Goal: Complete application form: Complete application form

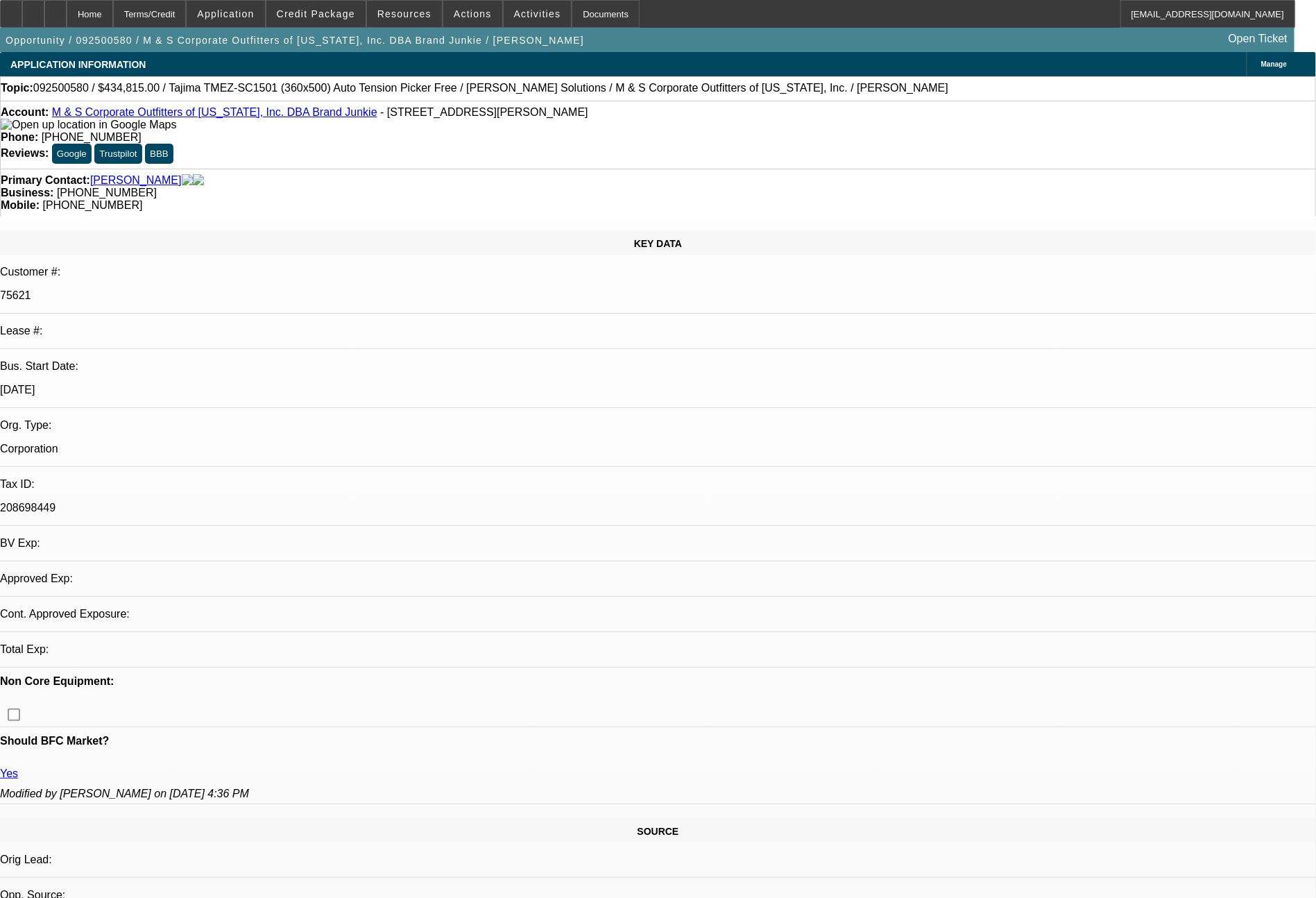
select select "0"
select select "2"
select select "0"
select select "6"
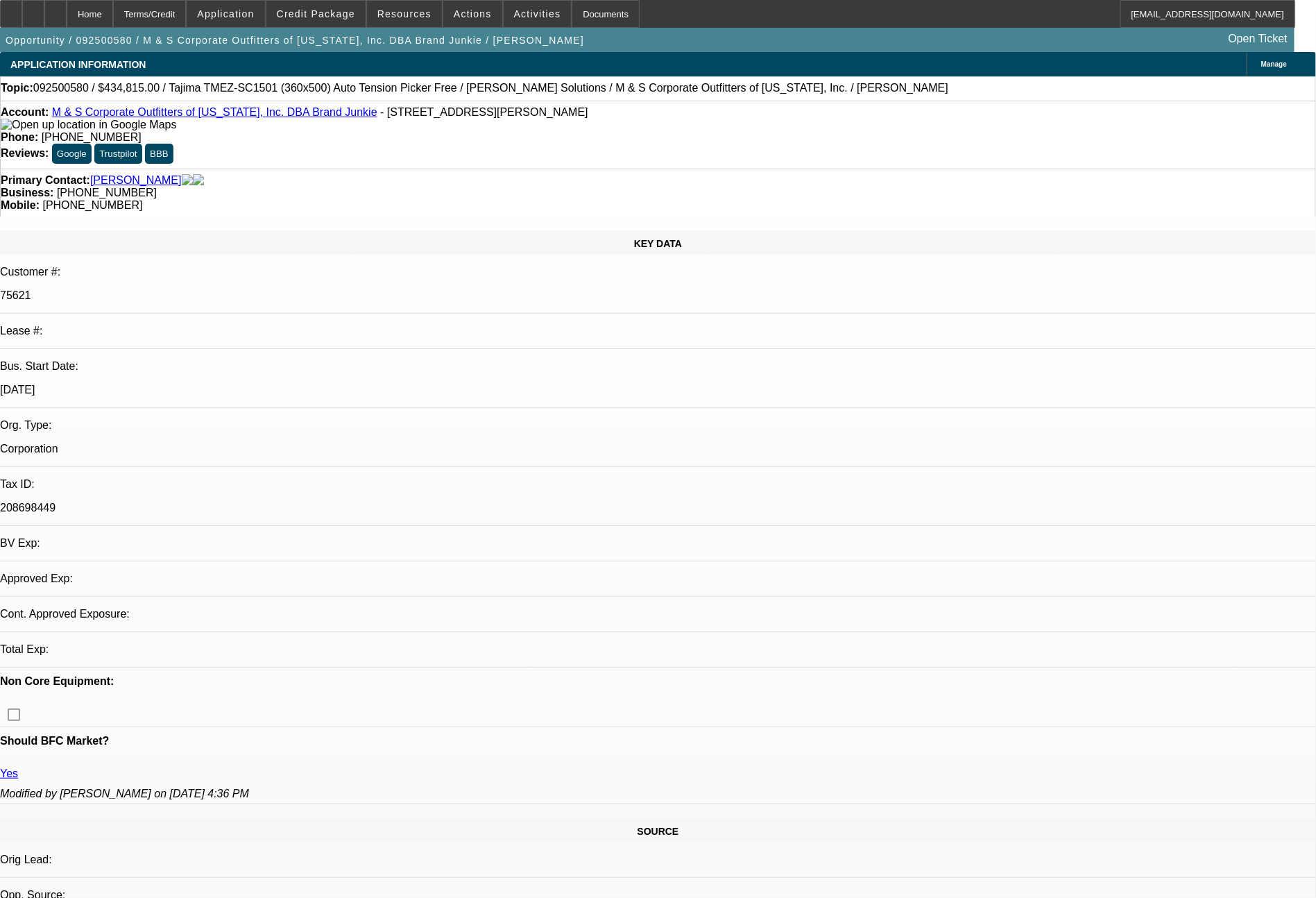
select select "0"
select select "2"
select select "0"
select select "6"
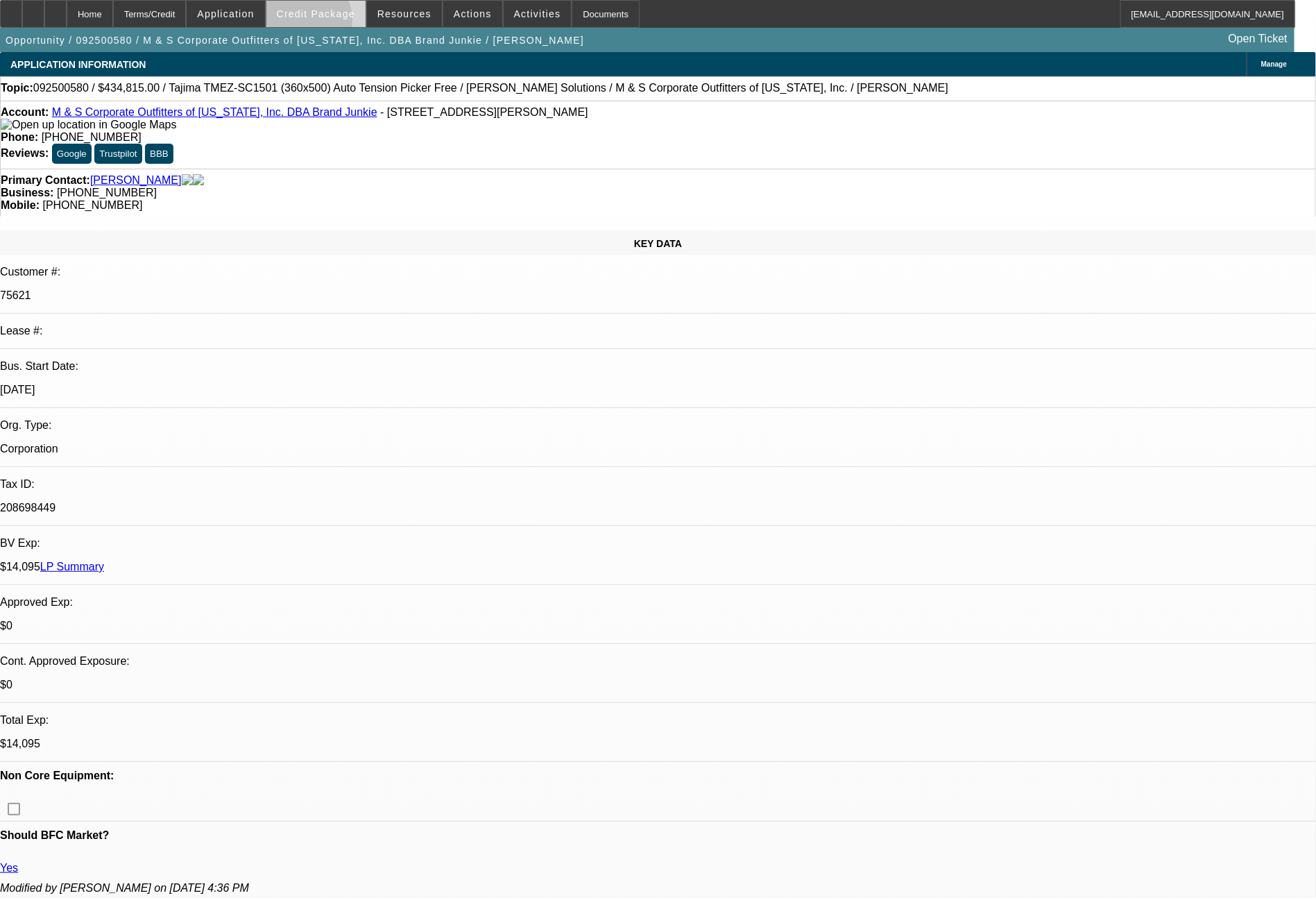
click at [332, 24] on span at bounding box center [316, 13] width 100 height 33
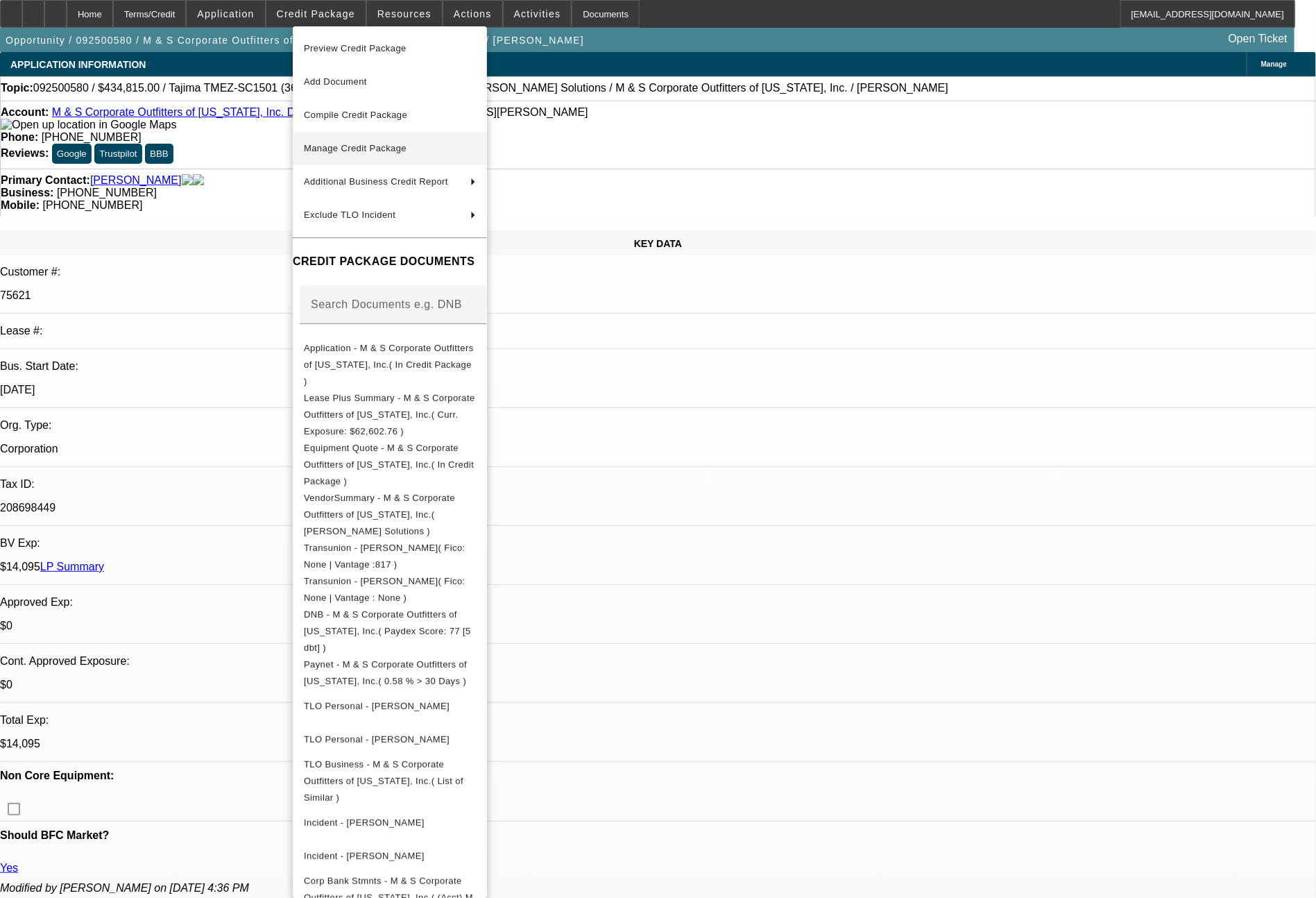
click at [368, 144] on span "Manage Credit Package" at bounding box center [355, 147] width 103 height 10
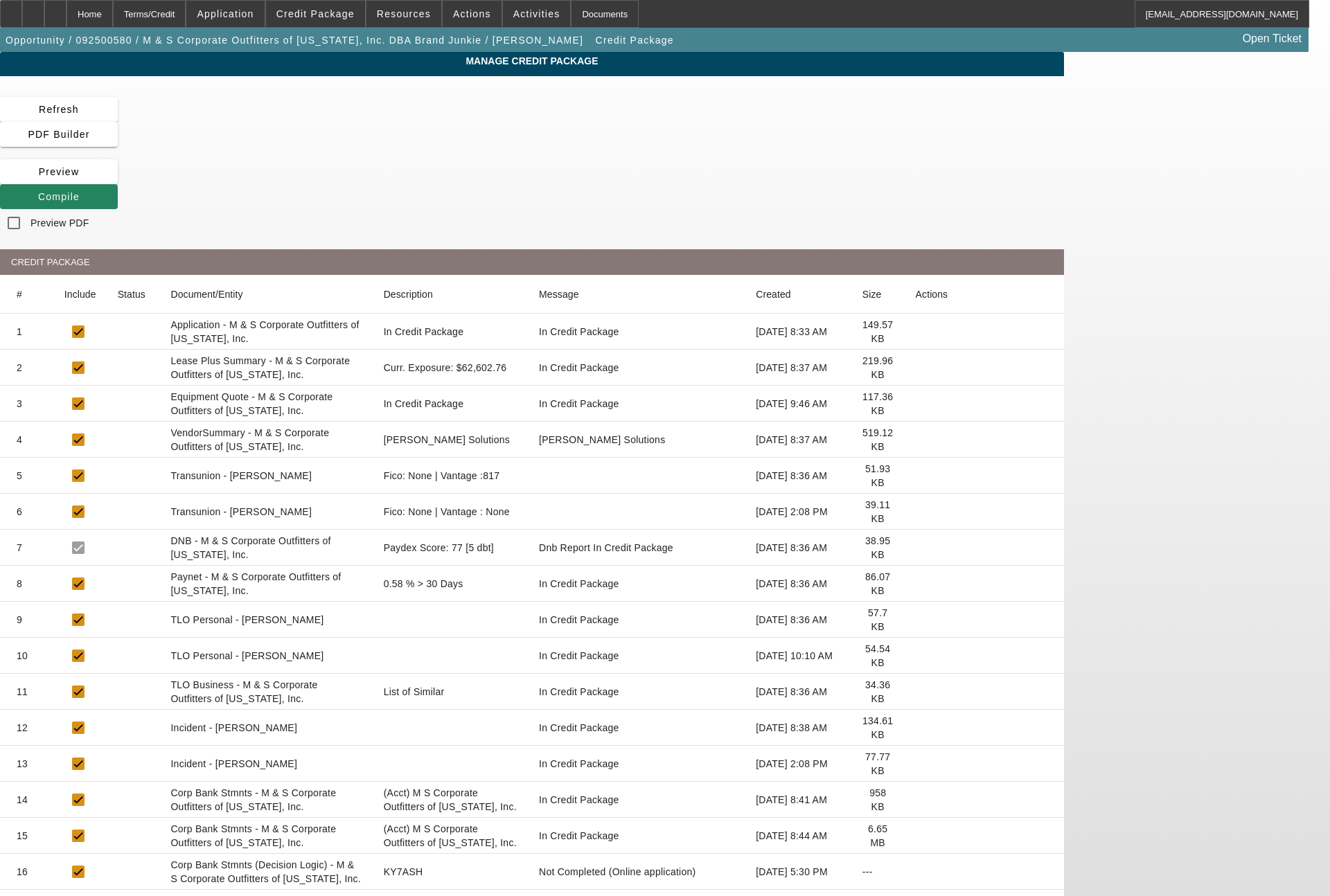
click at [915, 656] on icon at bounding box center [915, 656] width 0 height 0
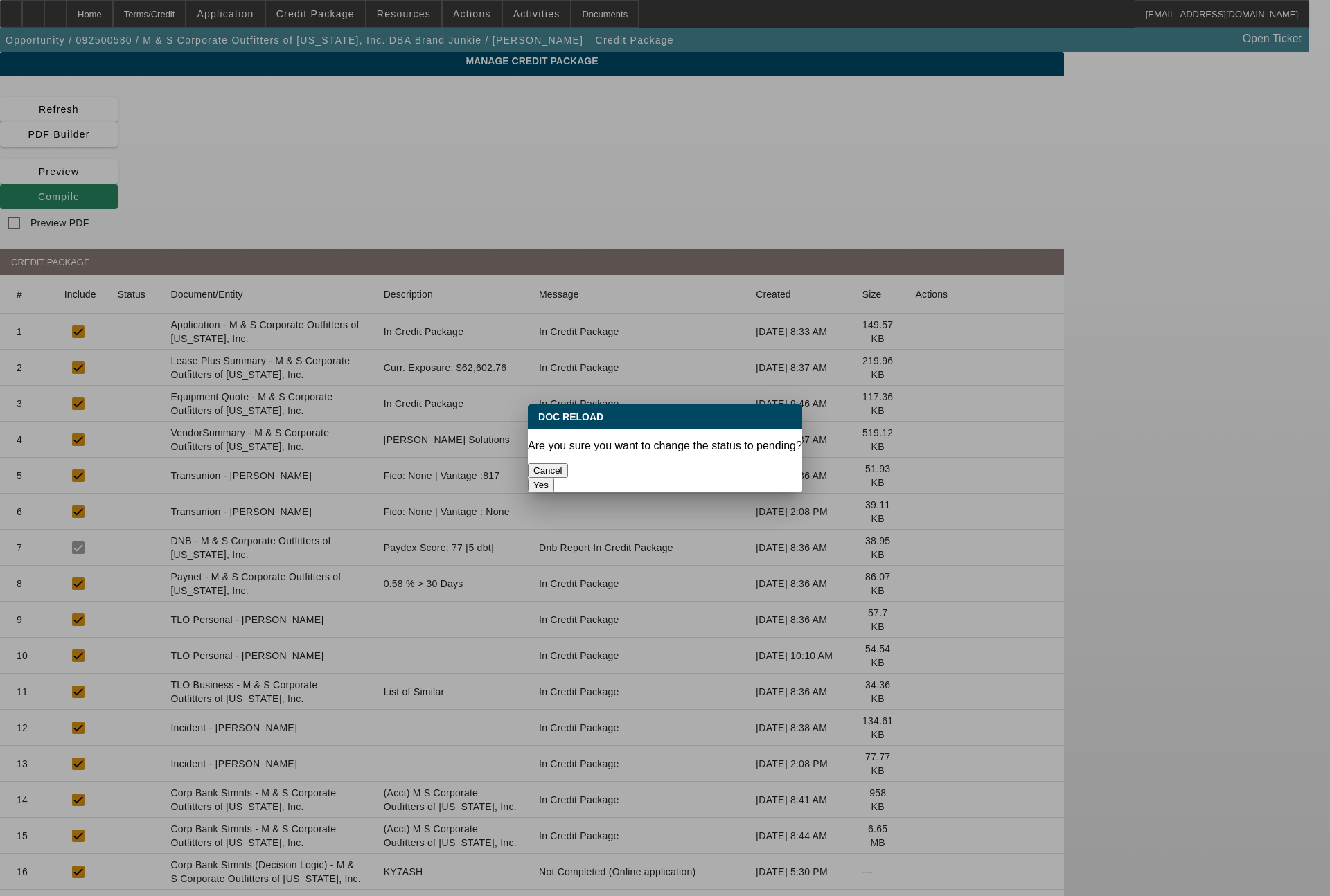
click at [554, 478] on button "Yes" at bounding box center [541, 485] width 26 height 15
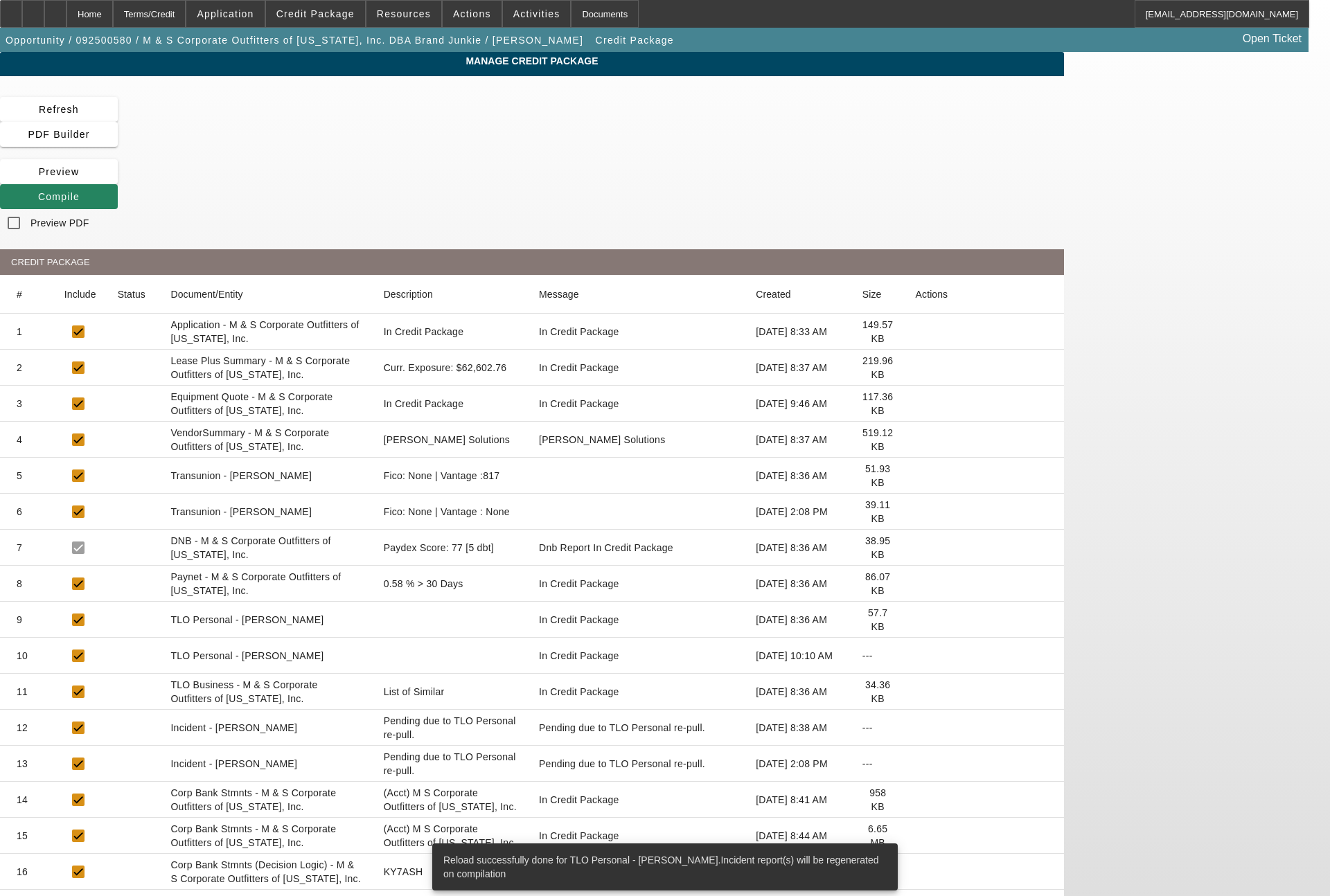
click at [79, 191] on span "Compile" at bounding box center [59, 196] width 42 height 11
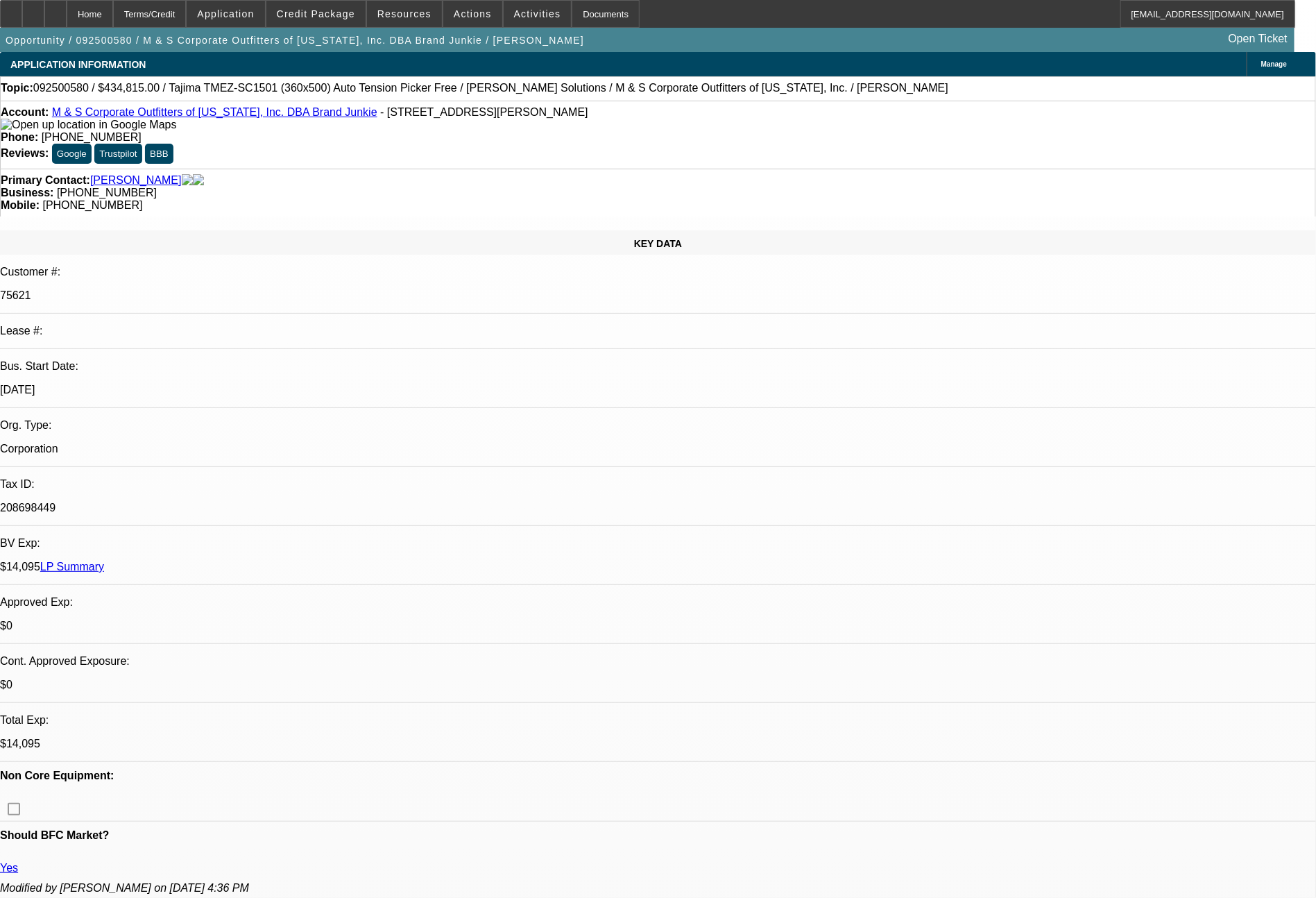
select select "0"
select select "2"
select select "0"
select select "6"
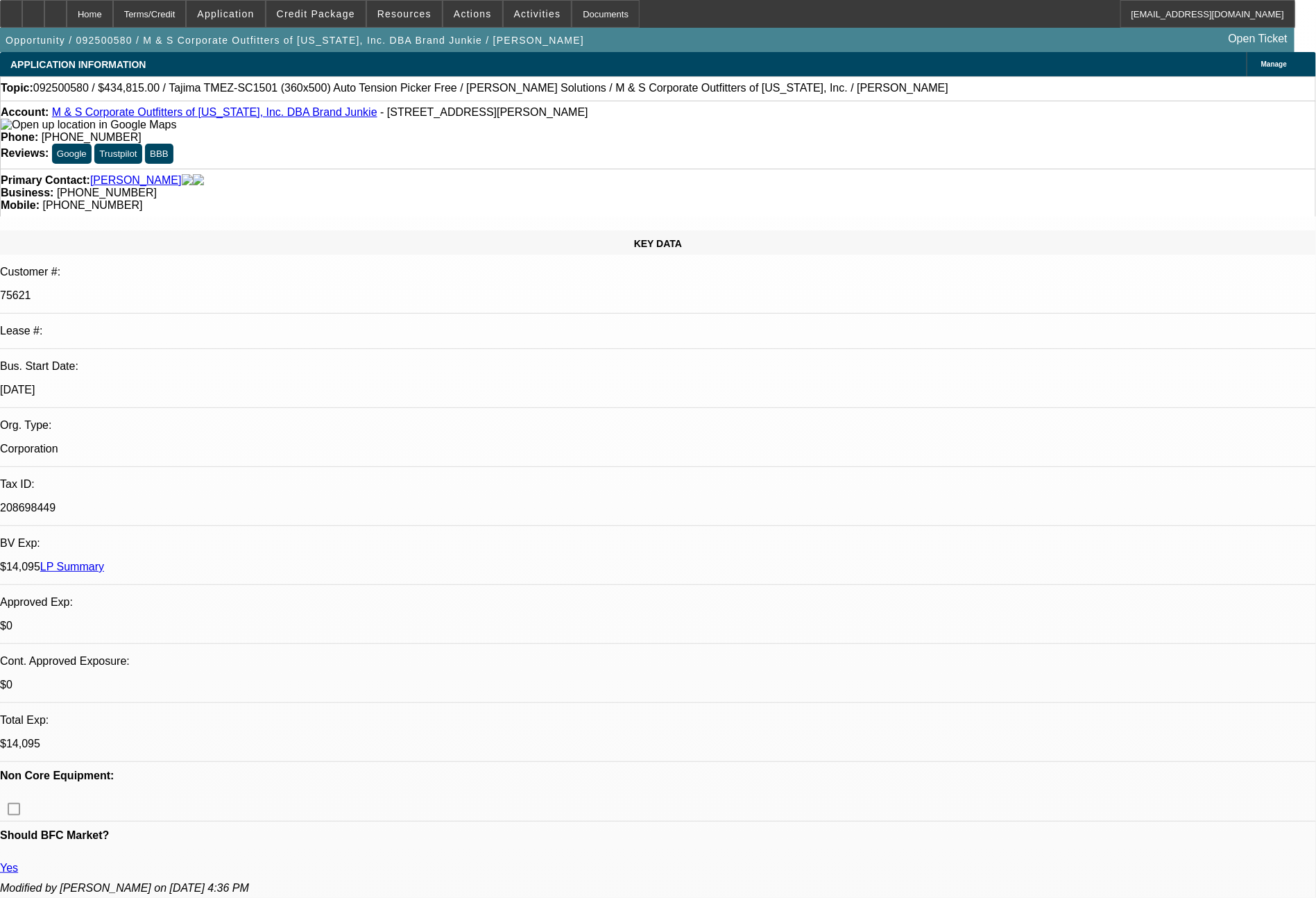
select select "0"
select select "2"
select select "0"
select select "6"
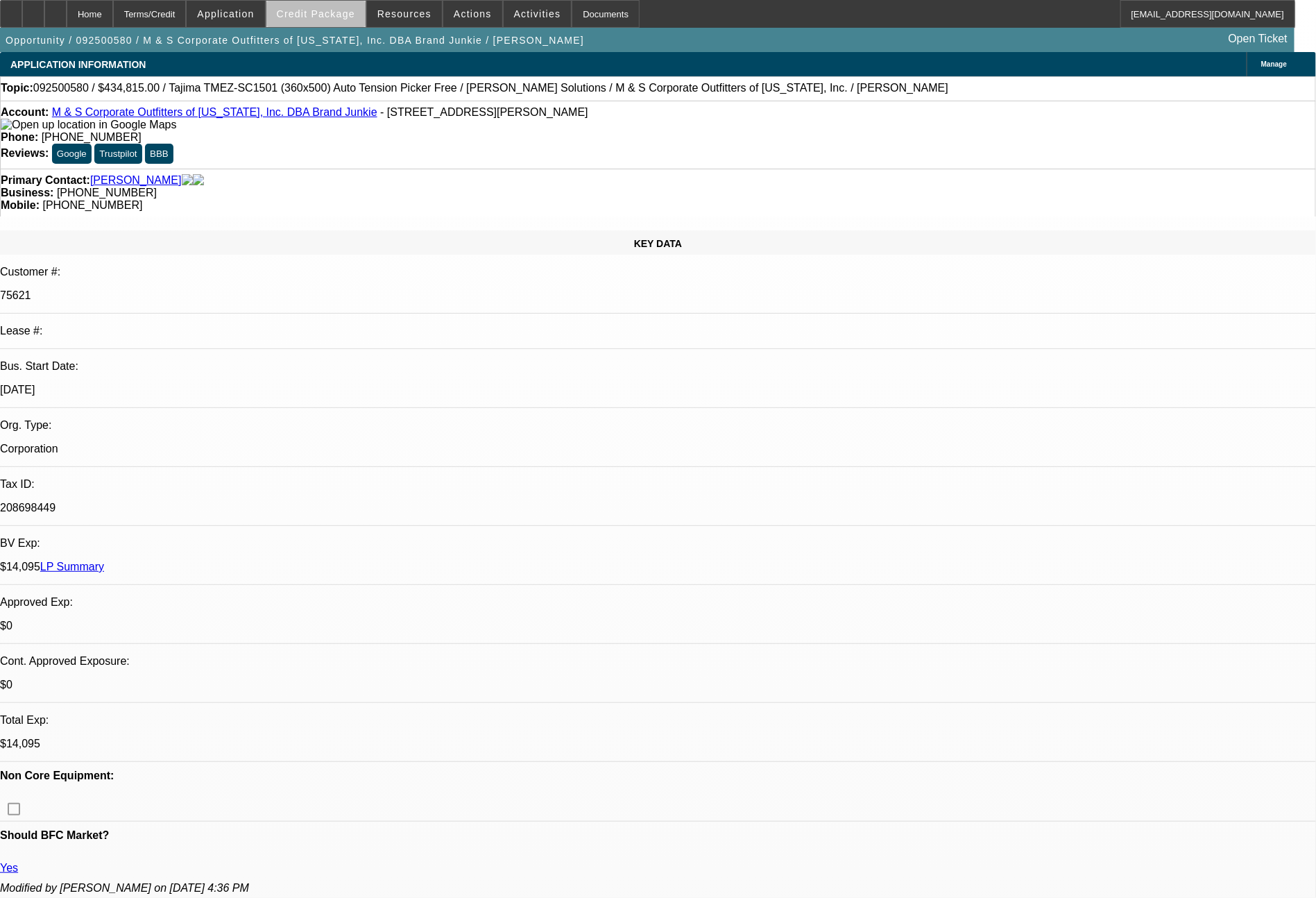
click at [355, 17] on span "Credit Package" at bounding box center [316, 14] width 79 height 11
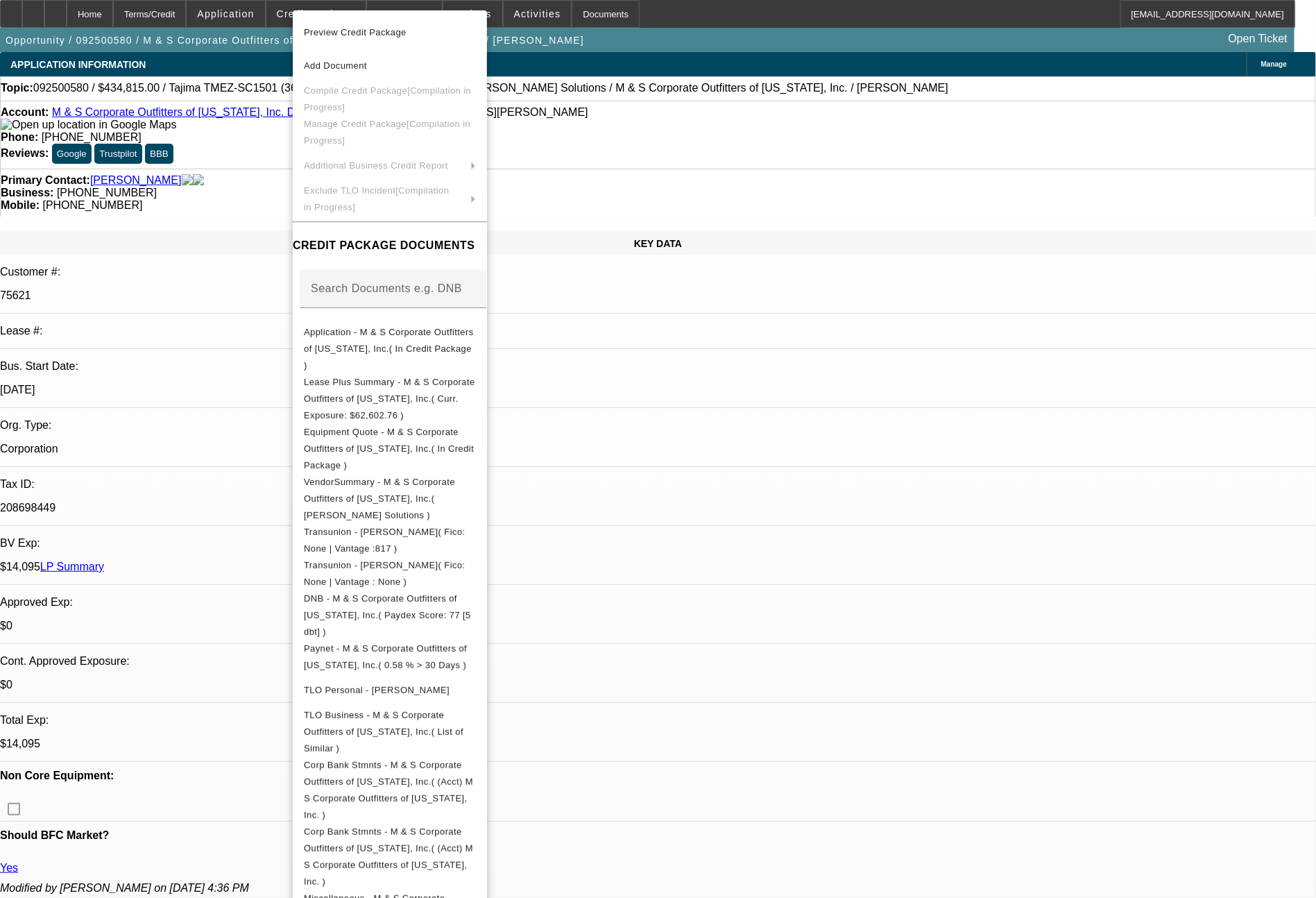
click at [957, 623] on div at bounding box center [658, 449] width 1316 height 898
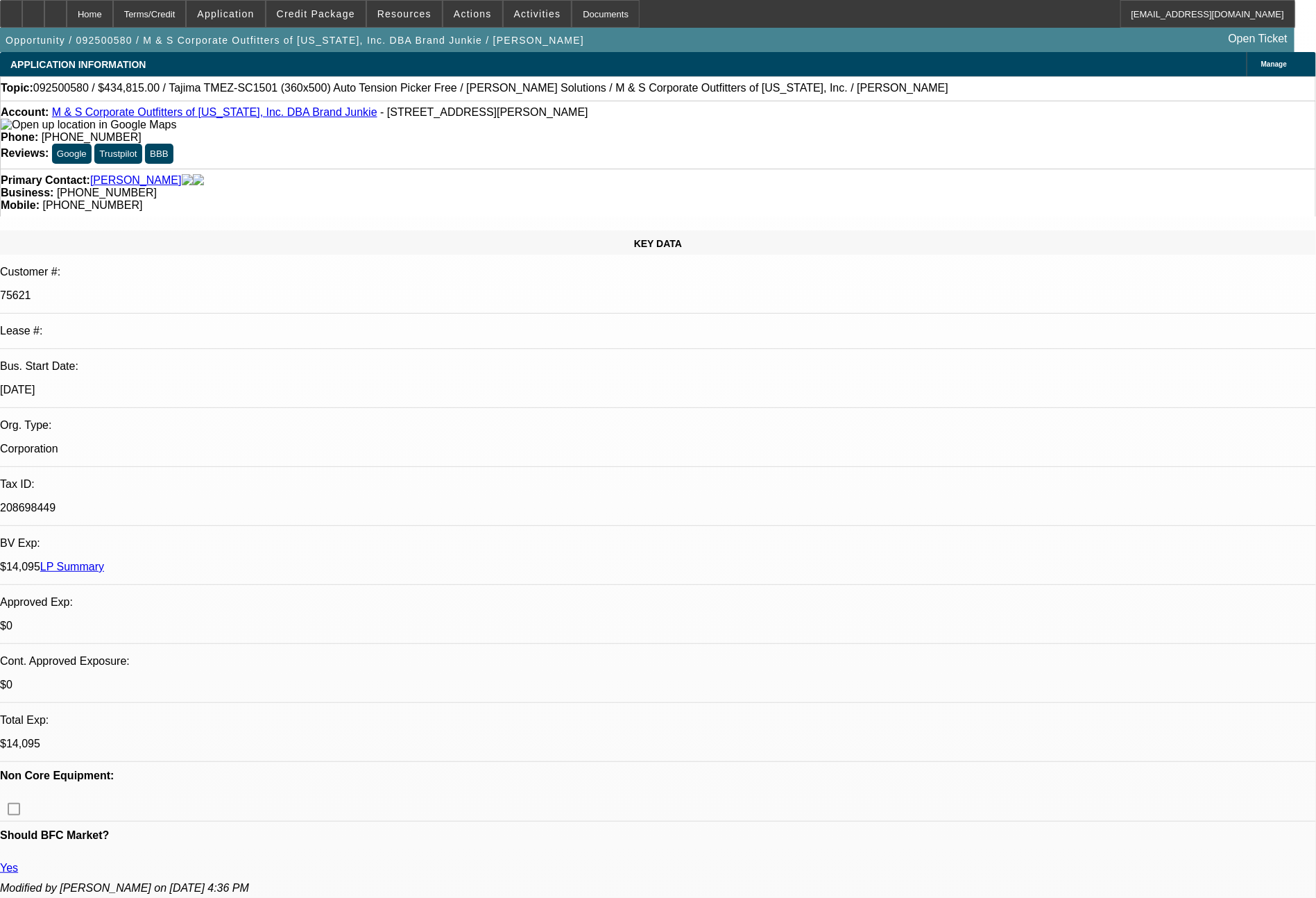
select select "0"
select select "2"
select select "0"
select select "6"
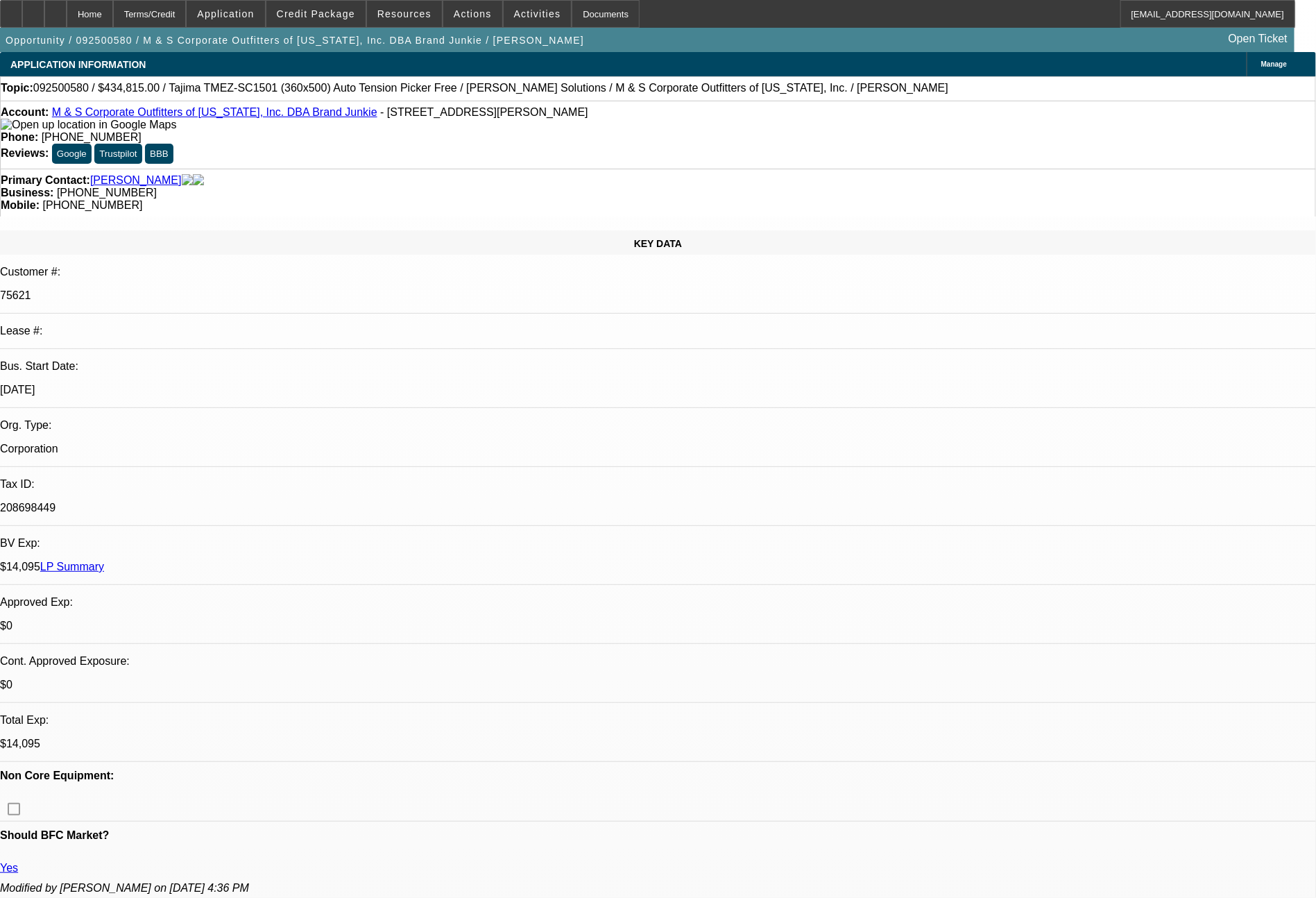
select select "0"
select select "2"
select select "0"
select select "6"
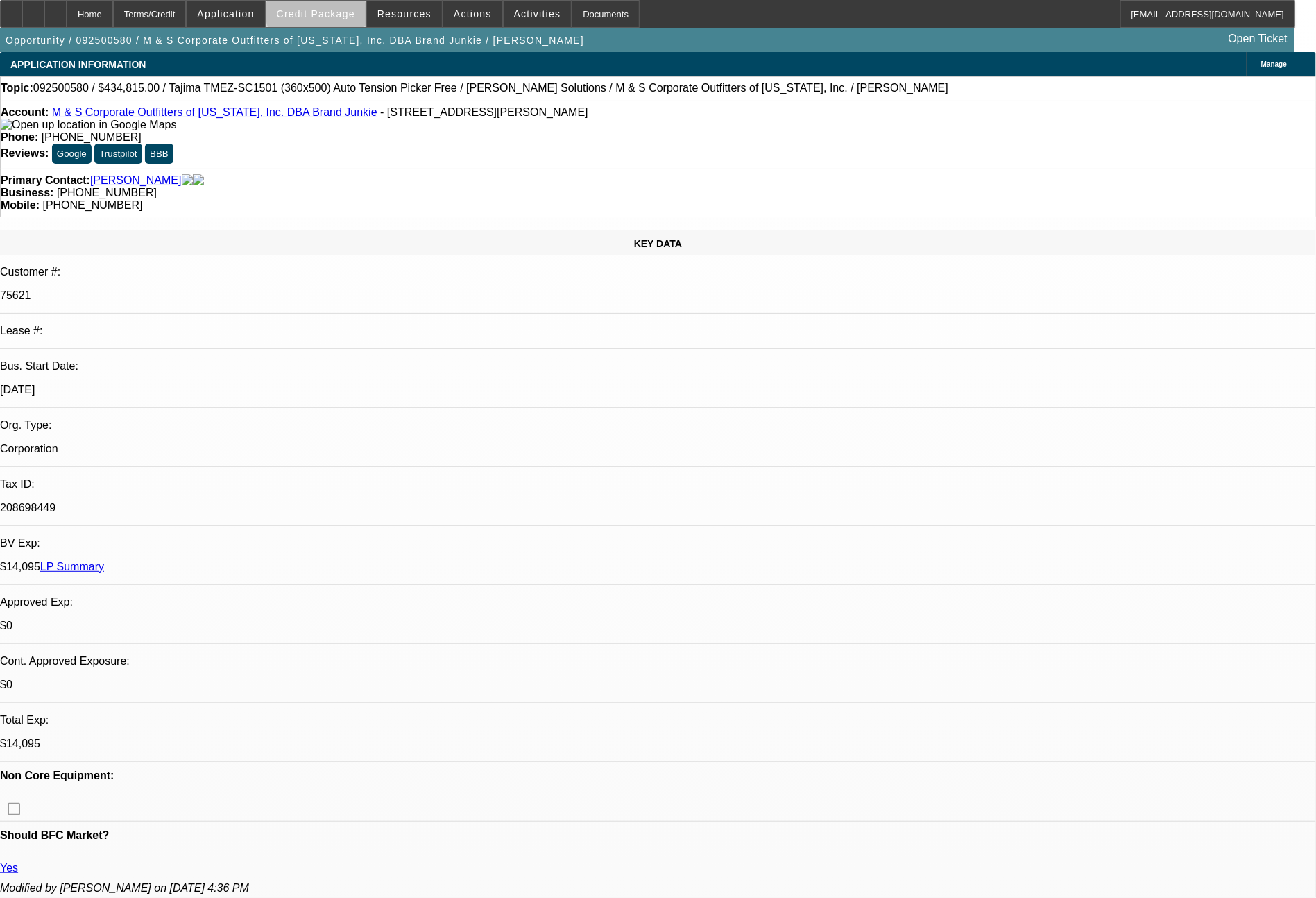
click at [355, 12] on span "Credit Package" at bounding box center [316, 14] width 79 height 11
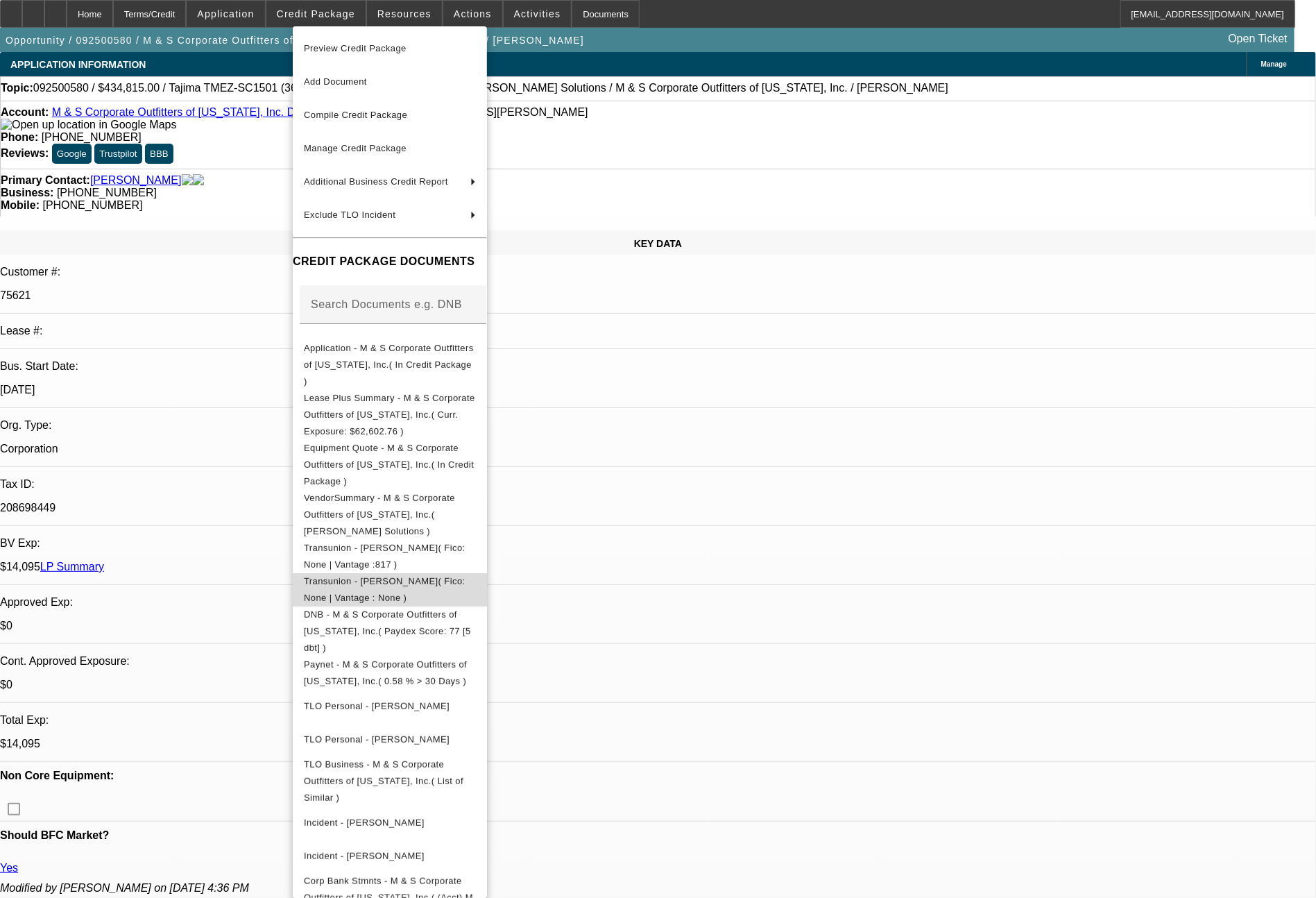
click at [487, 573] on button "Transunion - Miller, Sandra( Fico: None | Vantage : None )" at bounding box center [390, 589] width 195 height 33
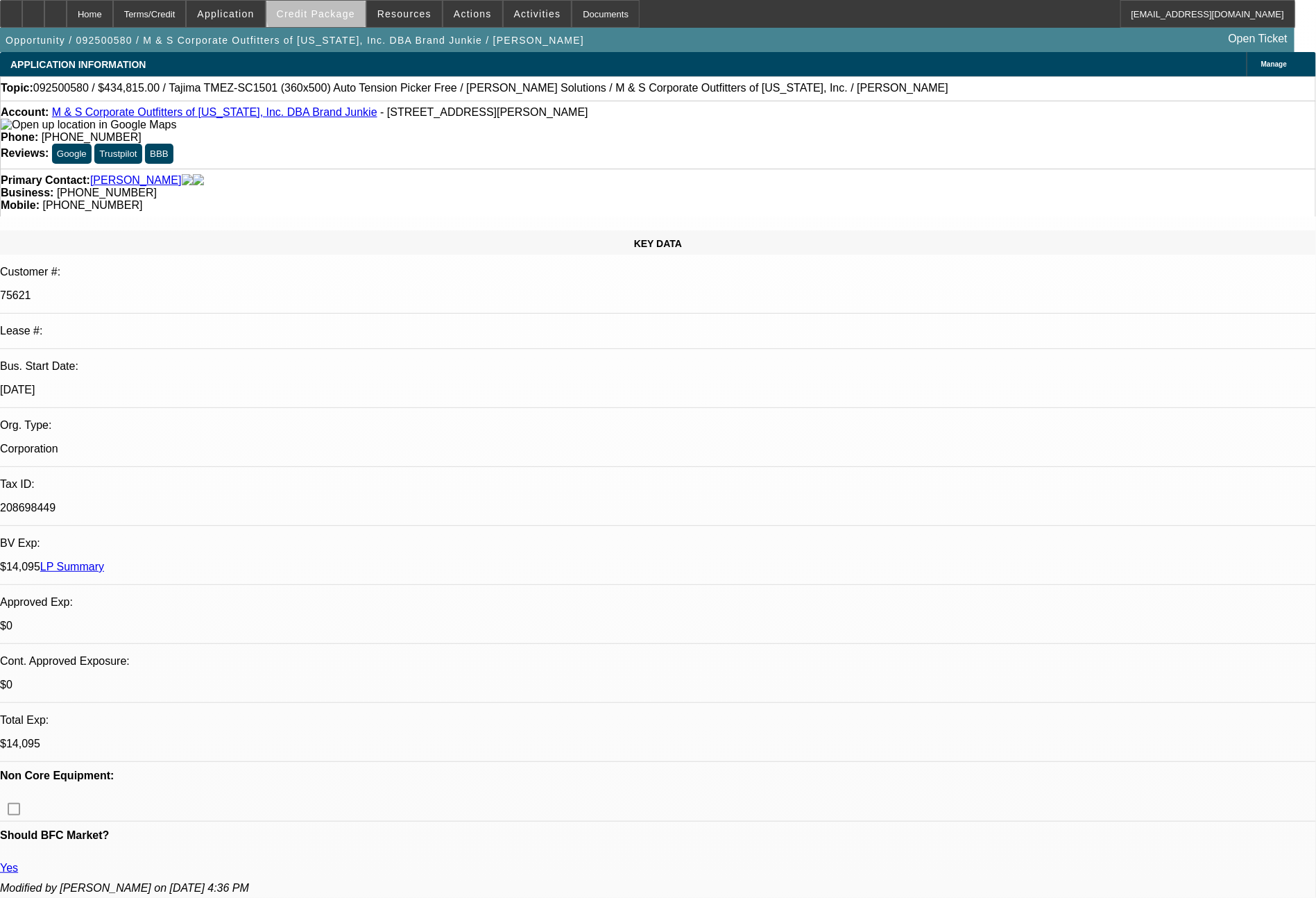
click at [350, 7] on span at bounding box center [316, 13] width 100 height 33
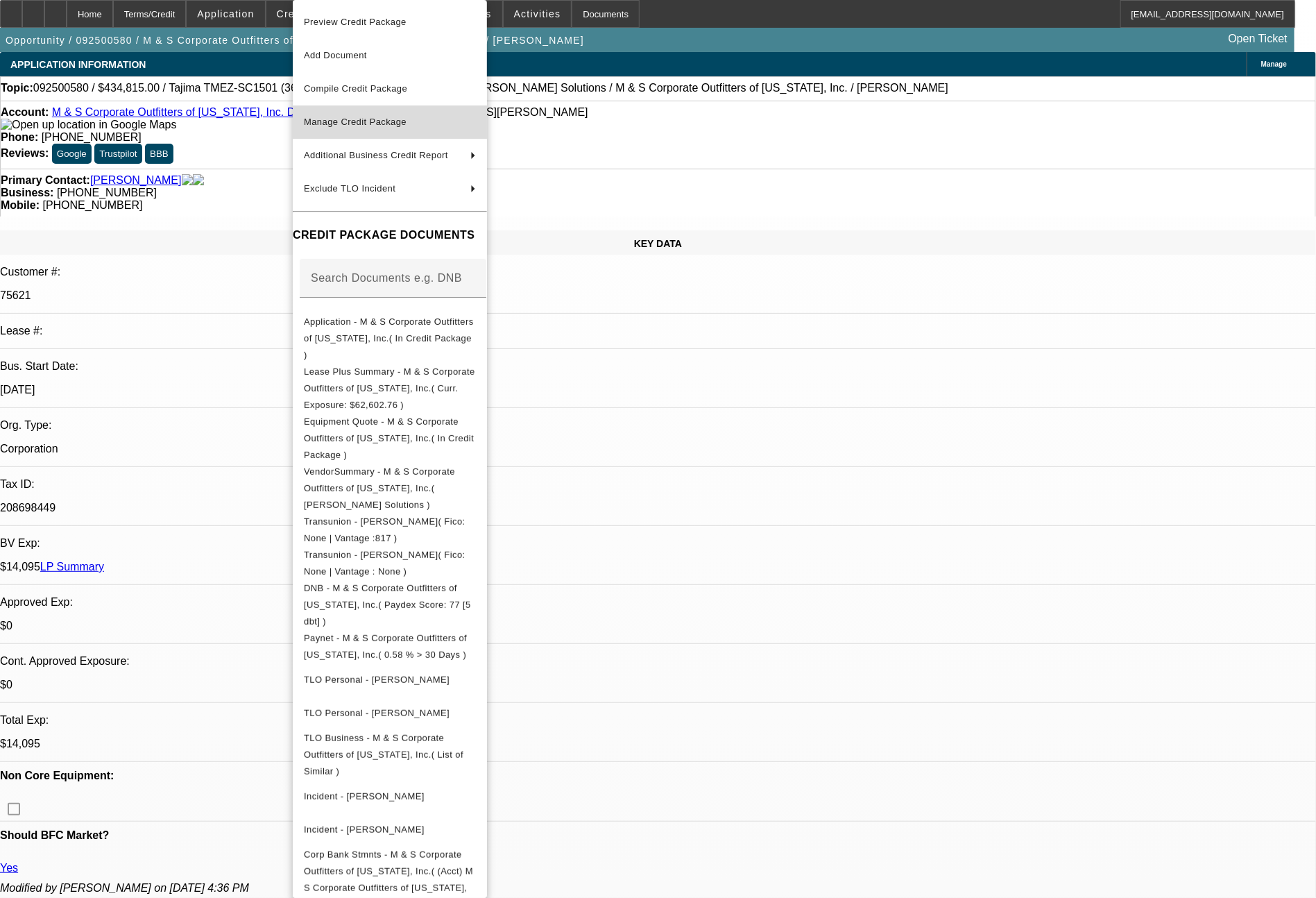
click at [354, 125] on span "Manage Credit Package" at bounding box center [355, 121] width 103 height 10
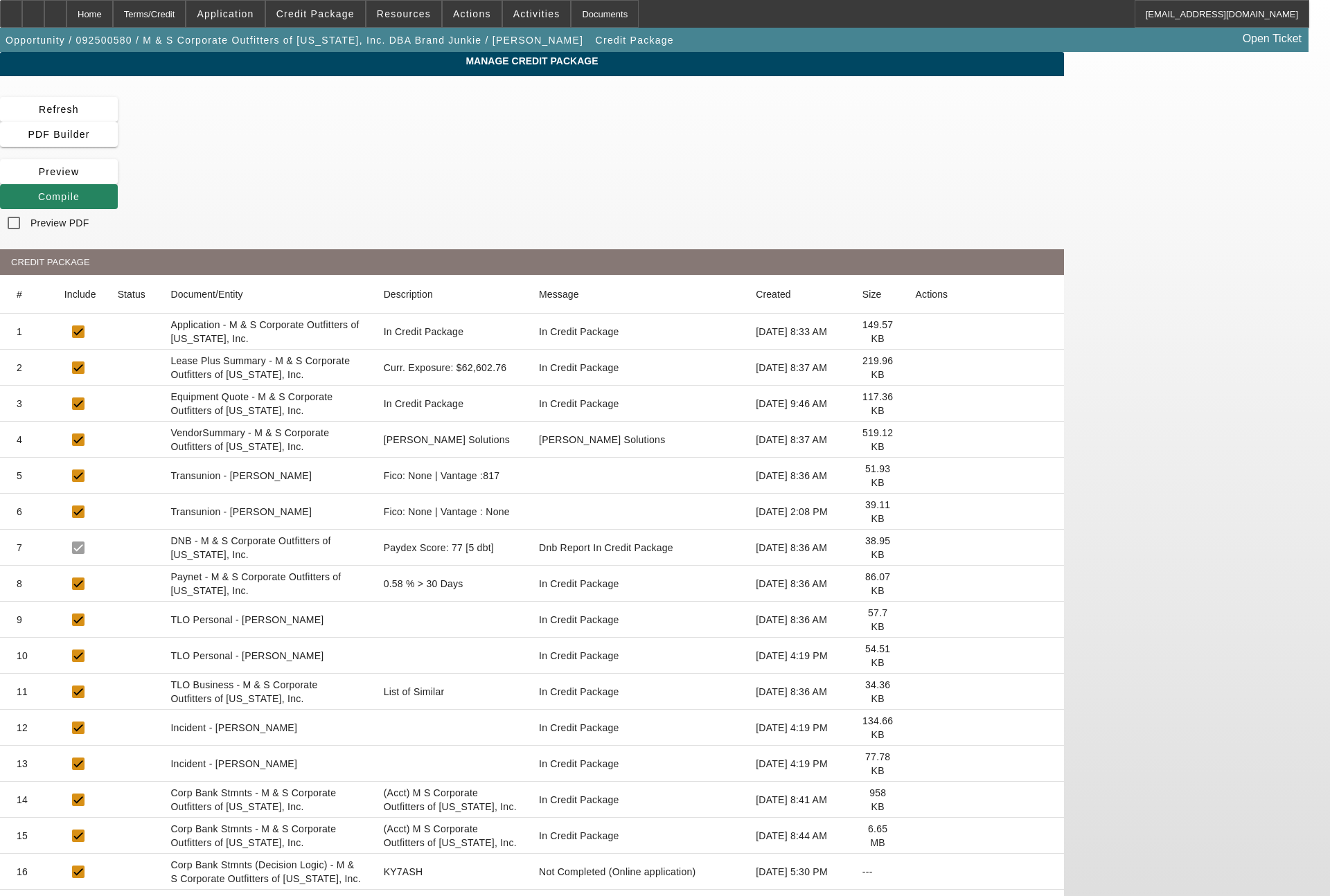
click at [915, 656] on icon at bounding box center [915, 656] width 0 height 0
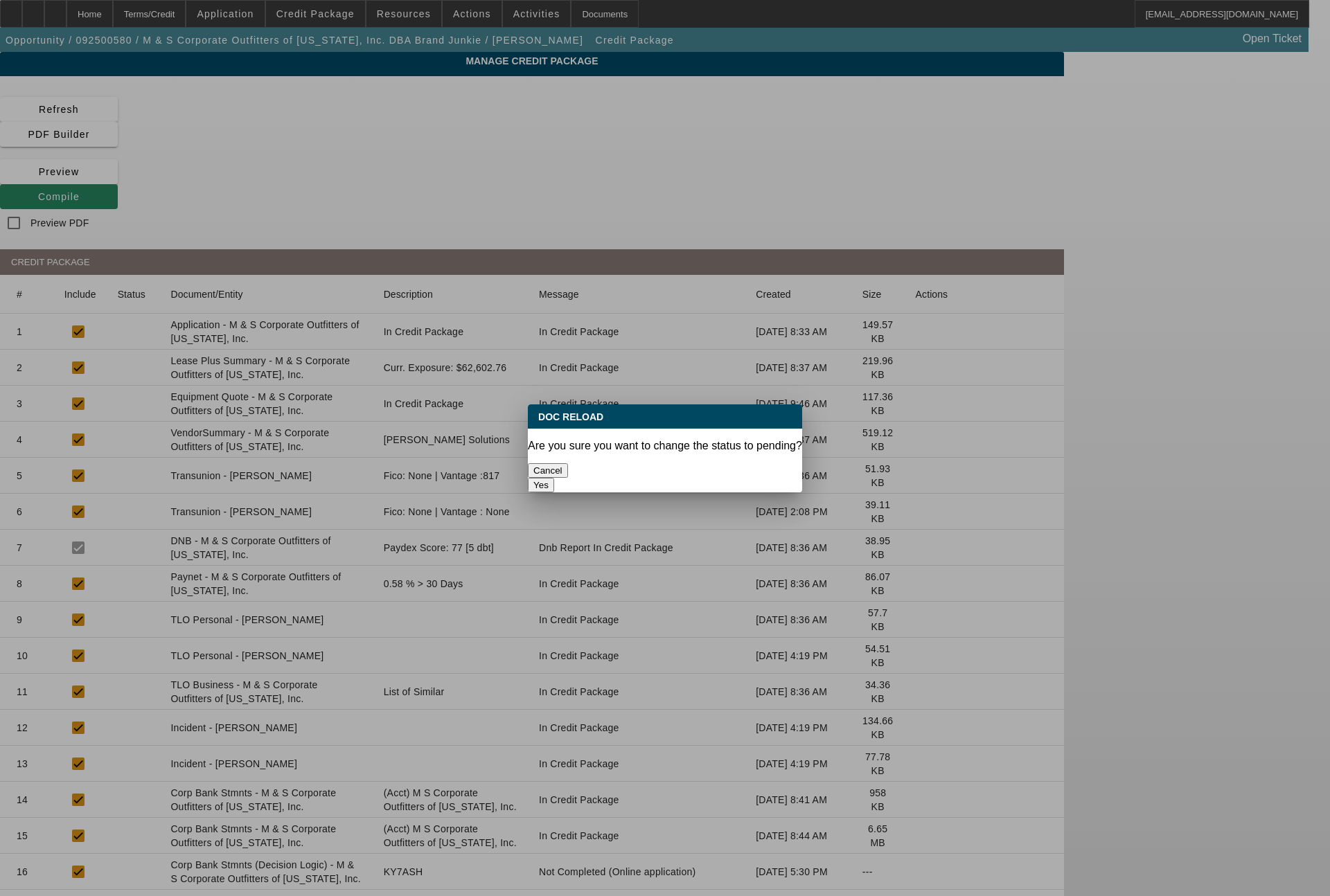
click at [554, 478] on button "Yes" at bounding box center [541, 485] width 26 height 15
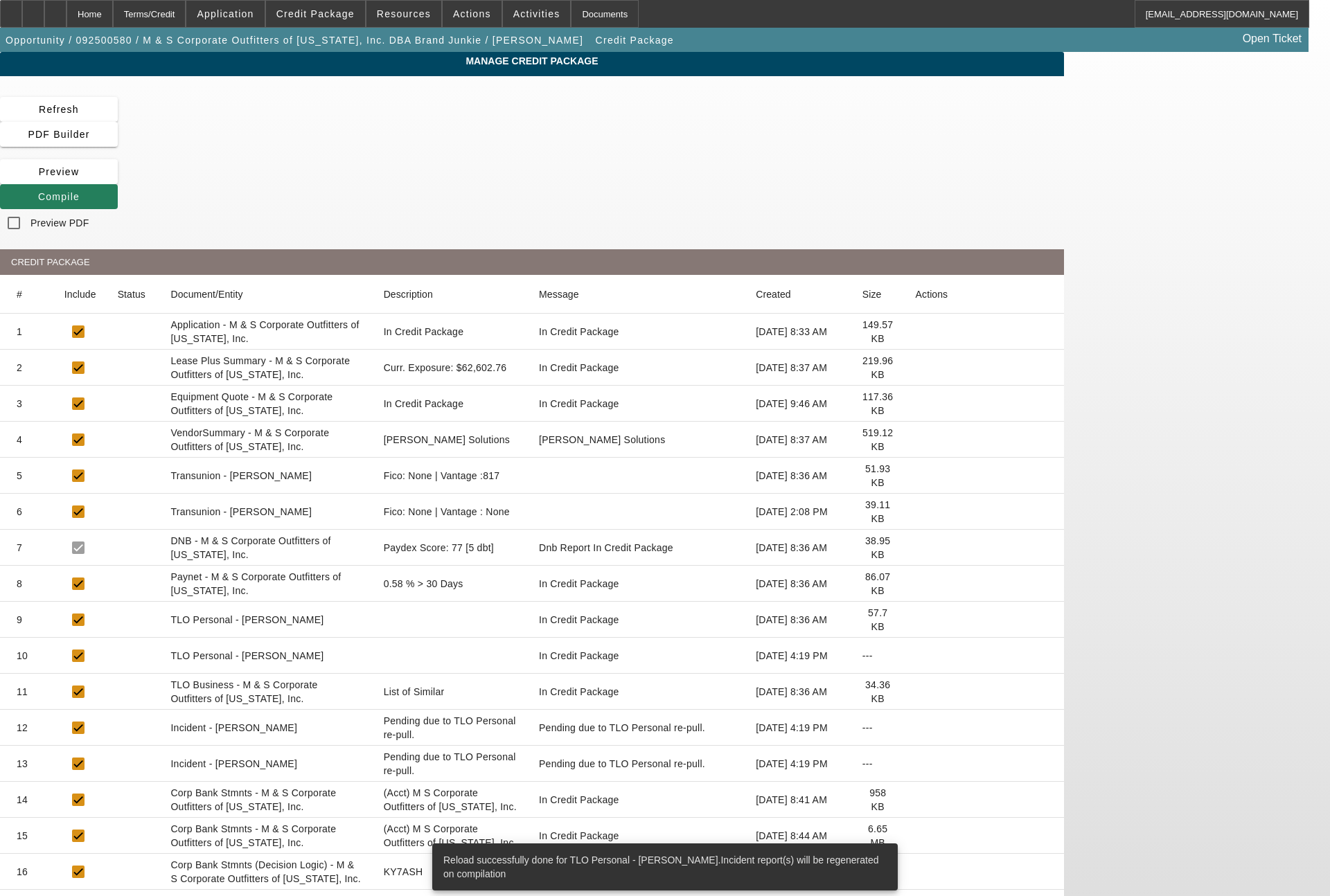
click at [79, 191] on span "Compile" at bounding box center [59, 196] width 42 height 11
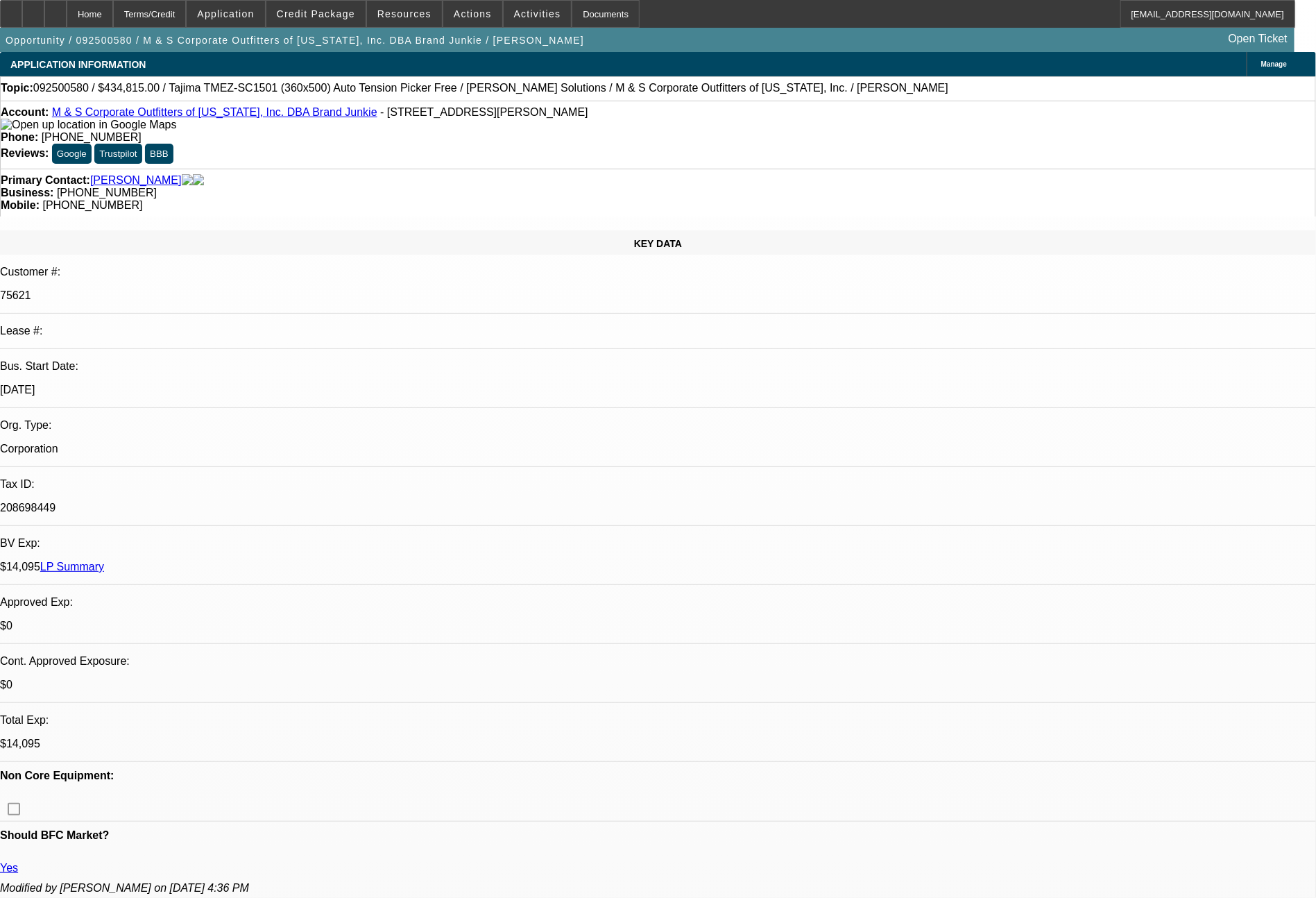
select select "0"
select select "2"
select select "0"
select select "6"
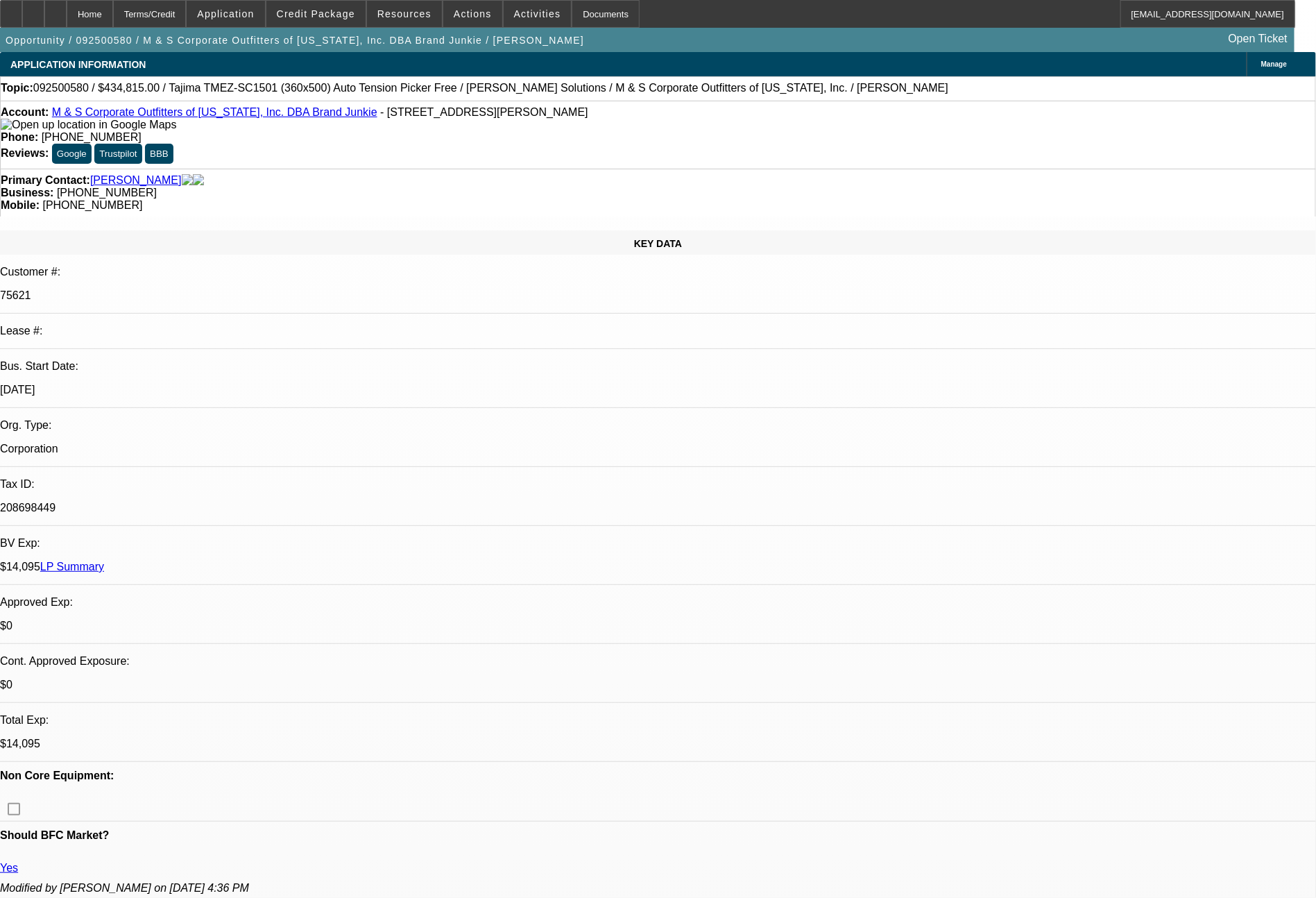
select select "0"
select select "2"
select select "0"
select select "6"
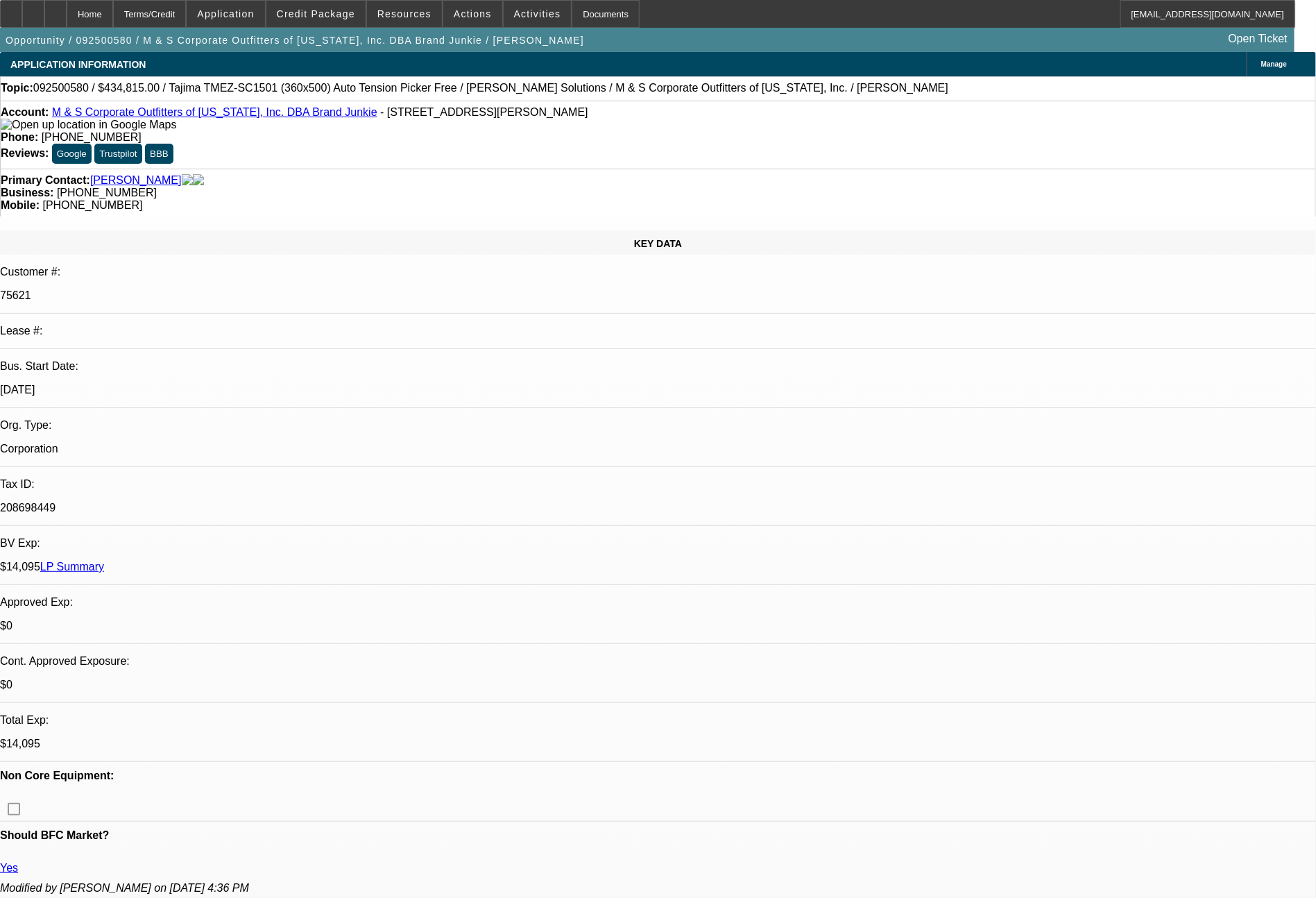
select select "0"
select select "2"
select select "0"
select select "6"
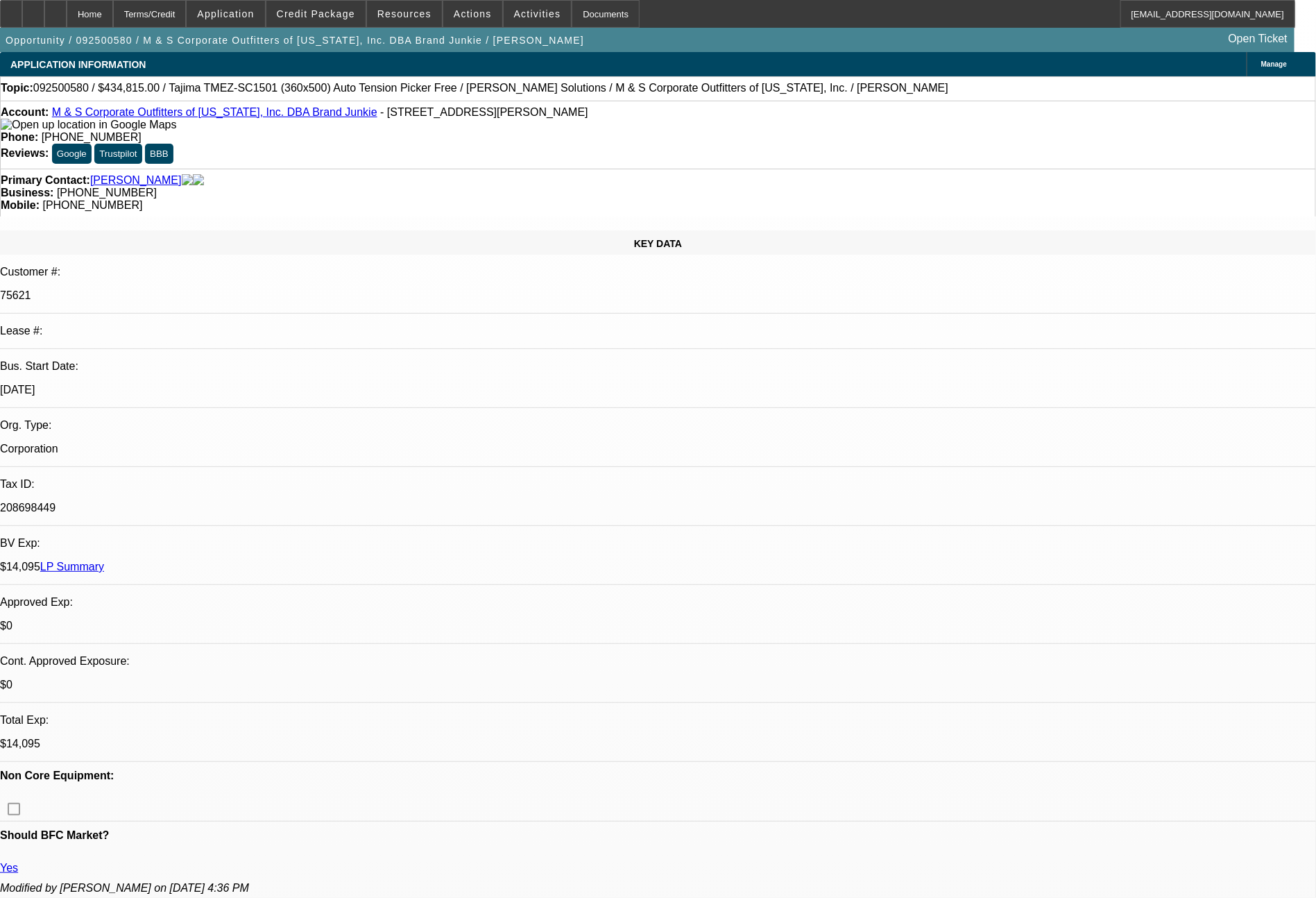
select select "0"
select select "2"
select select "0"
select select "6"
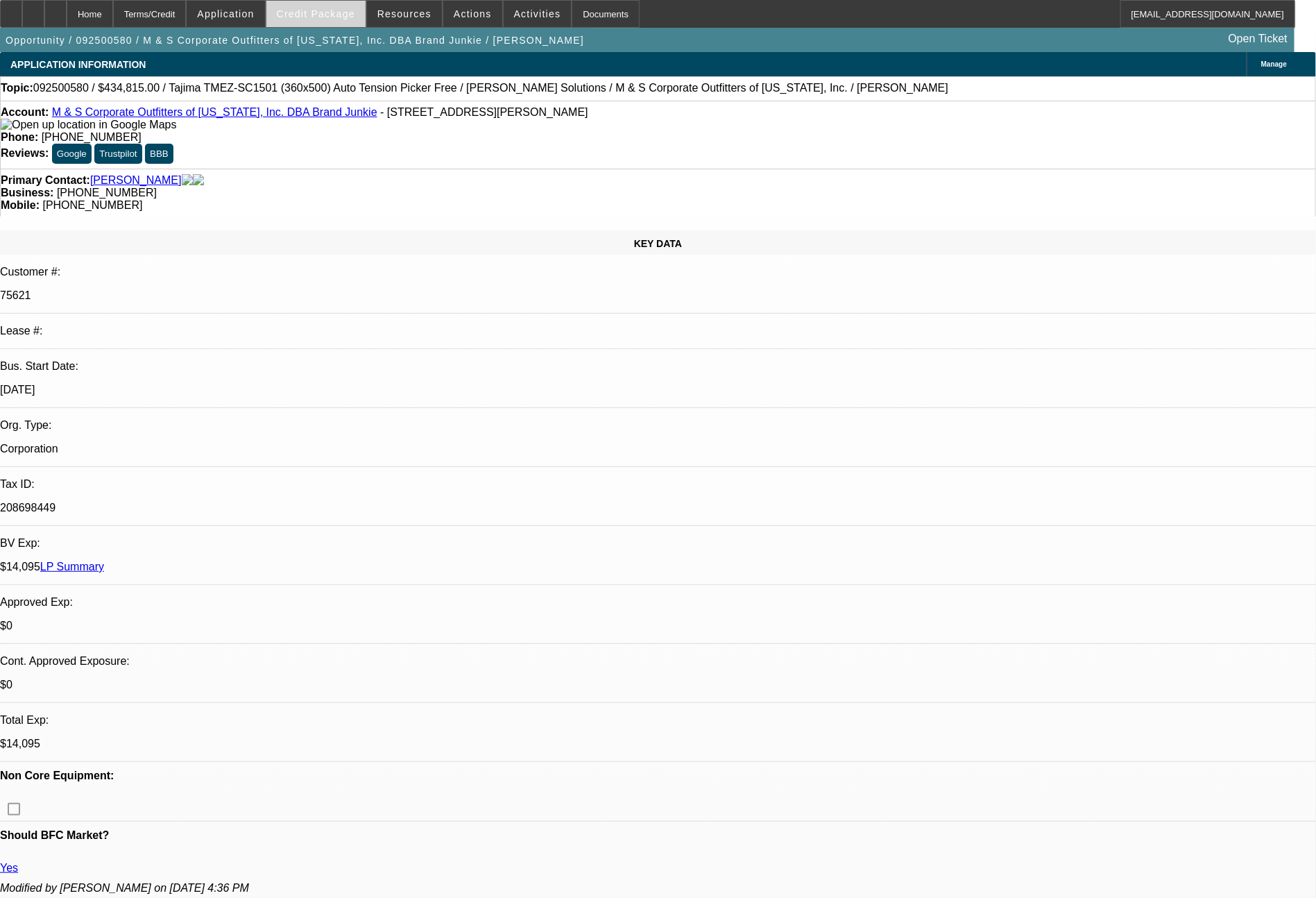
click at [355, 17] on span "Credit Package" at bounding box center [316, 14] width 79 height 11
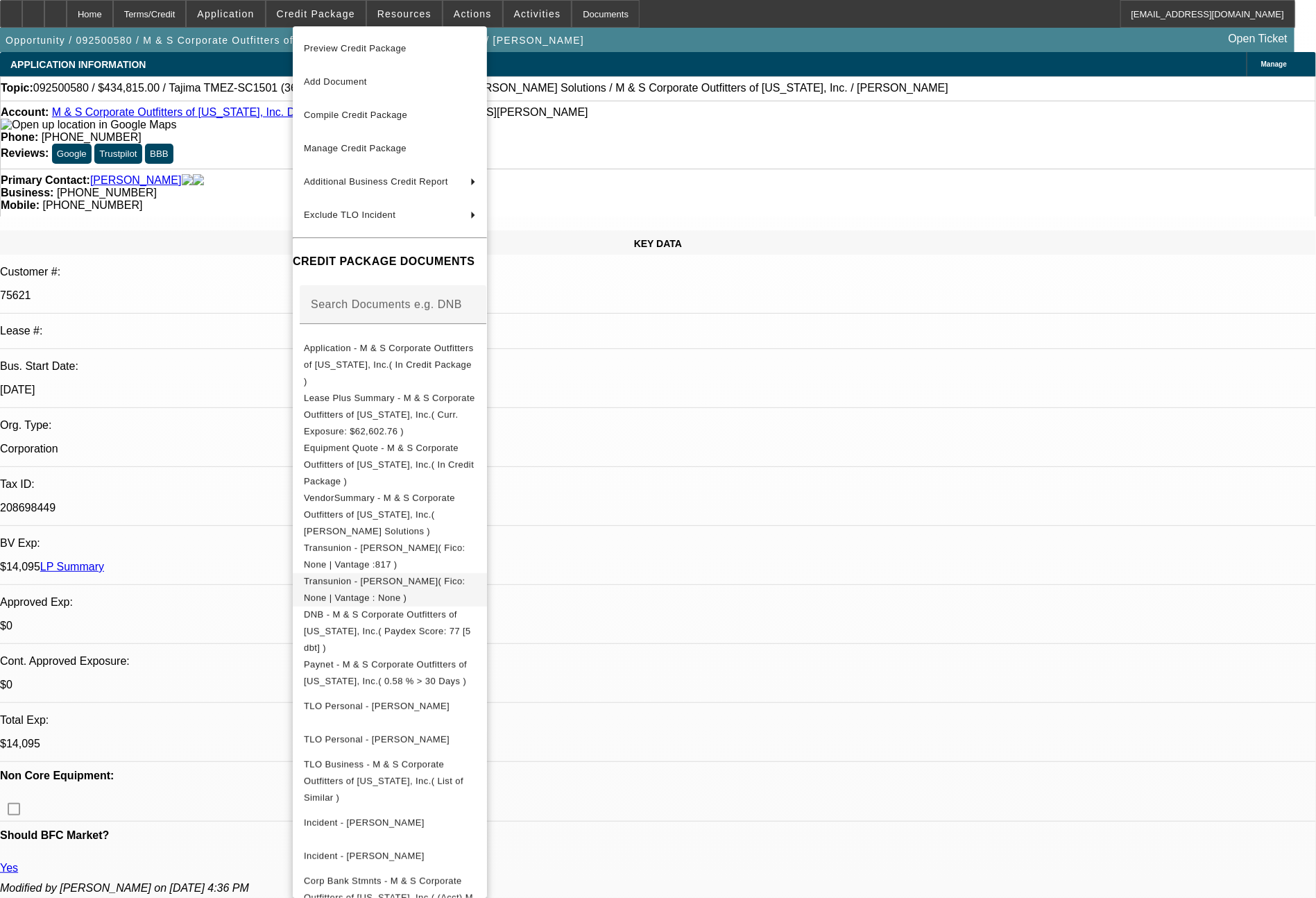
click at [465, 576] on span "Transunion - Miller, Sandra( Fico: None | Vantage : None )" at bounding box center [384, 589] width 161 height 27
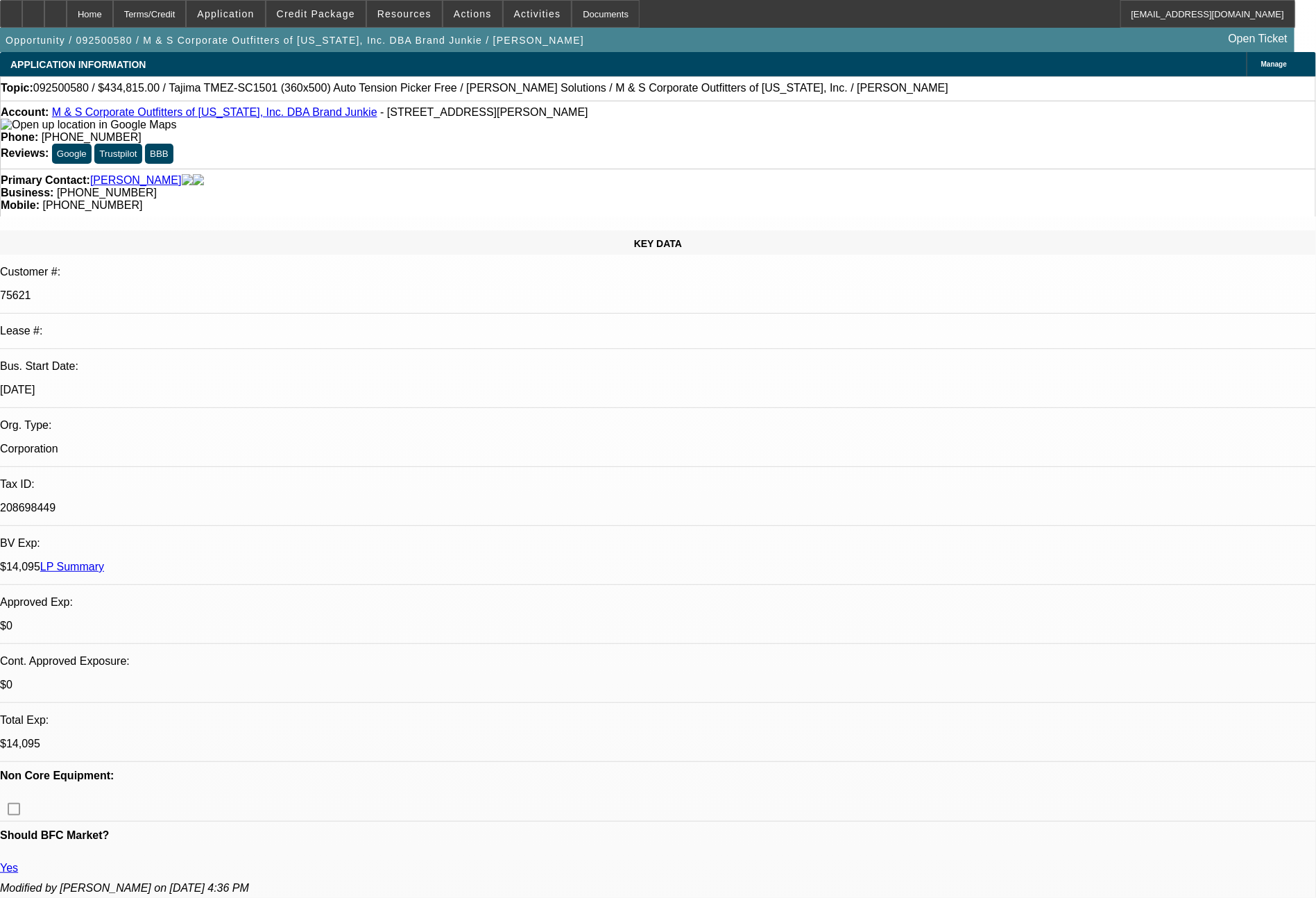
select select "0"
select select "2"
select select "0"
select select "6"
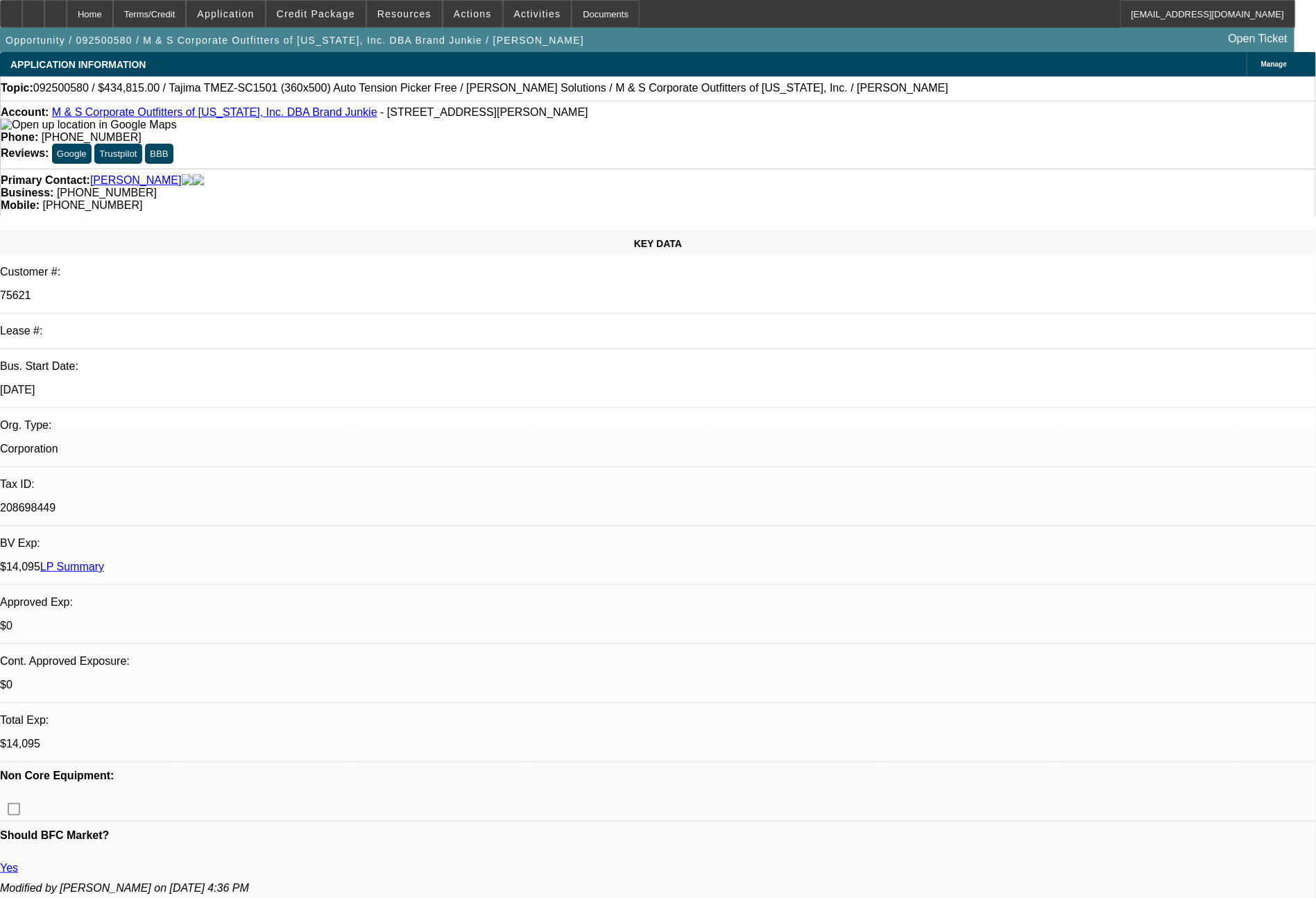
select select "0"
select select "2"
select select "0"
select select "6"
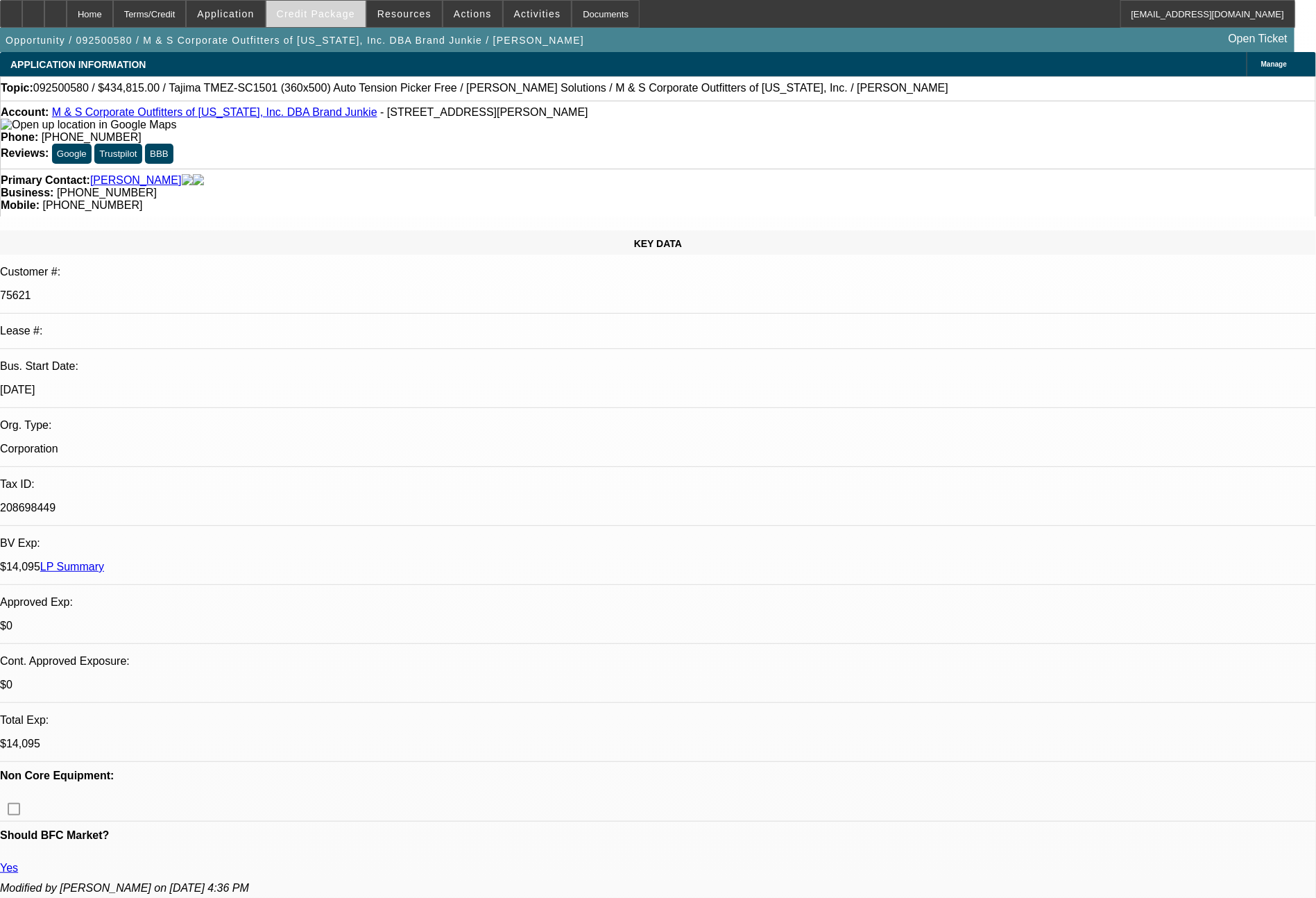
click at [360, 21] on span at bounding box center [316, 13] width 100 height 33
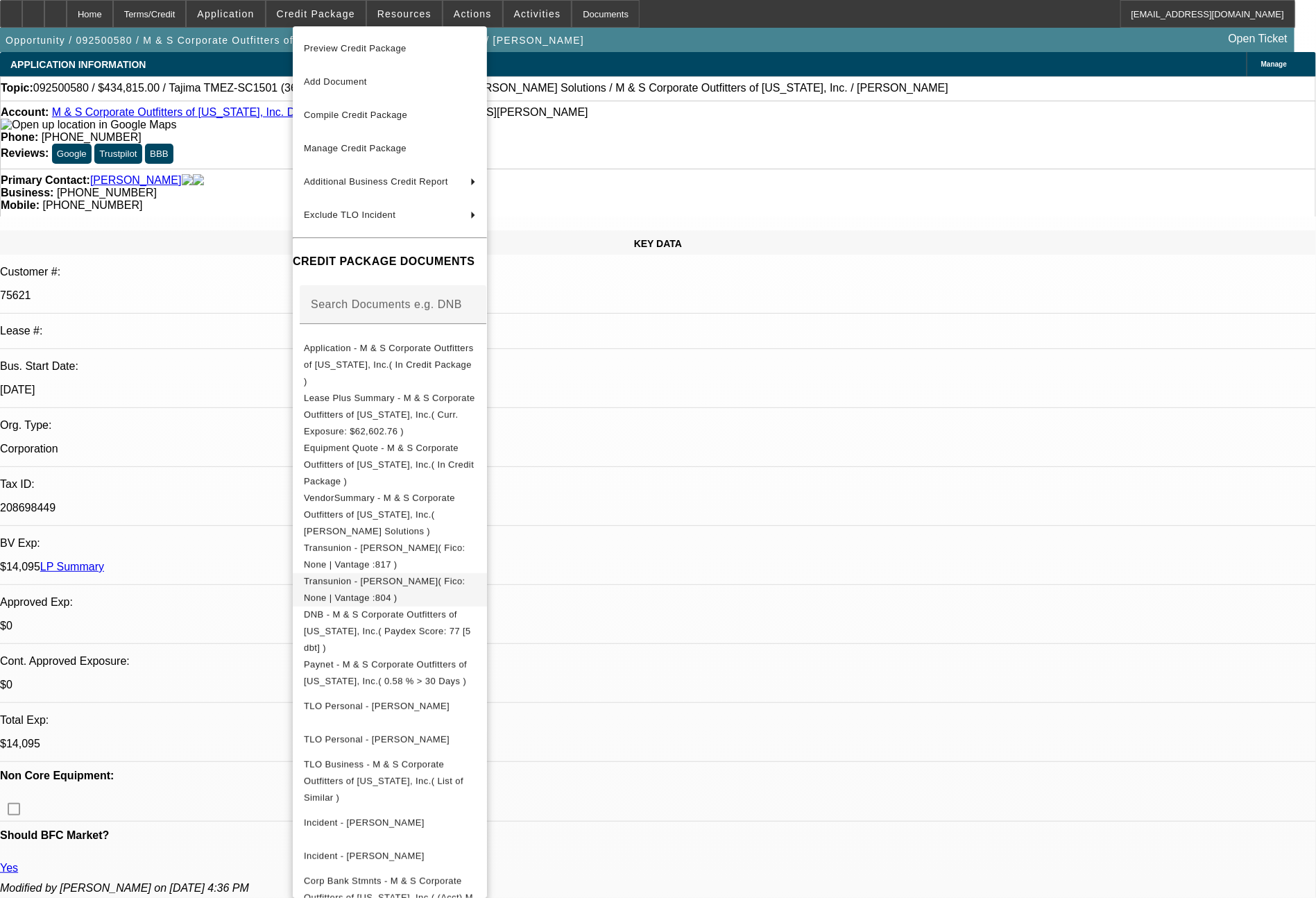
click at [465, 576] on span "Transunion - Miller, Sandra( Fico: None | Vantage :804 )" at bounding box center [384, 589] width 161 height 27
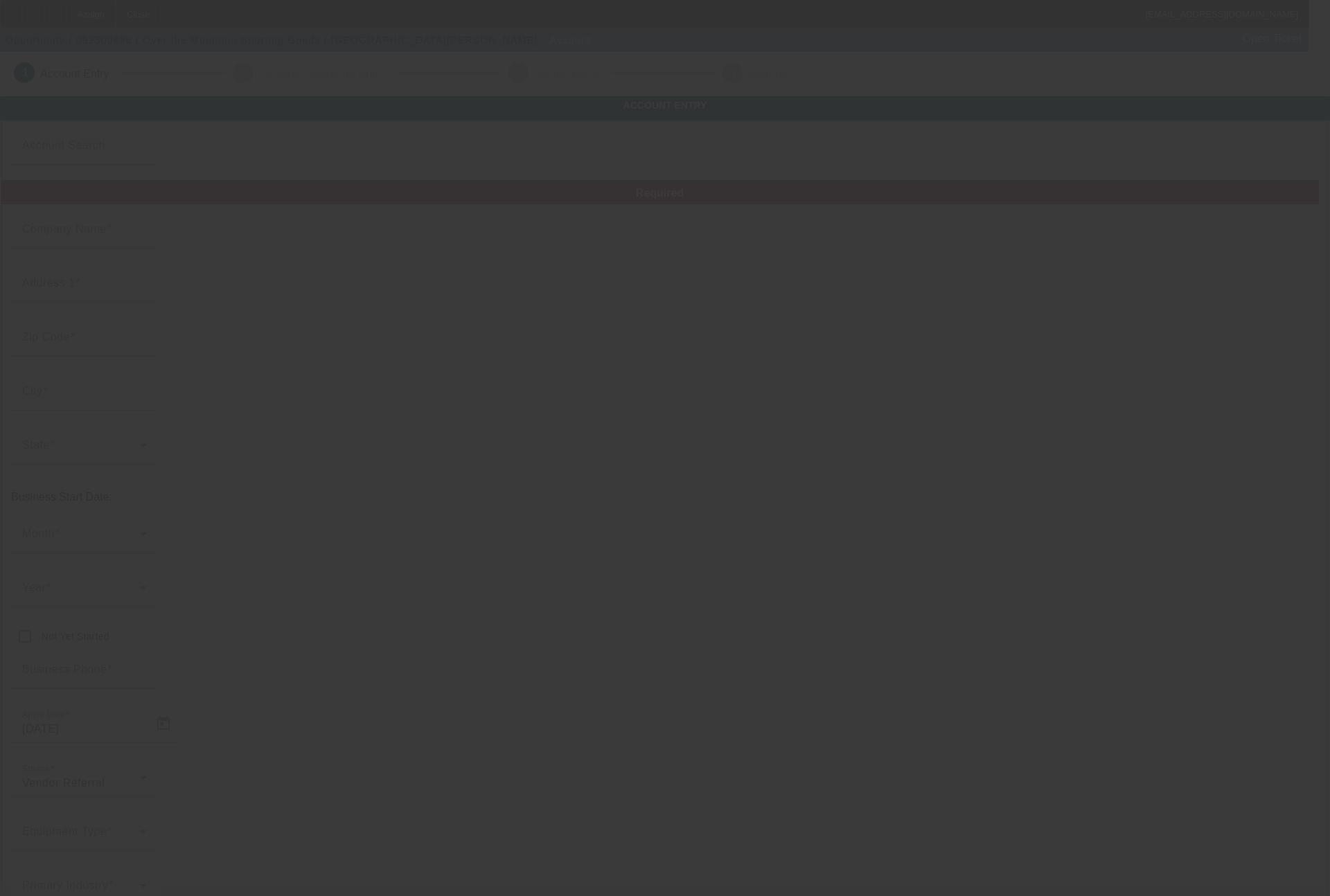
type input "Over the Mountain Sporting Goods"
type input "[GEOGRAPHIC_DATA]"
type input "35213"
type input "[GEOGRAPHIC_DATA]"
type input "[PHONE_NUMBER]"
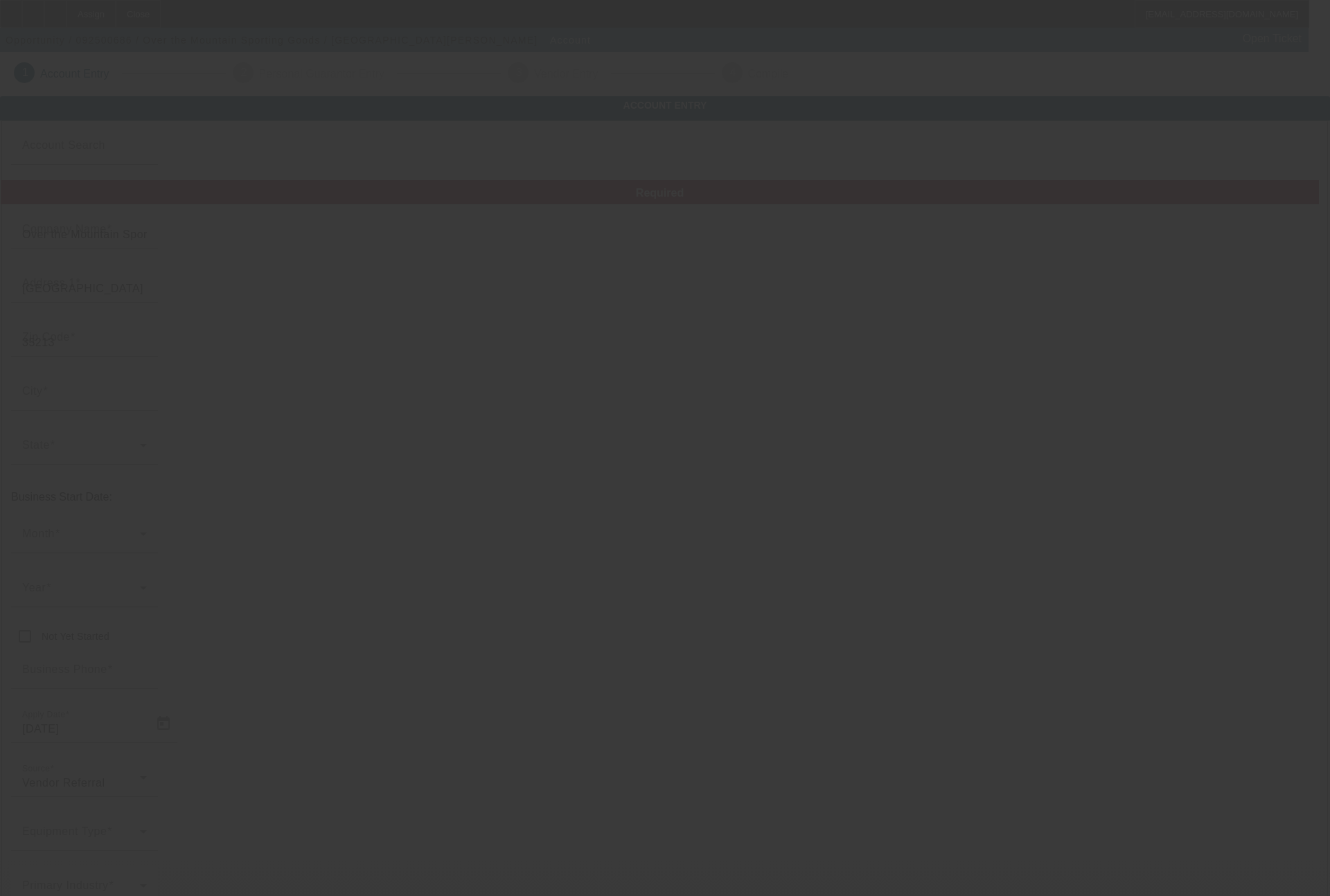
type input "[EMAIL_ADDRESS][DOMAIN_NAME]"
type input "[US_EMPLOYER_IDENTIFICATION_NUMBER]"
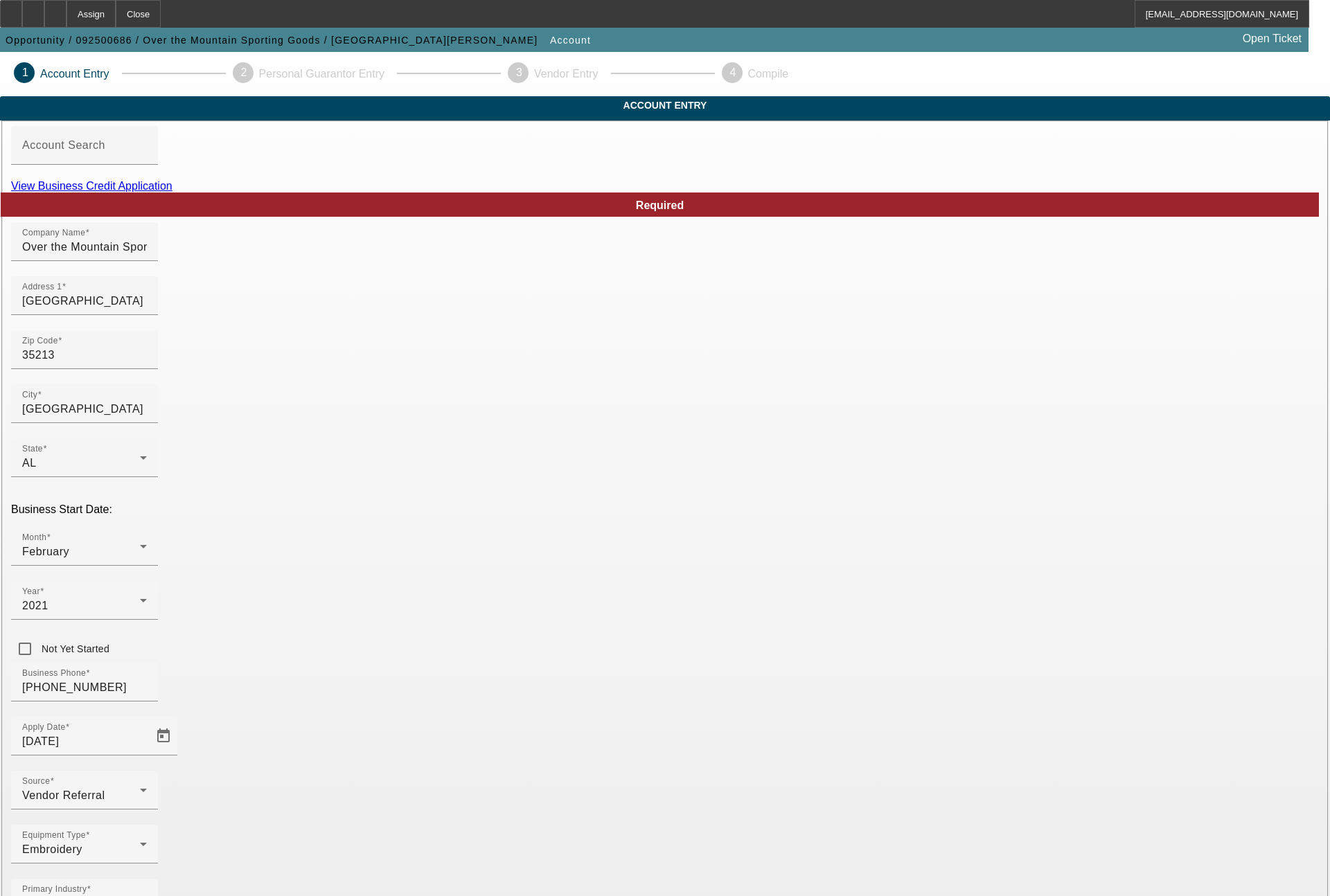
click at [173, 192] on link "View Business Credit Application" at bounding box center [91, 186] width 161 height 12
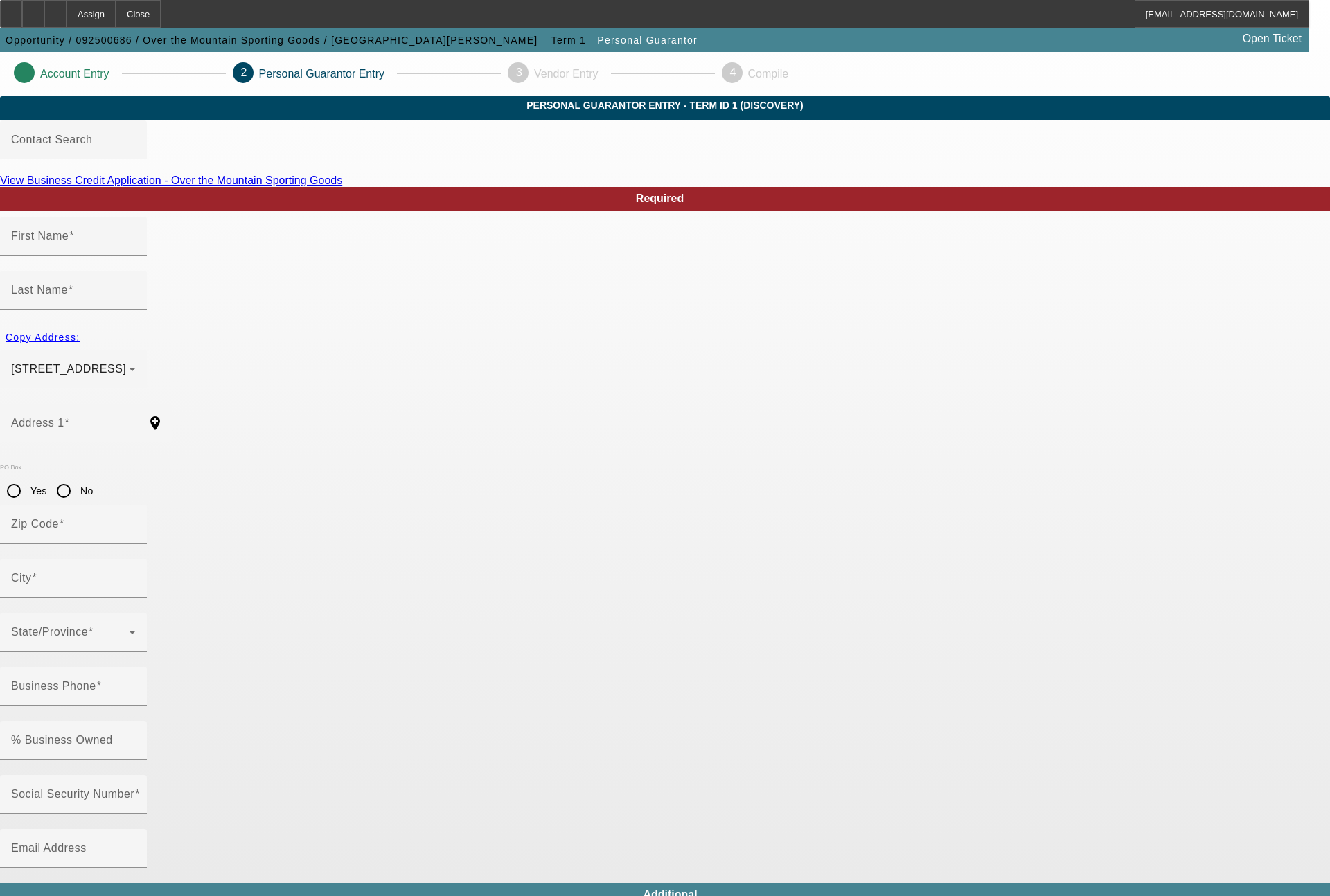
type input "Julie"
type input "Clanton"
type input "101 Azalea Road"
radio input "true"
type input "35213"
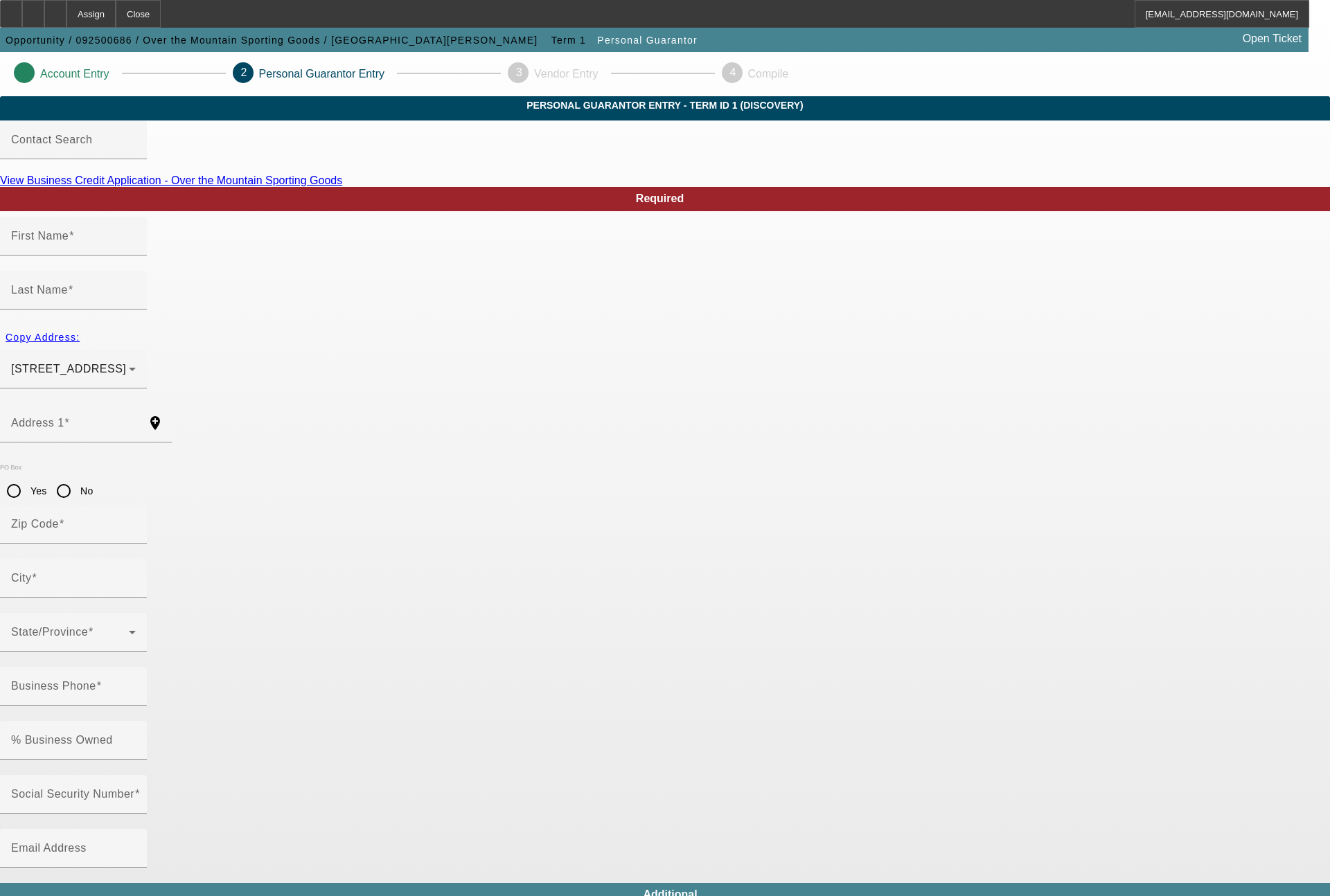
type input "Birmingham"
type input "[PHONE_NUMBER]"
type input "100"
type input "559-55-4128"
type input "juliemclanton@hotmail.com"
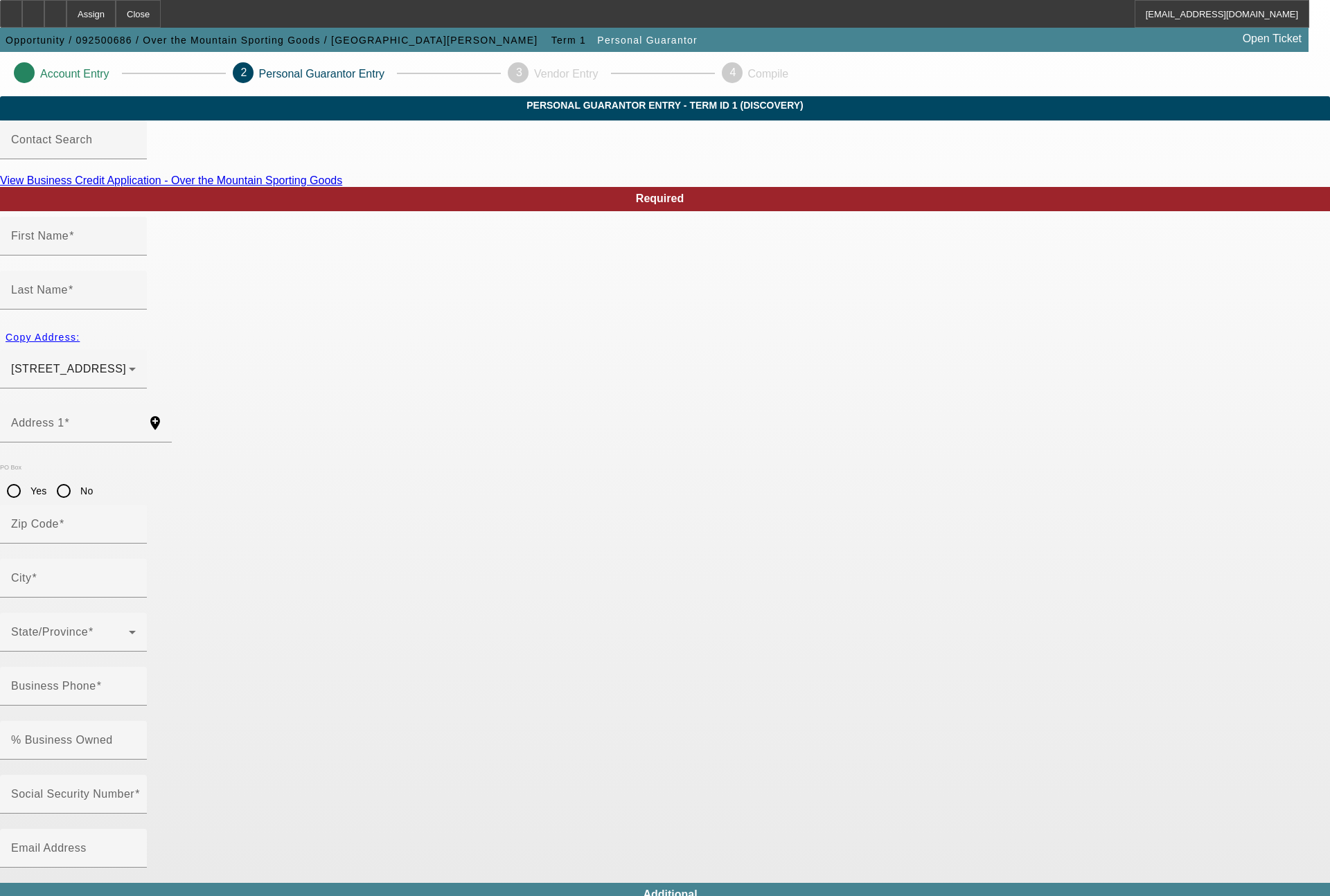
type input "(205) 582-2929"
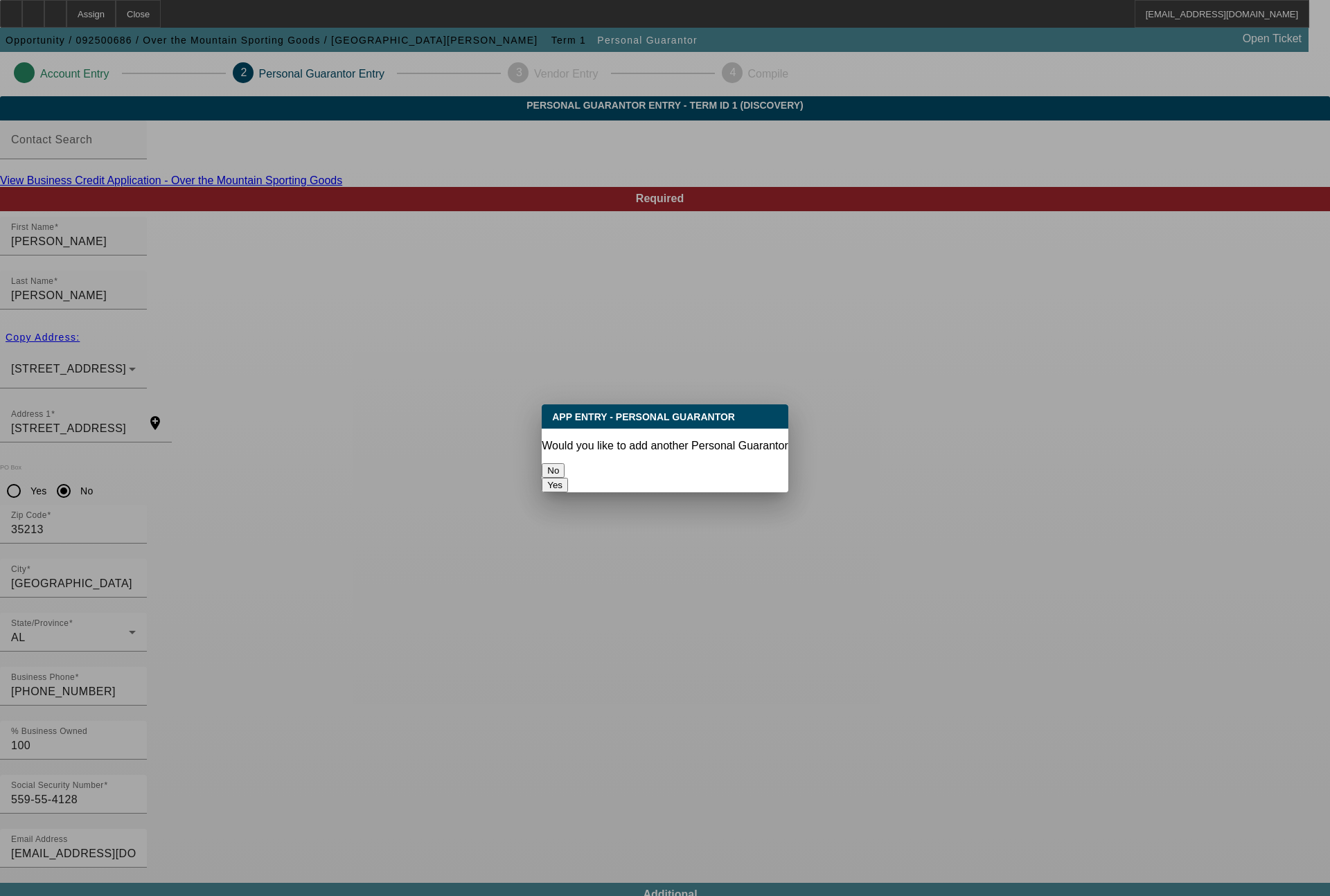
click at [542, 463] on button "No" at bounding box center [553, 470] width 23 height 15
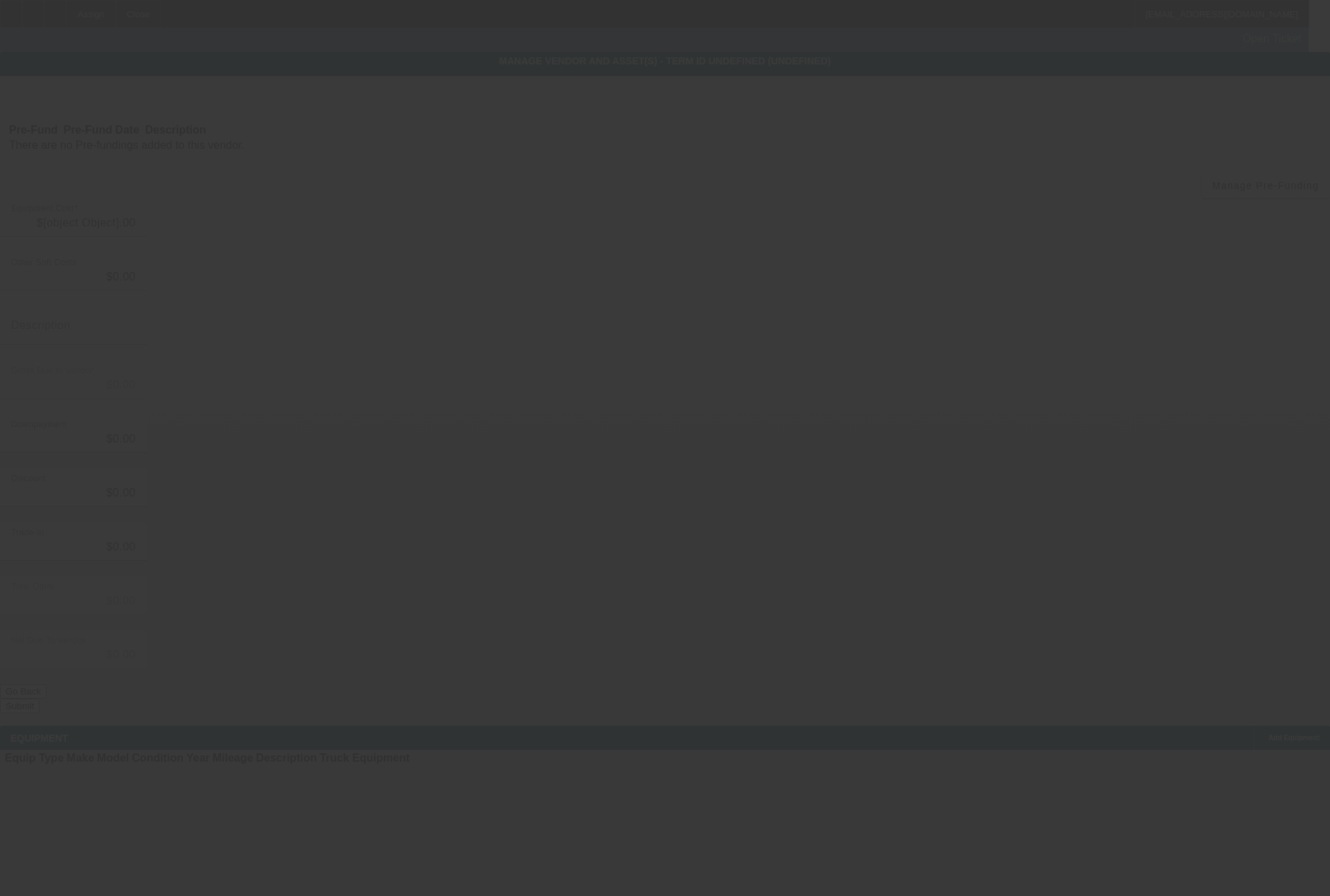
type input "$79,000.00"
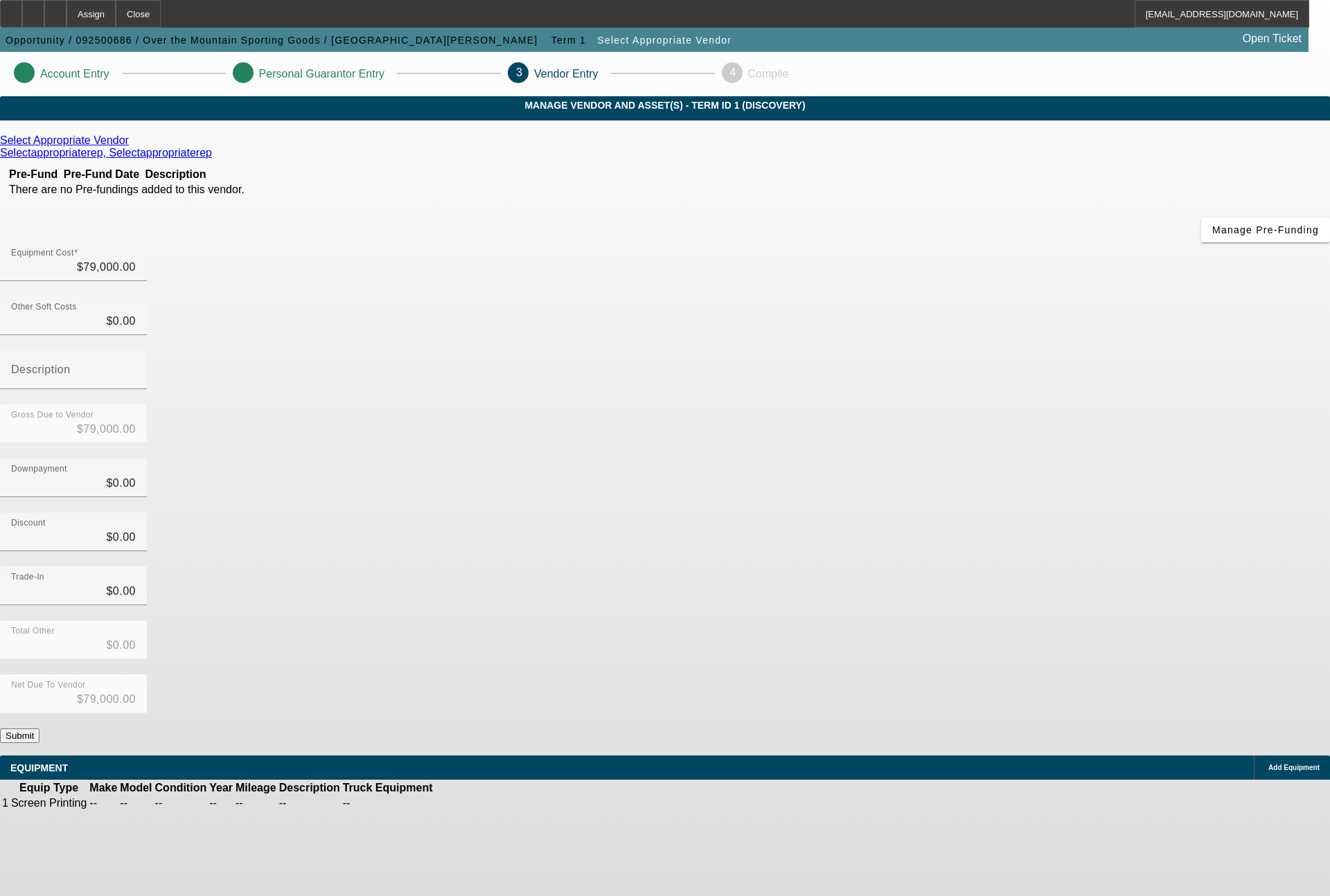
click at [39, 729] on button "Submit" at bounding box center [19, 736] width 39 height 15
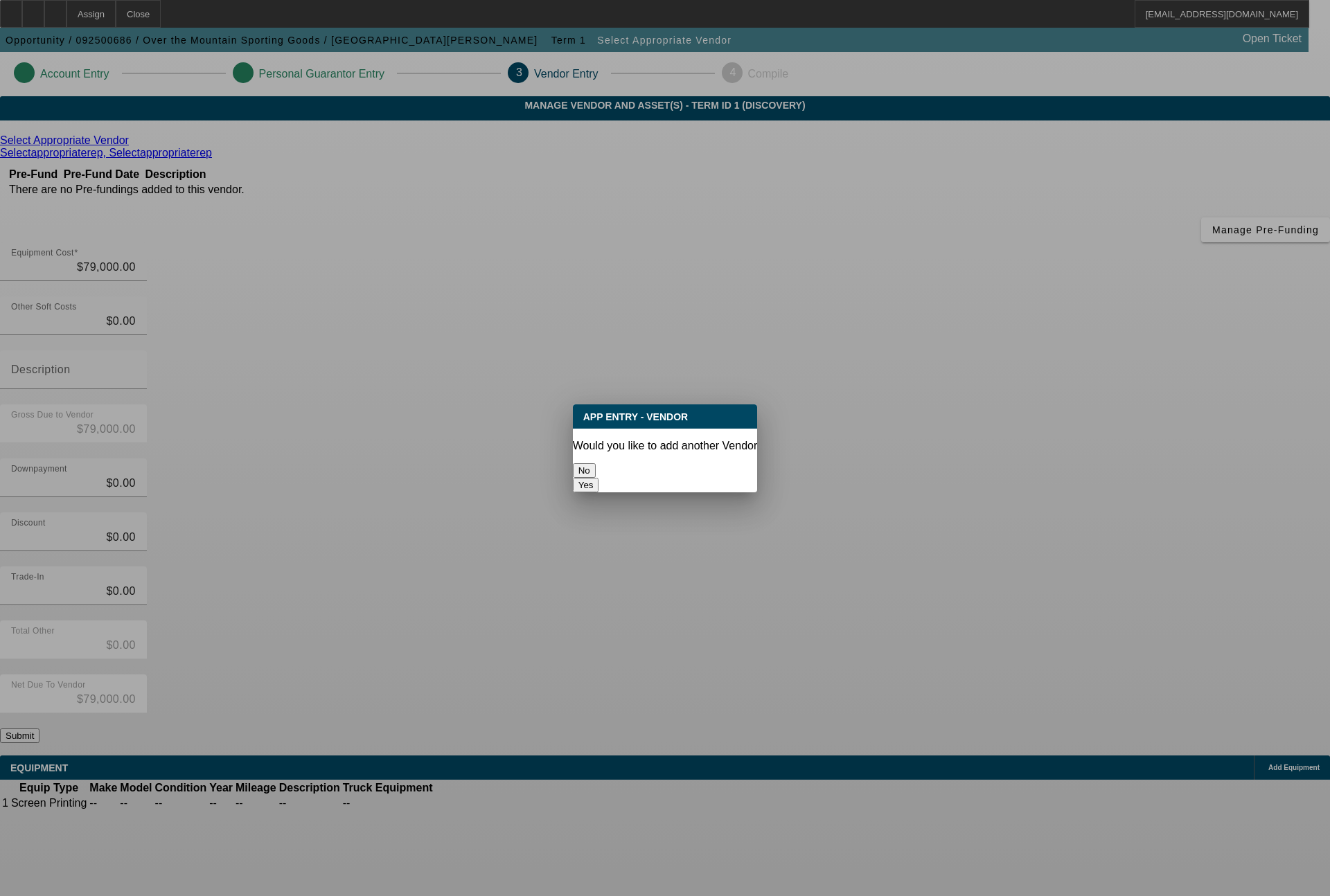
click at [596, 469] on button "No" at bounding box center [584, 470] width 23 height 15
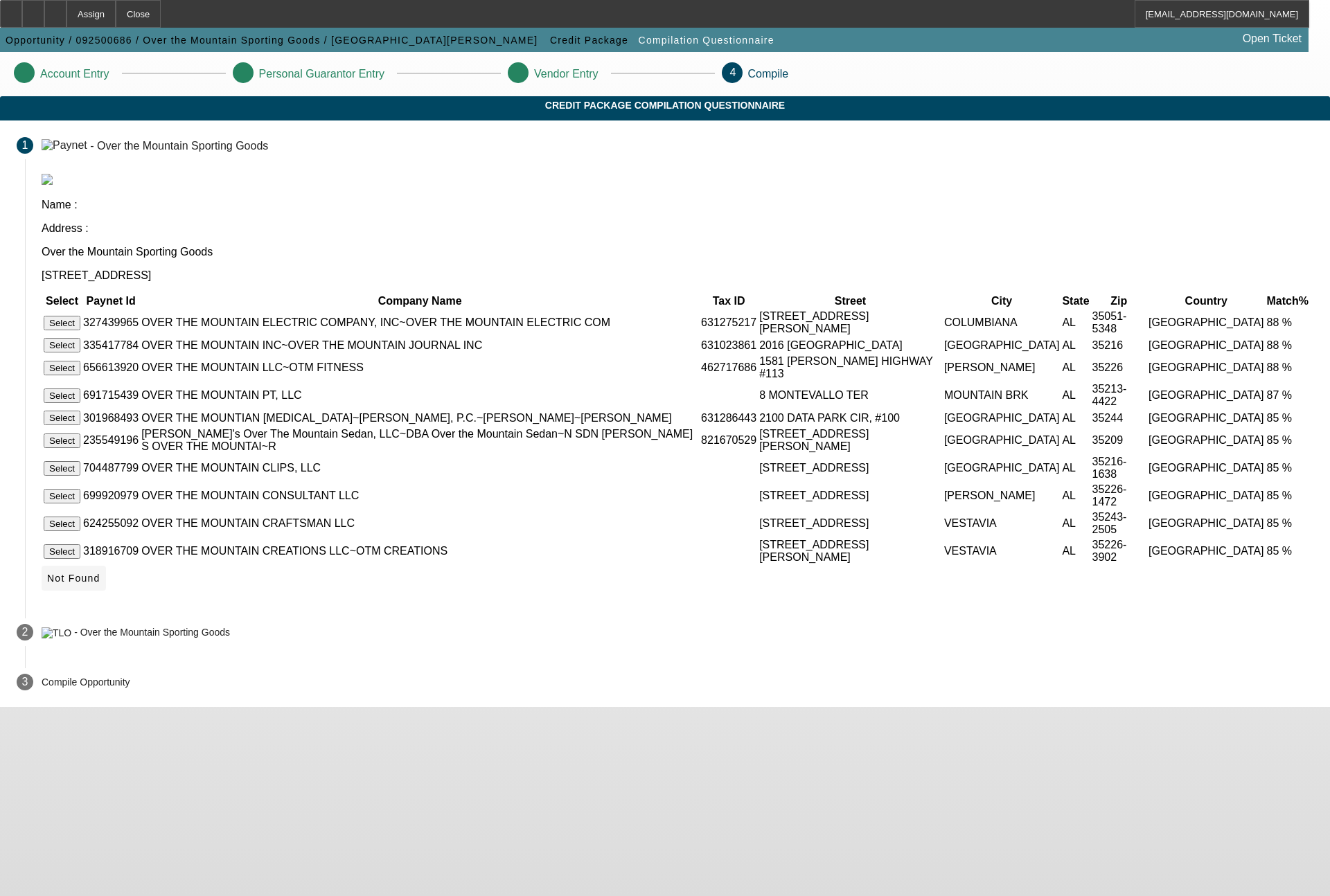
click at [100, 584] on span "Not Found" at bounding box center [73, 578] width 53 height 11
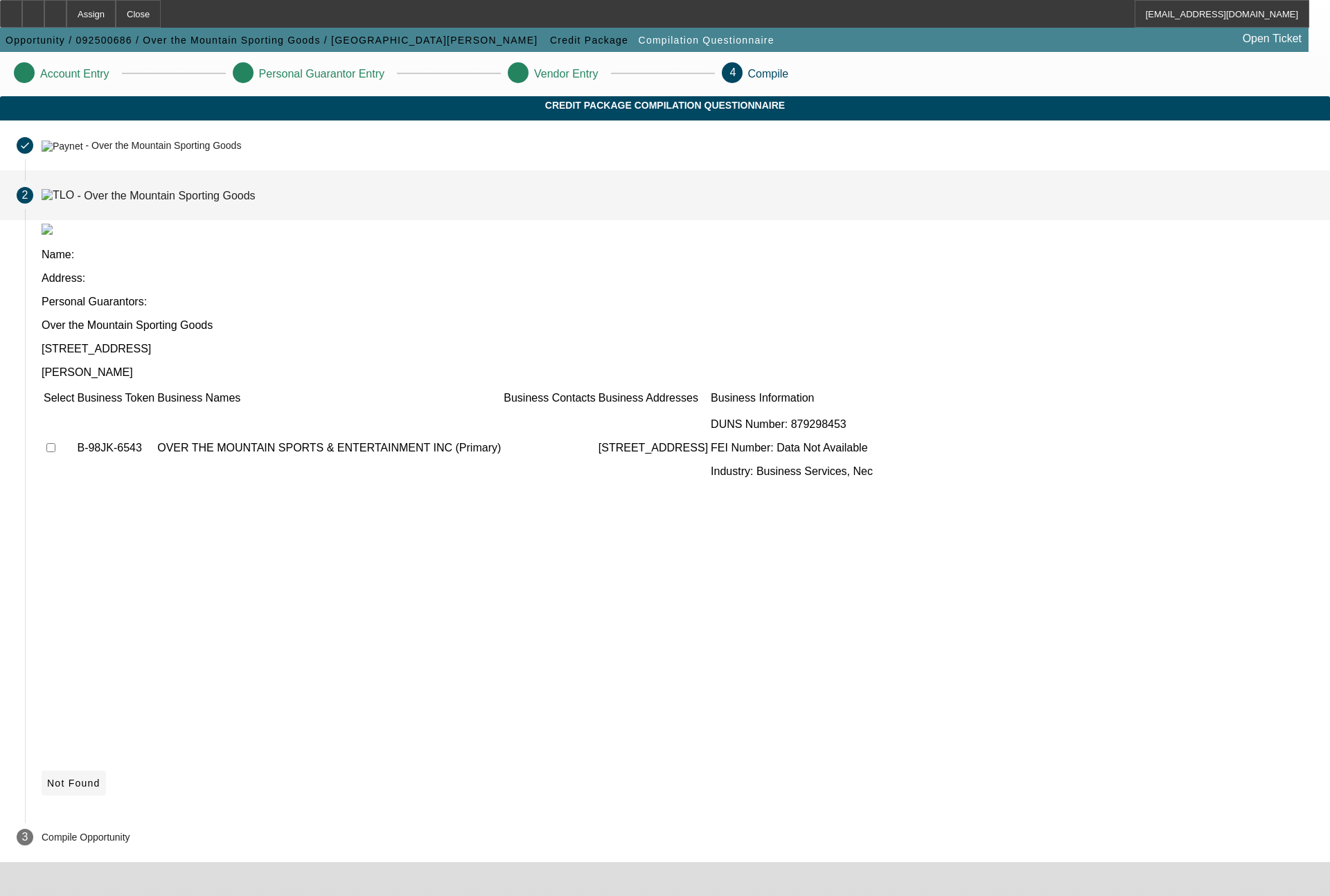
click at [100, 777] on span "Not Found" at bounding box center [73, 783] width 53 height 11
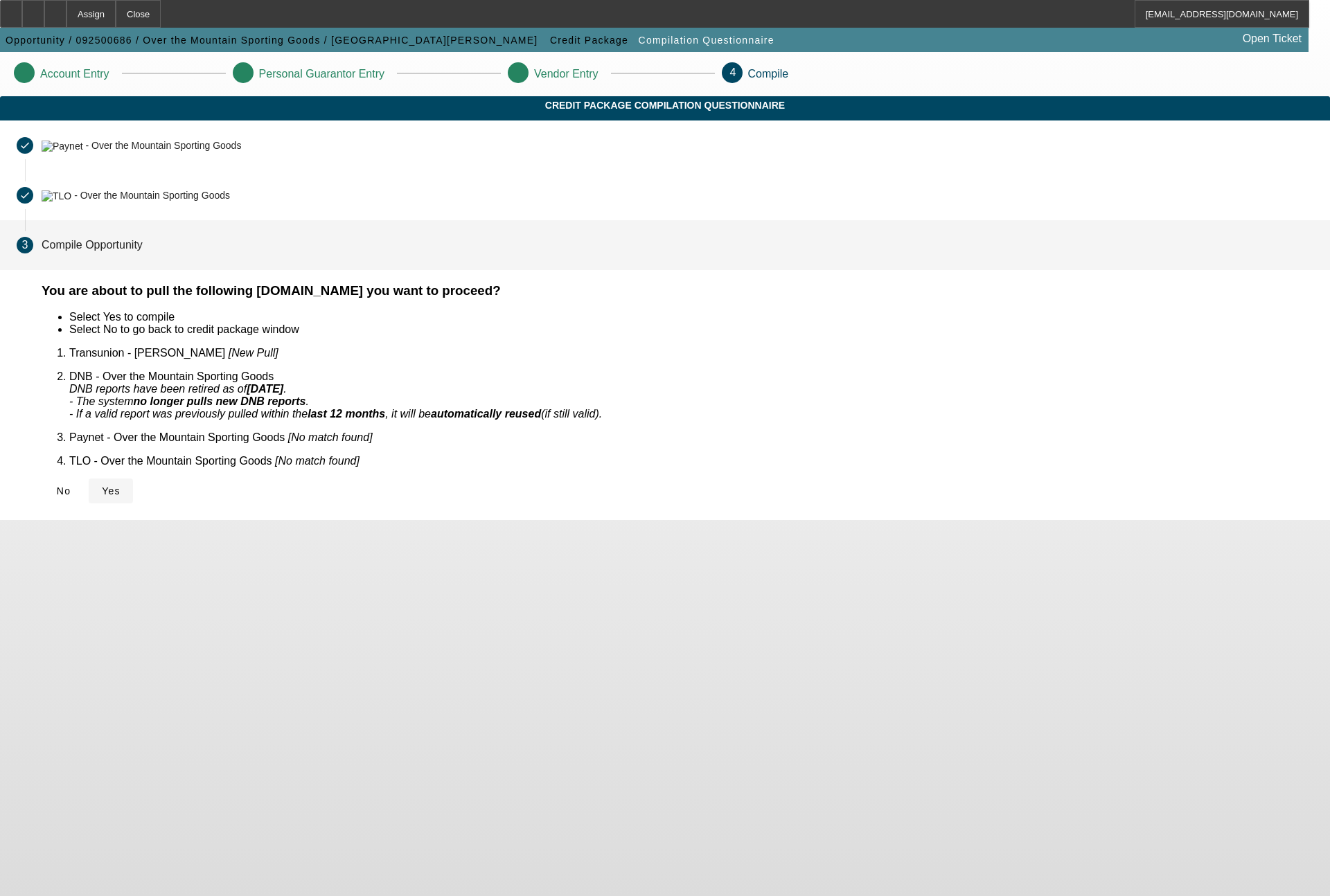
click at [120, 485] on span "Yes" at bounding box center [111, 491] width 18 height 11
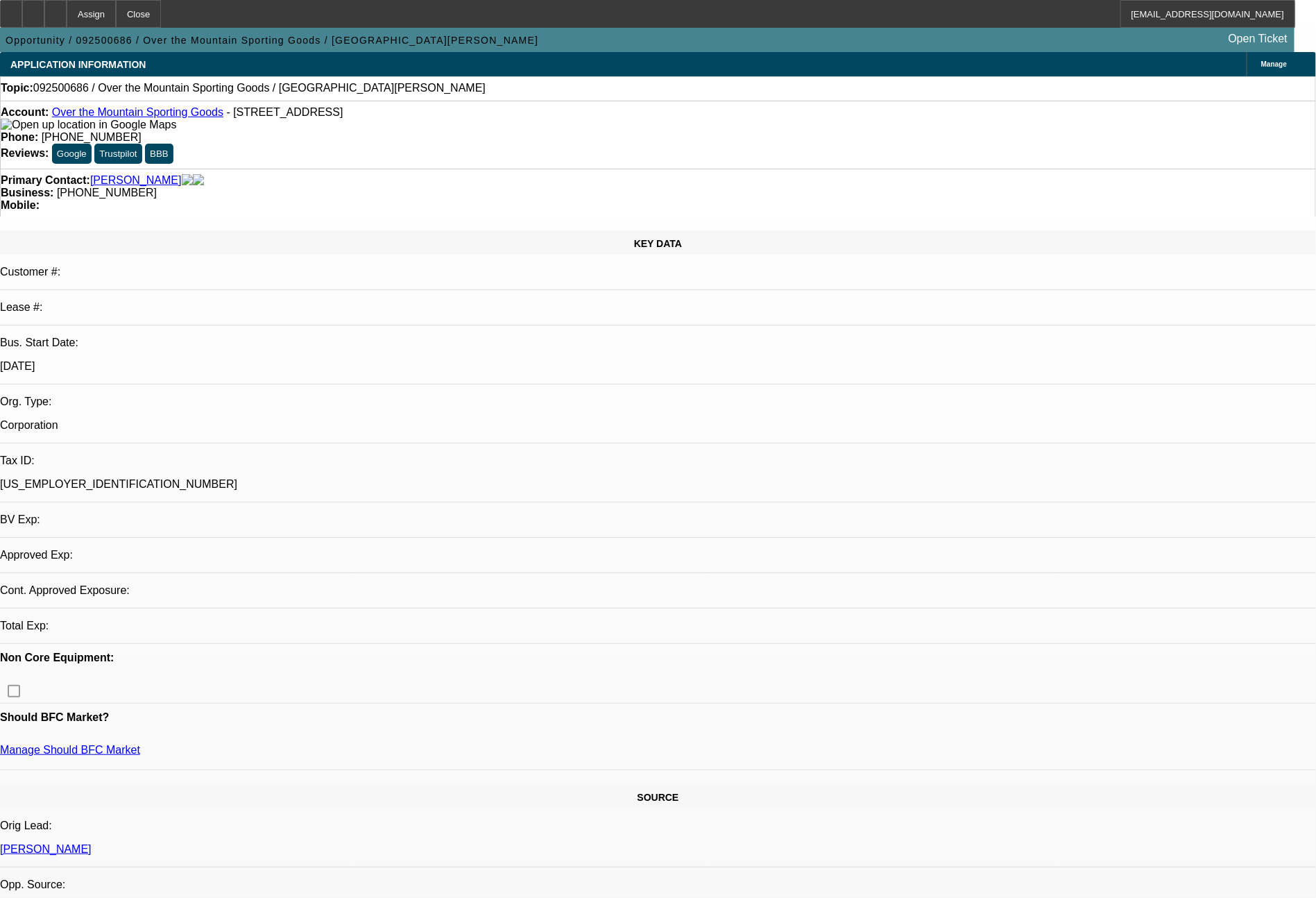
select select "0"
select select "2"
select select "0.1"
select select "4"
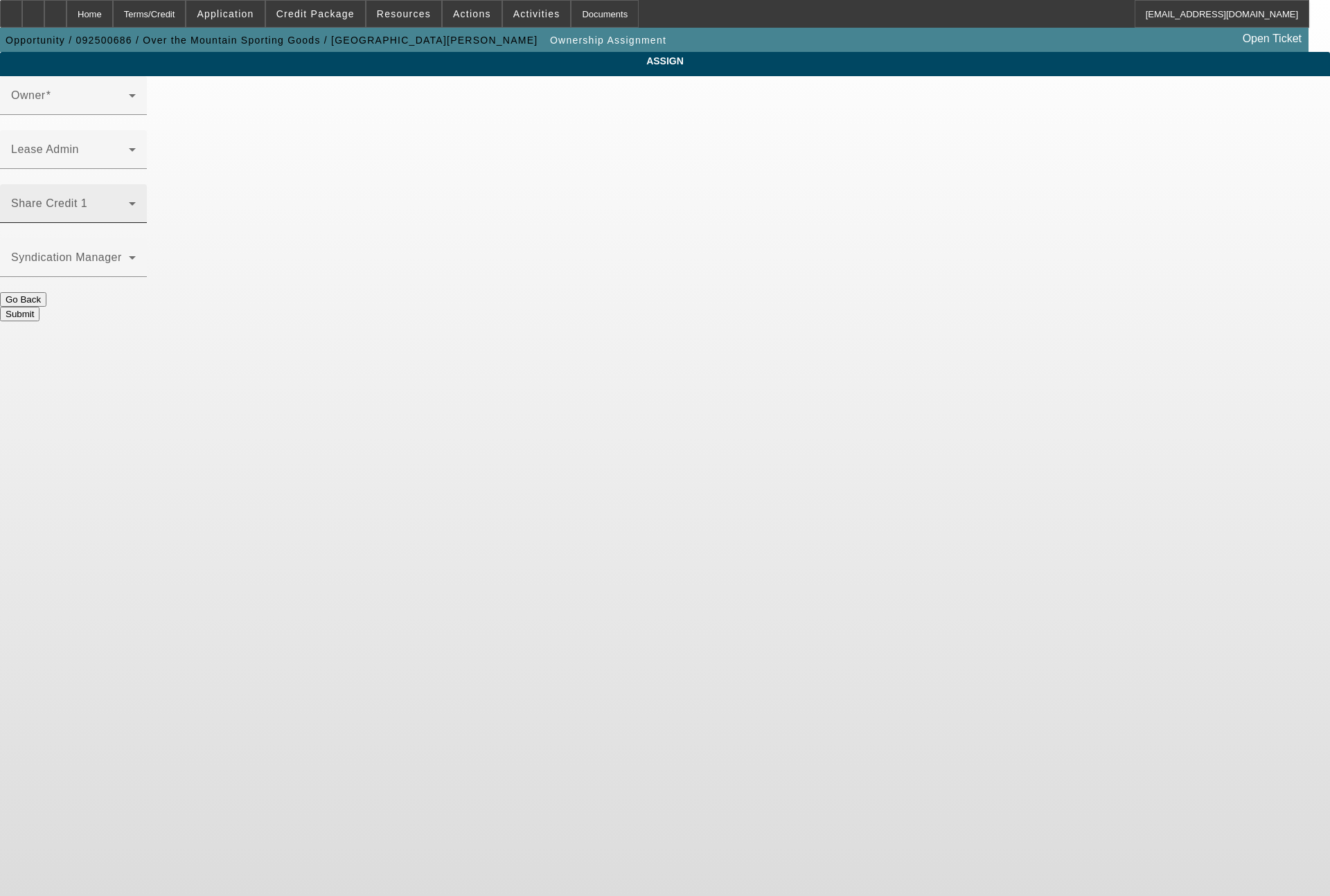
click at [140, 195] on icon at bounding box center [133, 203] width 17 height 17
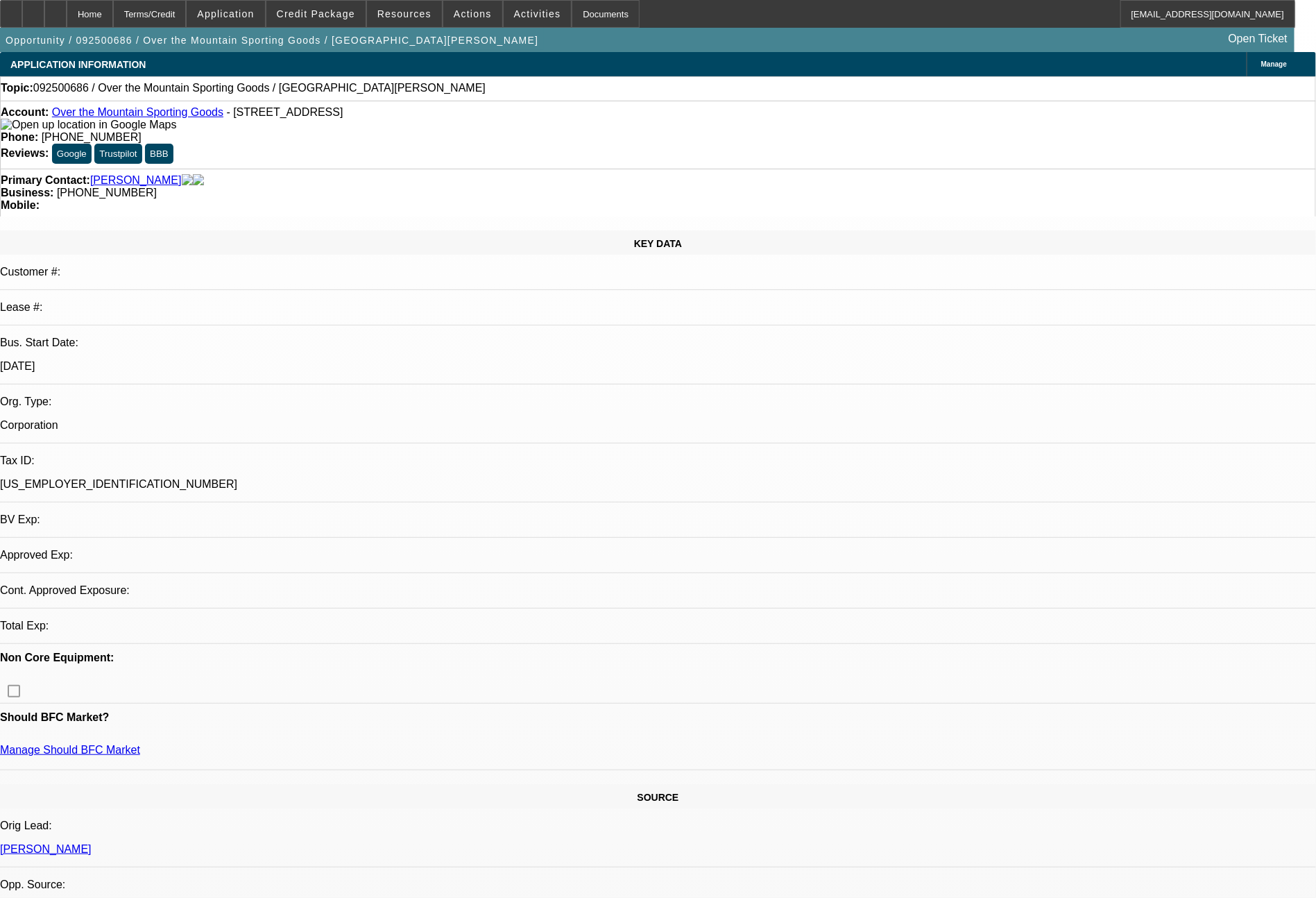
select select "0"
select select "2"
select select "0.1"
select select "4"
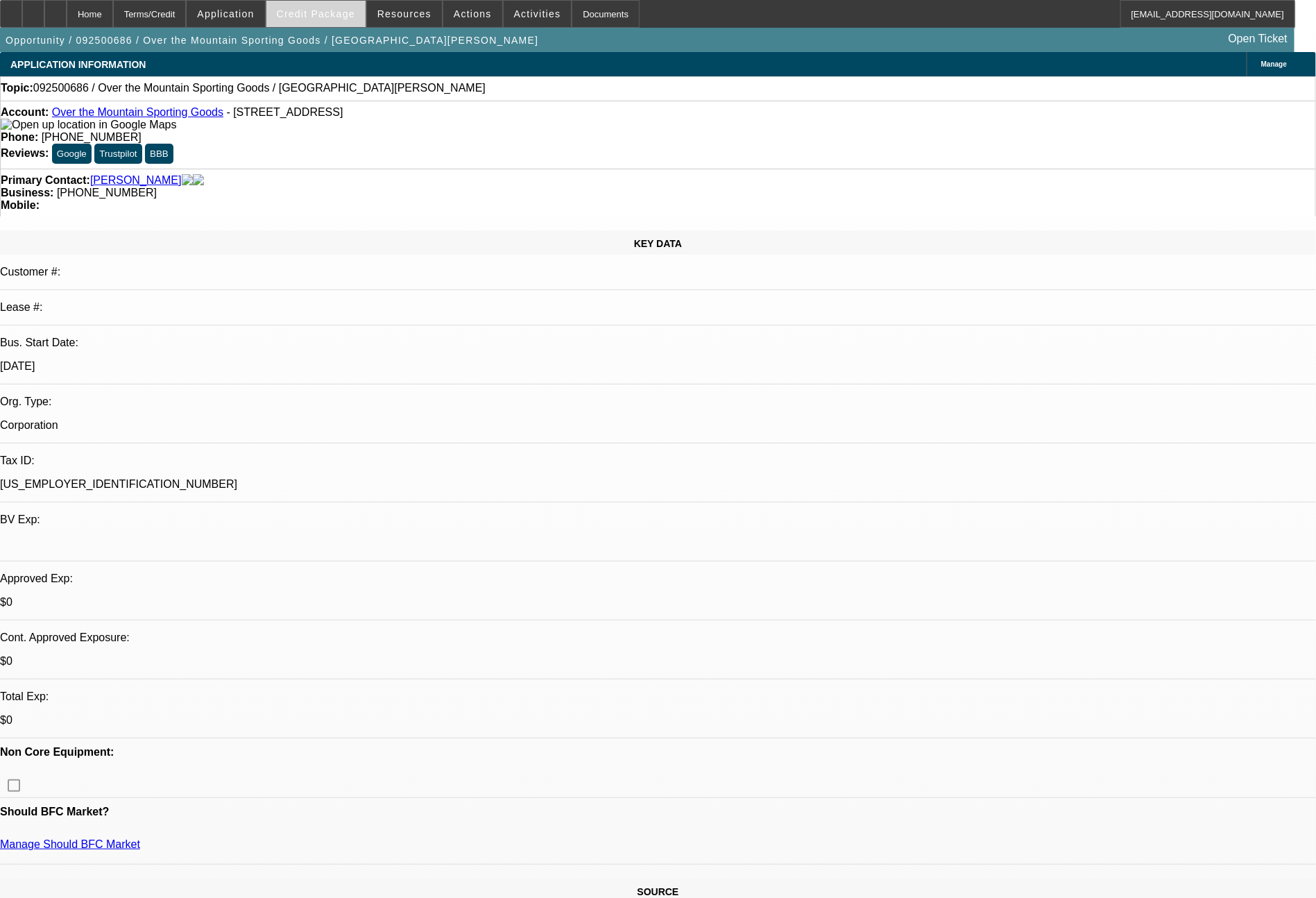
click at [340, 21] on span at bounding box center [316, 13] width 100 height 33
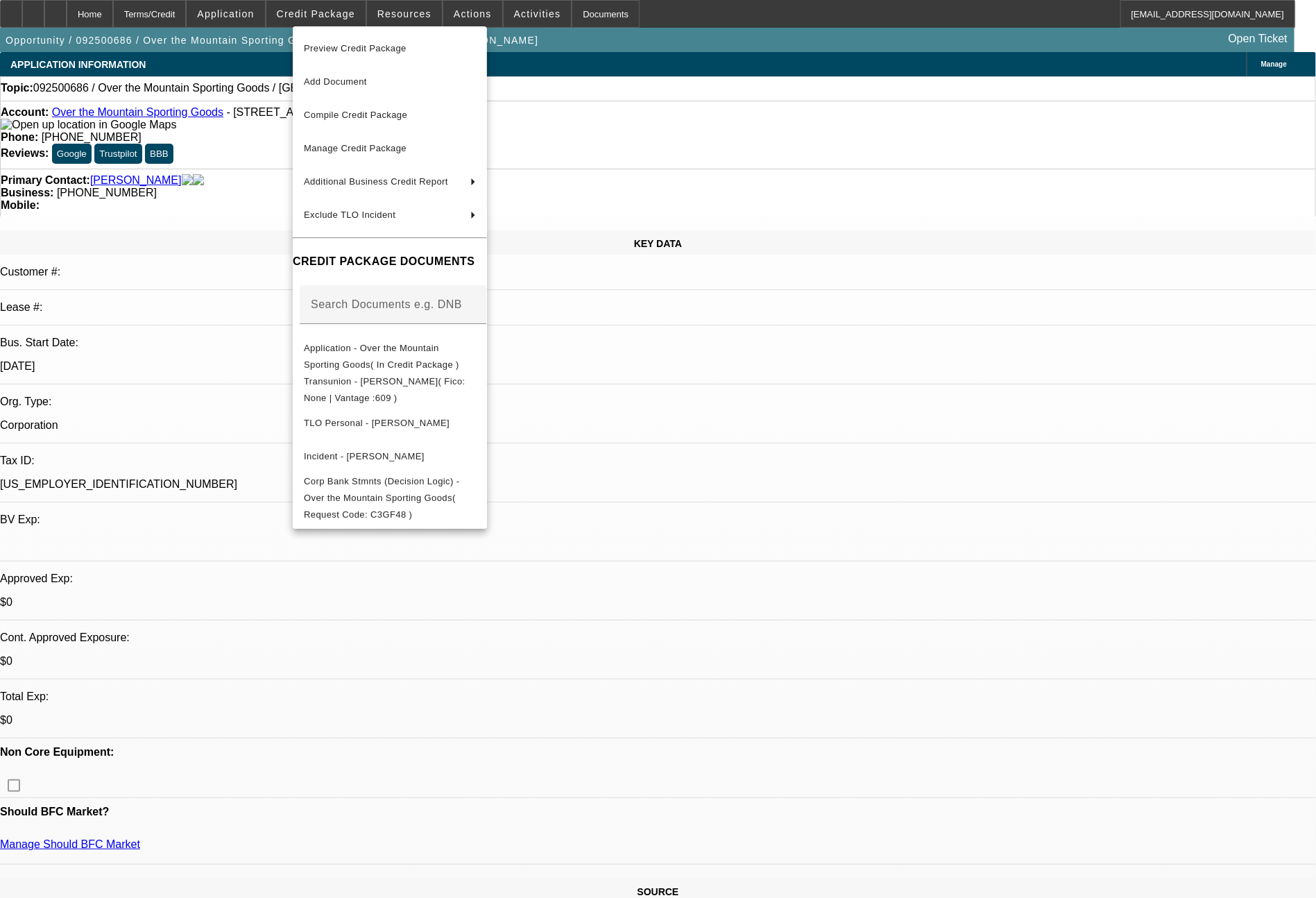
click at [758, 321] on div at bounding box center [658, 449] width 1316 height 898
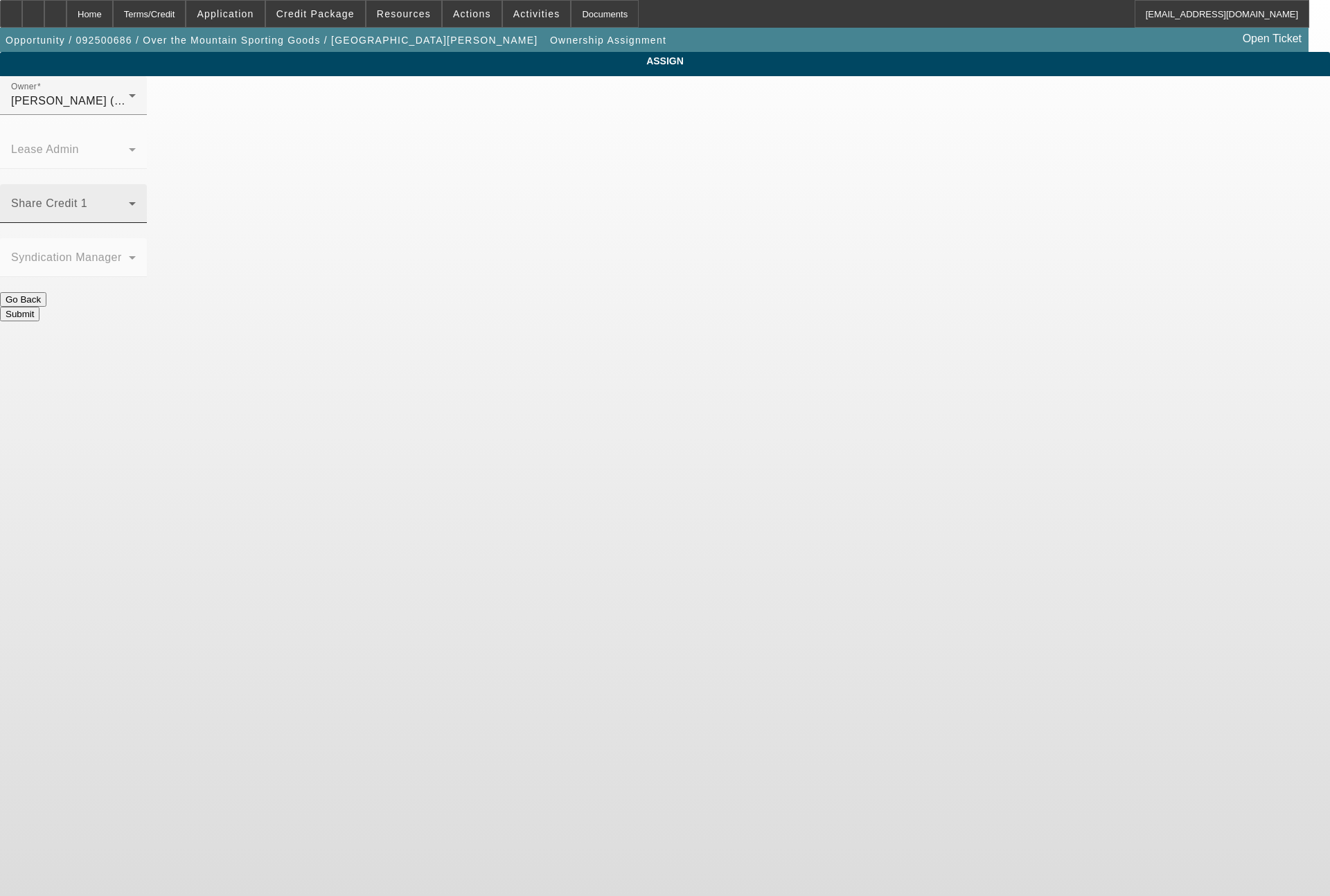
click at [129, 201] on span at bounding box center [69, 210] width 118 height 17
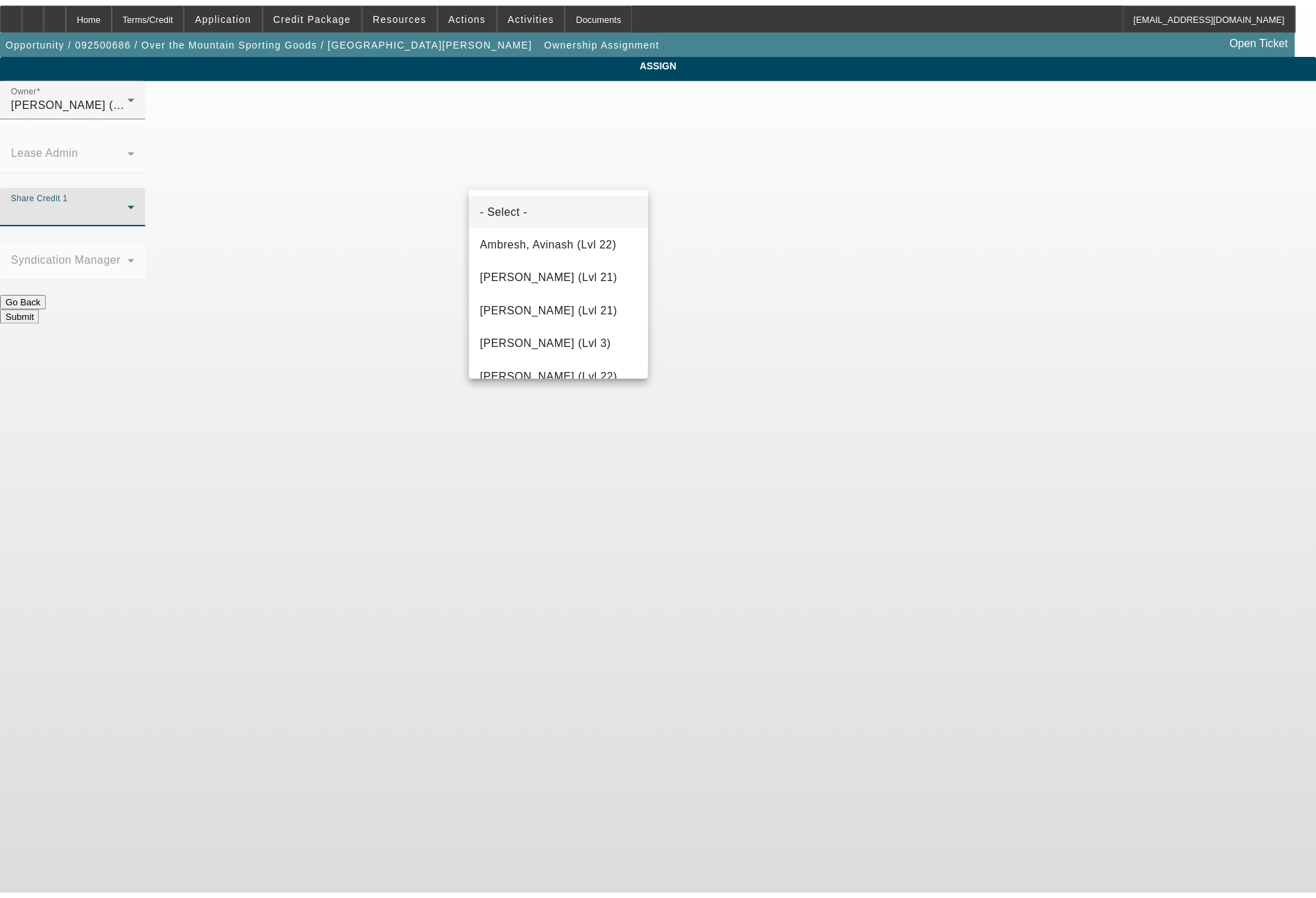
scroll to position [1799, 0]
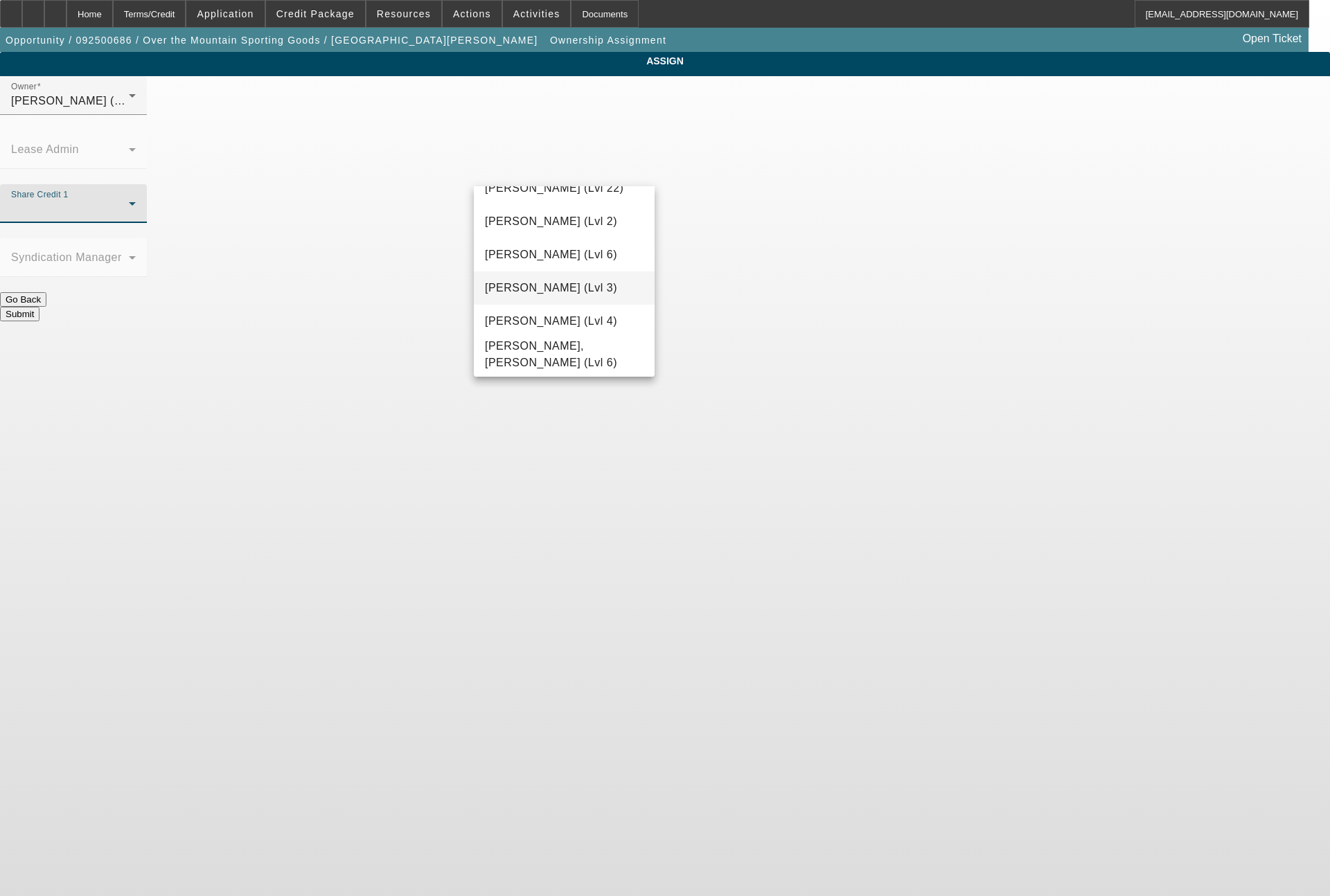
click at [589, 287] on span "[PERSON_NAME] (Lvl 3)" at bounding box center [551, 288] width 133 height 17
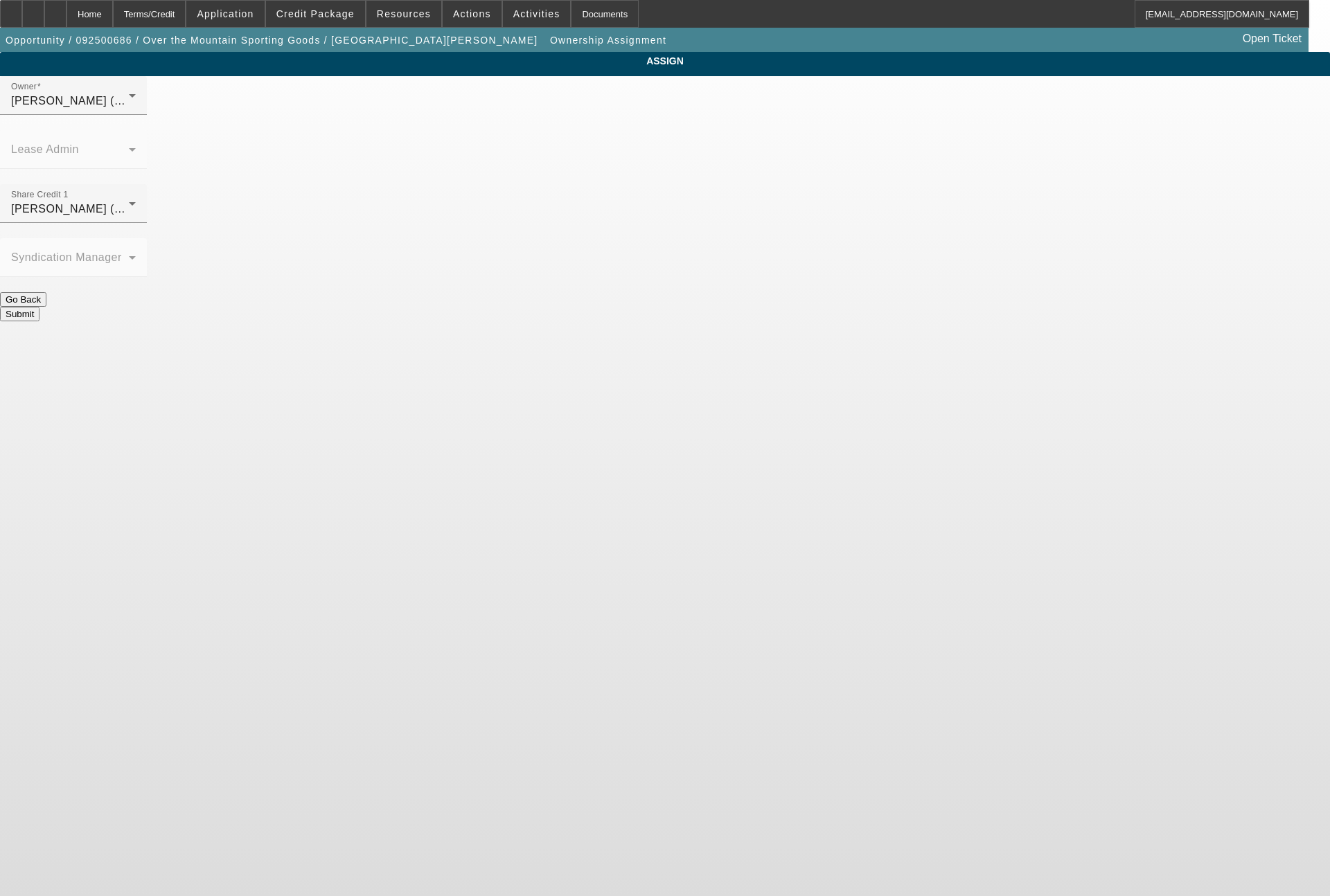
click at [39, 307] on button "Submit" at bounding box center [19, 314] width 39 height 15
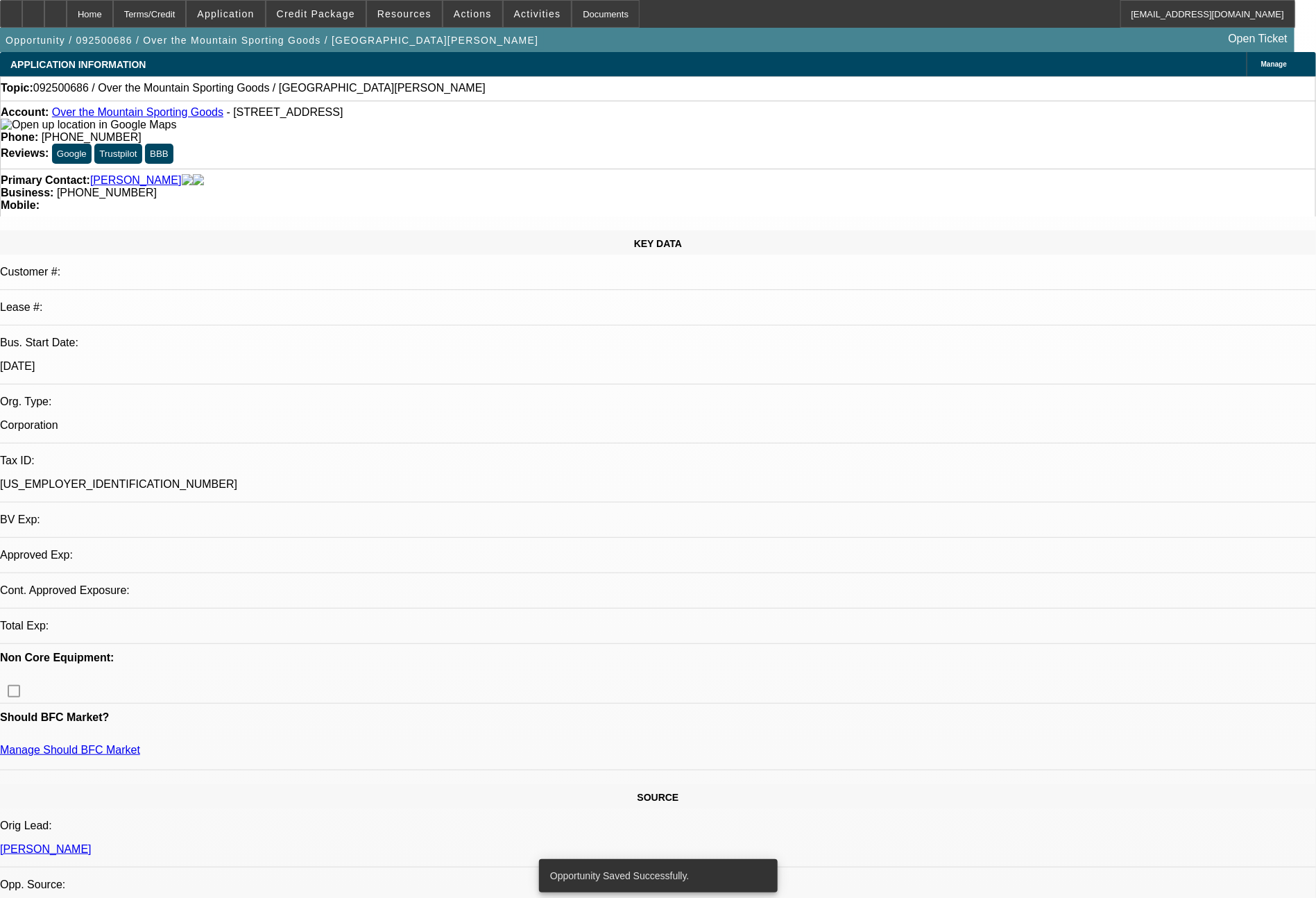
select select "0"
select select "2"
select select "0.1"
select select "4"
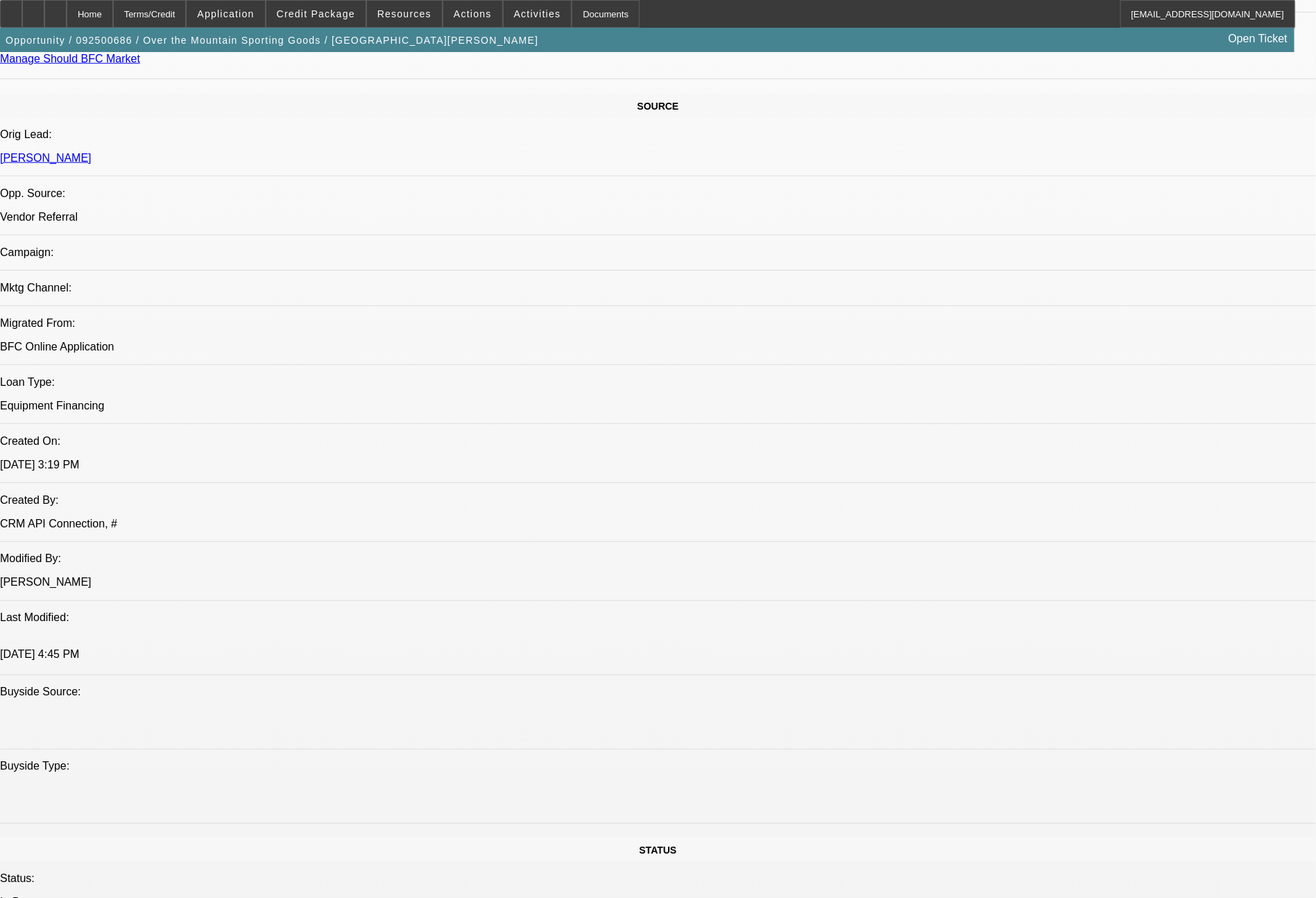
scroll to position [1572, 0]
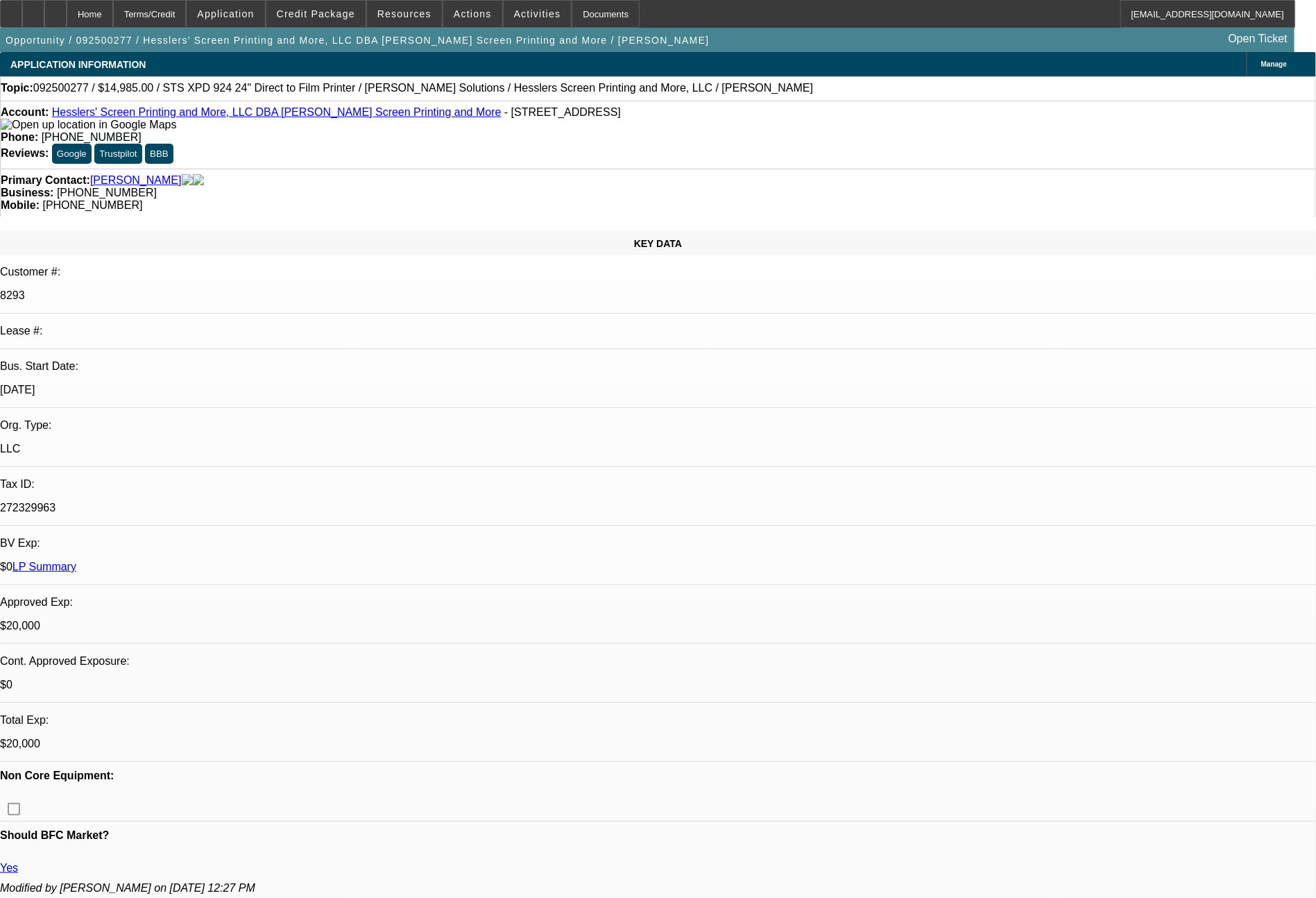
select select "0"
select select "2"
select select "0"
select select "2"
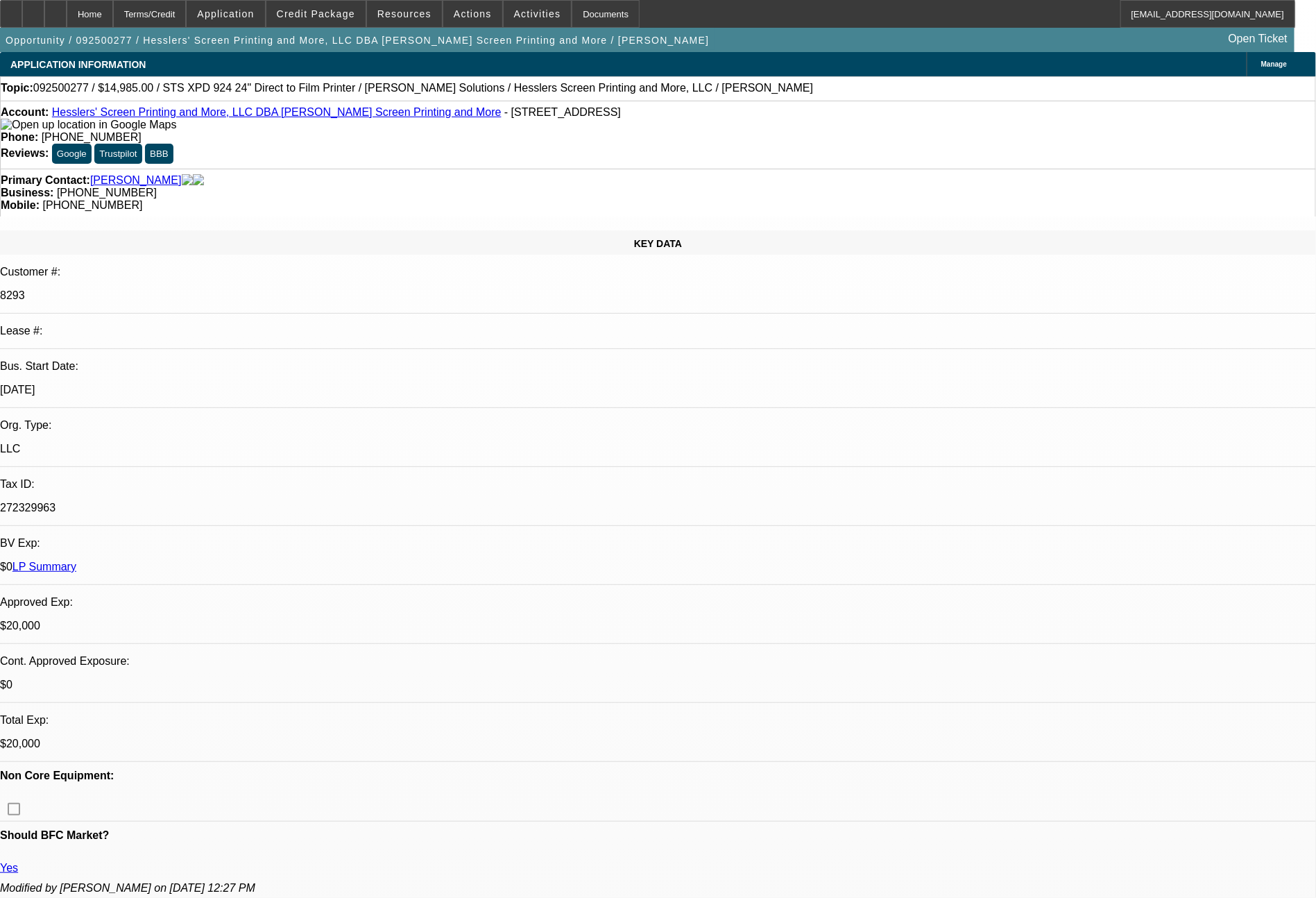
select select "0"
select select "2"
select select "0.1"
select select "4"
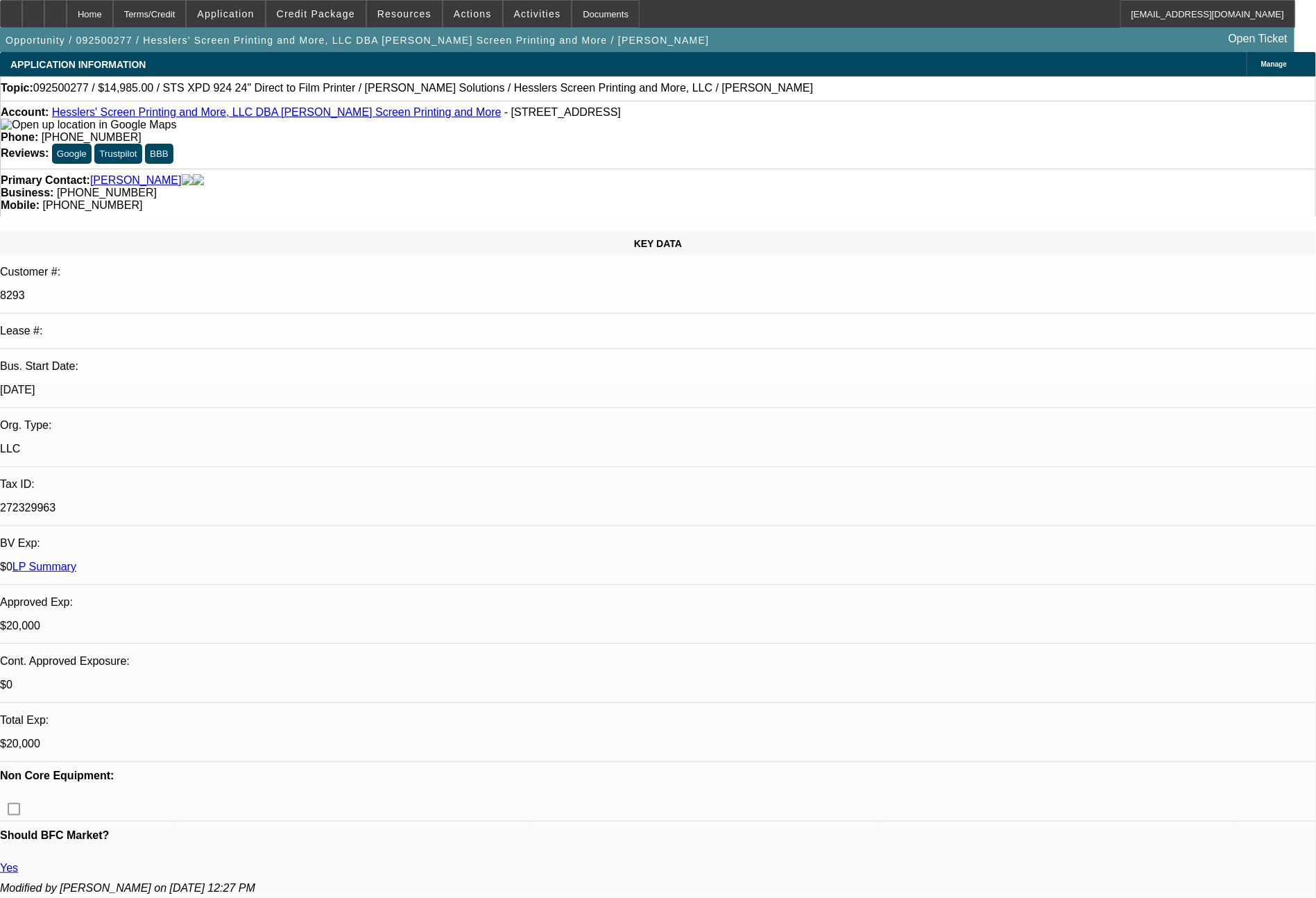
select select "0"
select select "2"
select select "0"
select select "2"
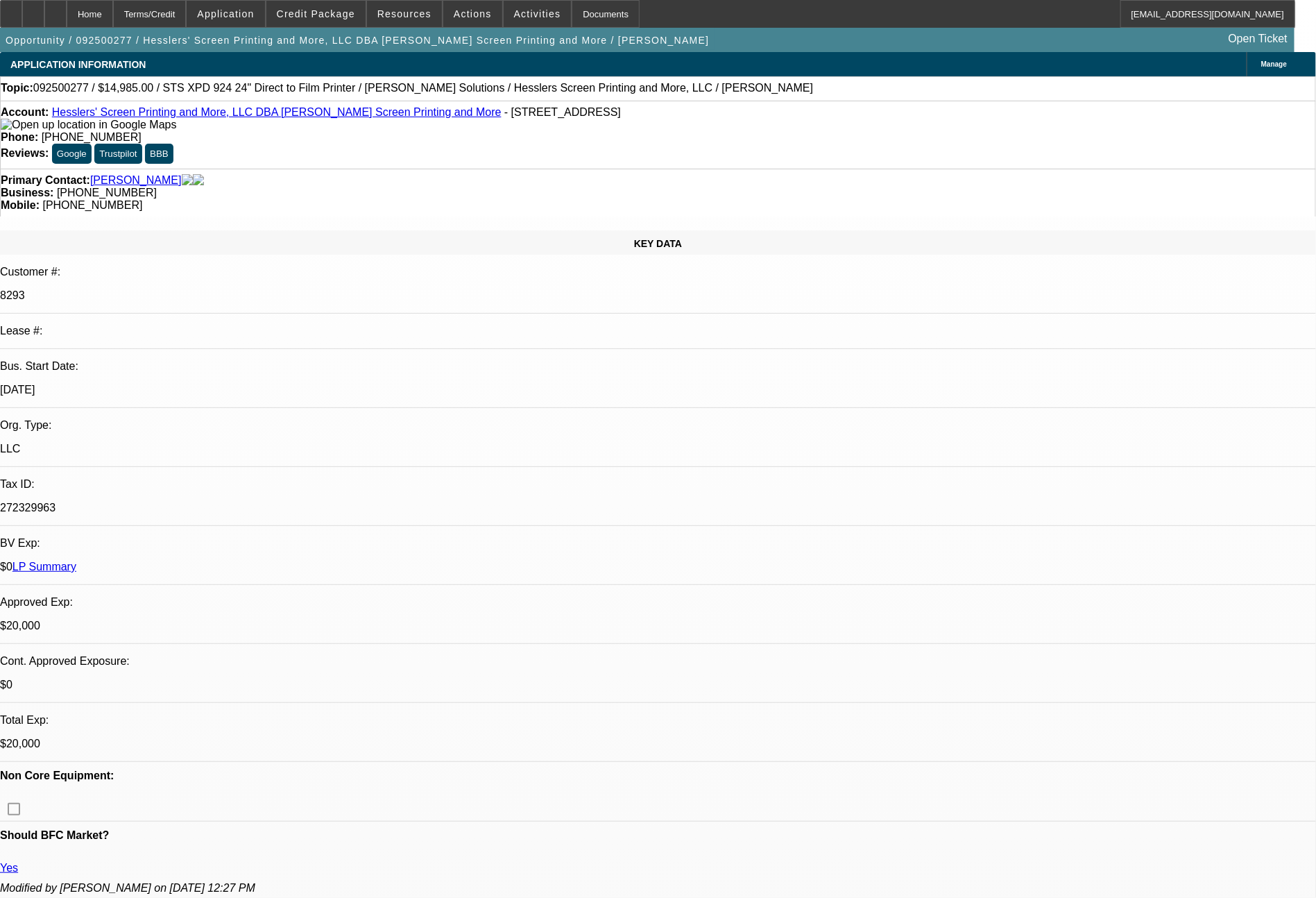
select select "0"
select select "2"
select select "0.1"
select select "4"
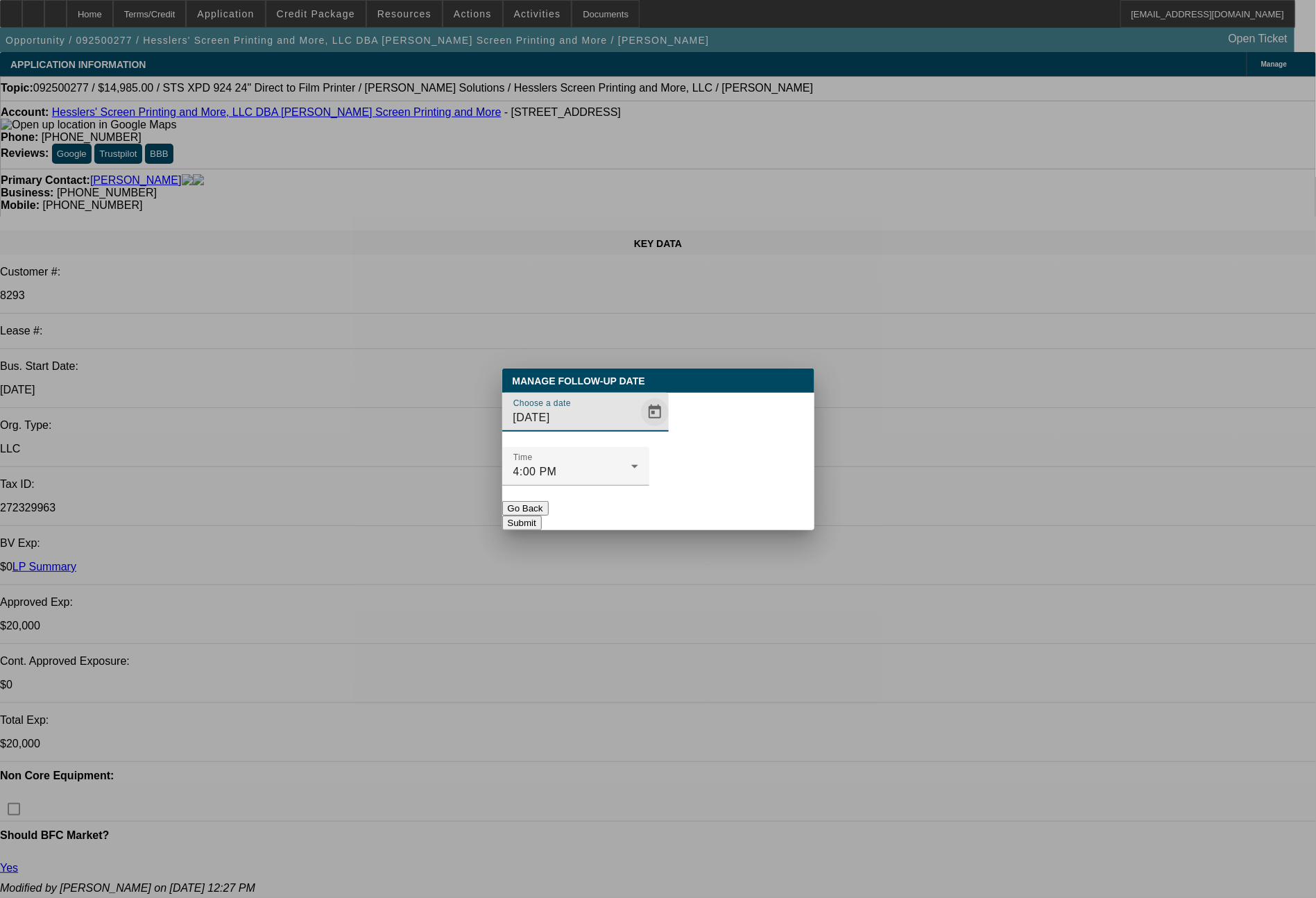
click at [640, 429] on span "Open calendar" at bounding box center [655, 412] width 33 height 33
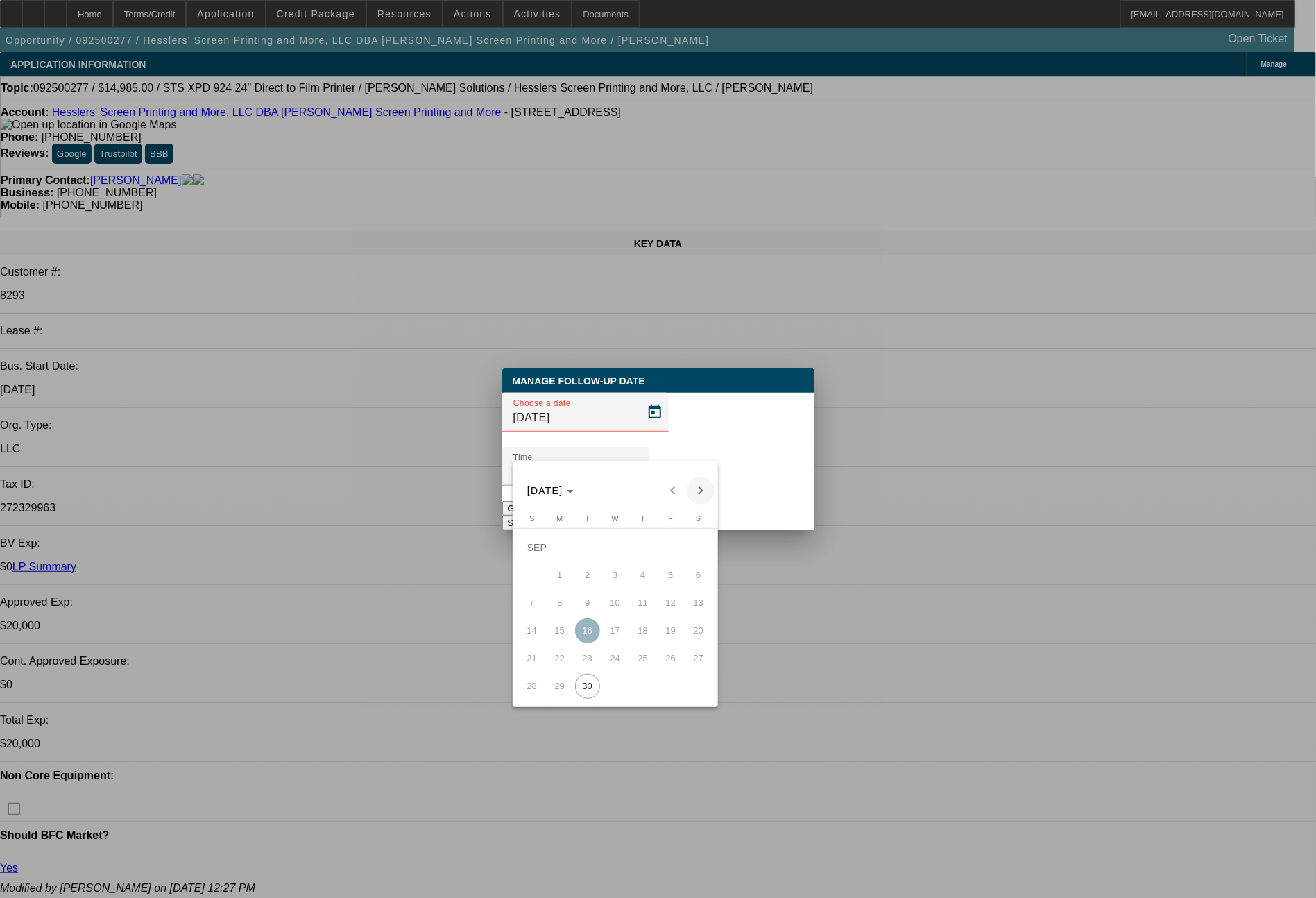
click at [694, 492] on span "Next month" at bounding box center [701, 491] width 28 height 28
click at [643, 554] on span "2" at bounding box center [643, 547] width 25 height 25
type input "10/2/2025"
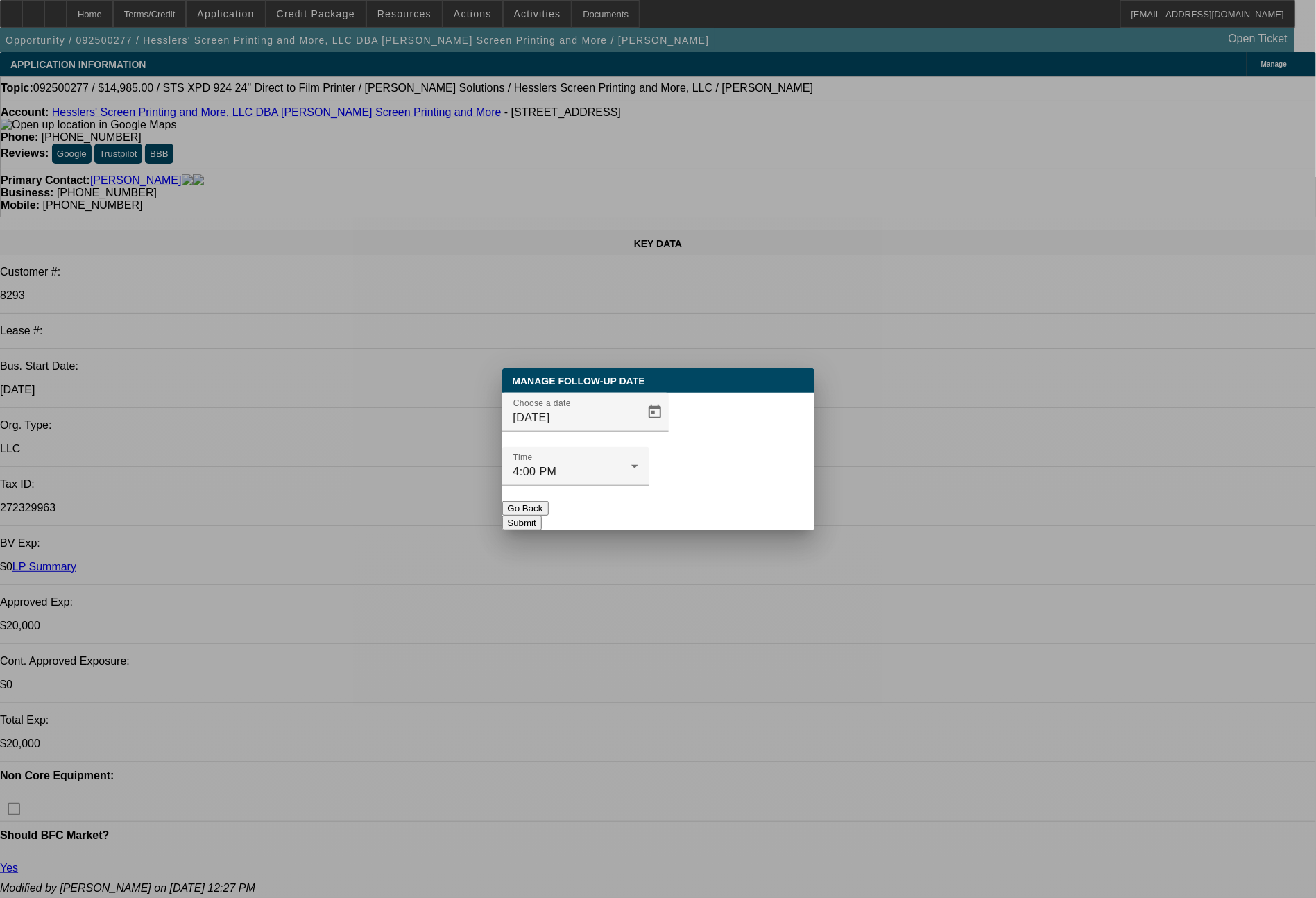
click at [542, 516] on button "Submit" at bounding box center [522, 523] width 39 height 15
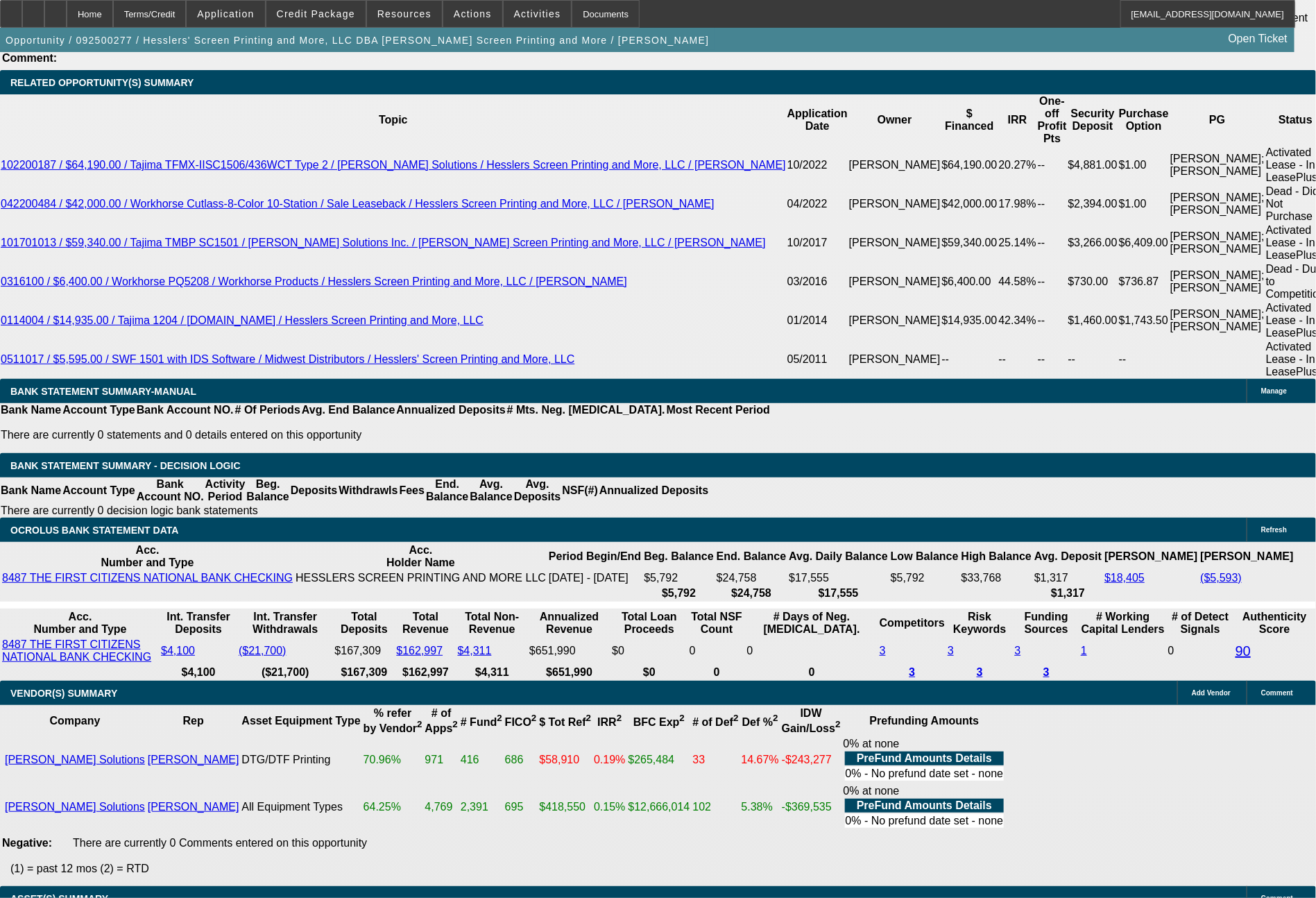
scroll to position [2669, 0]
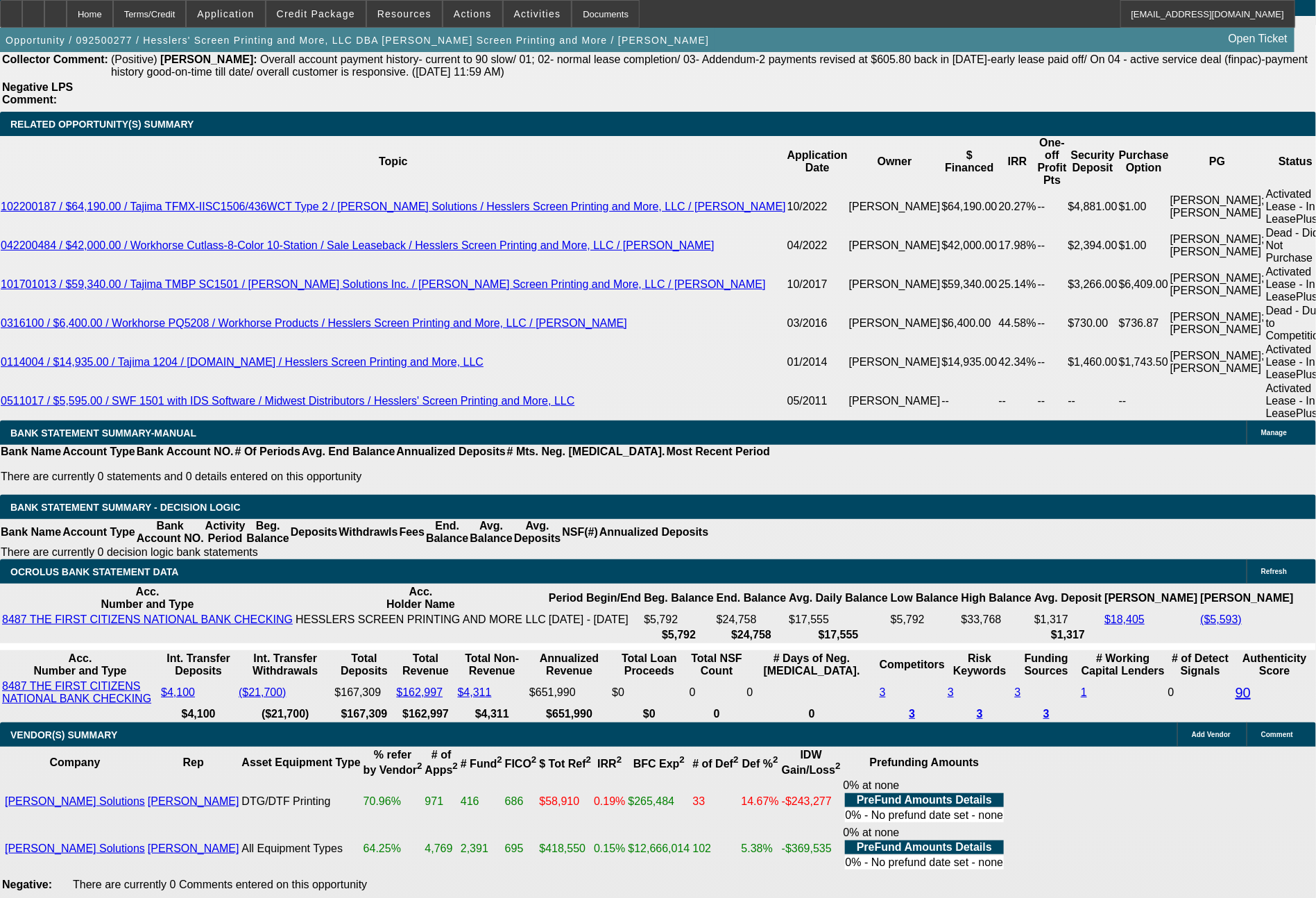
drag, startPoint x: 215, startPoint y: 496, endPoint x: 303, endPoint y: 475, distance: 90.5
type input "635"
type input "$126.00"
type input "UNKNOWN"
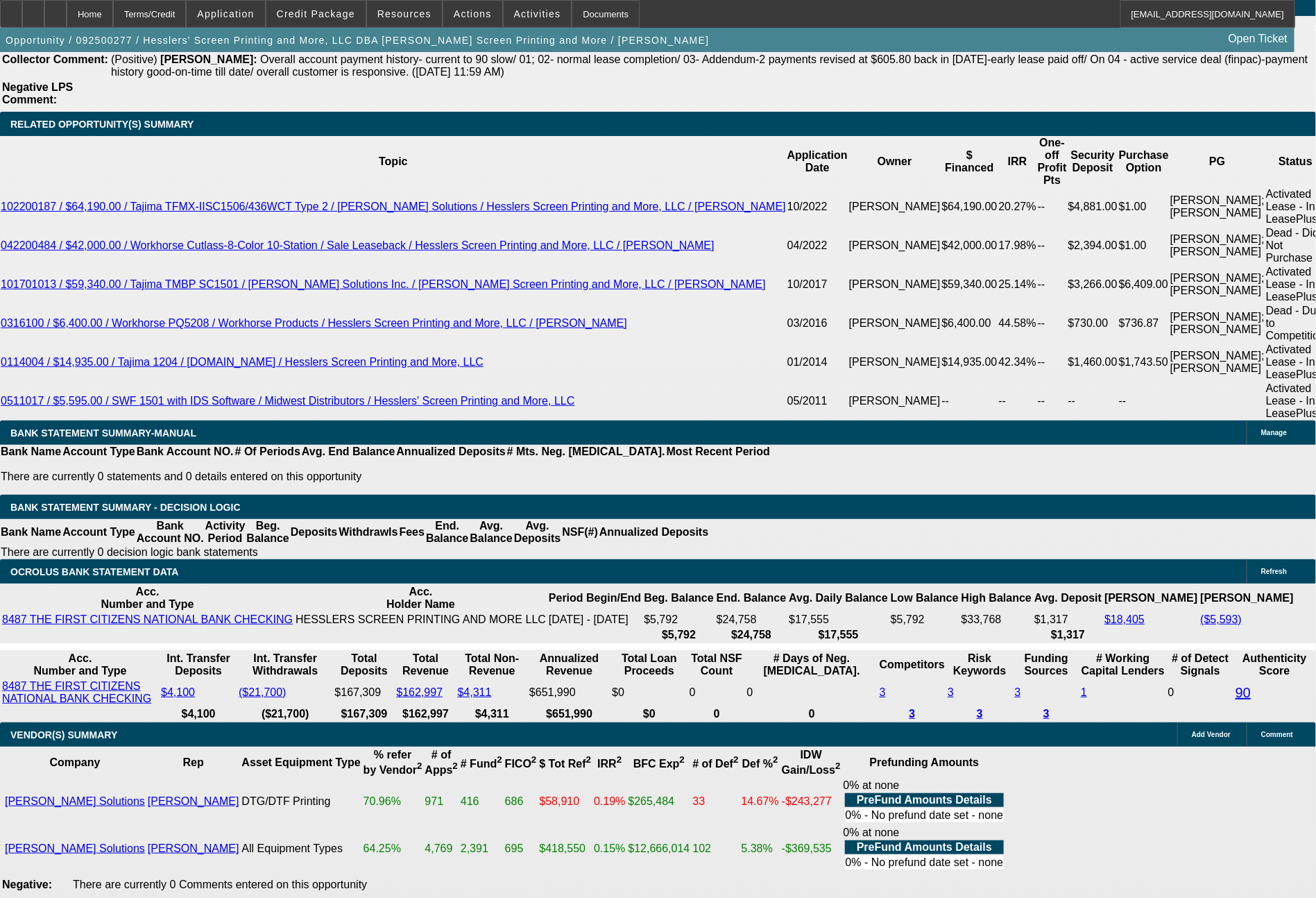
type input "19.5"
type input "$1,270.00"
type input "635.81"
type input "19.6"
type input "$1,271.62"
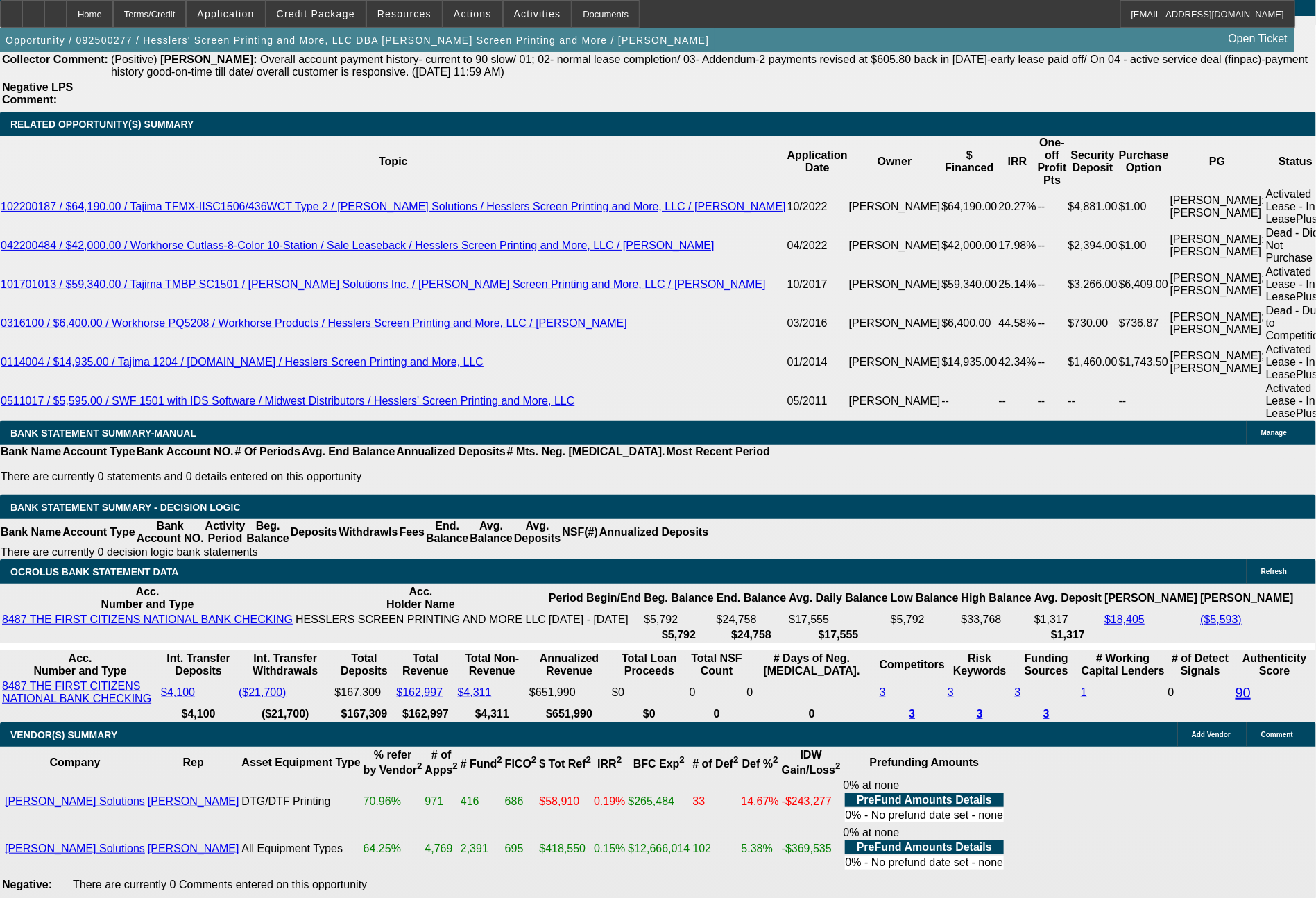
type input "$635.81"
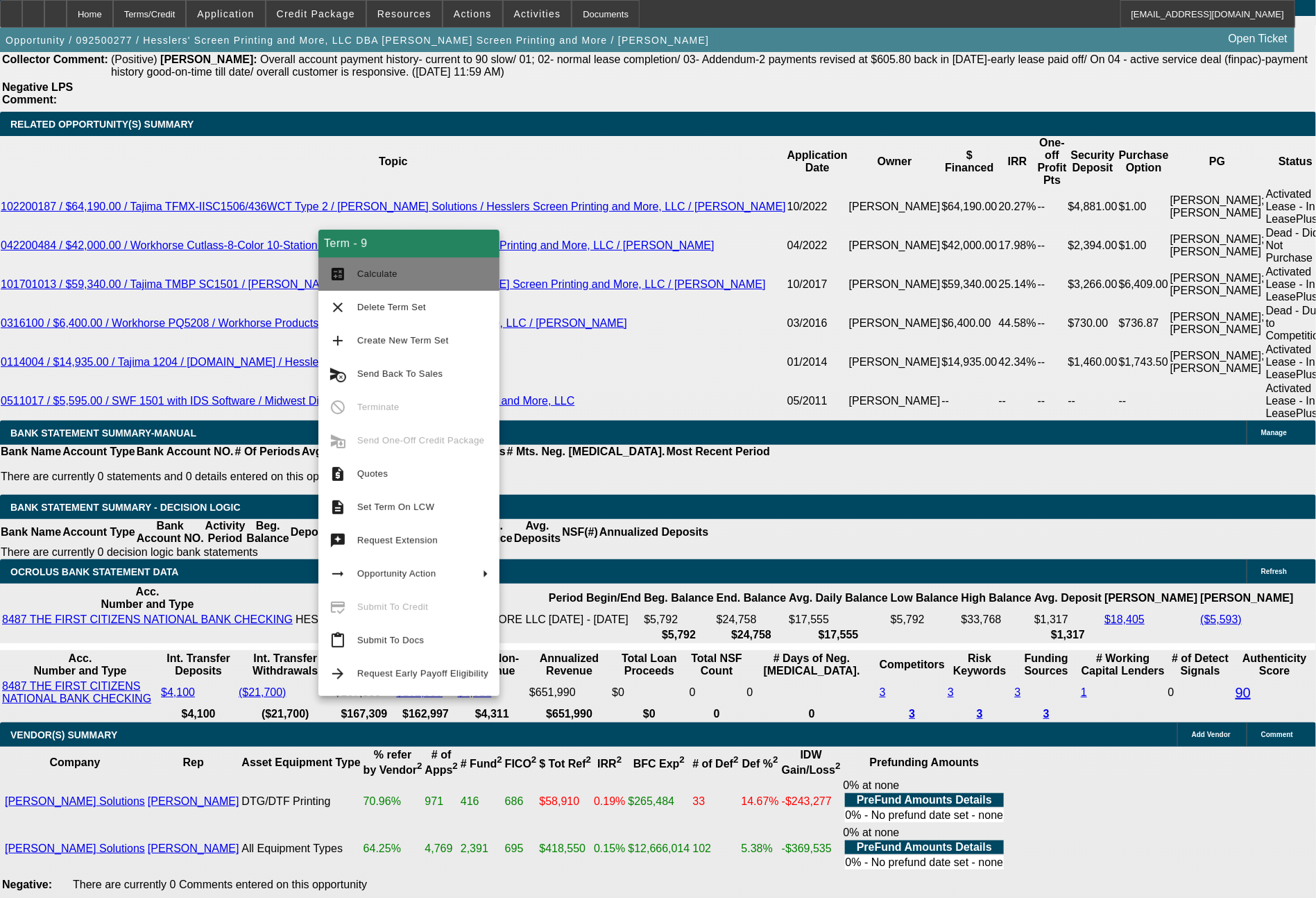
click at [401, 267] on span "Calculate" at bounding box center [423, 274] width 131 height 17
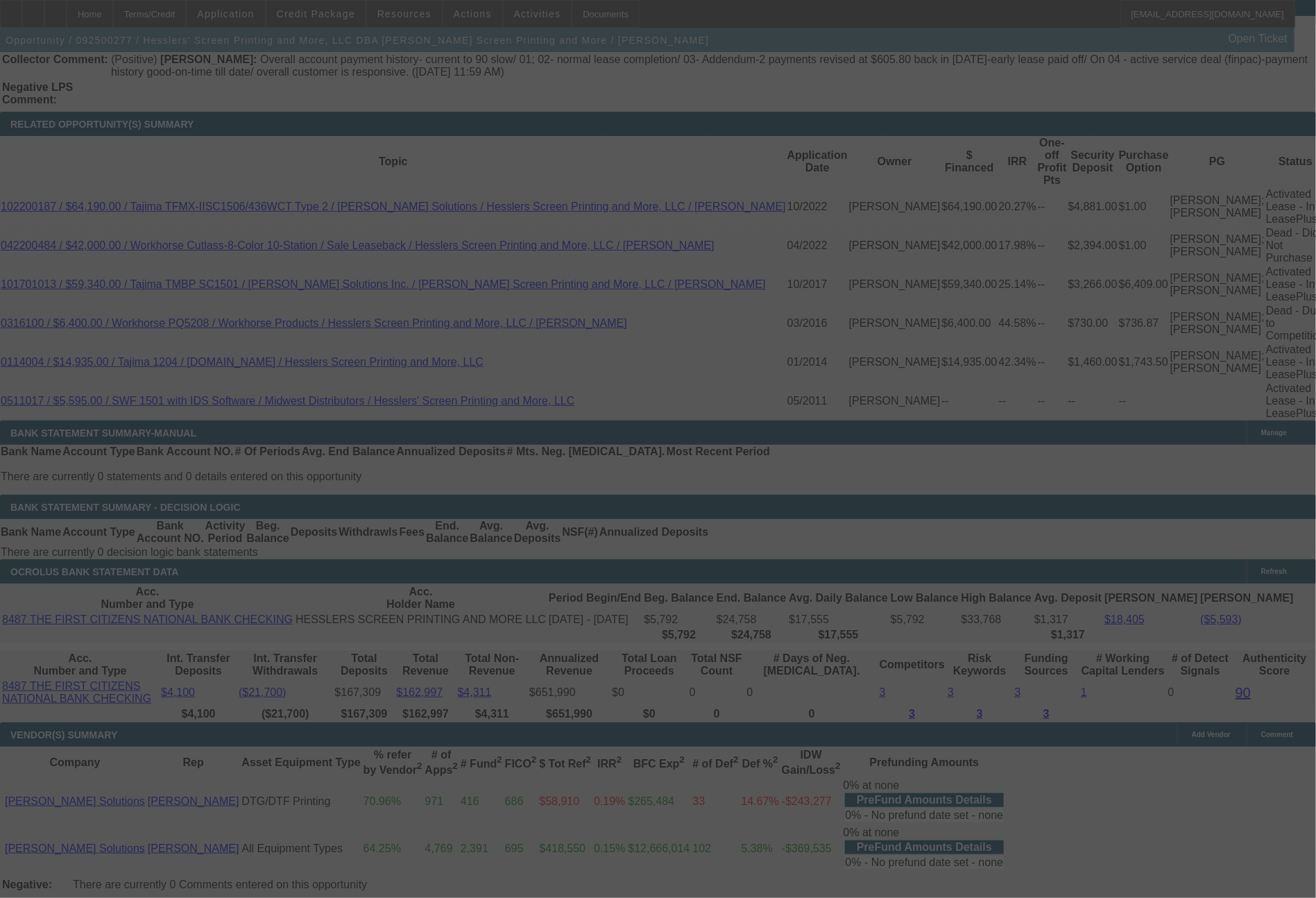
select select "0"
select select "2"
select select "0"
select select "2"
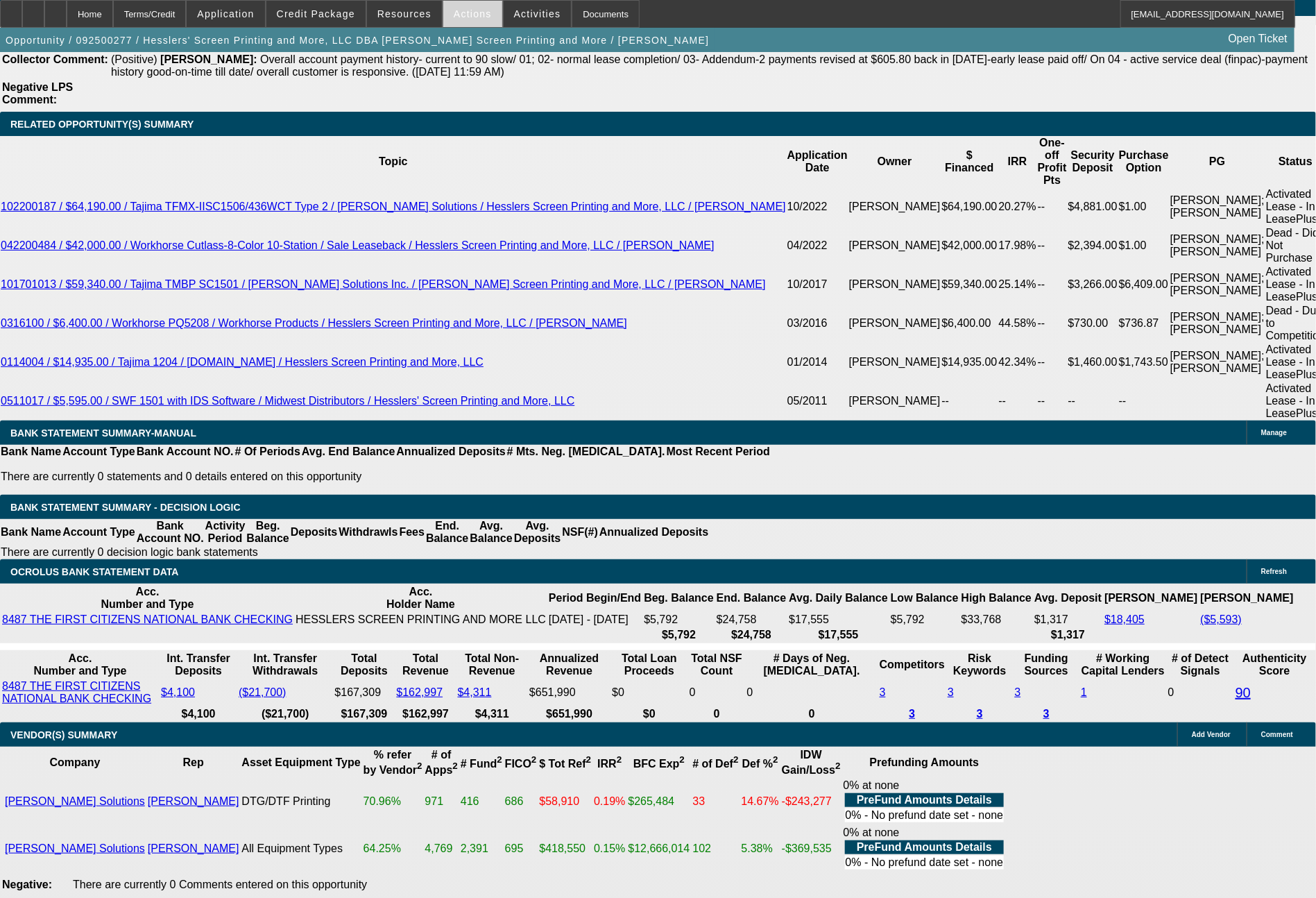
click at [477, 12] on span "Actions" at bounding box center [472, 14] width 38 height 11
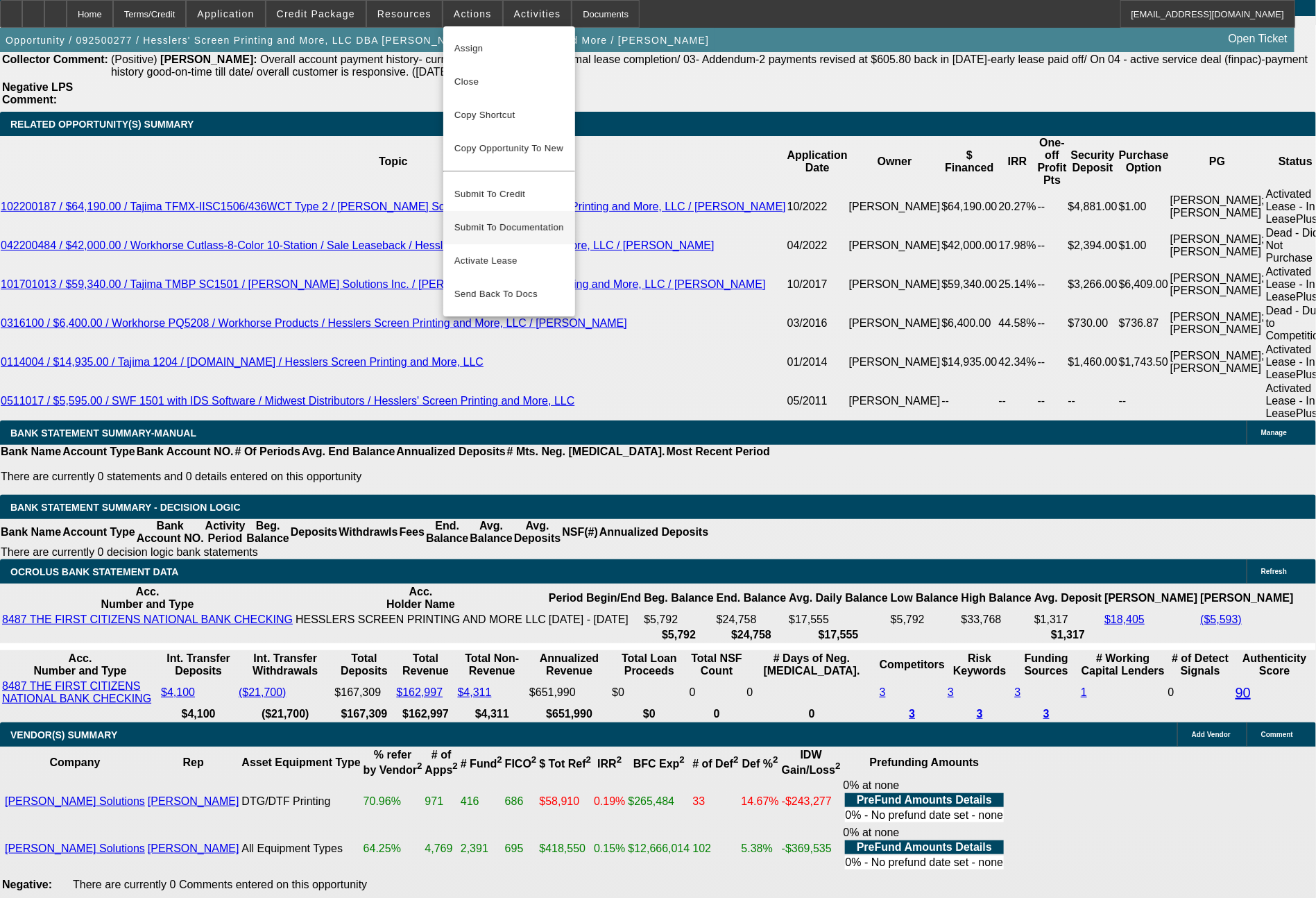
click at [527, 219] on span "Submit To Documentation" at bounding box center [509, 228] width 110 height 17
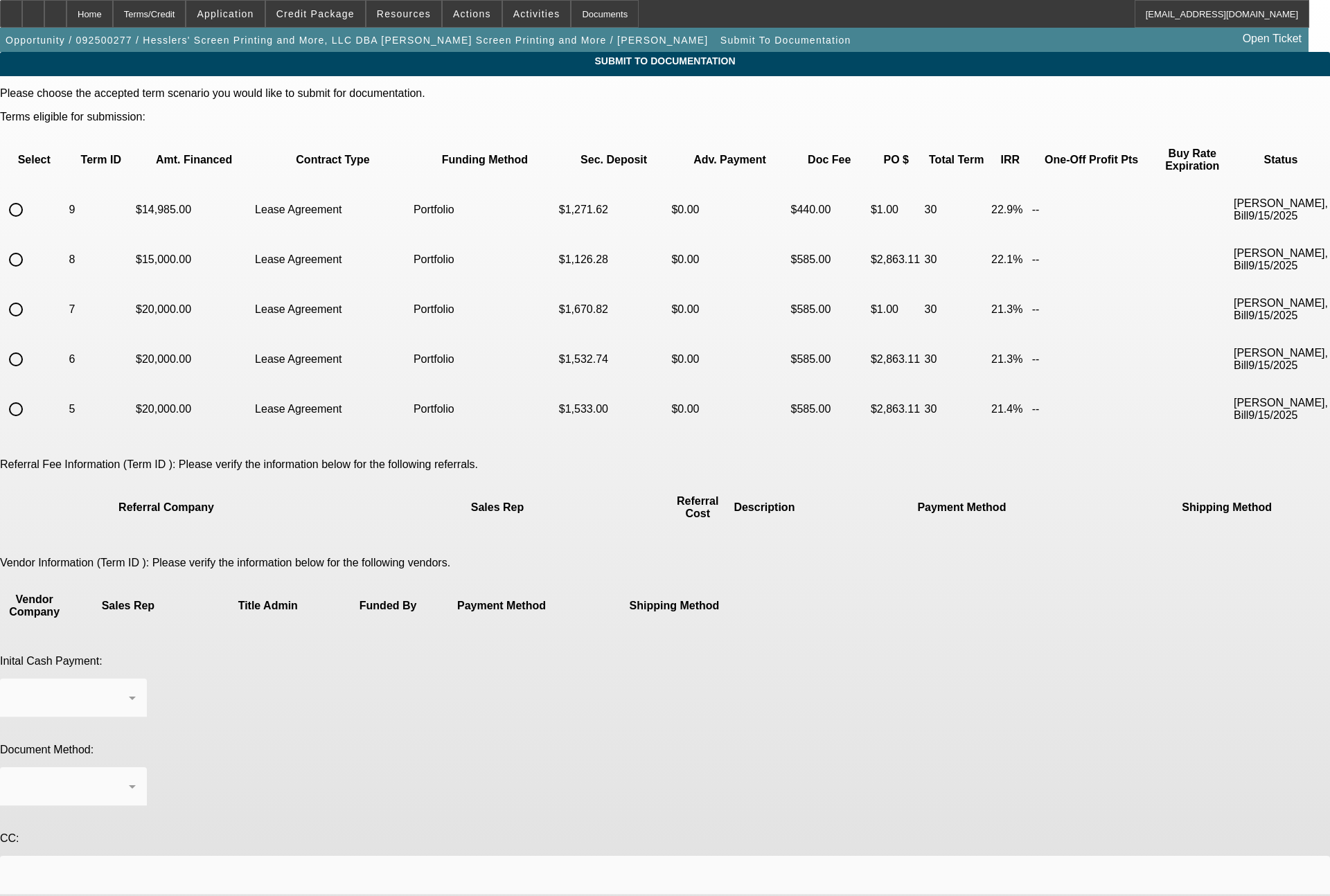
click at [30, 196] on input "radio" at bounding box center [16, 210] width 28 height 28
radio input "true"
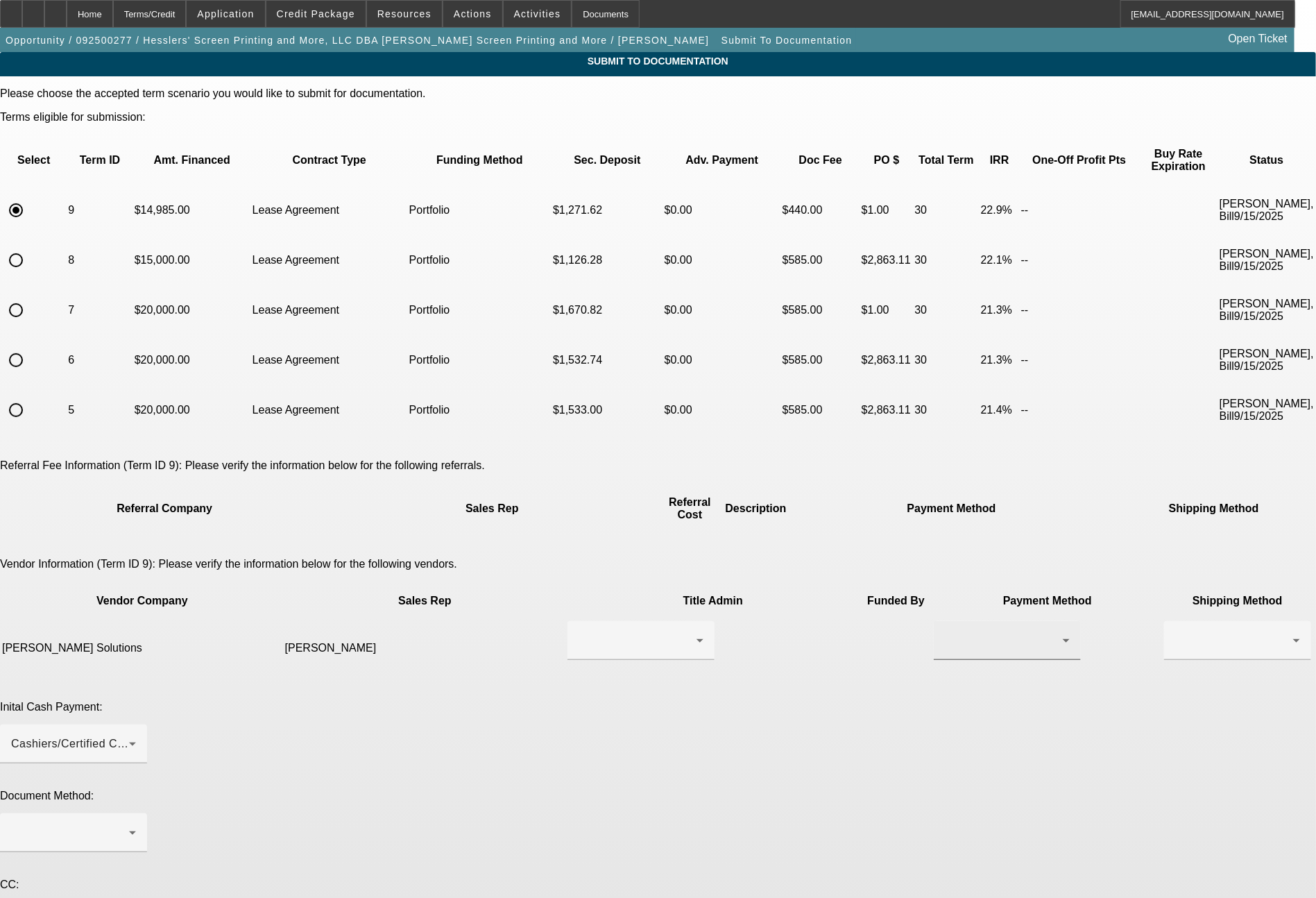
click at [945, 632] on div at bounding box center [1003, 641] width 118 height 17
click at [754, 649] on span "ACH" at bounding box center [750, 655] width 24 height 17
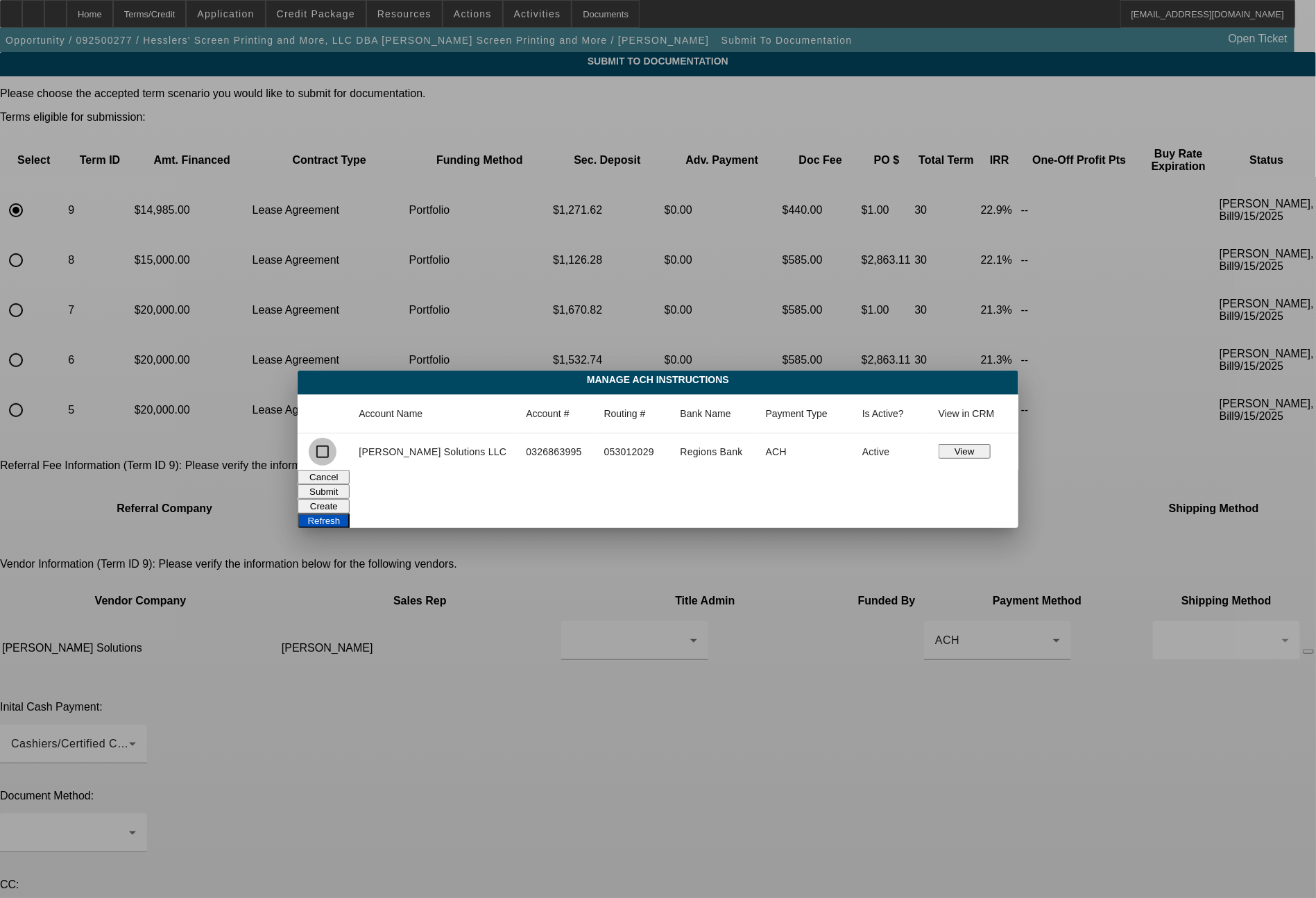
drag, startPoint x: 350, startPoint y: 449, endPoint x: 363, endPoint y: 444, distance: 13.9
click at [337, 449] on input "checkbox" at bounding box center [323, 452] width 28 height 28
checkbox input "true"
click at [350, 485] on button "Submit" at bounding box center [323, 491] width 52 height 15
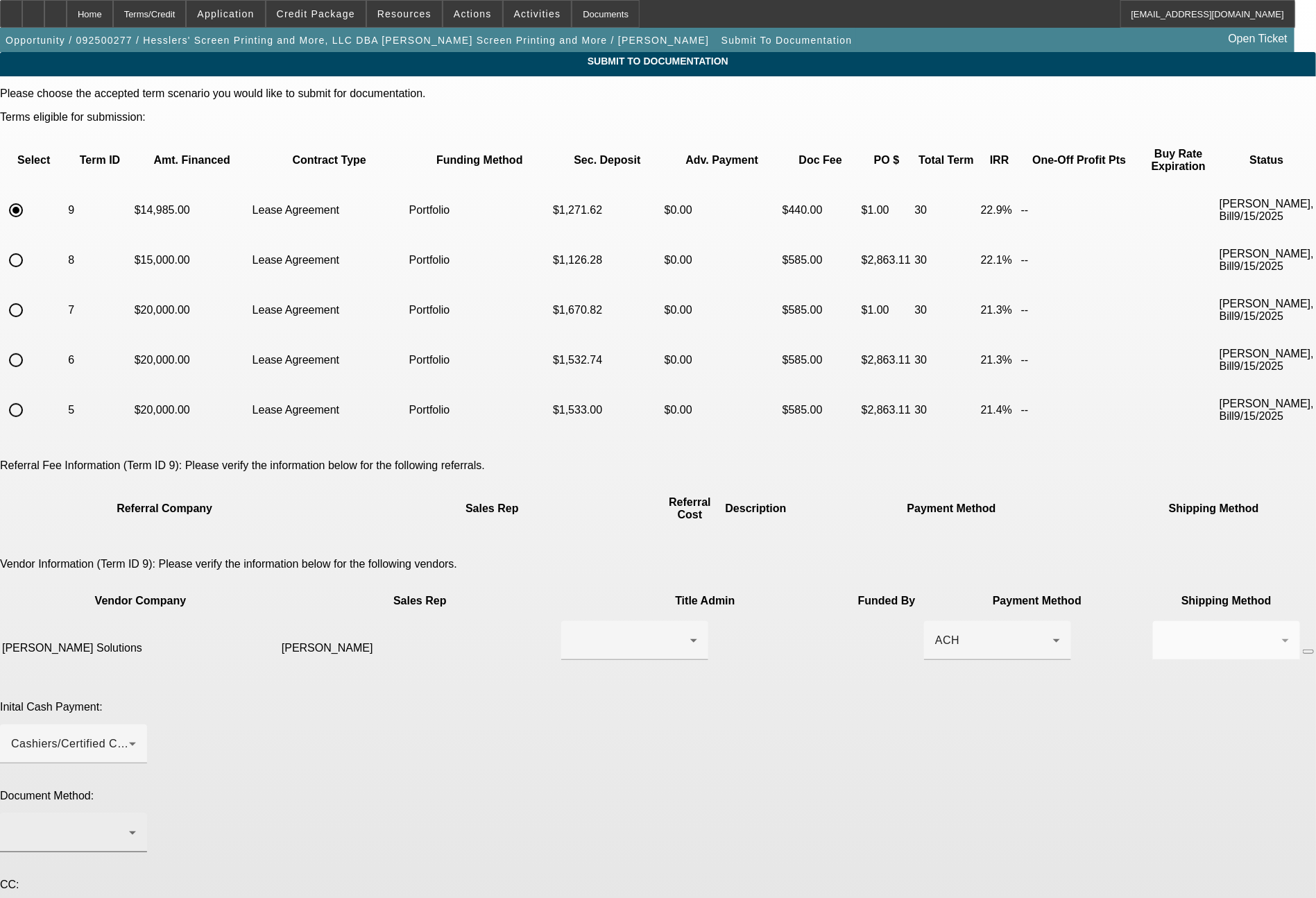
click at [129, 825] on div at bounding box center [69, 833] width 118 height 17
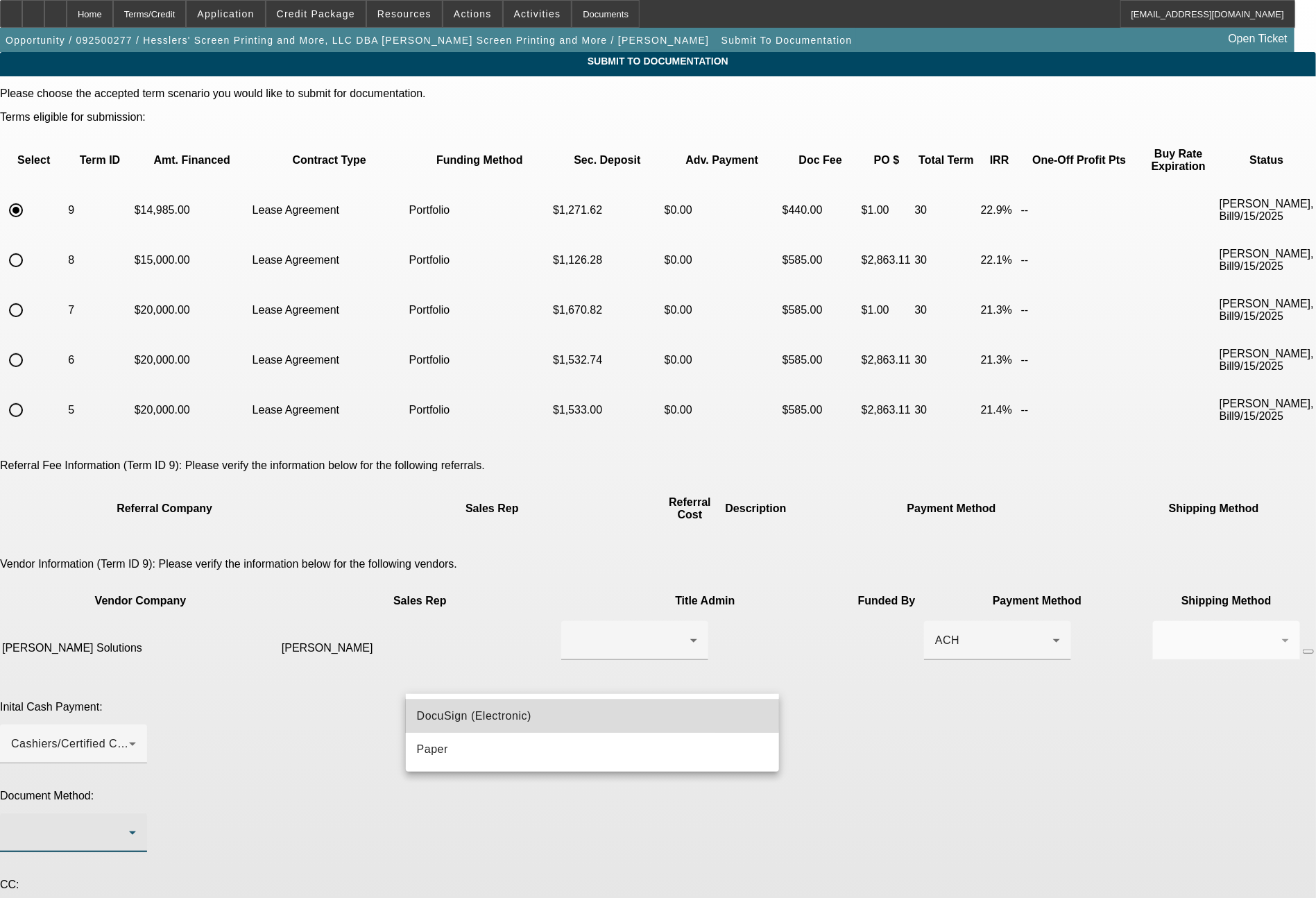
click at [483, 713] on span "DocuSign (Electronic)" at bounding box center [474, 717] width 114 height 17
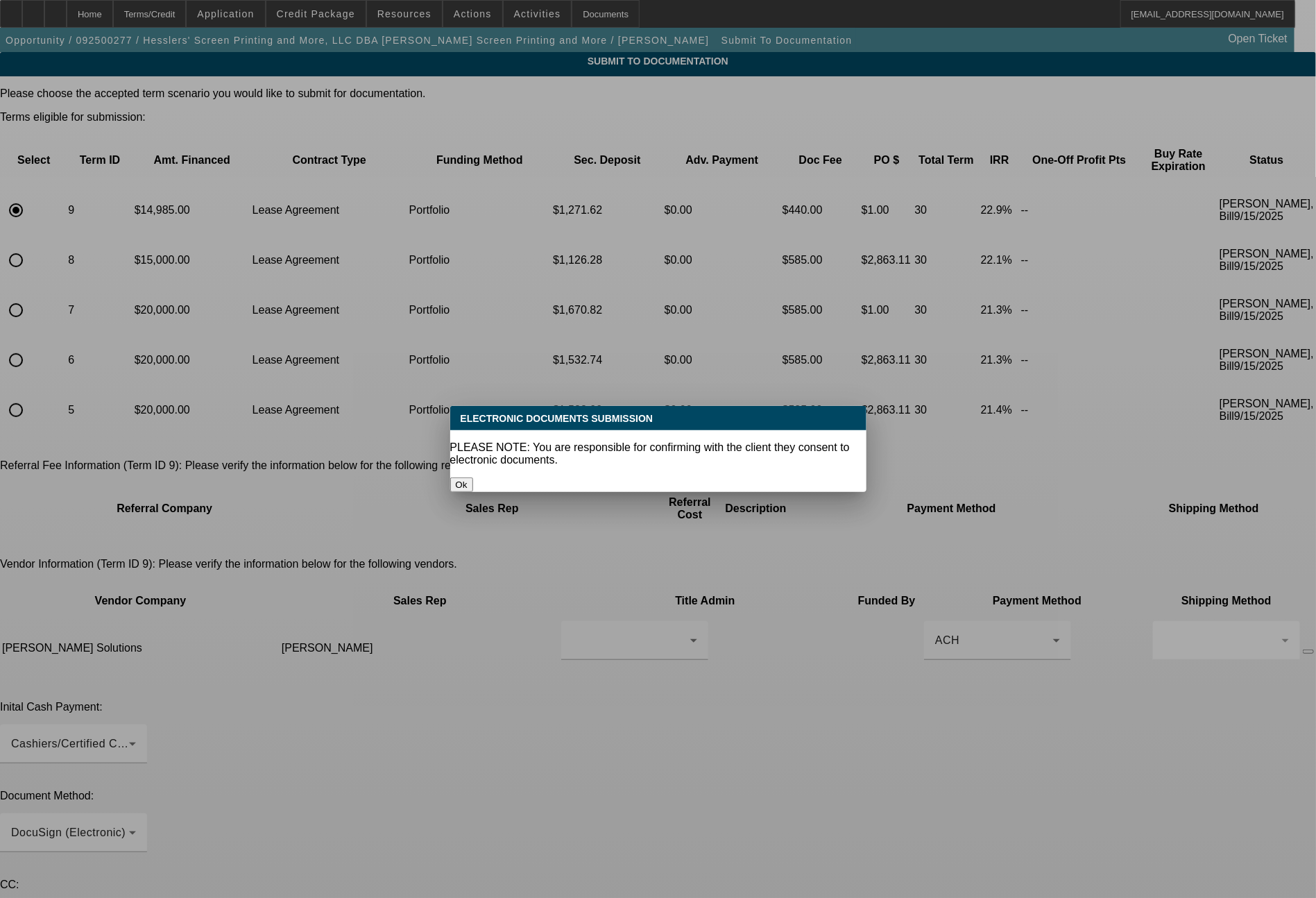
click at [648, 477] on div "Ok" at bounding box center [658, 484] width 416 height 15
click at [631, 477] on div "Ok" at bounding box center [658, 484] width 416 height 15
click at [473, 477] on button "Ok" at bounding box center [462, 484] width 23 height 15
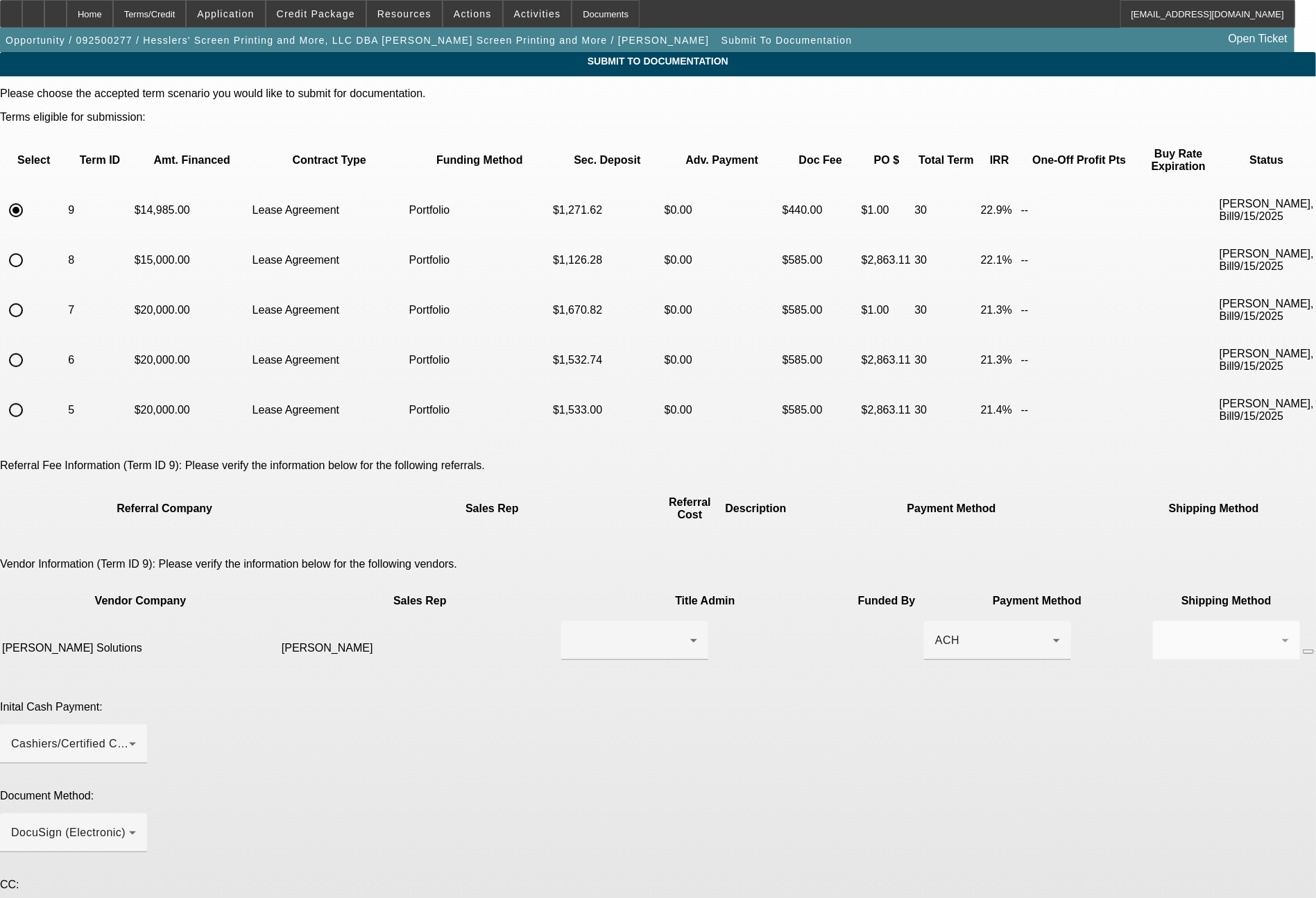
drag, startPoint x: 516, startPoint y: 774, endPoint x: 541, endPoint y: 719, distance: 60.4
click at [517, 773] on div "Please choose the accepted term scenario you would like to submit for documenta…" at bounding box center [658, 677] width 1316 height 1180
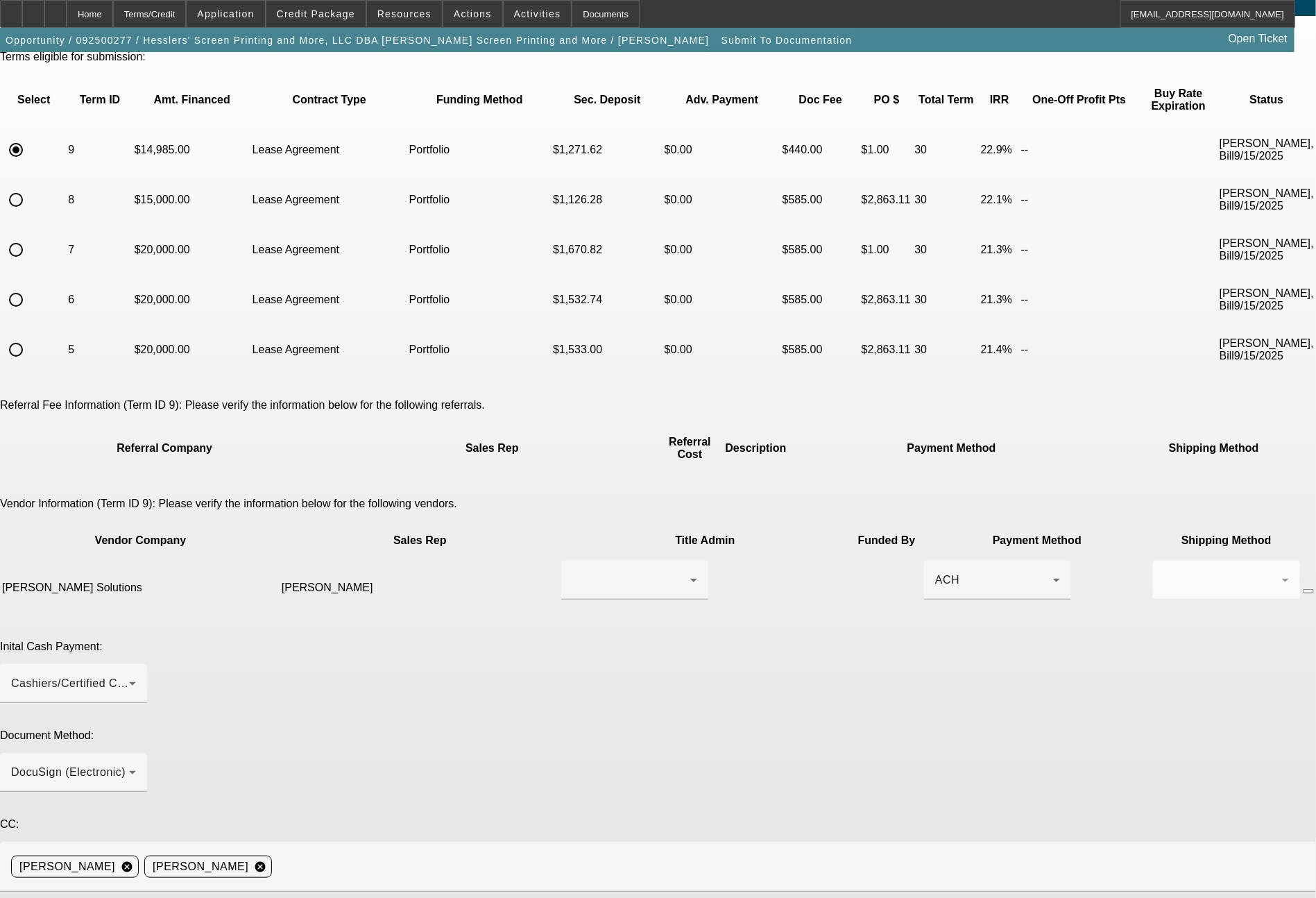
scroll to position [104, 0]
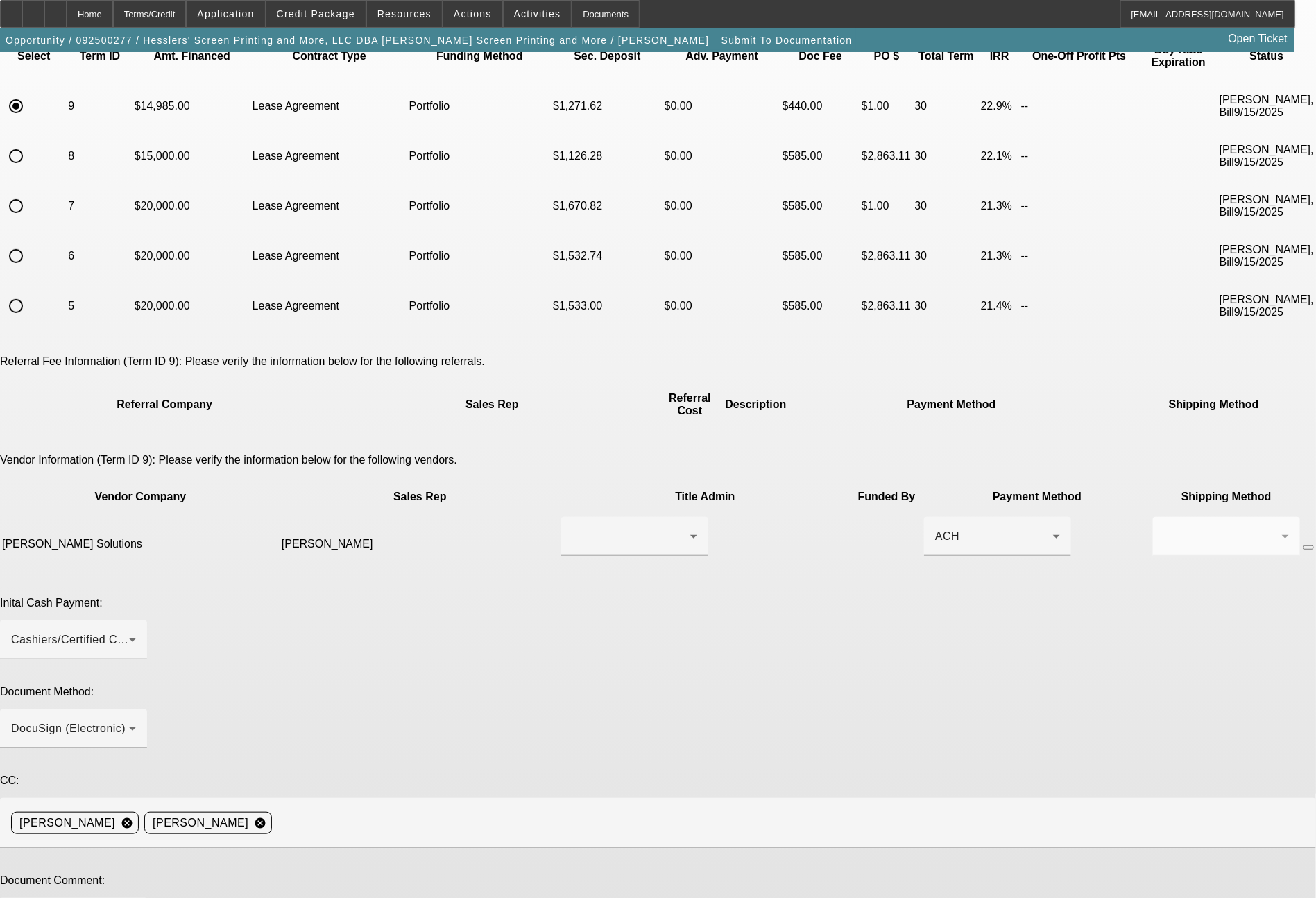
type textarea "Past customer, ready for docs. Thanks - john"
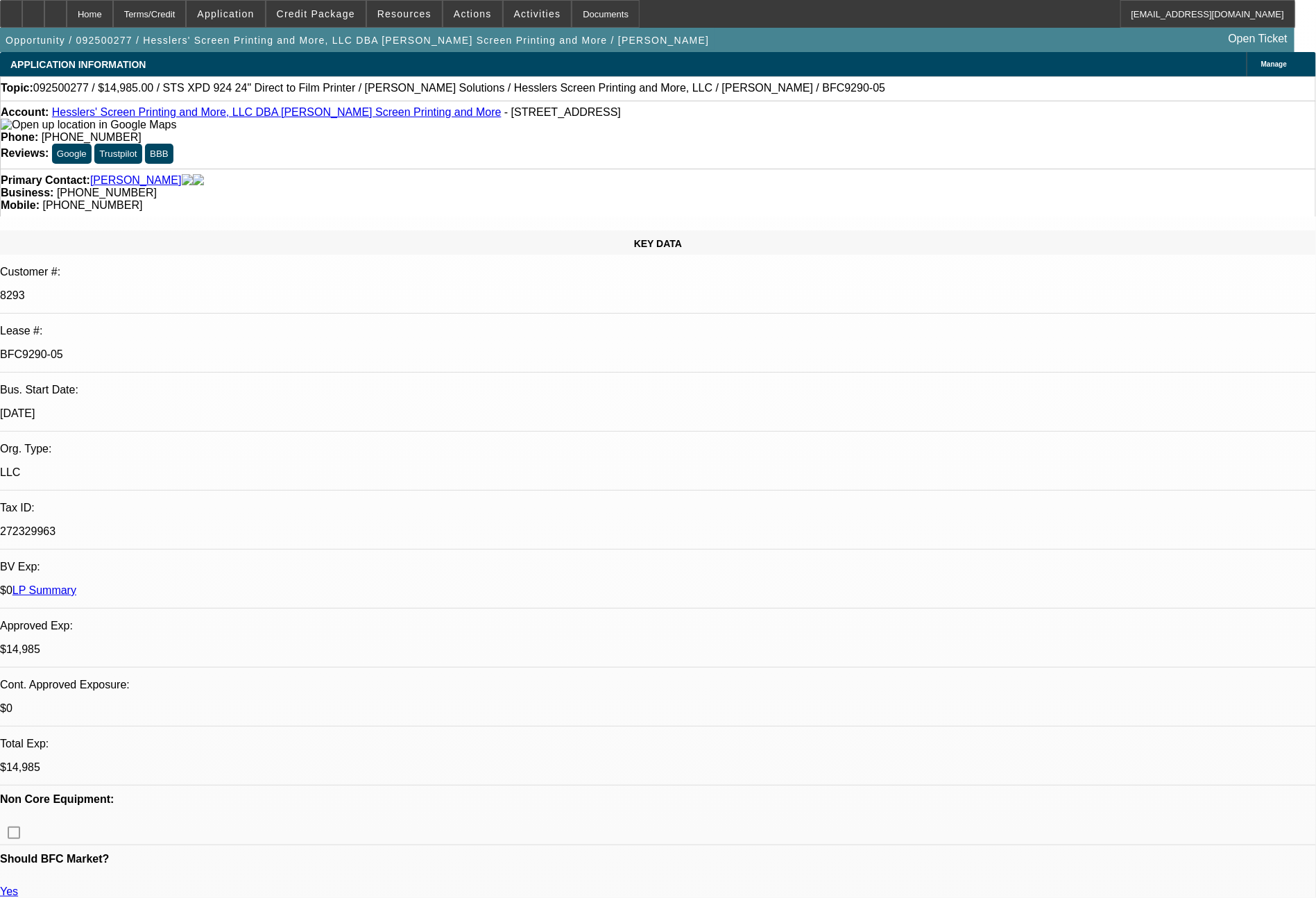
select select "0"
select select "2"
select select "0"
select select "2"
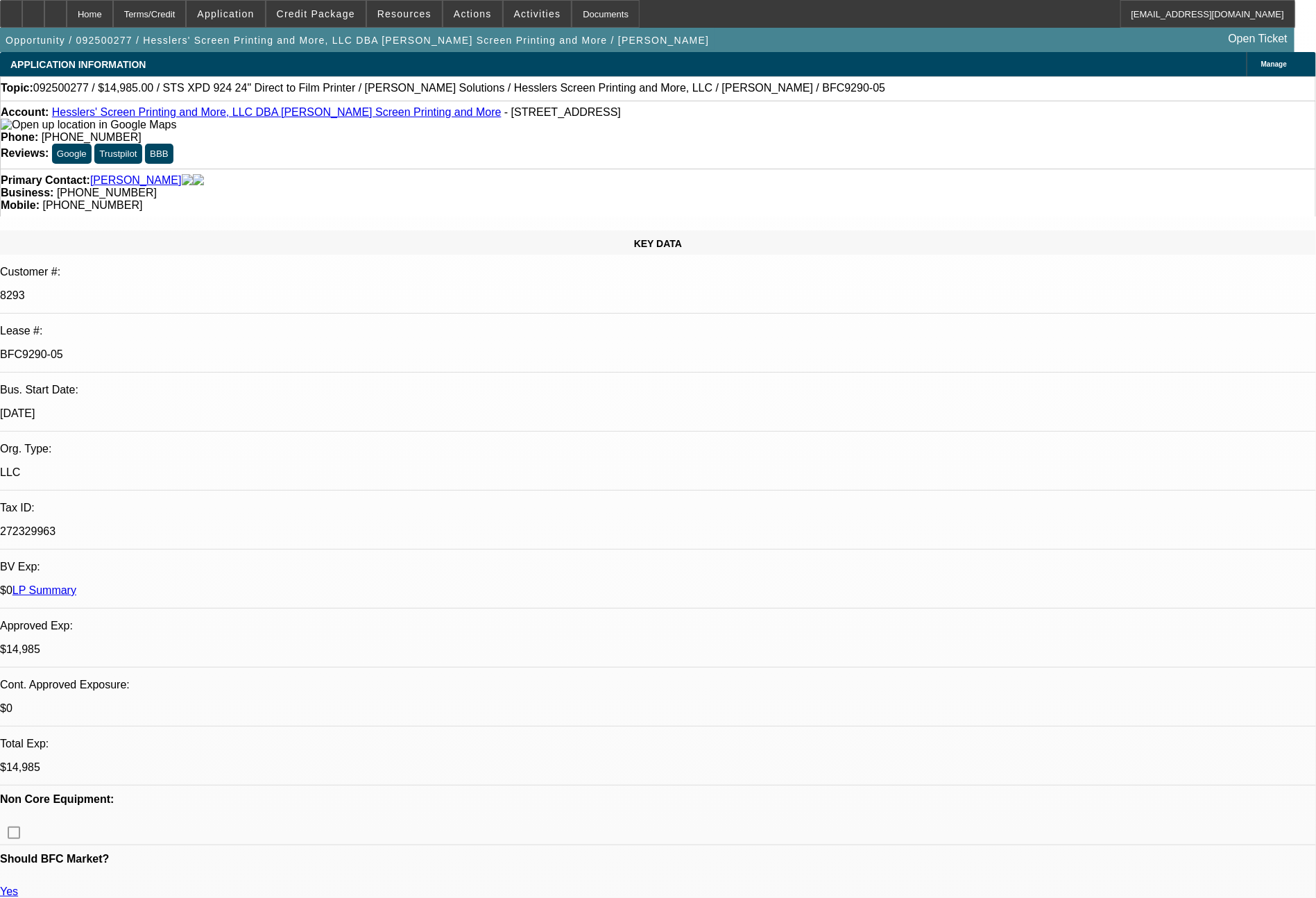
select select "0"
select select "2"
select select "0.1"
select select "4"
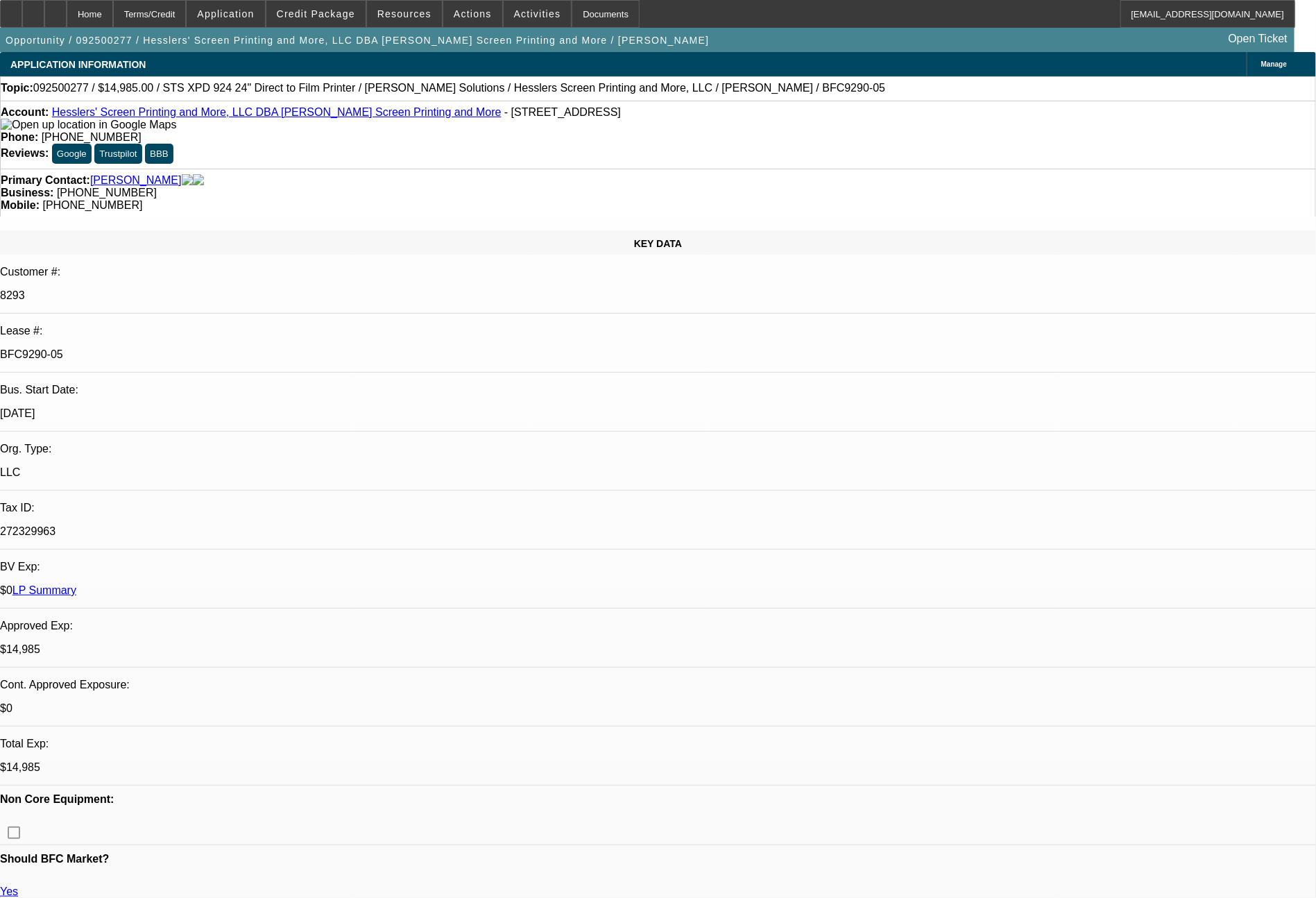
select select "0"
select select "2"
select select "0"
select select "2"
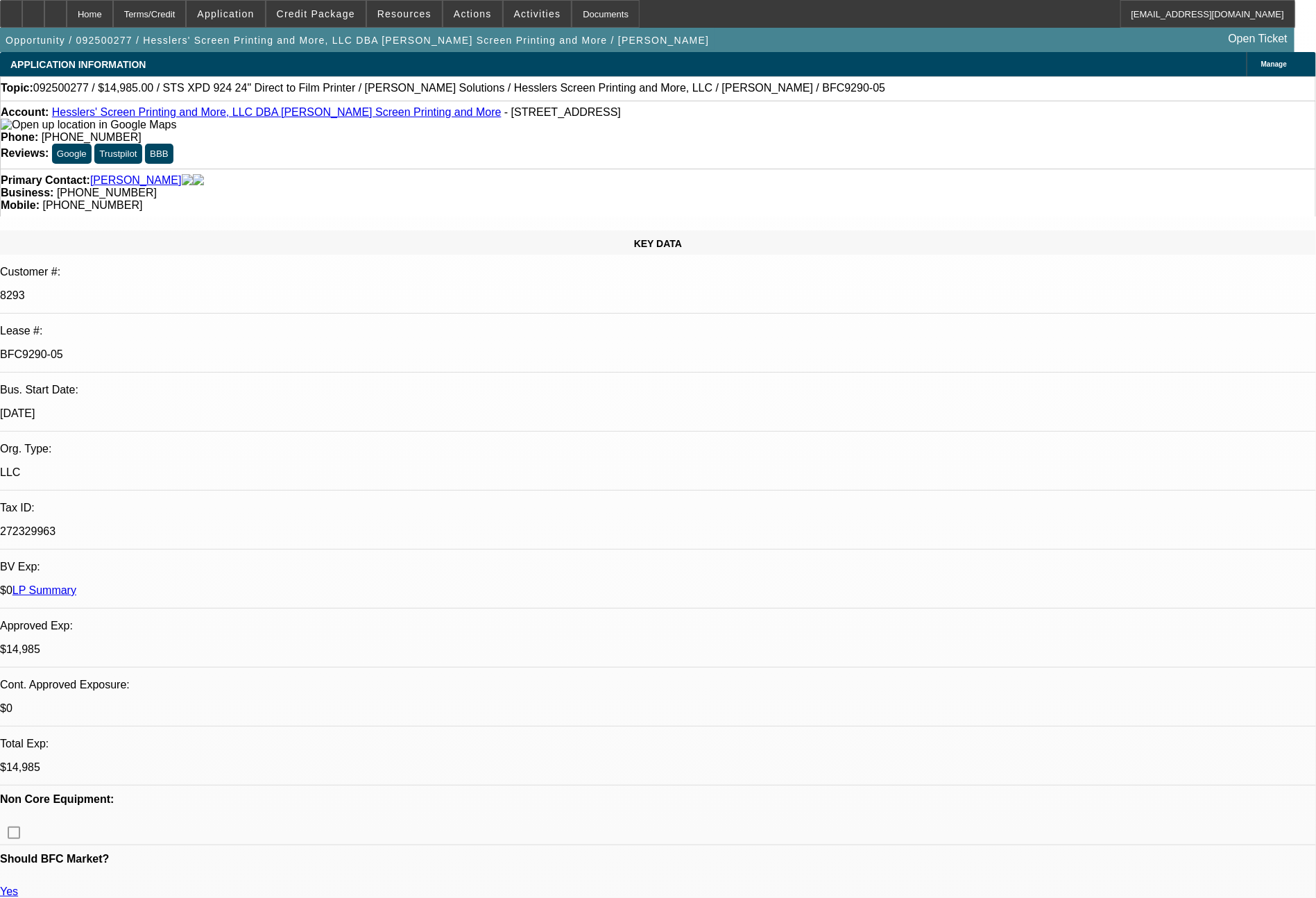
select select "0"
select select "2"
select select "0.1"
select select "4"
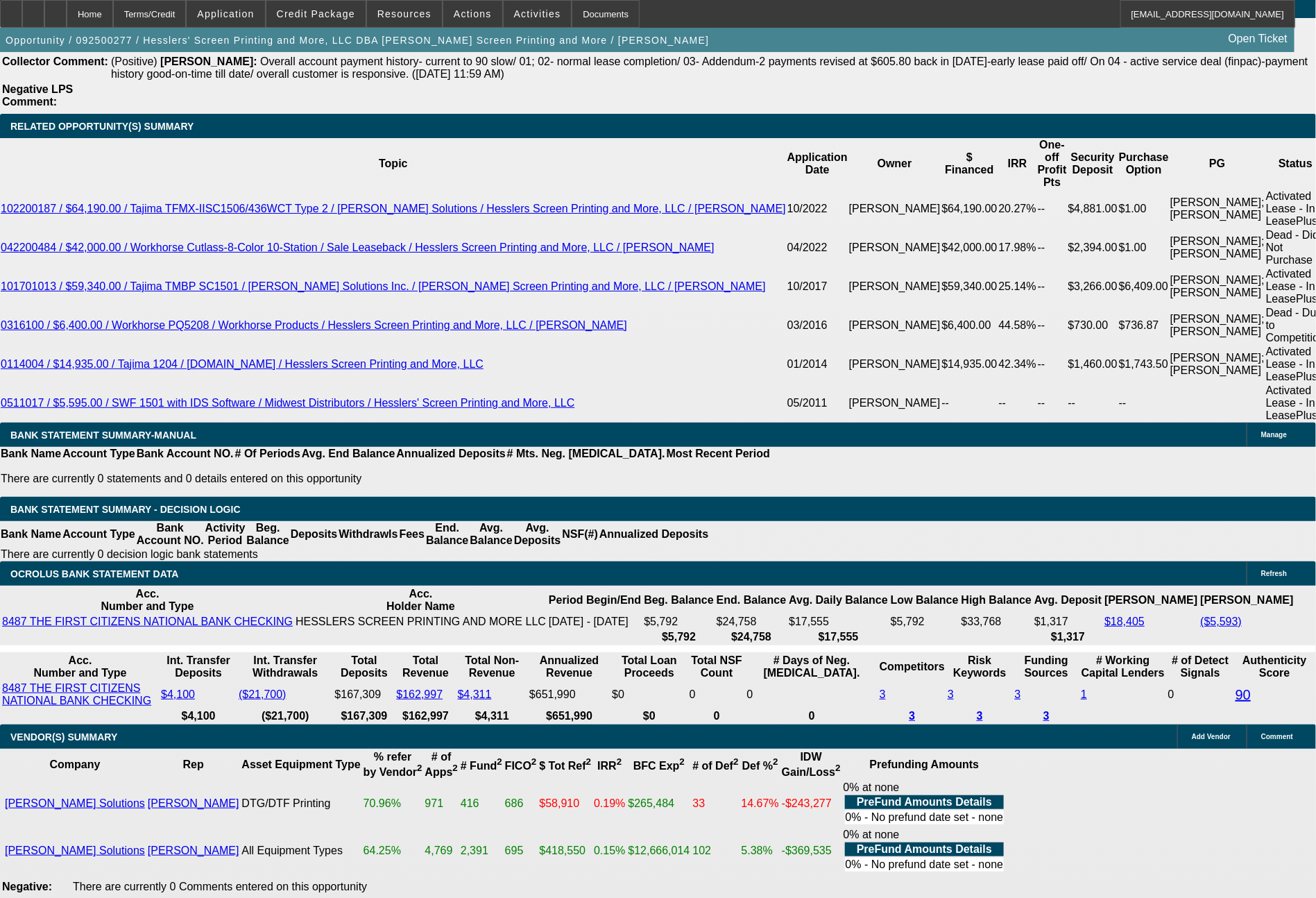
scroll to position [2709, 0]
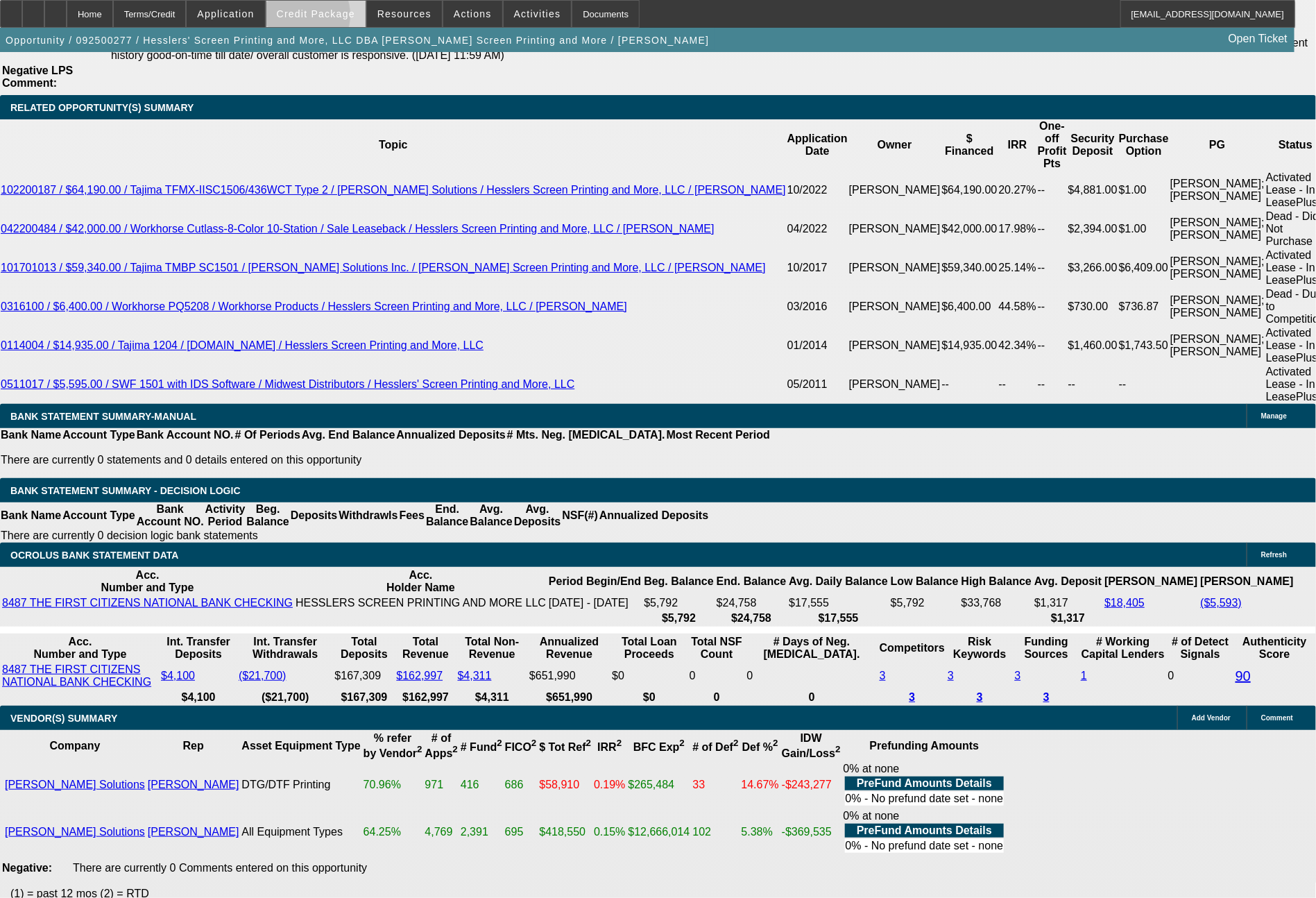
click at [326, 19] on span "Credit Package" at bounding box center [316, 14] width 79 height 11
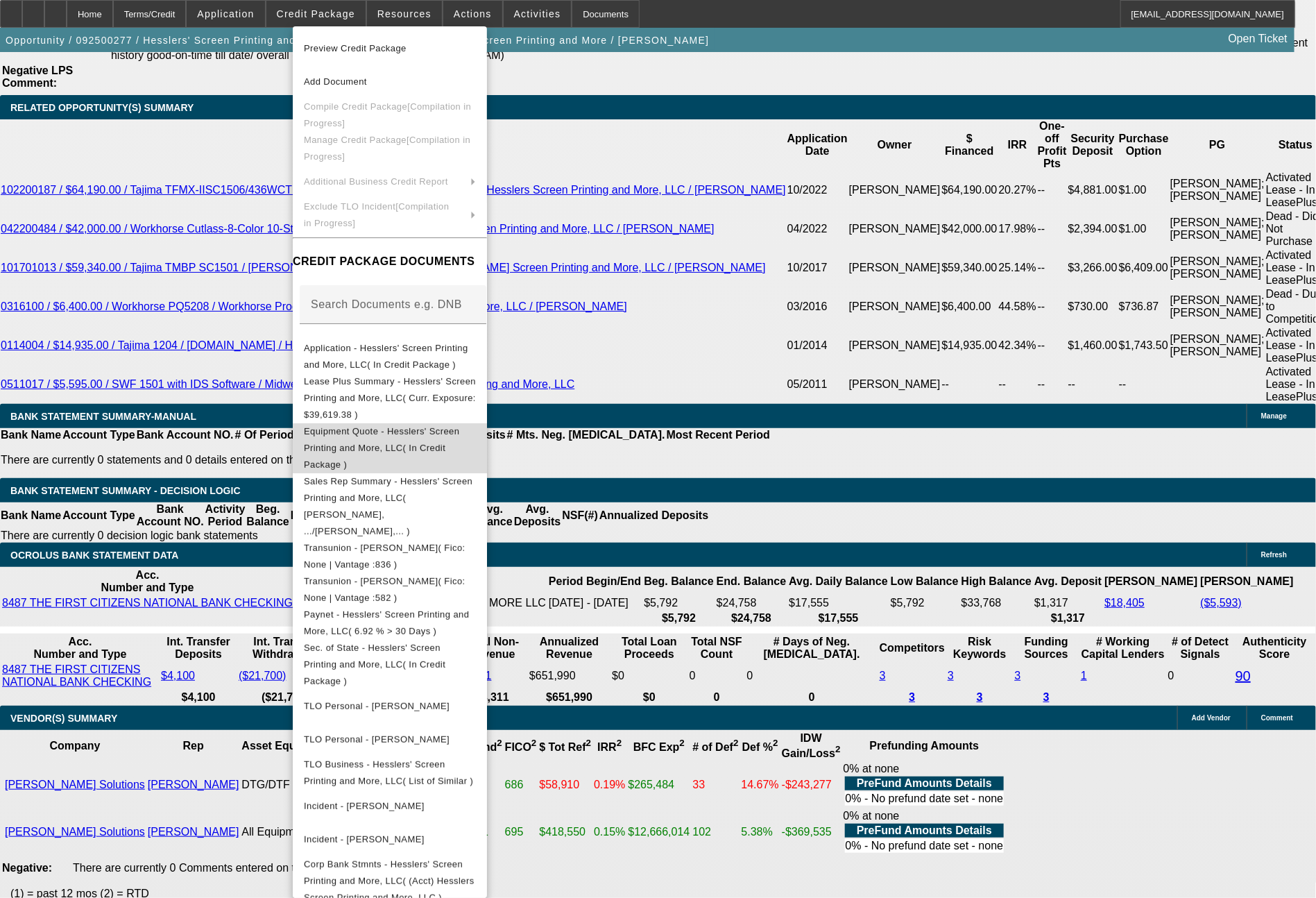
click at [414, 426] on span "Equipment Quote - Hesslers' Screen Printing and More, LLC( In Credit Package )" at bounding box center [381, 448] width 155 height 44
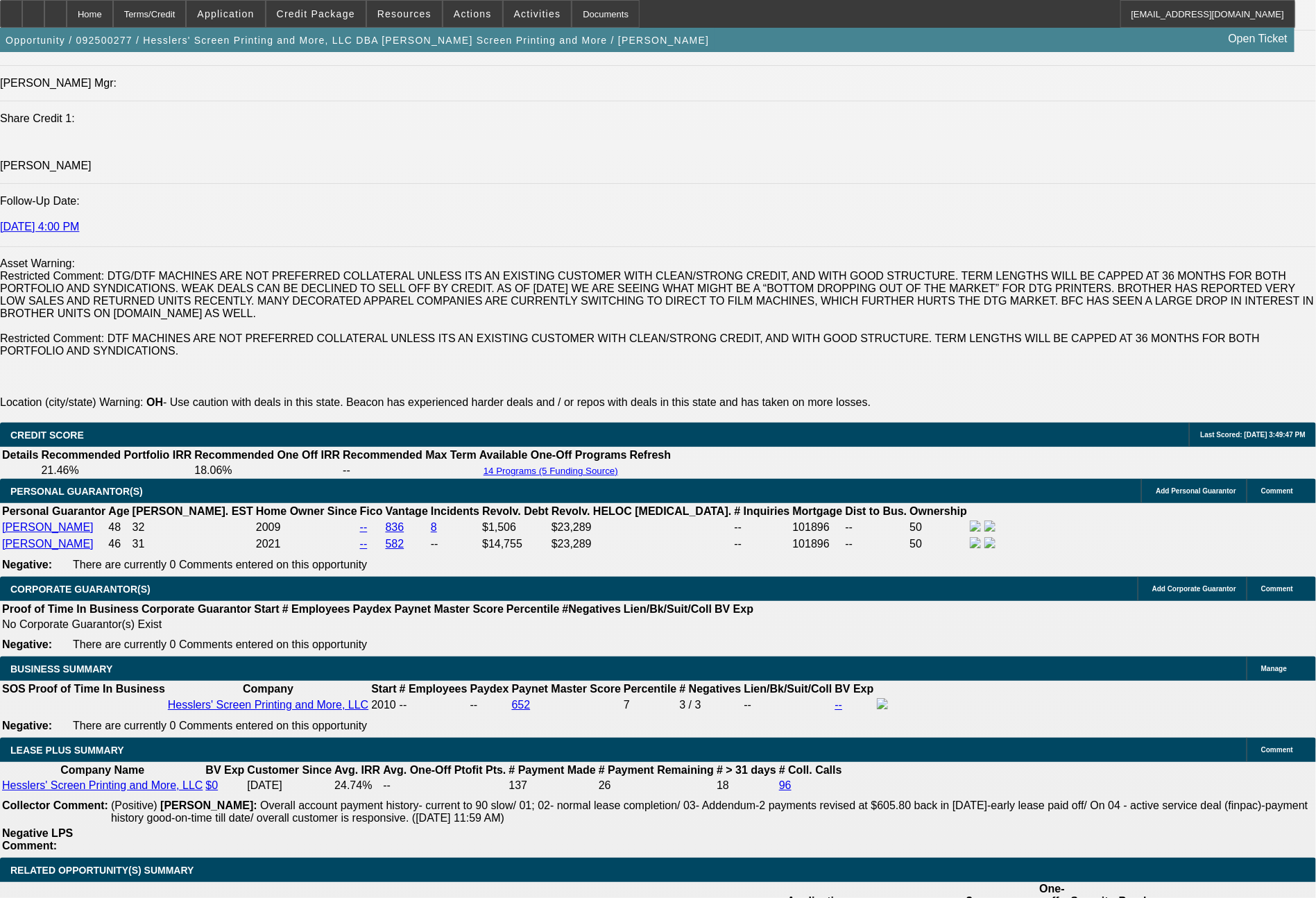
scroll to position [111, 0]
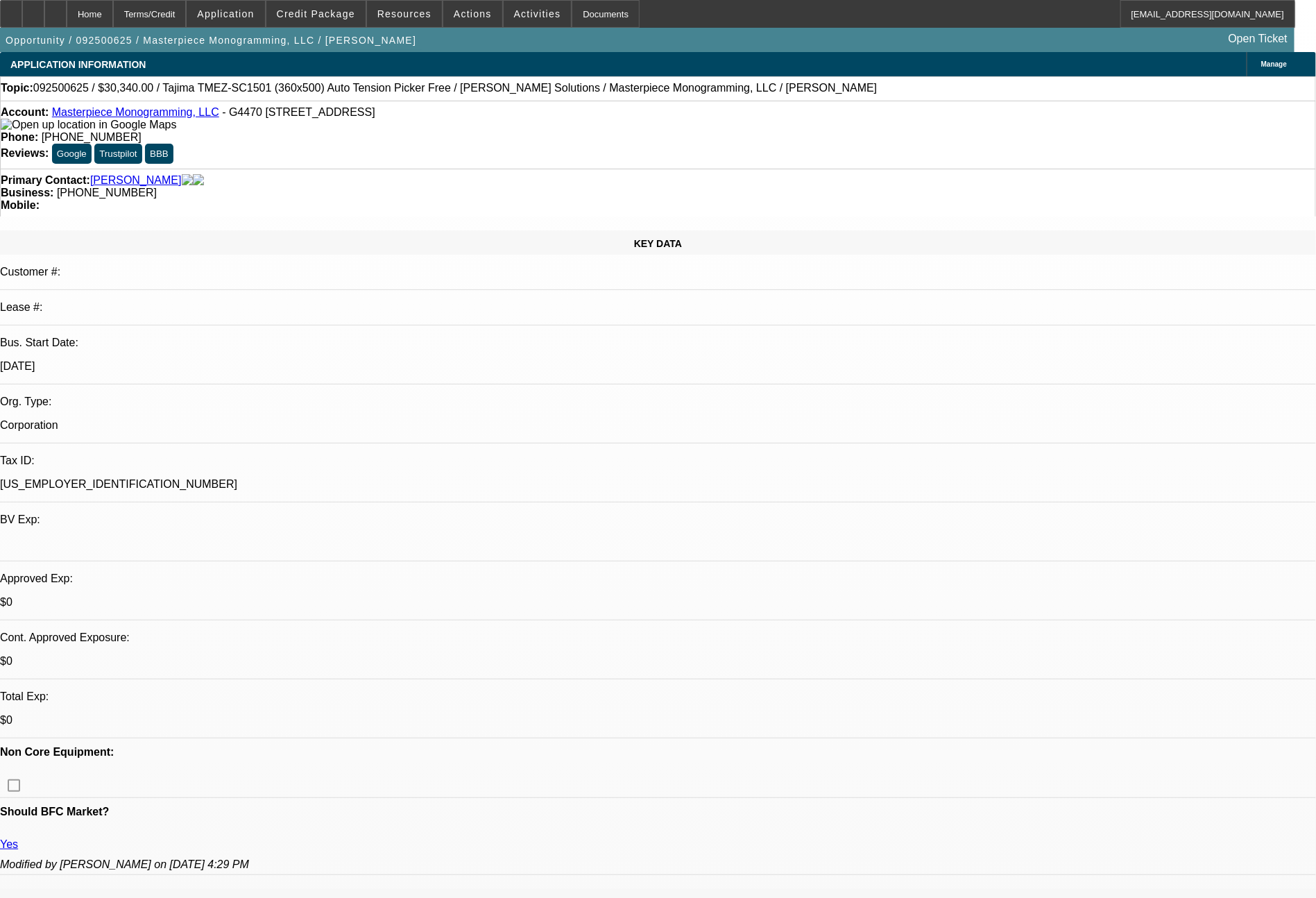
select select "0"
select select "2"
select select "0"
select select "6"
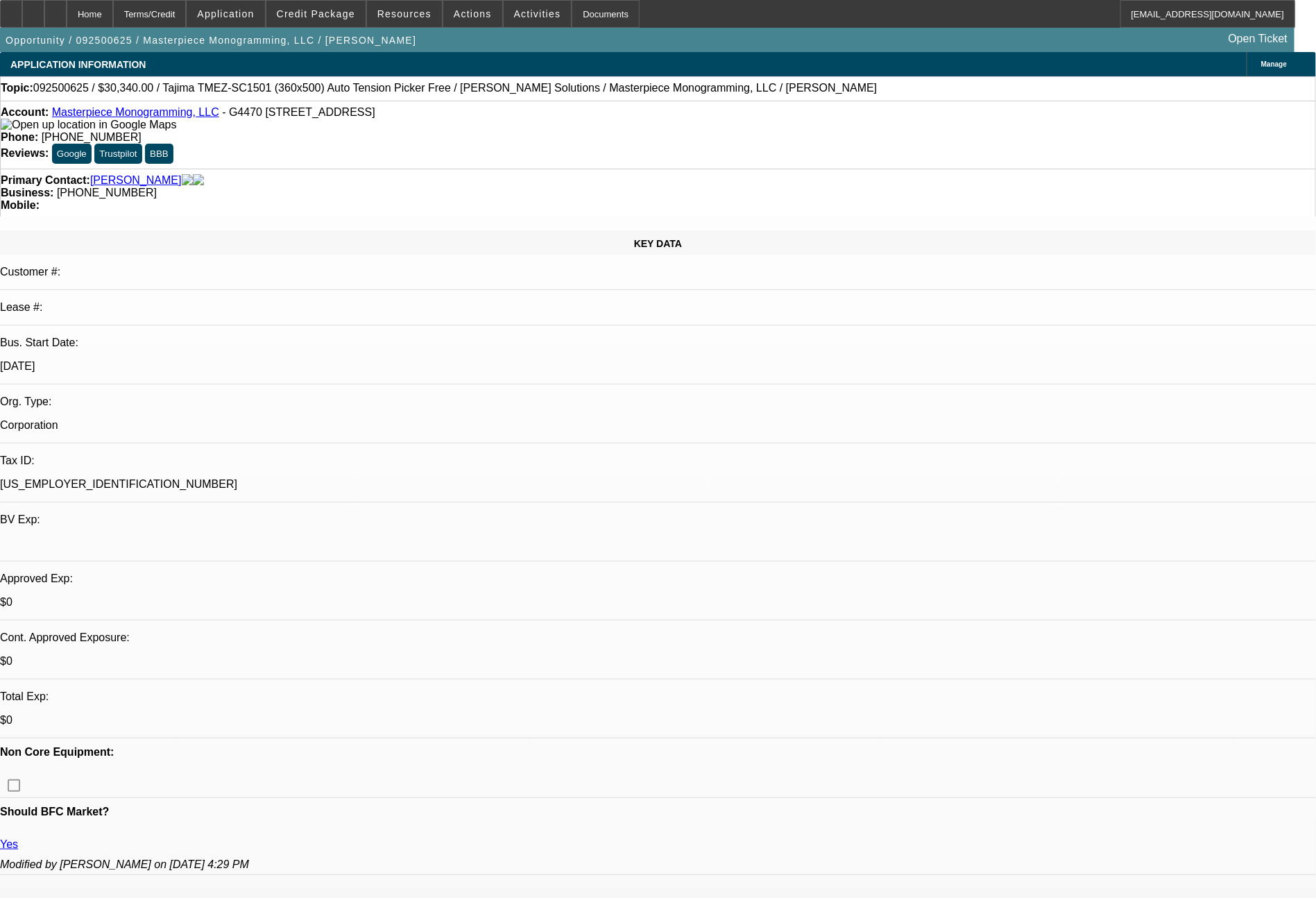
select select "0"
select select "2"
select select "0"
select select "6"
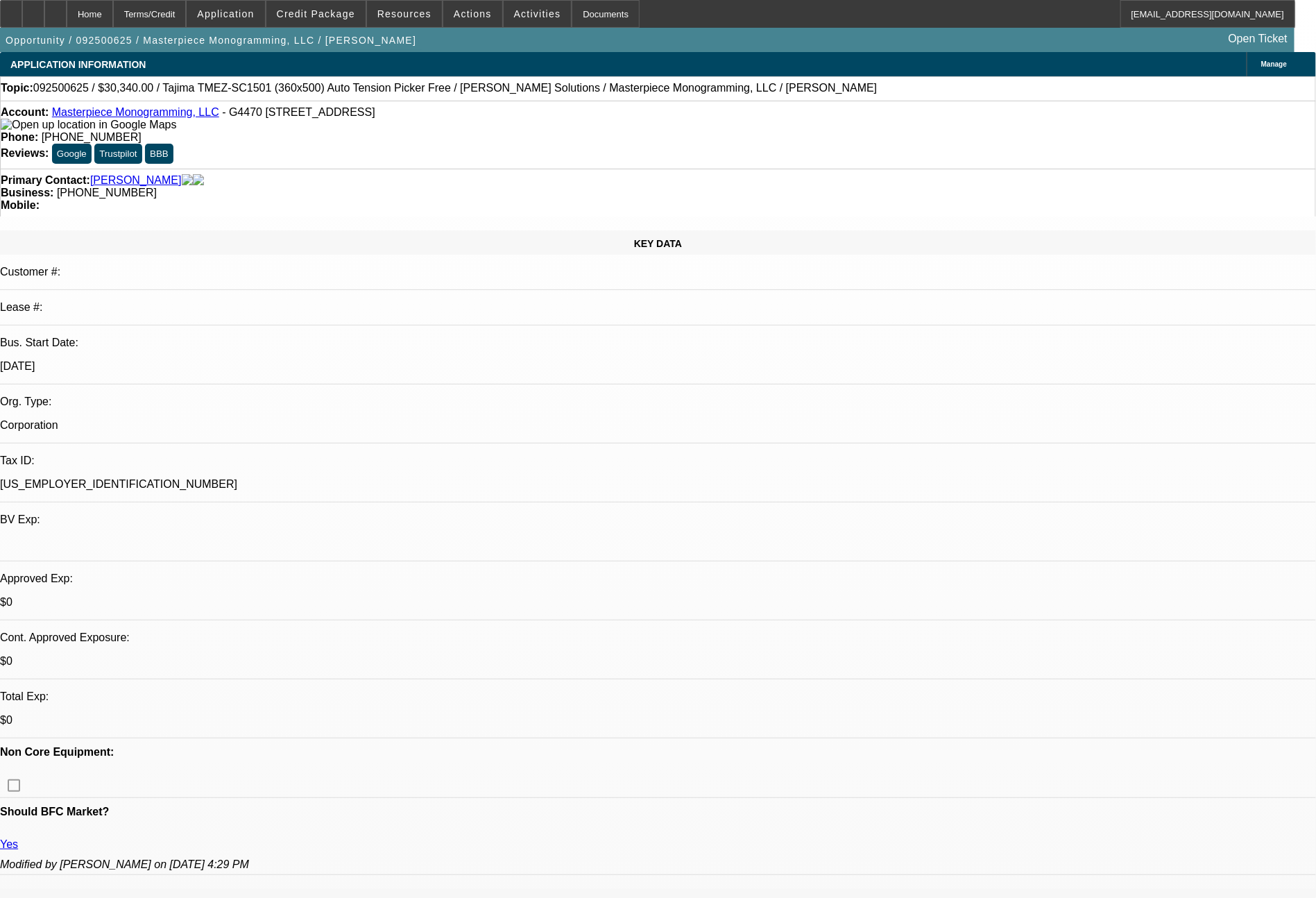
select select "0"
select select "2"
select select "0"
select select "6"
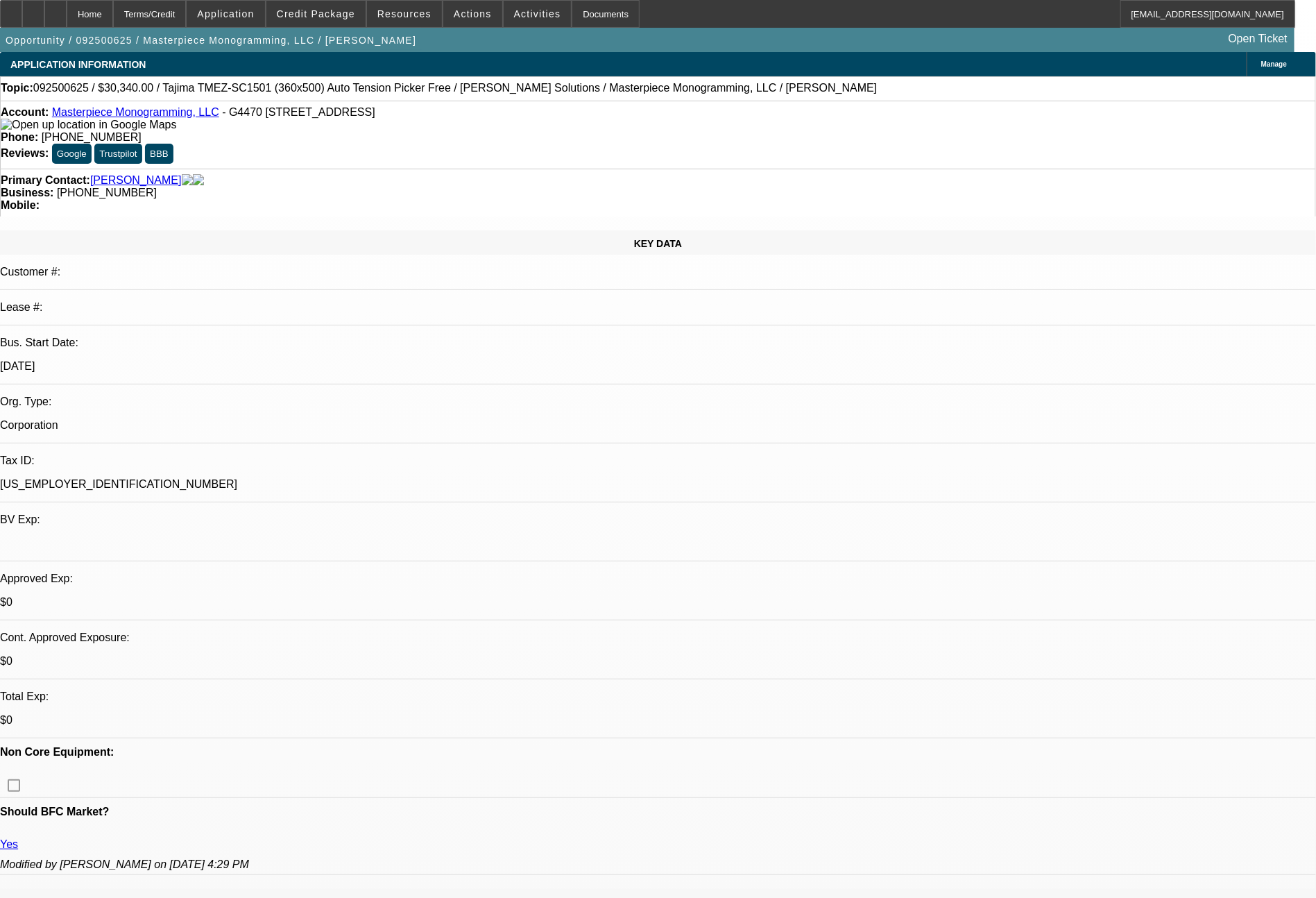
select select "0"
select select "2"
select select "0"
select select "6"
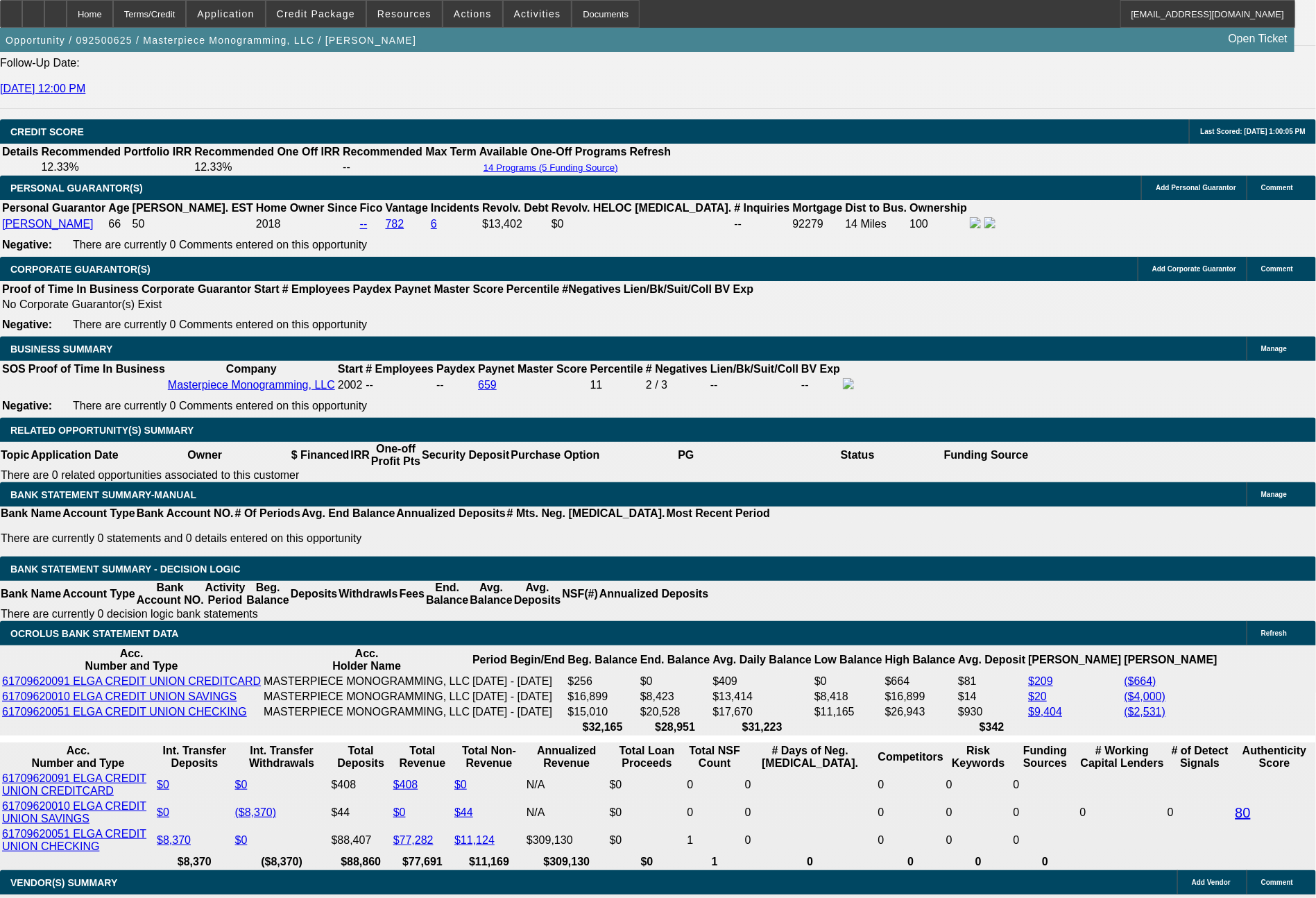
scroll to position [2057, 0]
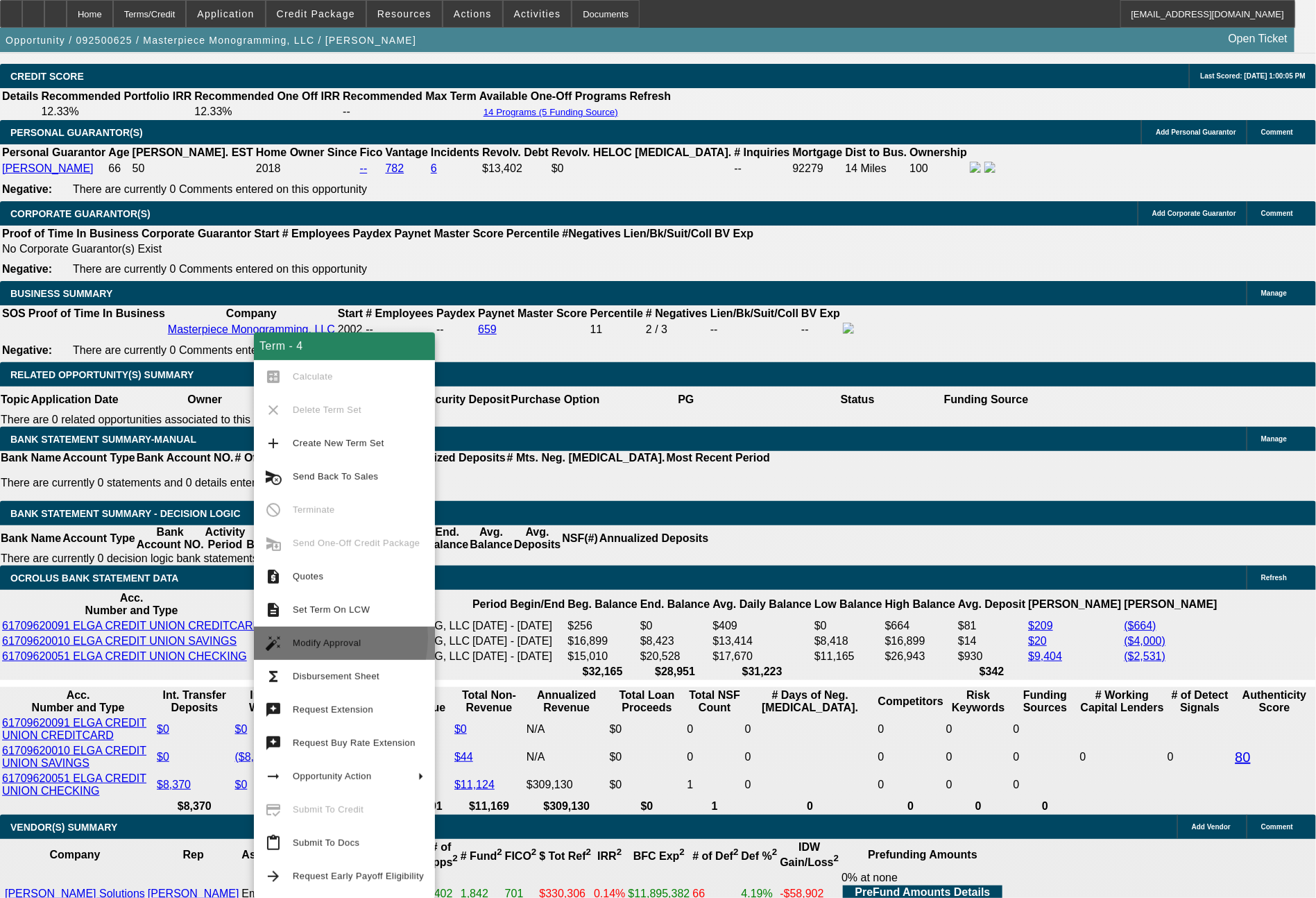
click at [308, 638] on span "Modify Approval" at bounding box center [326, 642] width 69 height 10
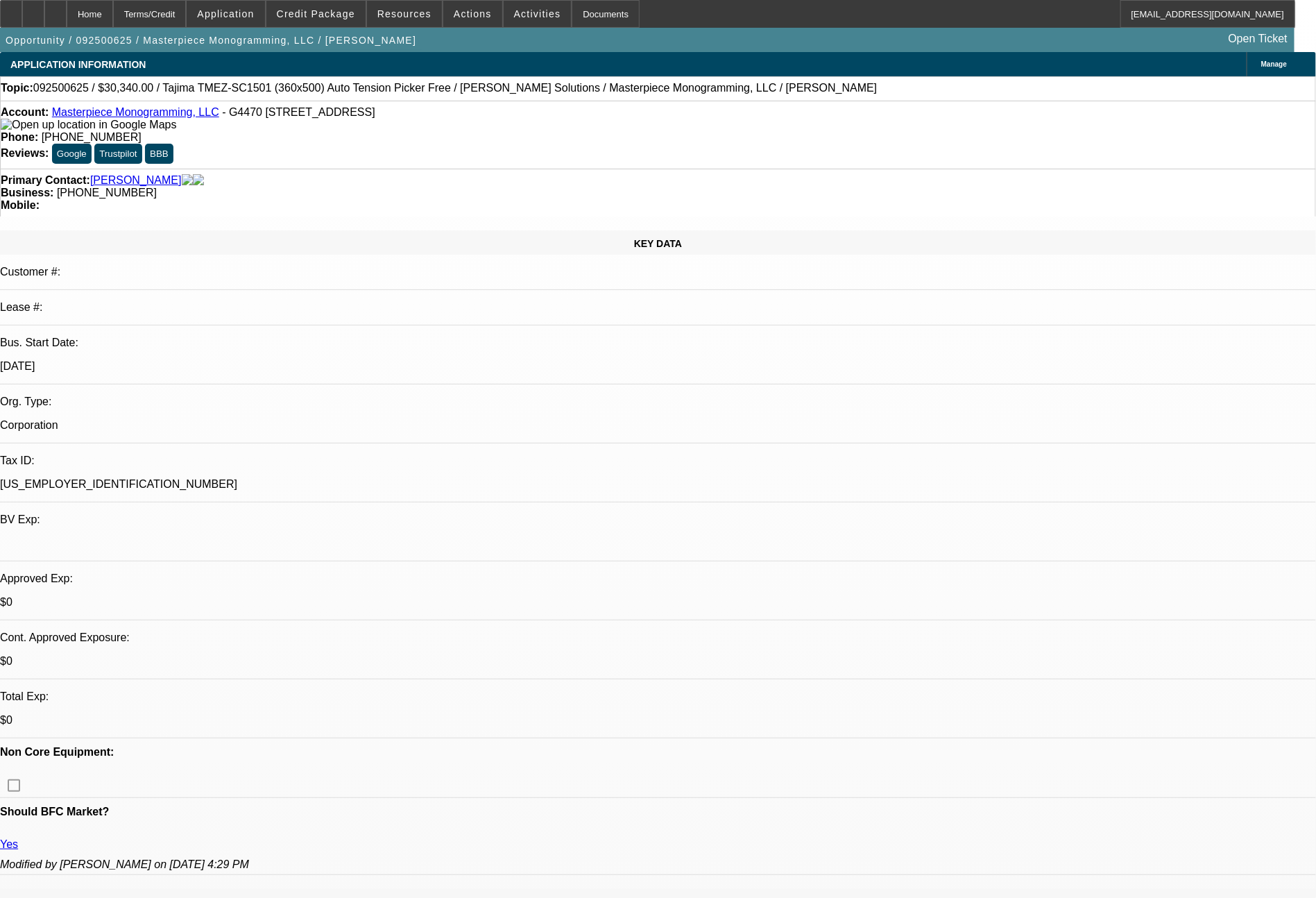
select select "0"
select select "2"
select select "0"
select select "6"
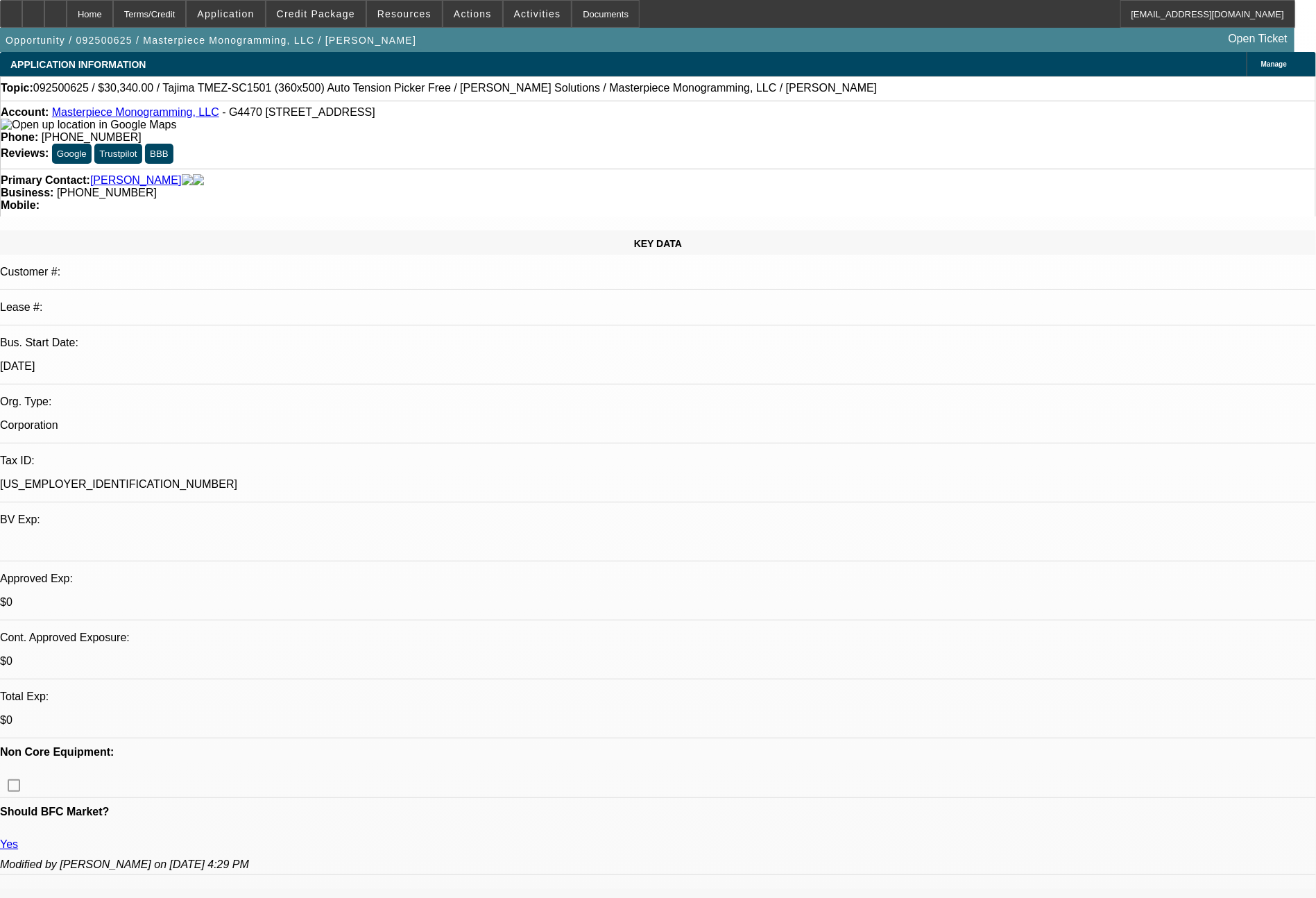
select select "0"
select select "2"
select select "0"
select select "6"
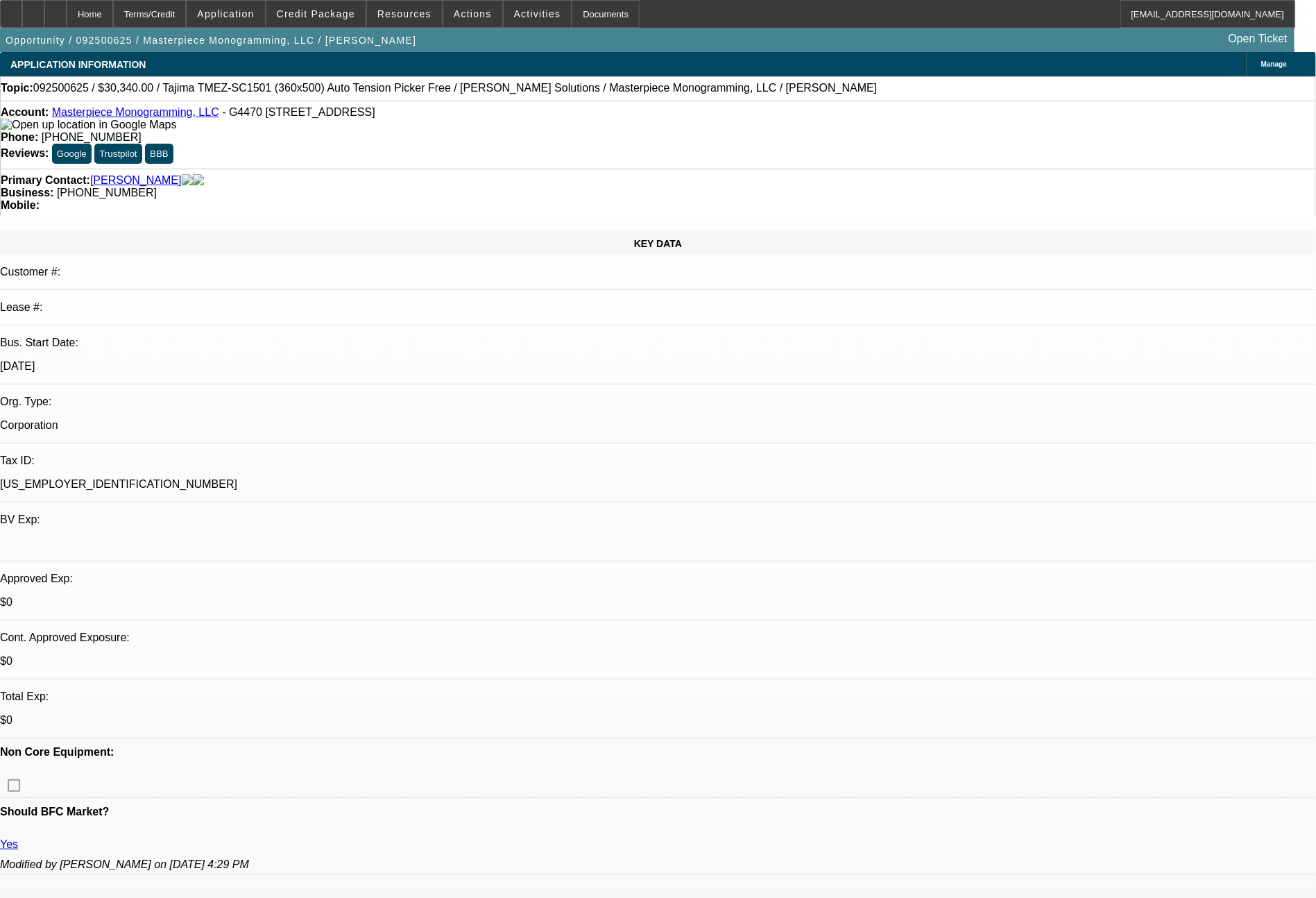
select select "0"
select select "2"
select select "0"
select select "6"
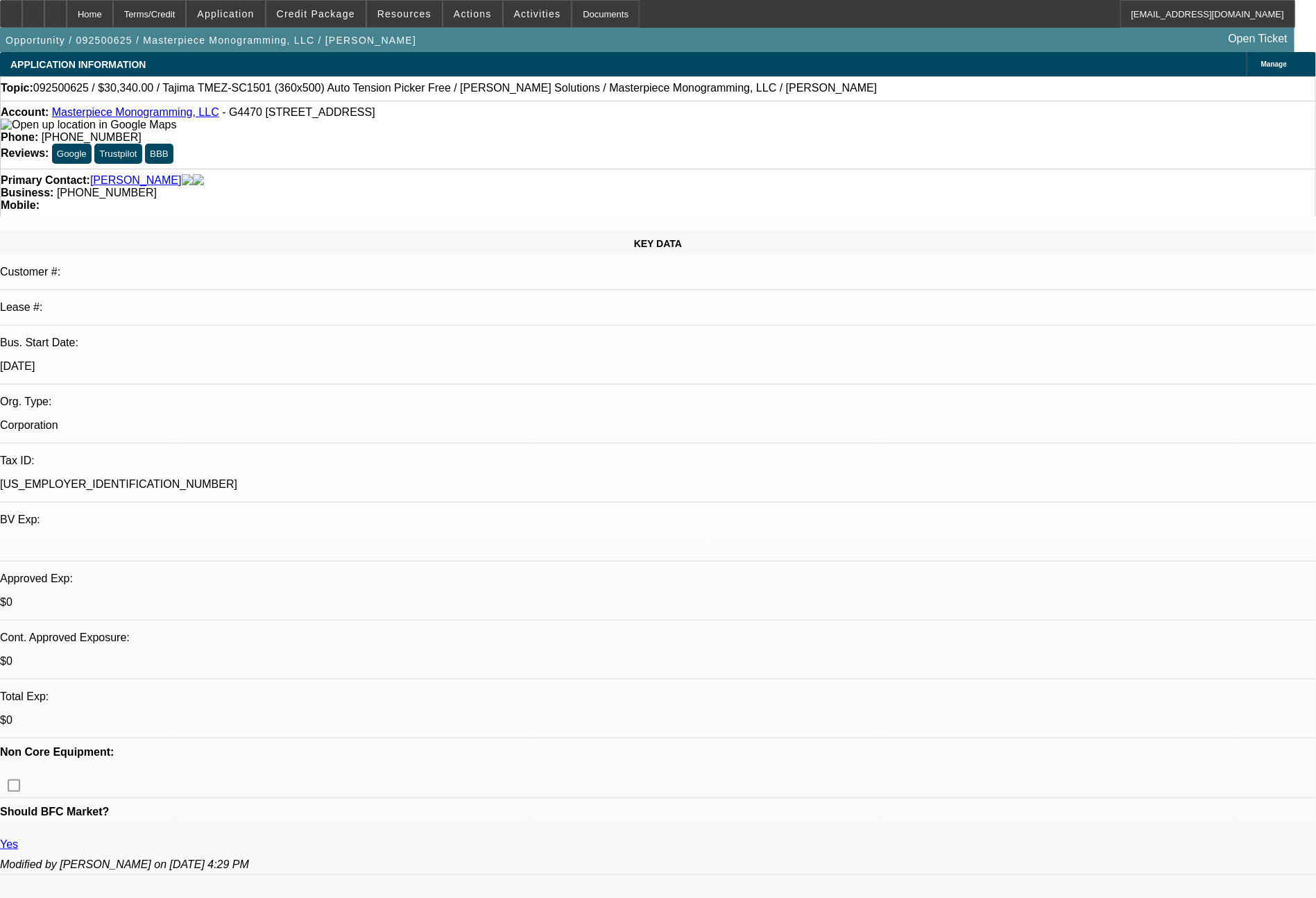
select select "0"
select select "2"
select select "0"
select select "6"
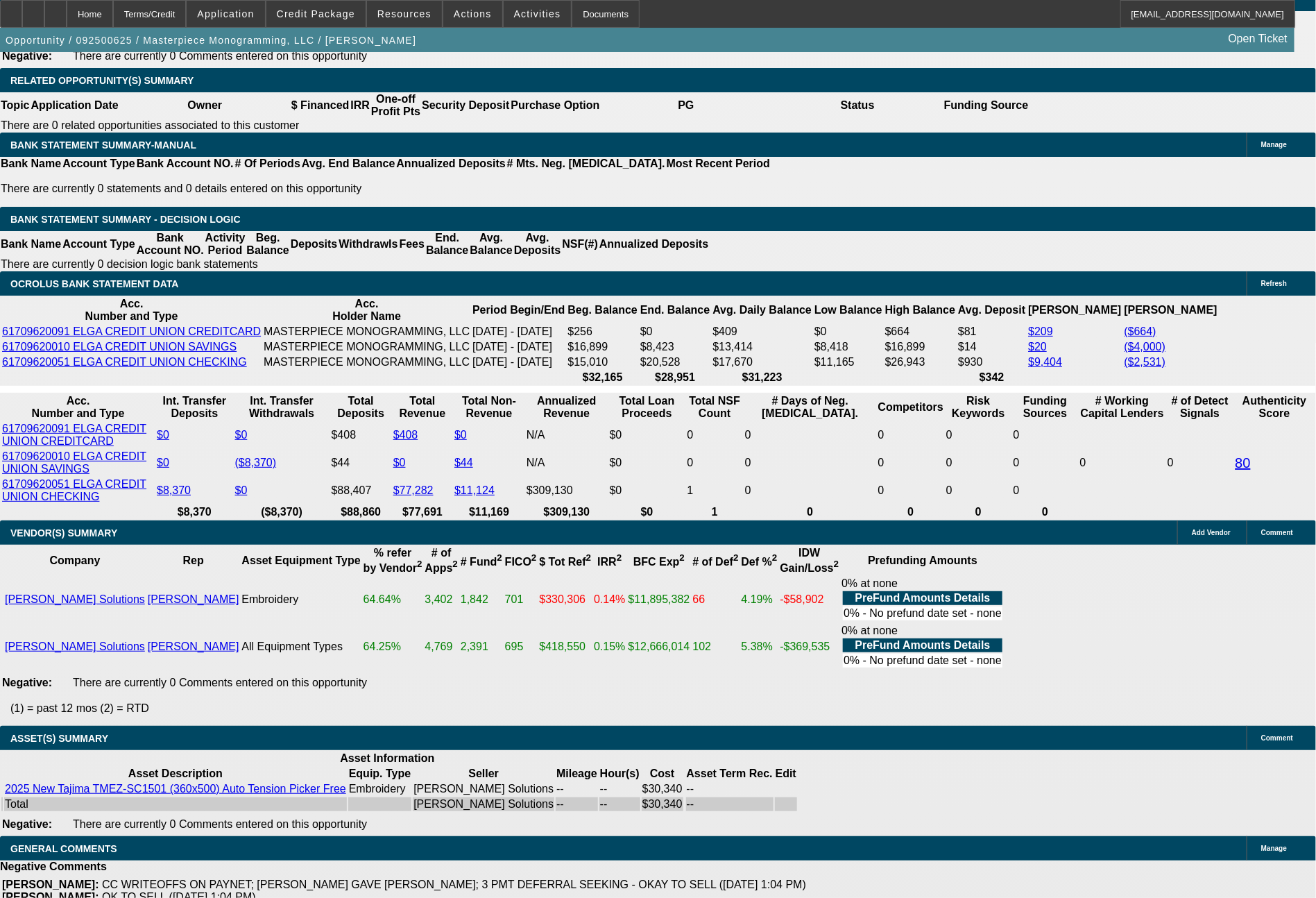
scroll to position [2432, 0]
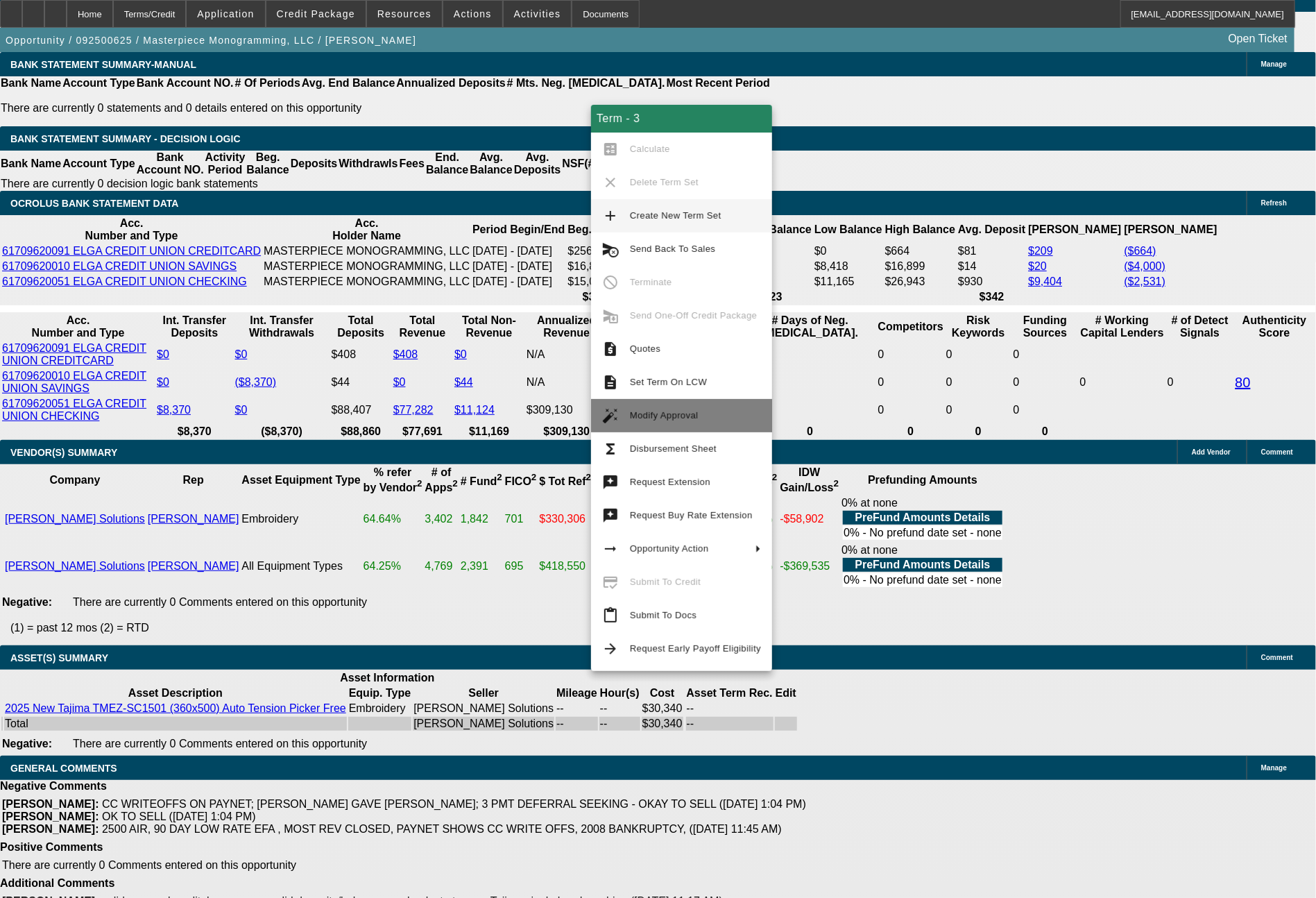
click at [679, 415] on span "Modify Approval" at bounding box center [664, 415] width 69 height 10
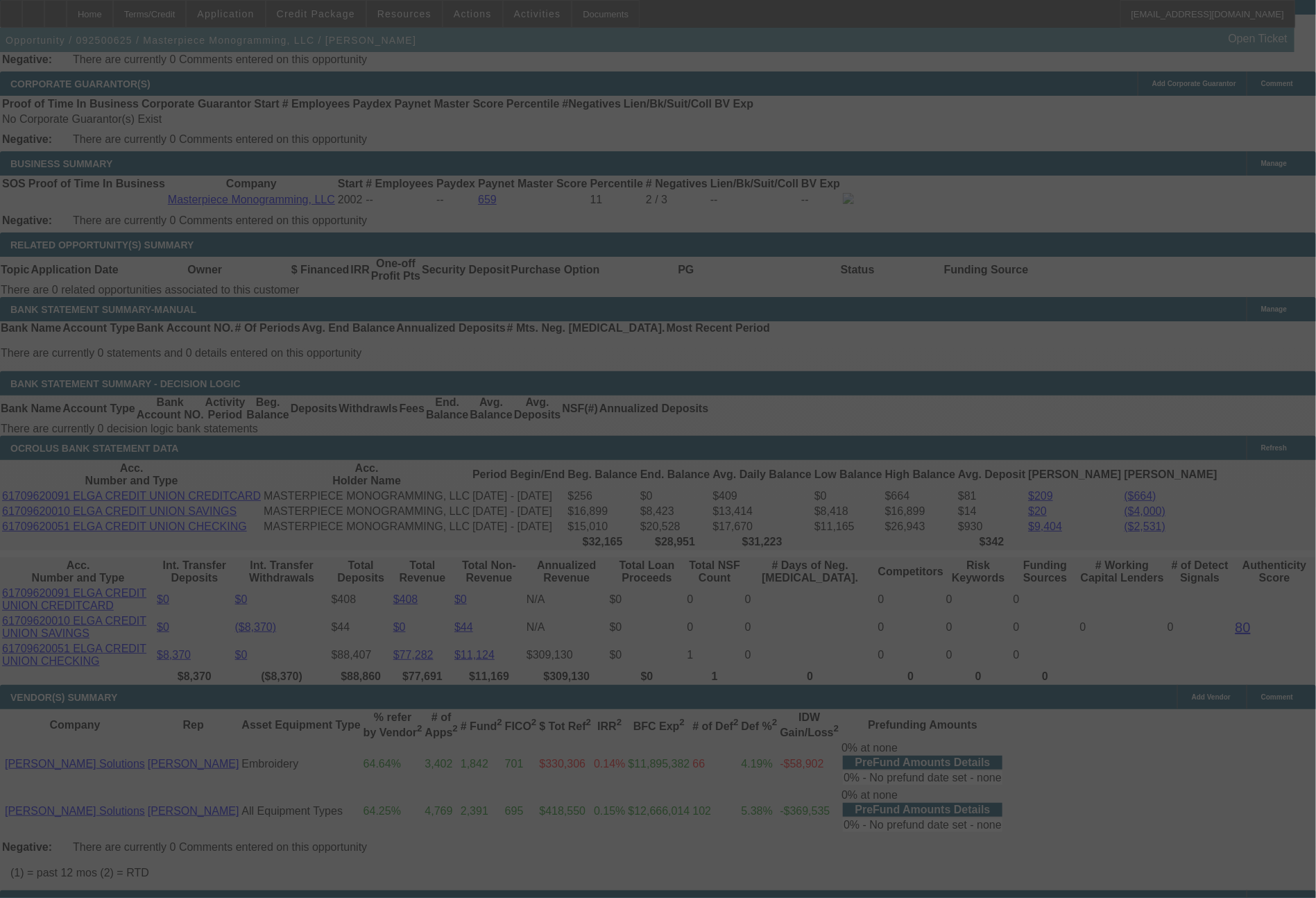
scroll to position [2182, 0]
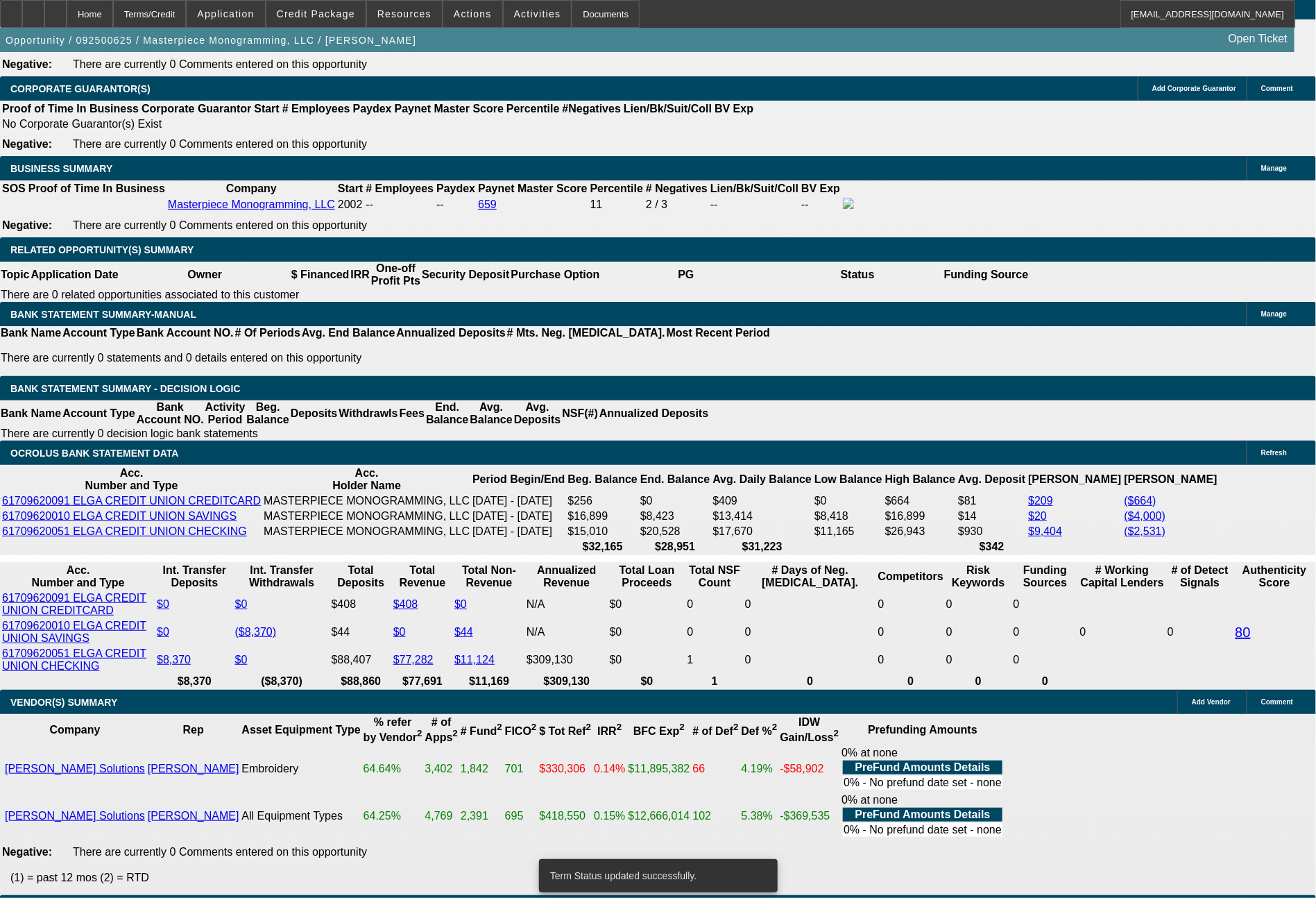
select select "0"
select select "2"
select select "0"
select select "6"
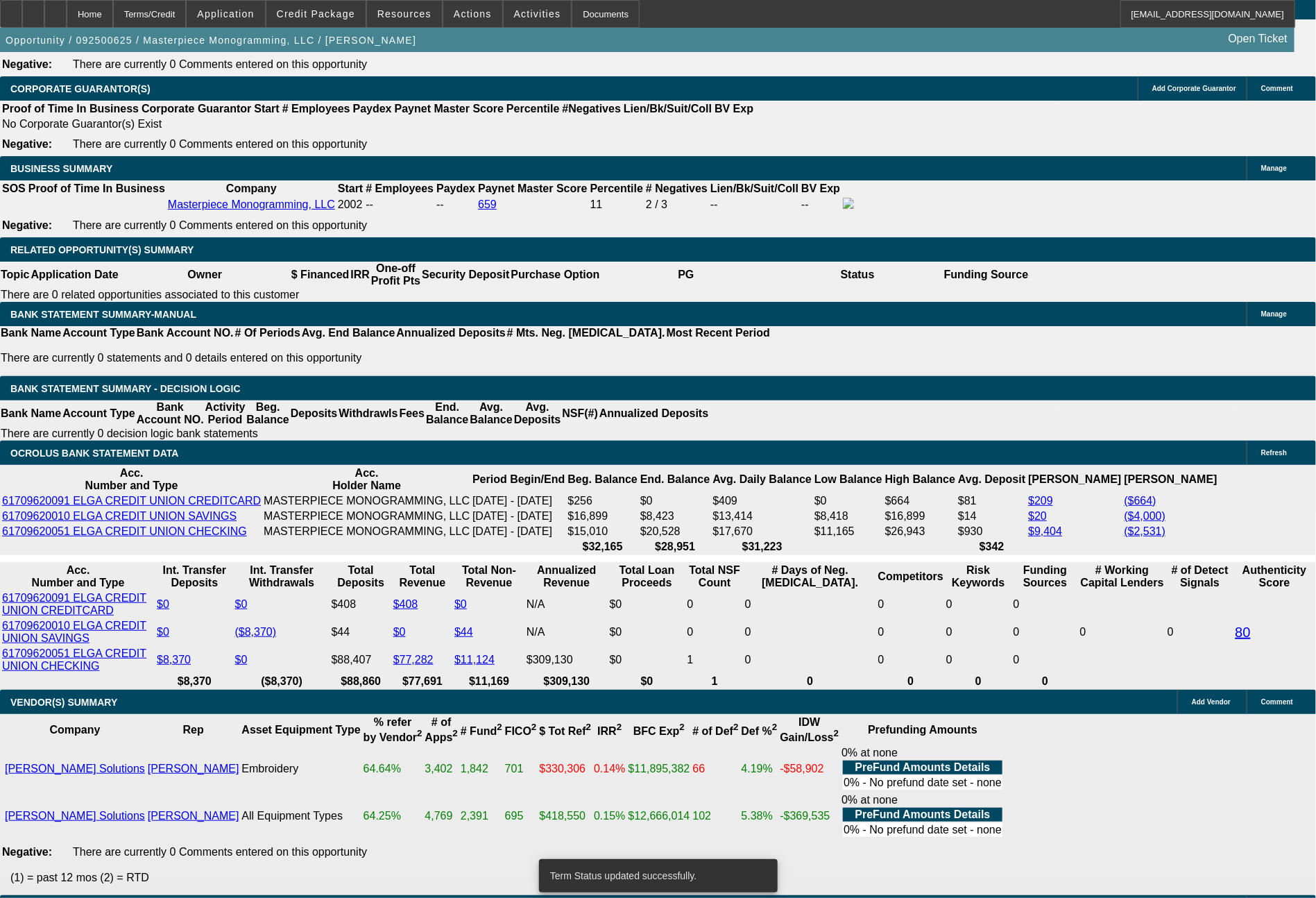
select select "0"
select select "2"
select select "0"
select select "6"
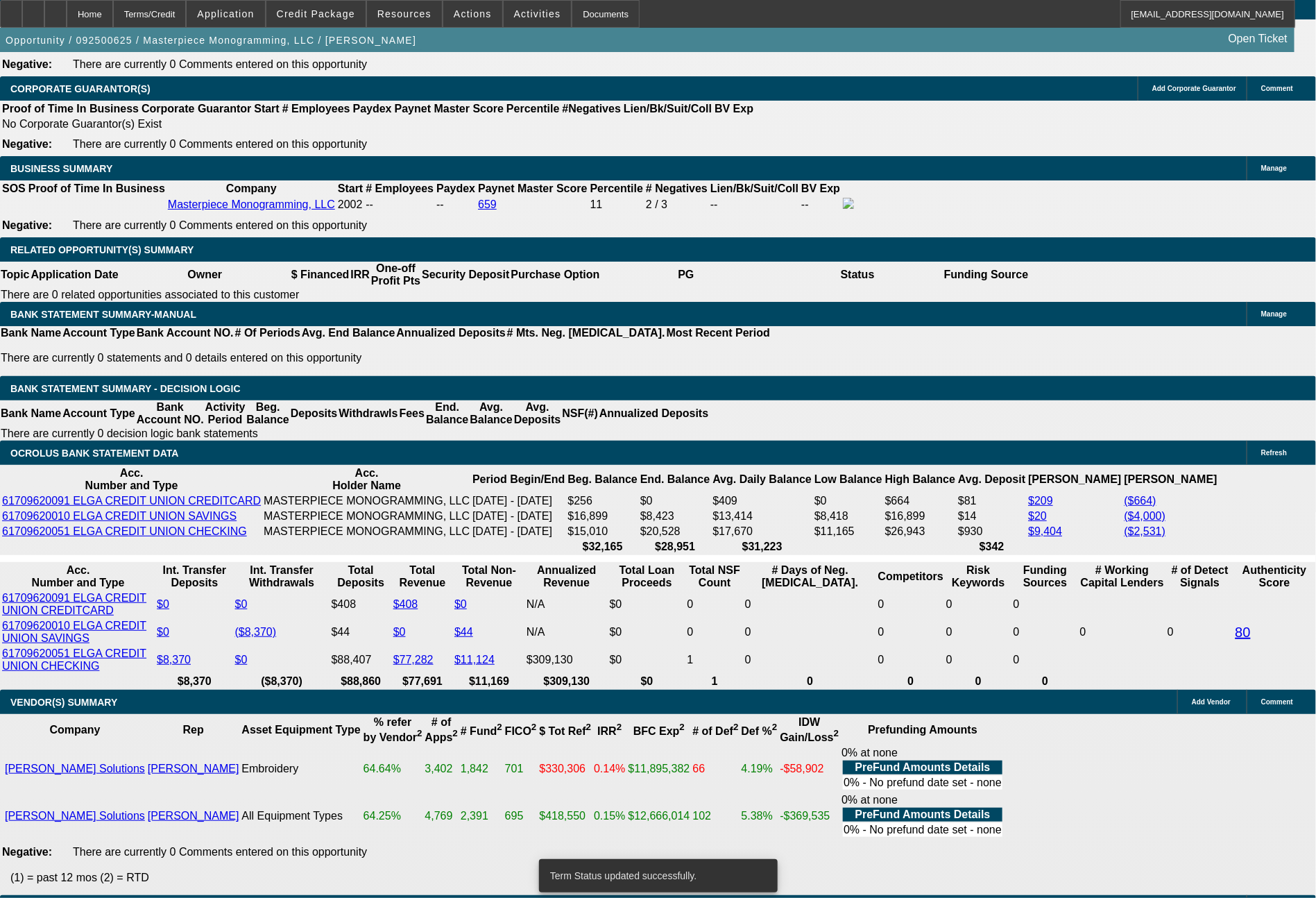
select select "0"
select select "2"
select select "0"
select select "6"
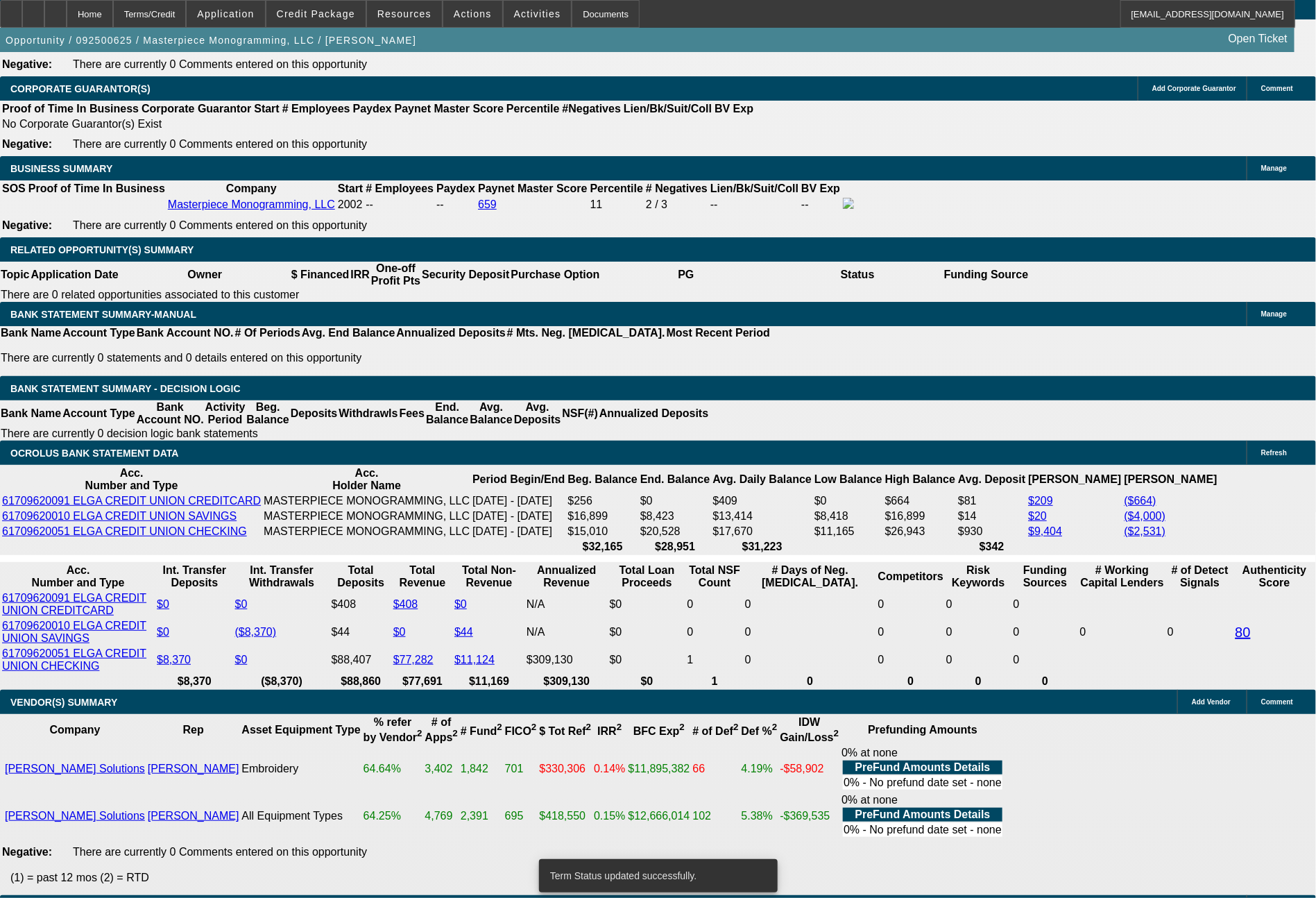
select select "0"
select select "2"
select select "0"
select select "6"
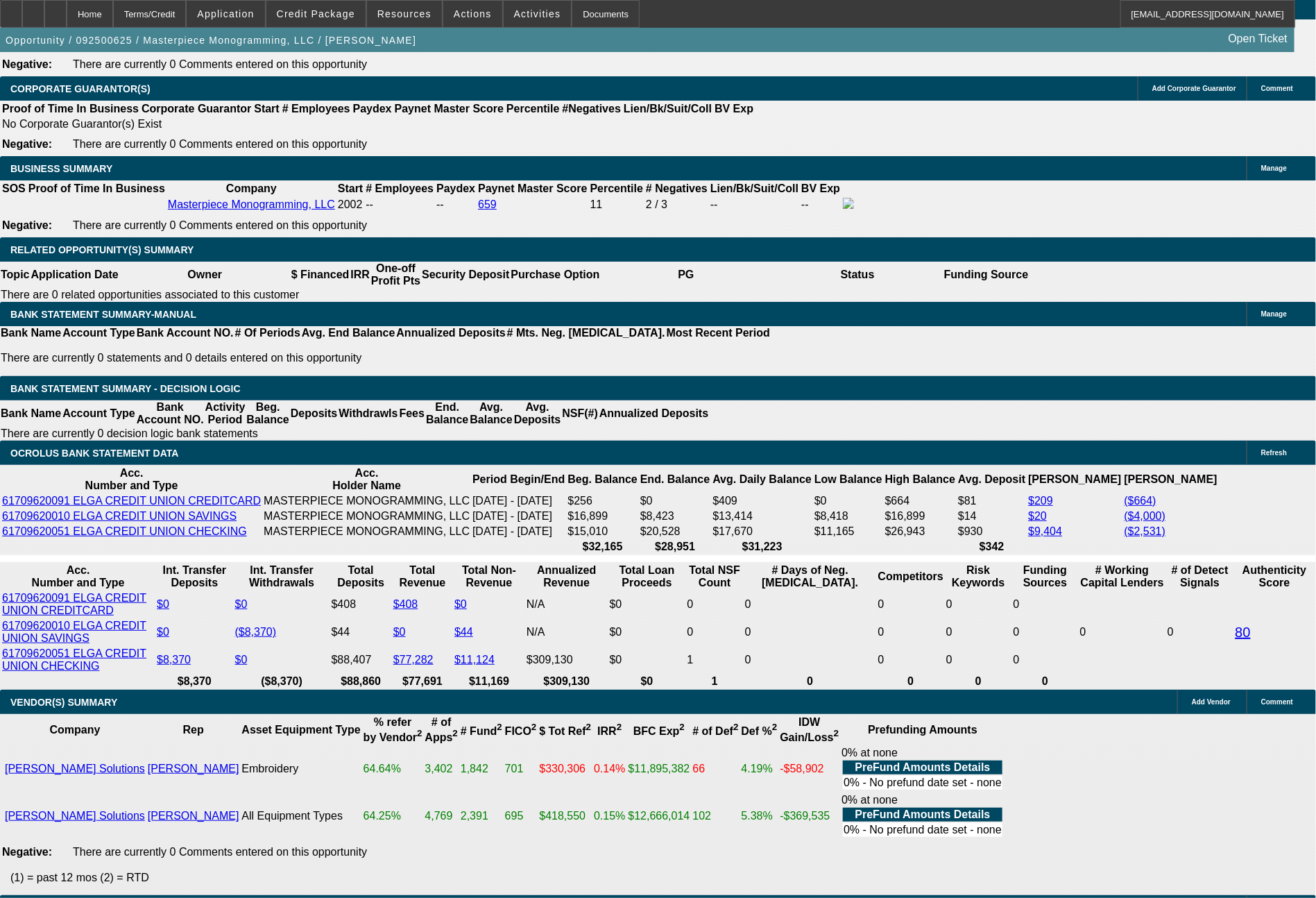
drag, startPoint x: 394, startPoint y: 512, endPoint x: 429, endPoint y: 515, distance: 35.1
type input "689"
type input "$1,378.00"
type input "UNKNOWN"
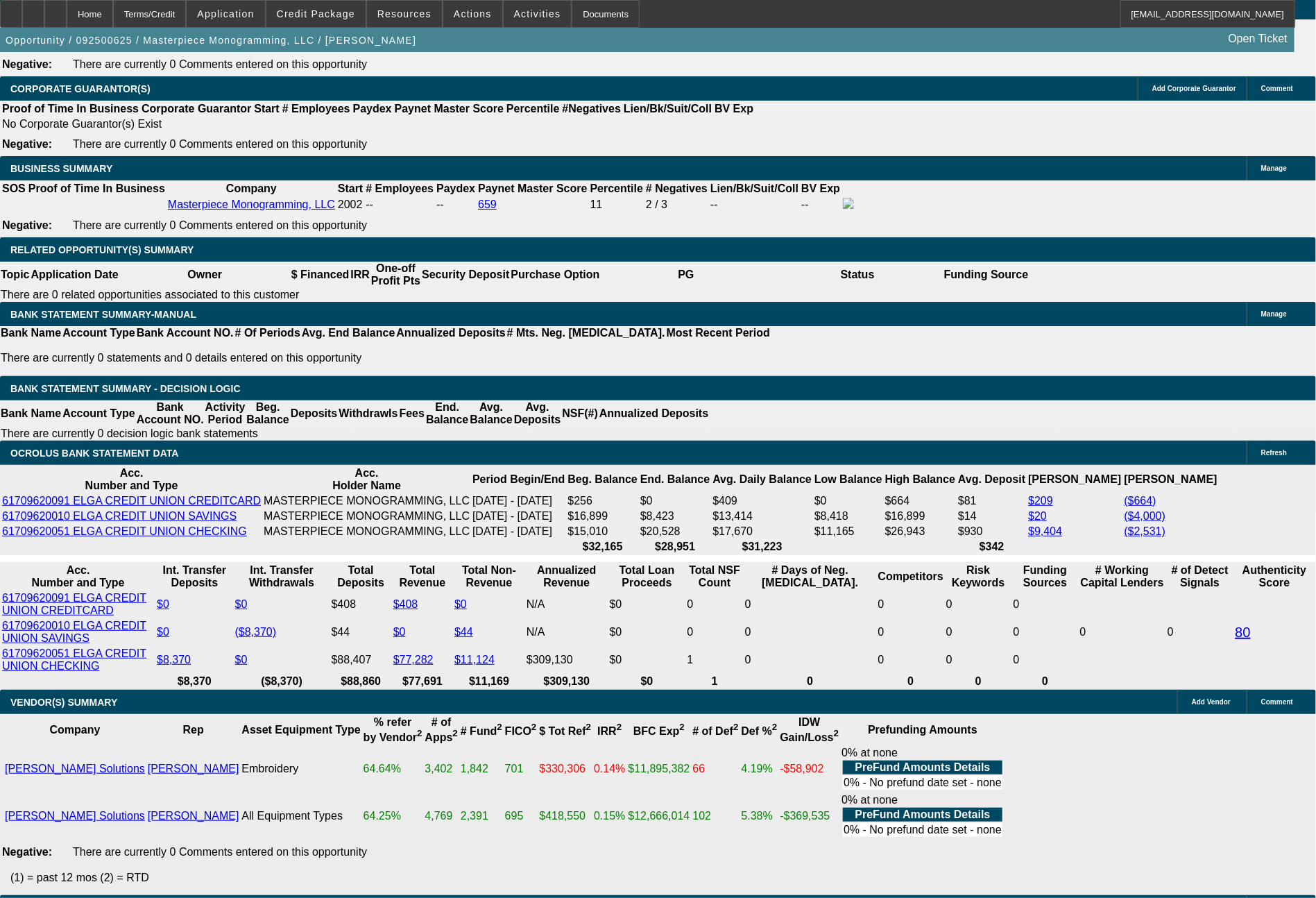
type input "12.9"
type input "$689.00"
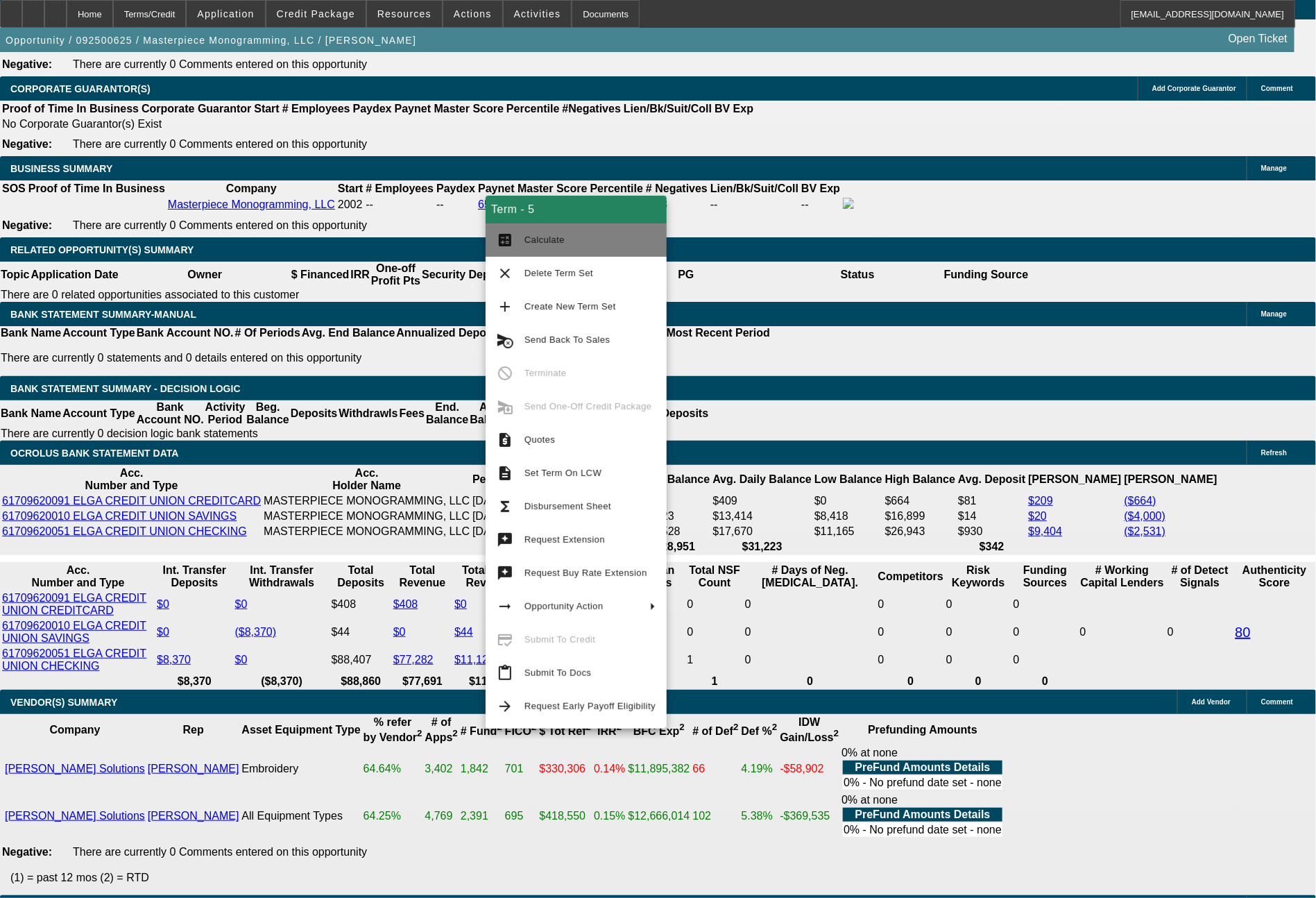
click at [541, 234] on span "Calculate" at bounding box center [590, 240] width 131 height 17
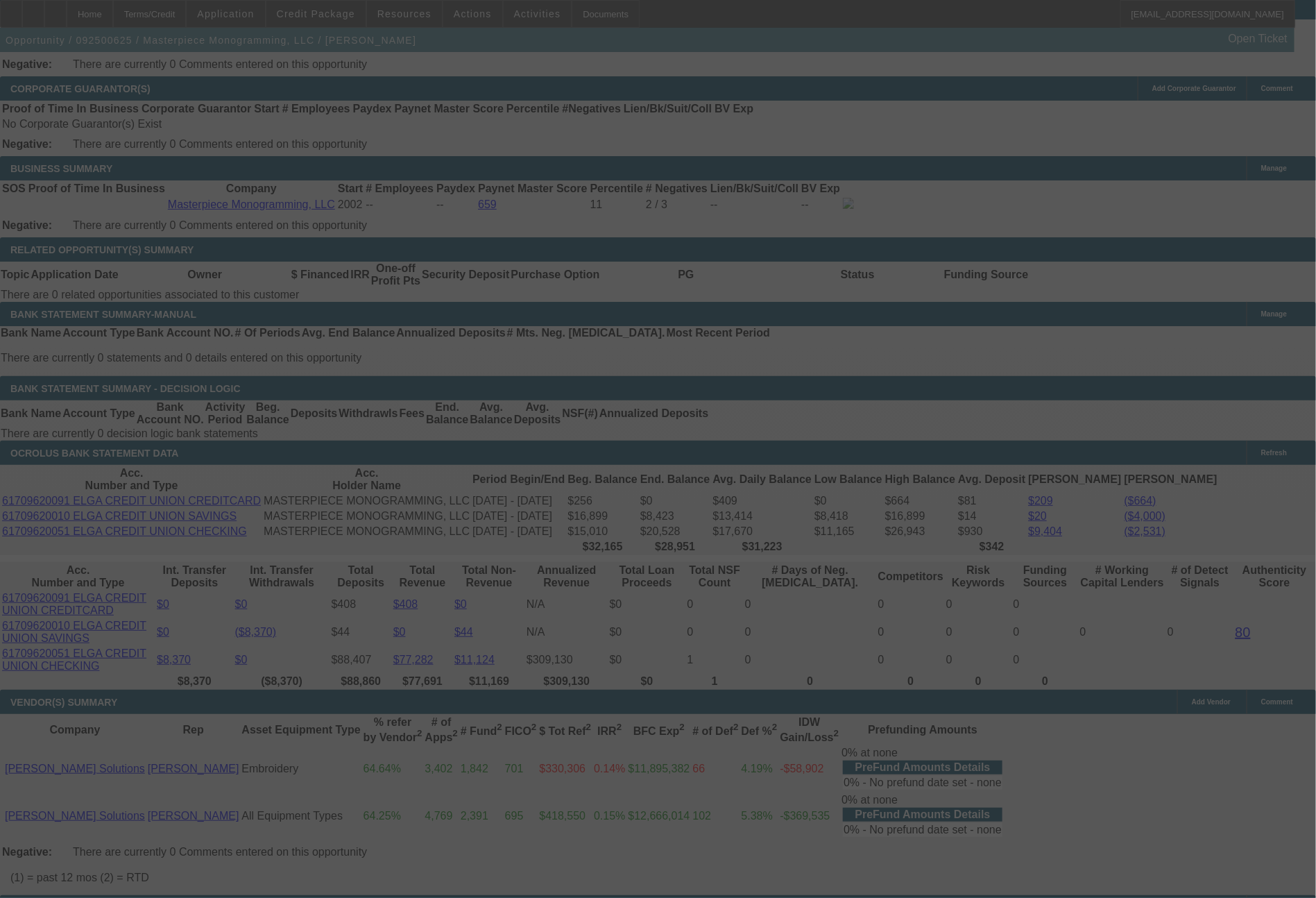
select select "0"
select select "2"
select select "0"
select select "6"
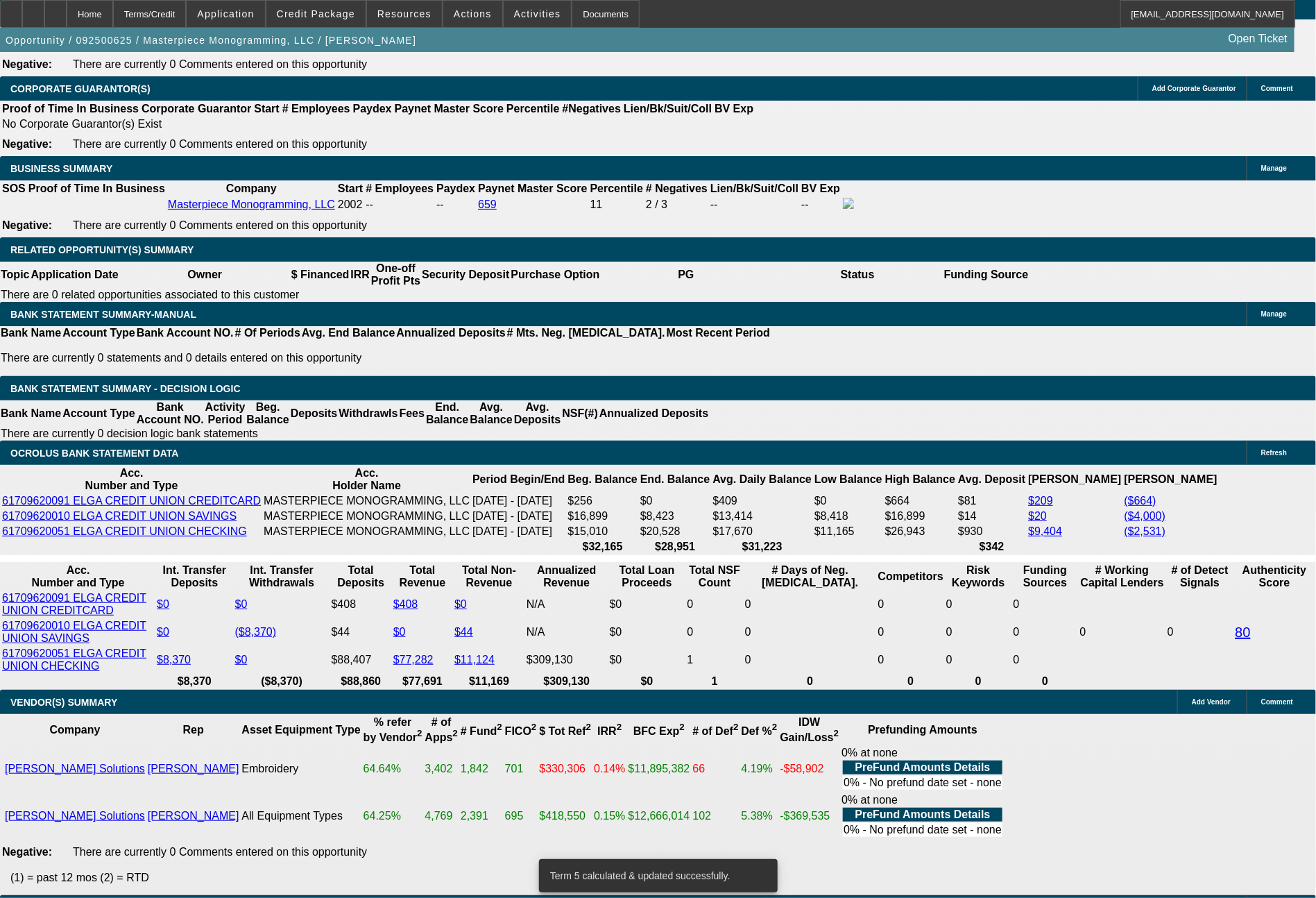
drag, startPoint x: 375, startPoint y: 517, endPoint x: 445, endPoint y: 521, distance: 70.1
type input "5"
type input "688"
type input "$1,376.00"
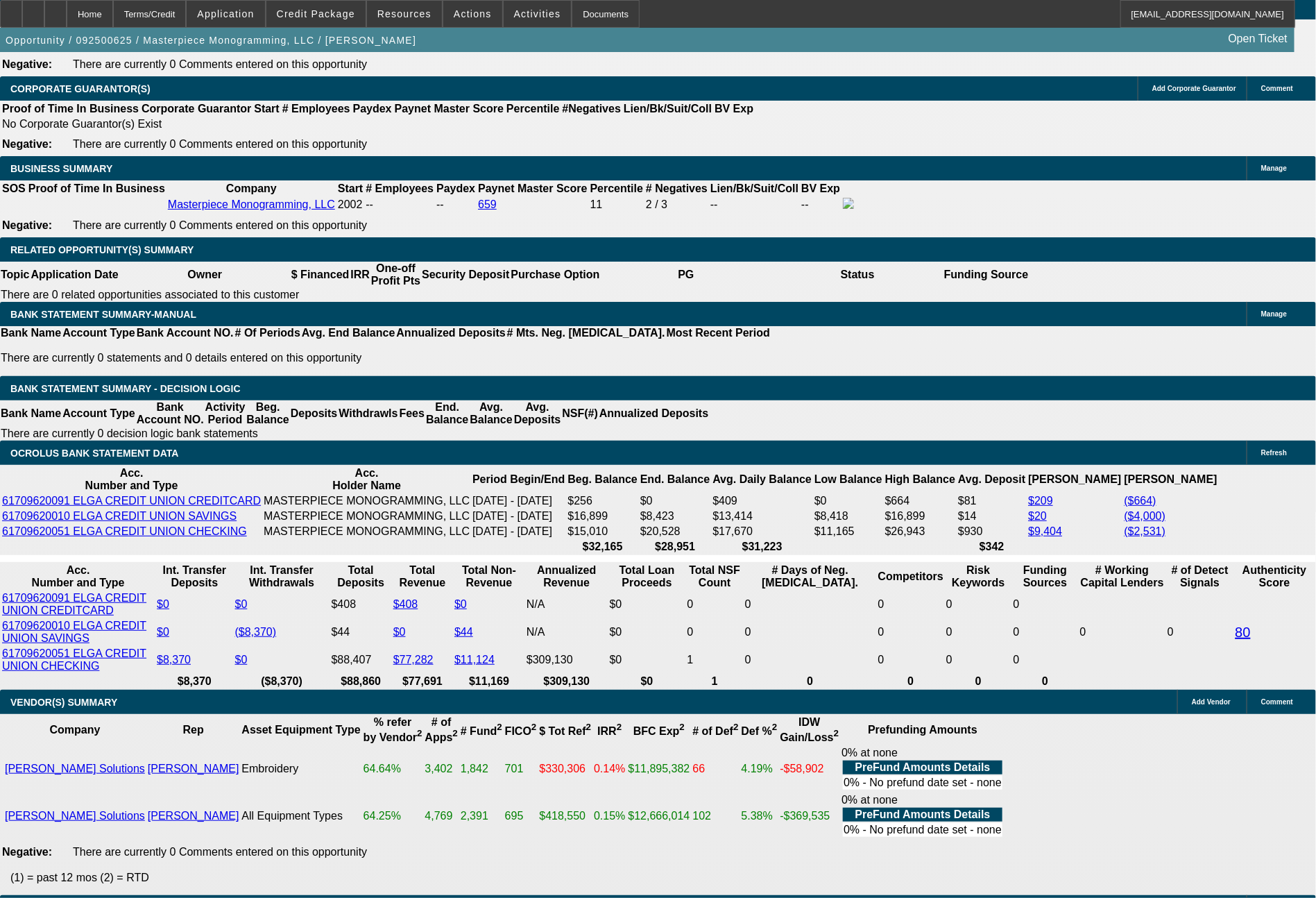
type input "UNKNOWN"
type input "12.8"
type input "688.4"
type input "$1,376.80"
type input "12.9"
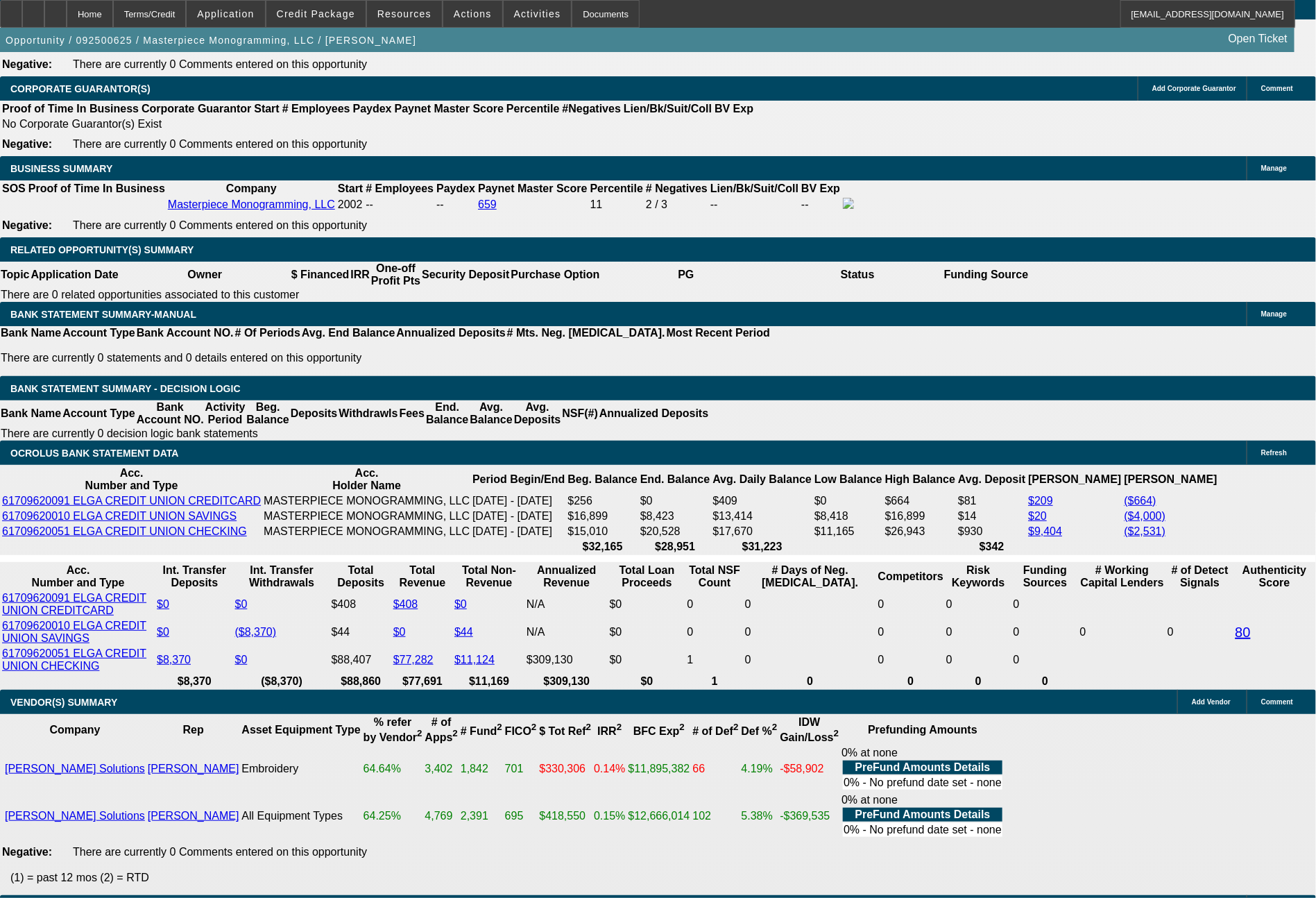
type input "688.47"
type input "$1,376.94"
type input "$688.47"
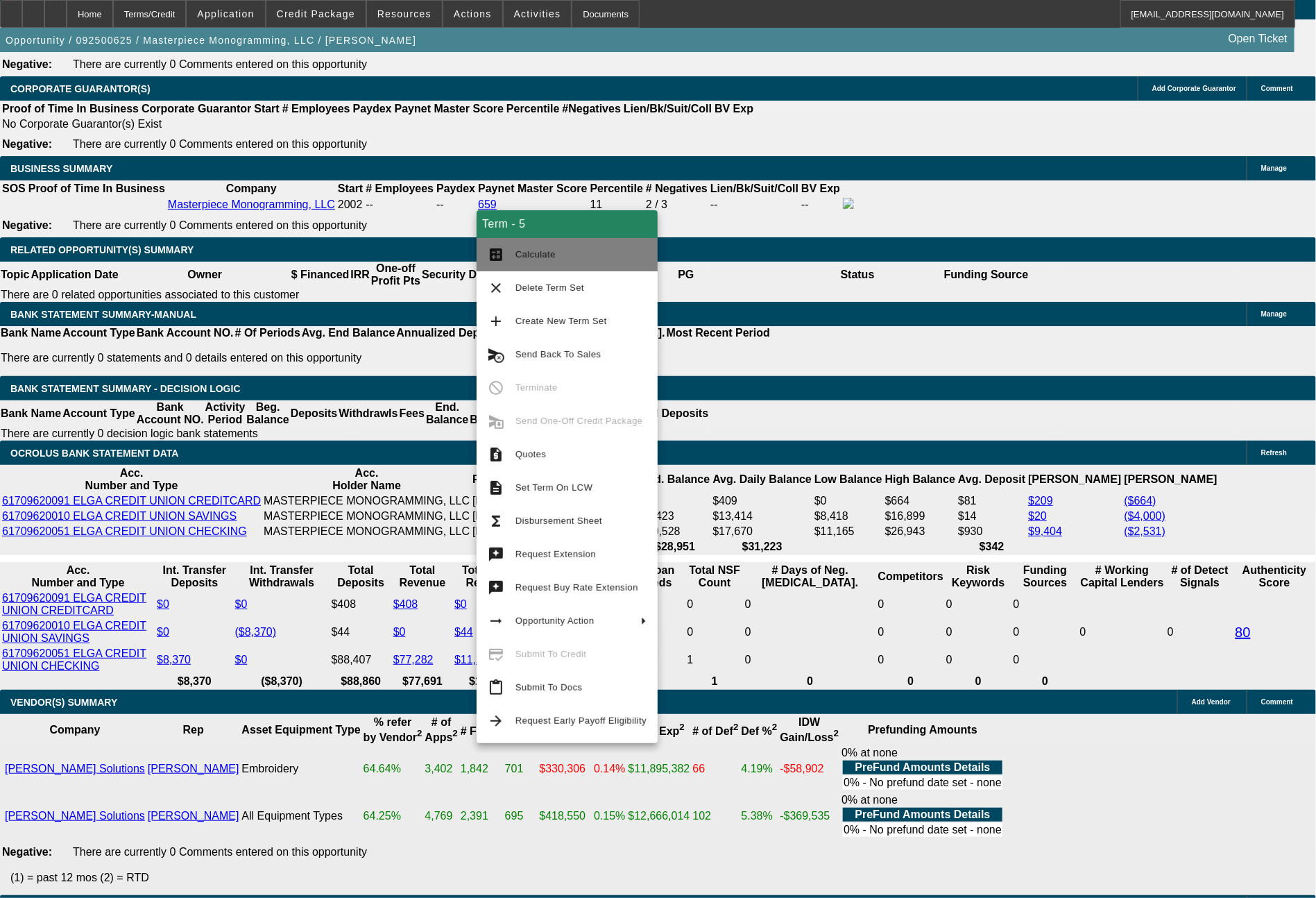
click at [532, 259] on span "Calculate" at bounding box center [536, 254] width 40 height 10
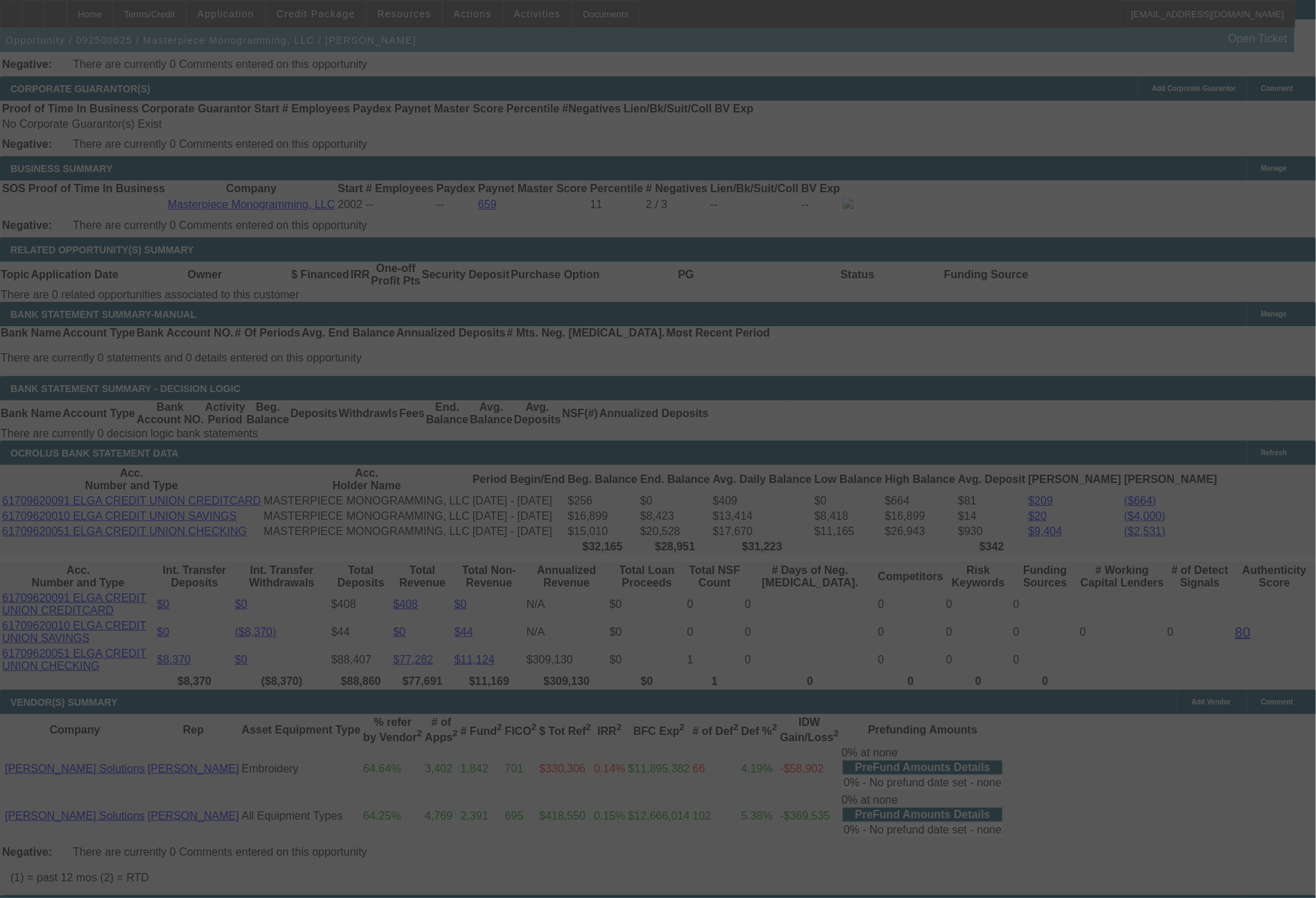
select select "0"
select select "2"
select select "0"
select select "6"
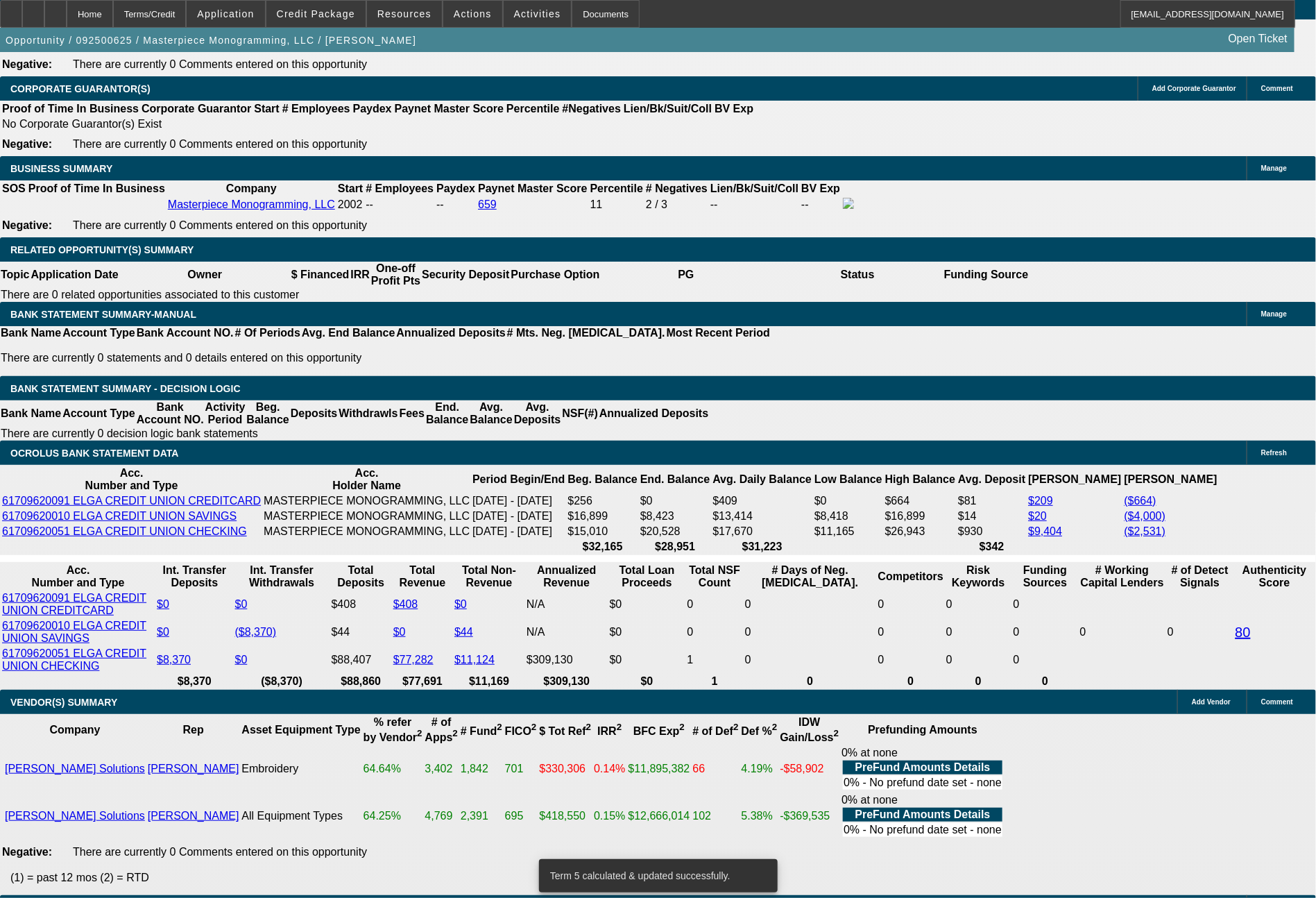
drag, startPoint x: 211, startPoint y: 492, endPoint x: 281, endPoint y: 498, distance: 70.3
type input "67"
type input "$134.00"
type input "UNKNOWN"
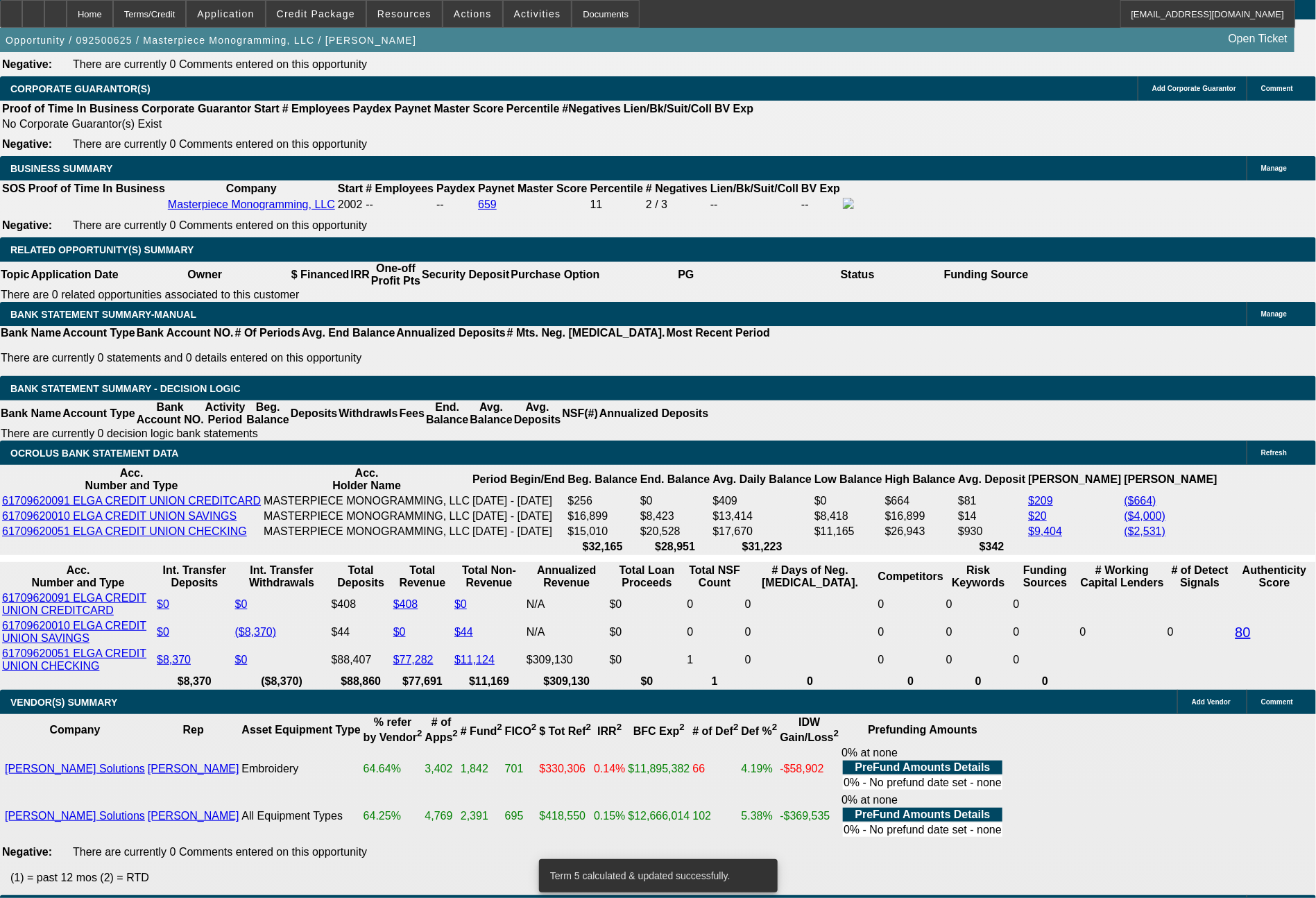
type input "673"
type input "11.9"
type input "$1,346.00"
type input "671"
type input "$134.00"
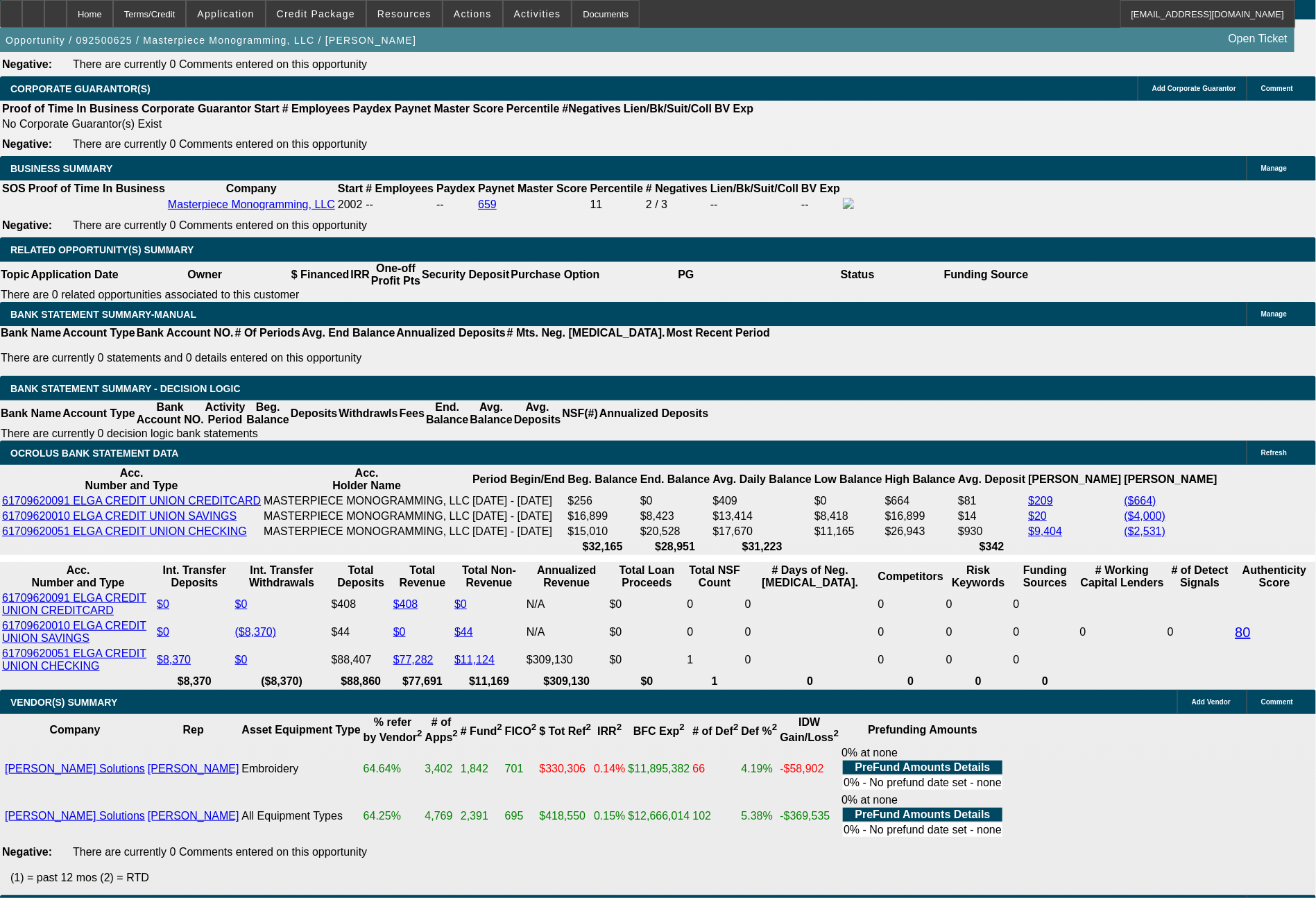
type input "11.7"
type input "$1,342.00"
type input "$671.00"
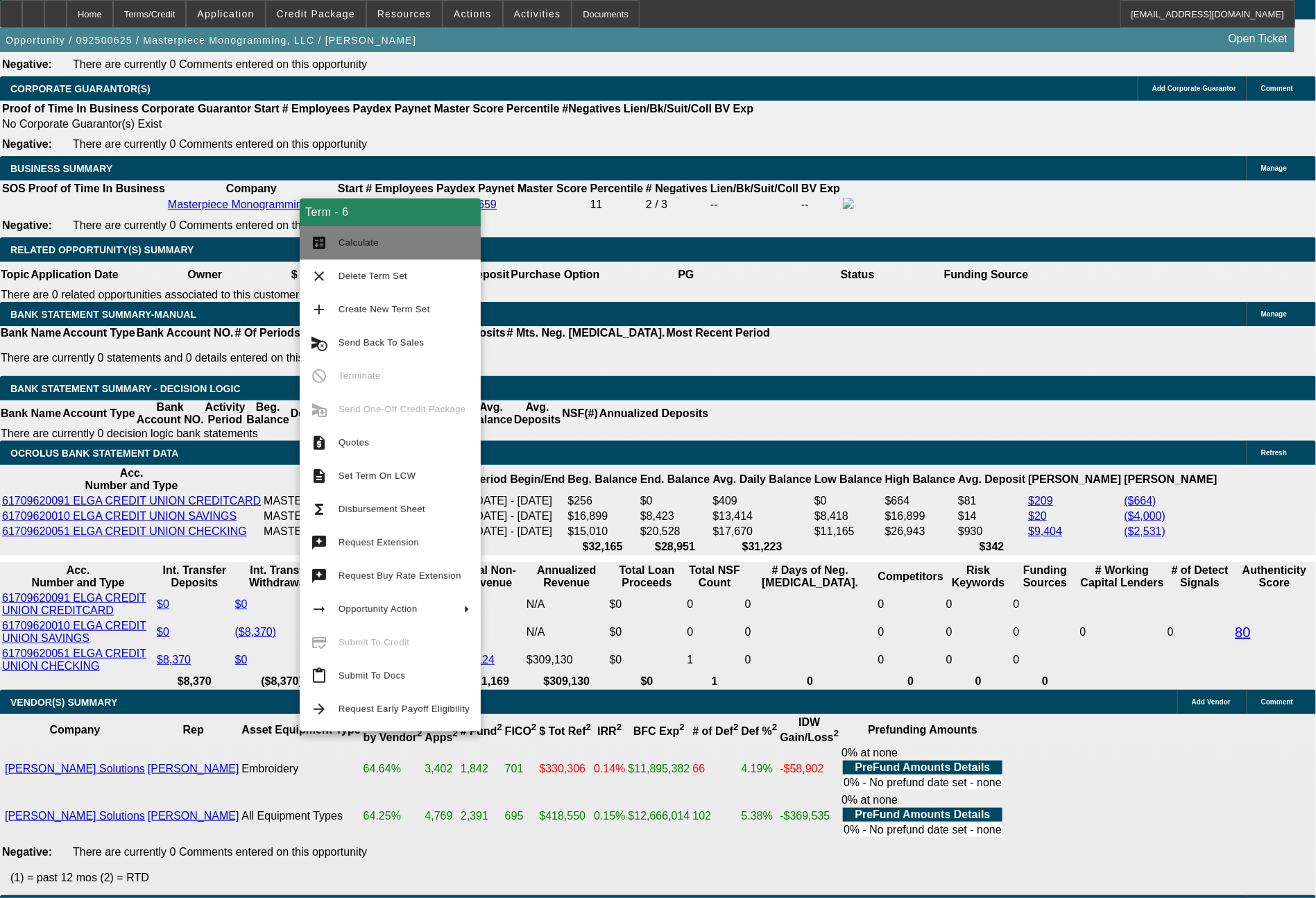
click at [369, 254] on button "calculate Calculate" at bounding box center [390, 242] width 181 height 33
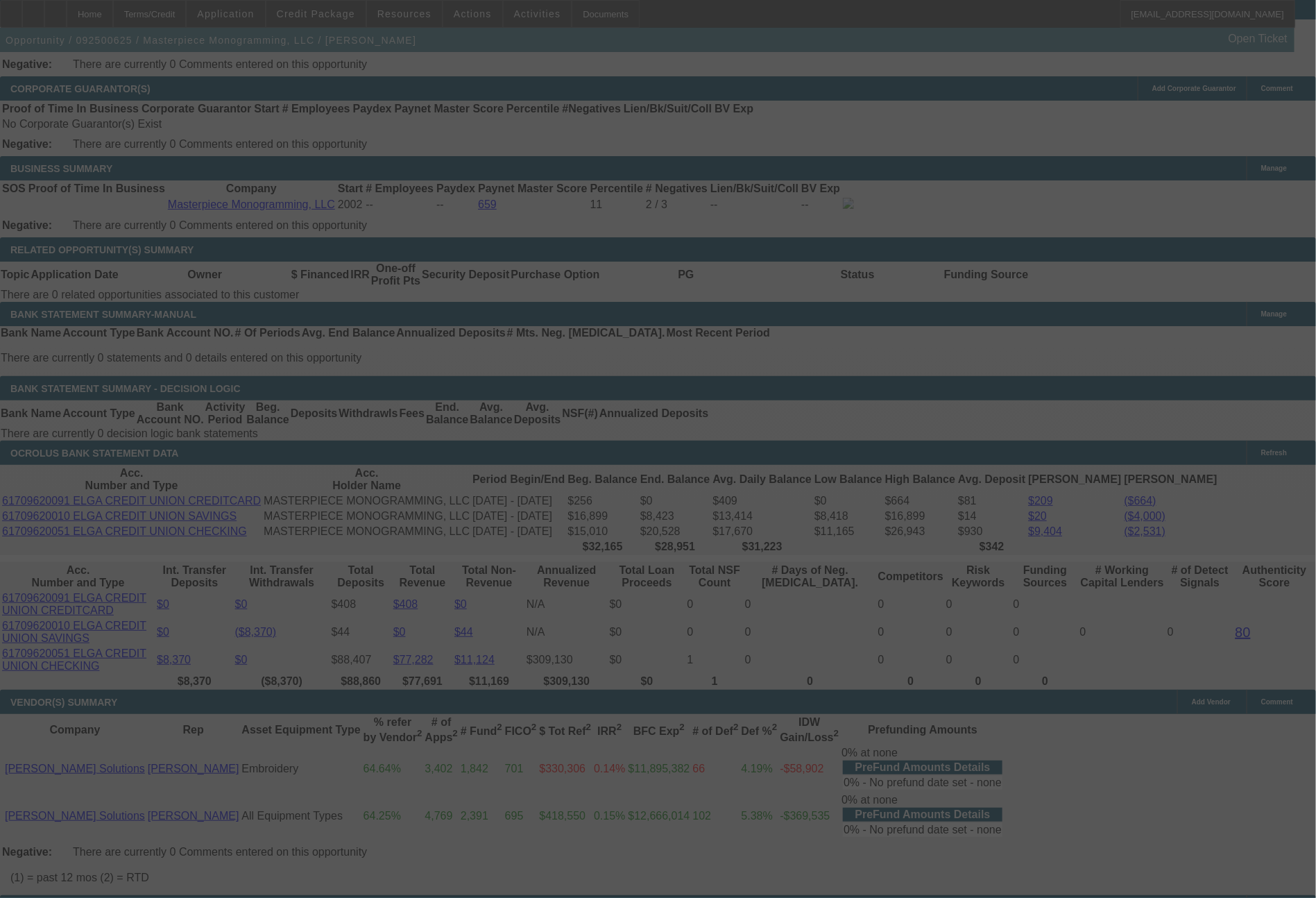
select select "0"
select select "2"
select select "0"
select select "6"
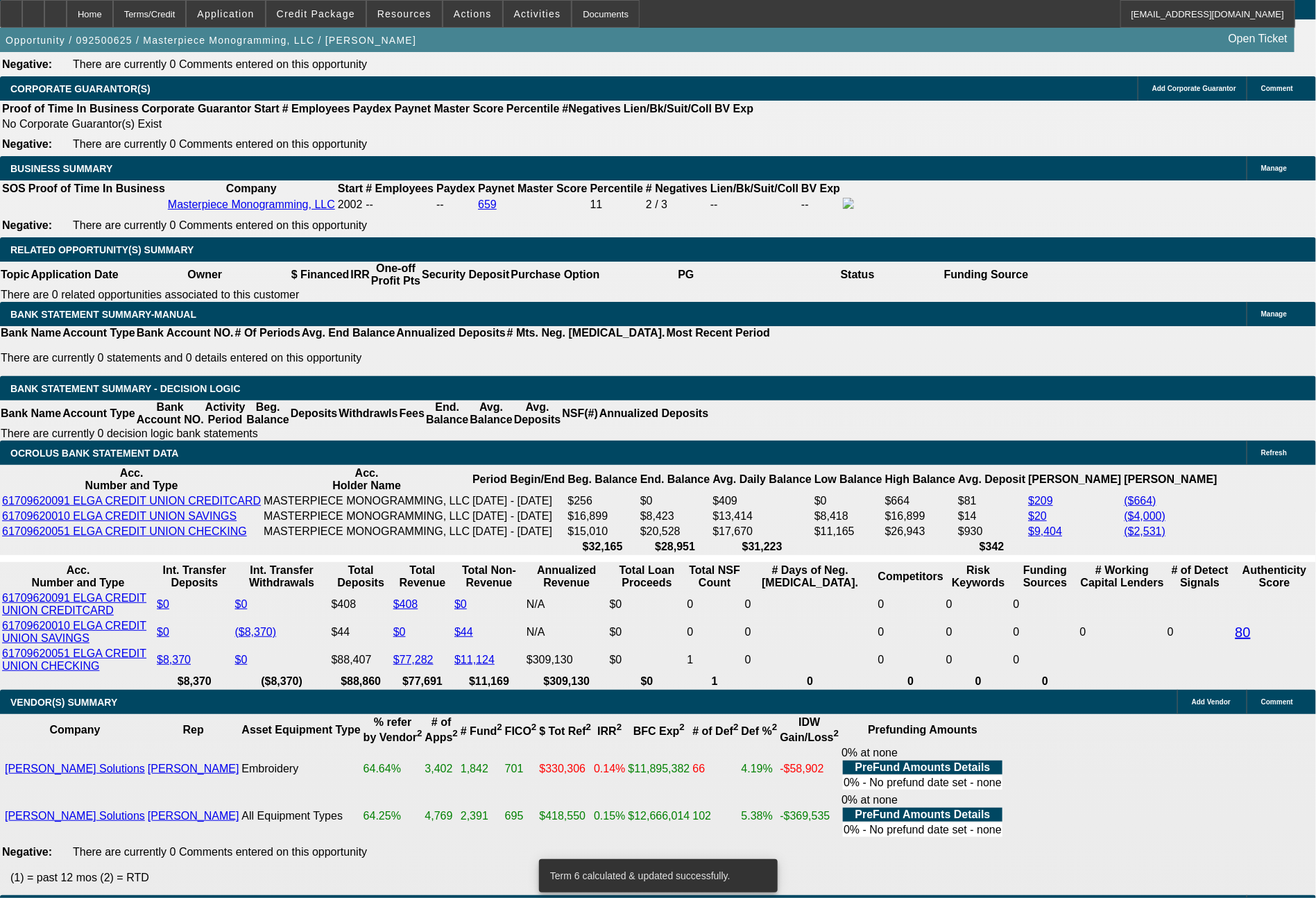
drag, startPoint x: 198, startPoint y: 502, endPoint x: 269, endPoint y: 510, distance: 71.4
type input "67"
type input "$134.00"
type input "UNKNOWN"
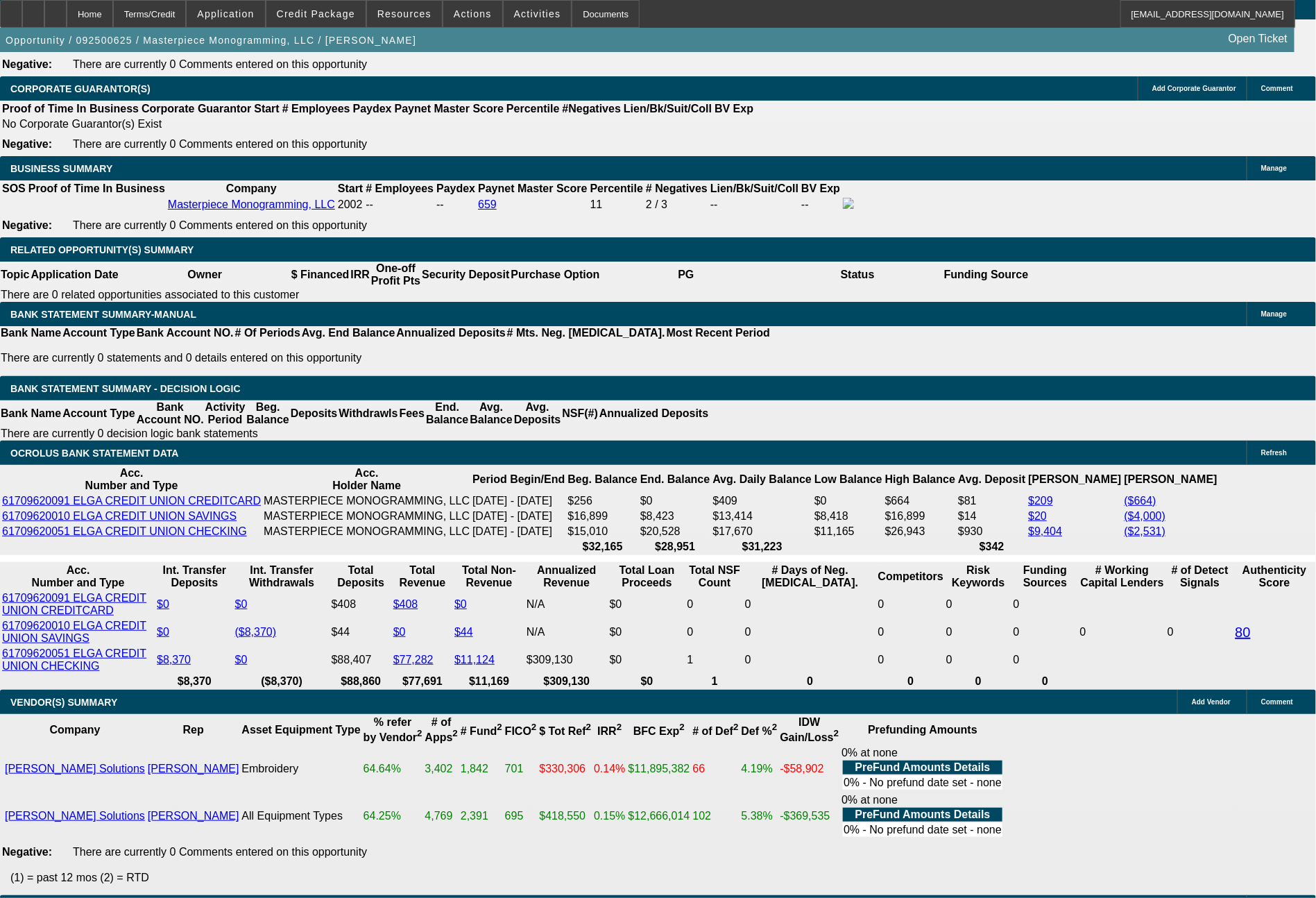
type input "672"
type input "$1,344.00"
type input "11.8"
type input "672.7"
type input "$1,345.40"
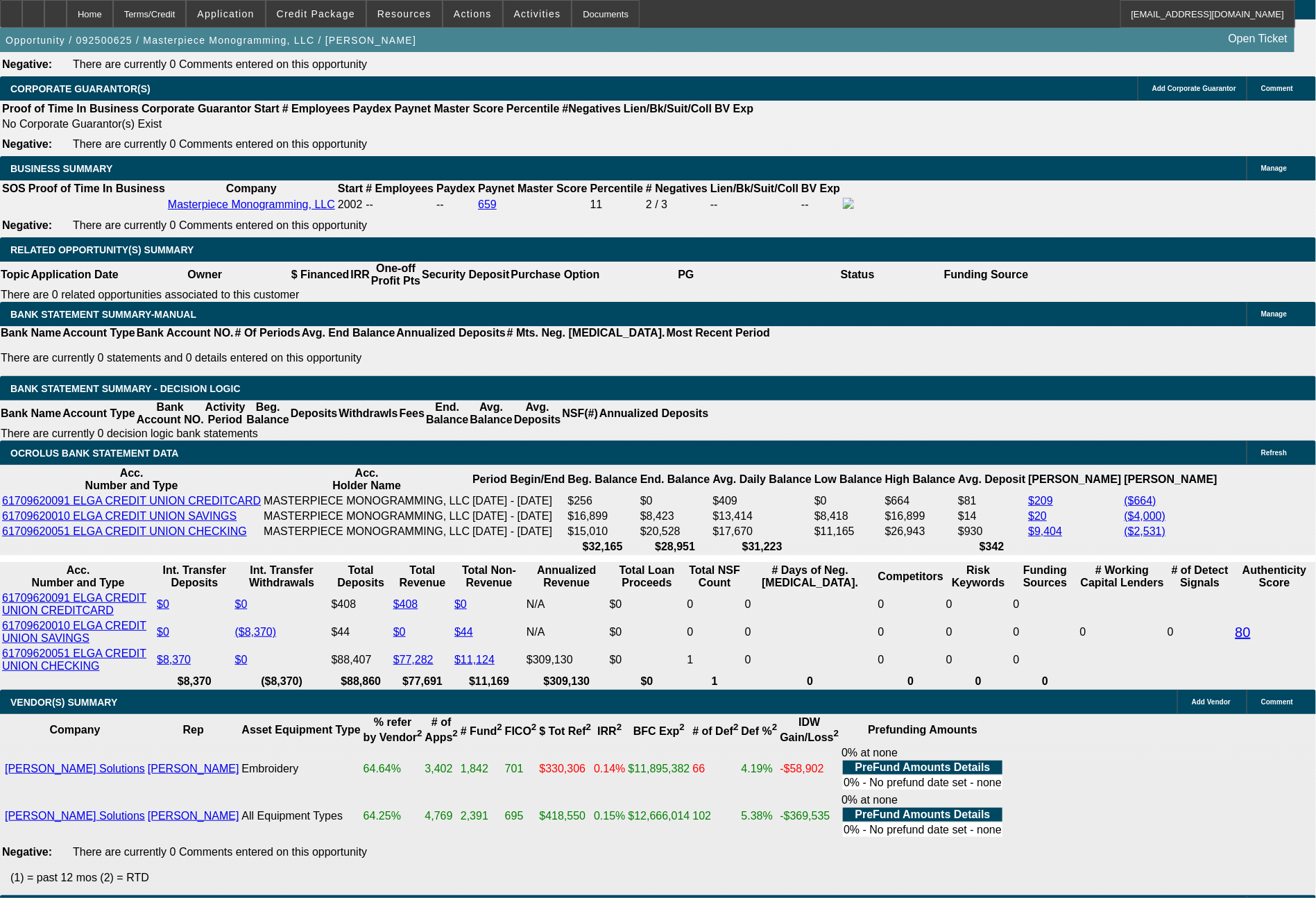
type input "11.9"
type input "672.78"
type input "$1,345.56"
type input "672."
type input "$1,344.00"
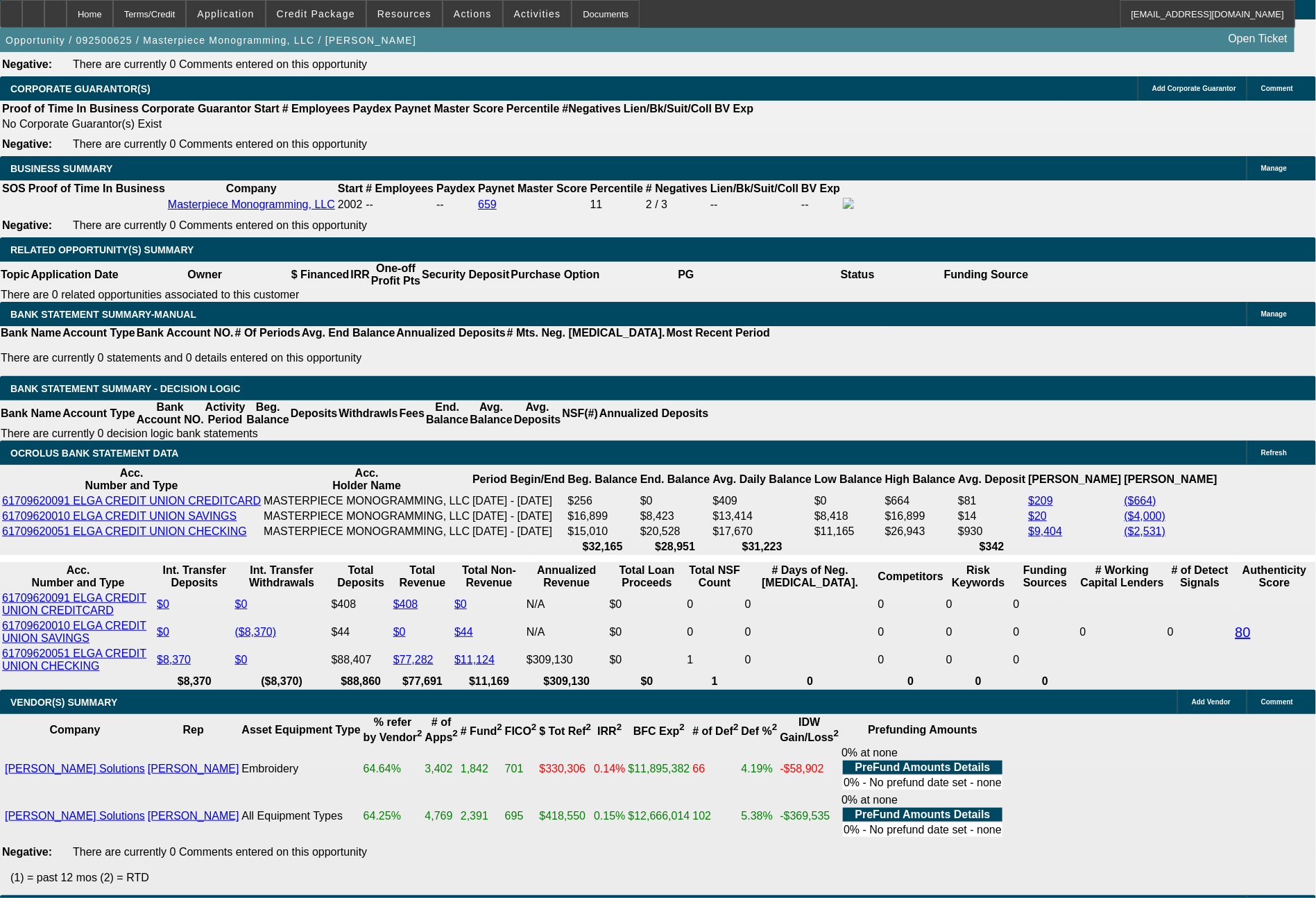
type input "11.8"
type input "672.8"
type input "$1,345.60"
type input "11.9"
type input "672.81"
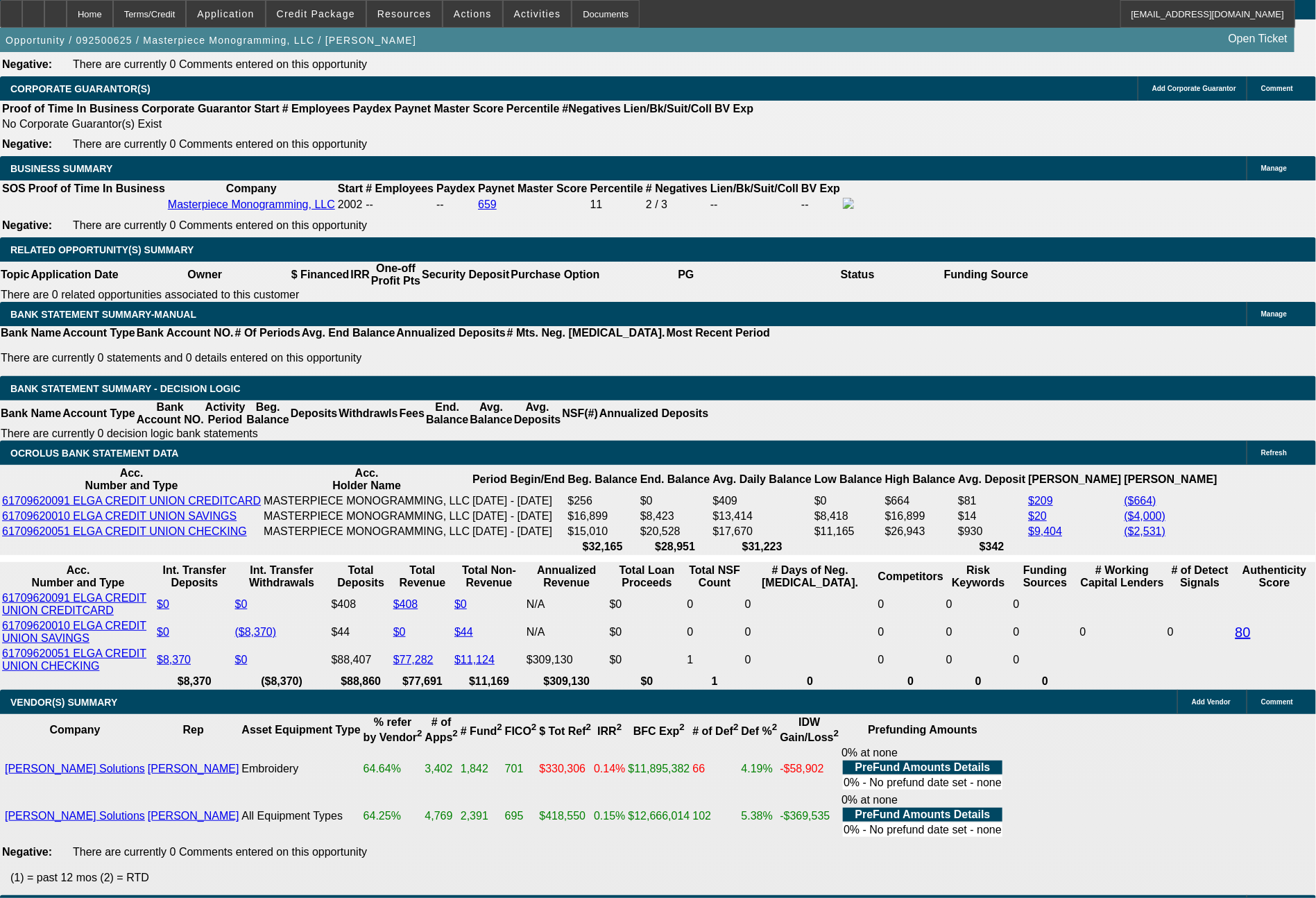
type input "$1,345.62"
type input "$672.81"
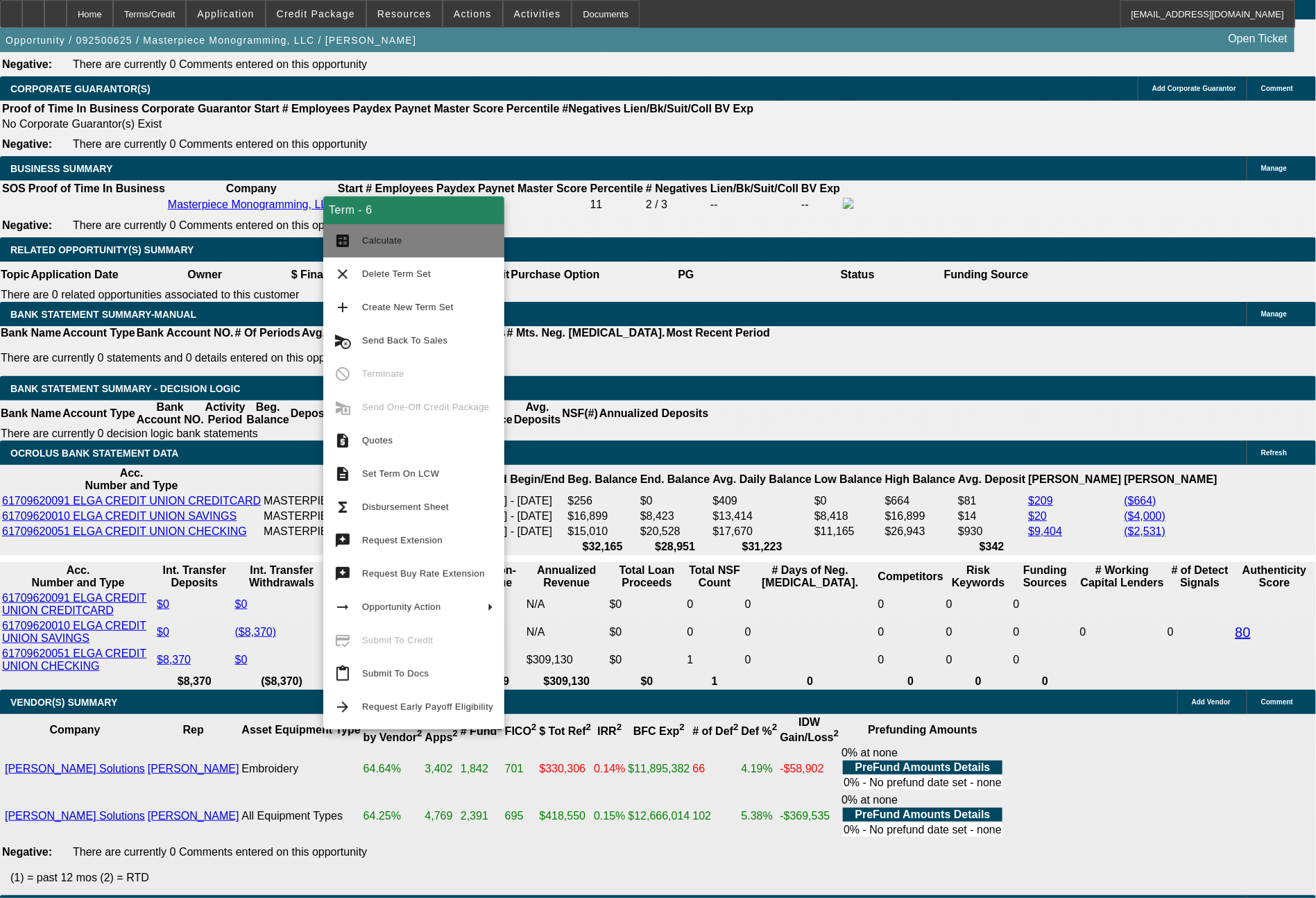
click at [406, 230] on button "calculate Calculate" at bounding box center [414, 240] width 181 height 33
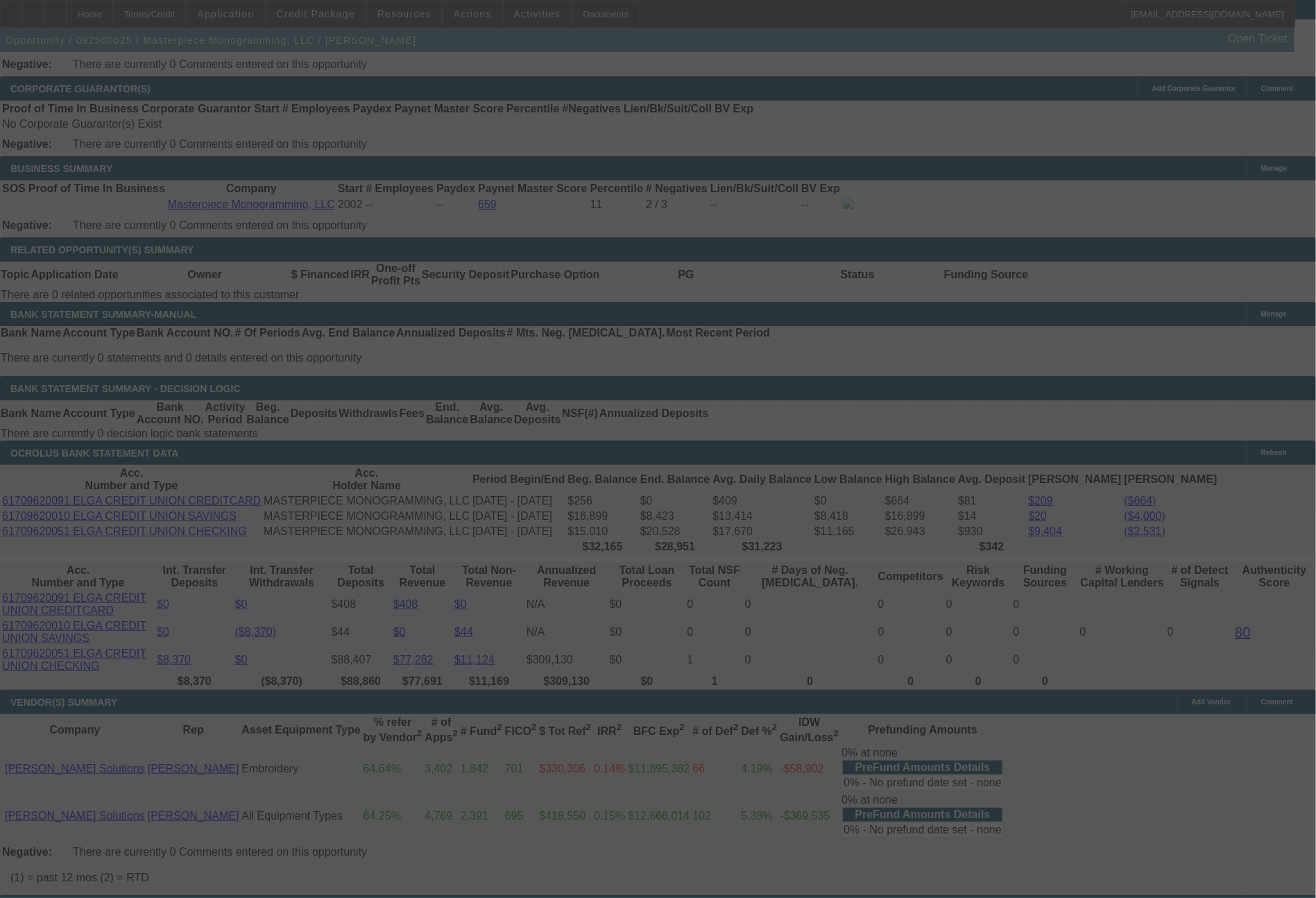
select select "0"
select select "2"
select select "0"
select select "6"
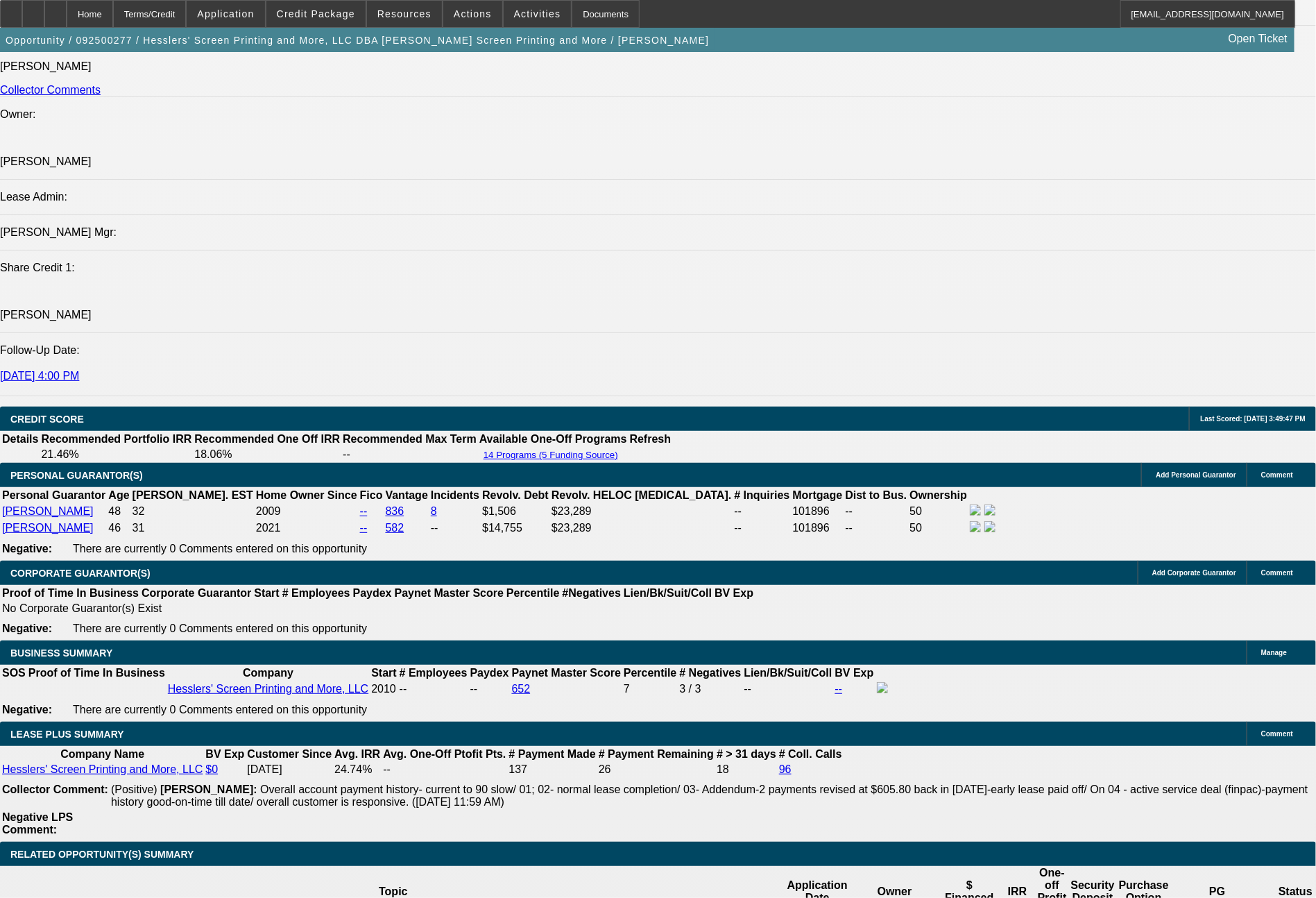
select select "0"
select select "2"
select select "0"
select select "2"
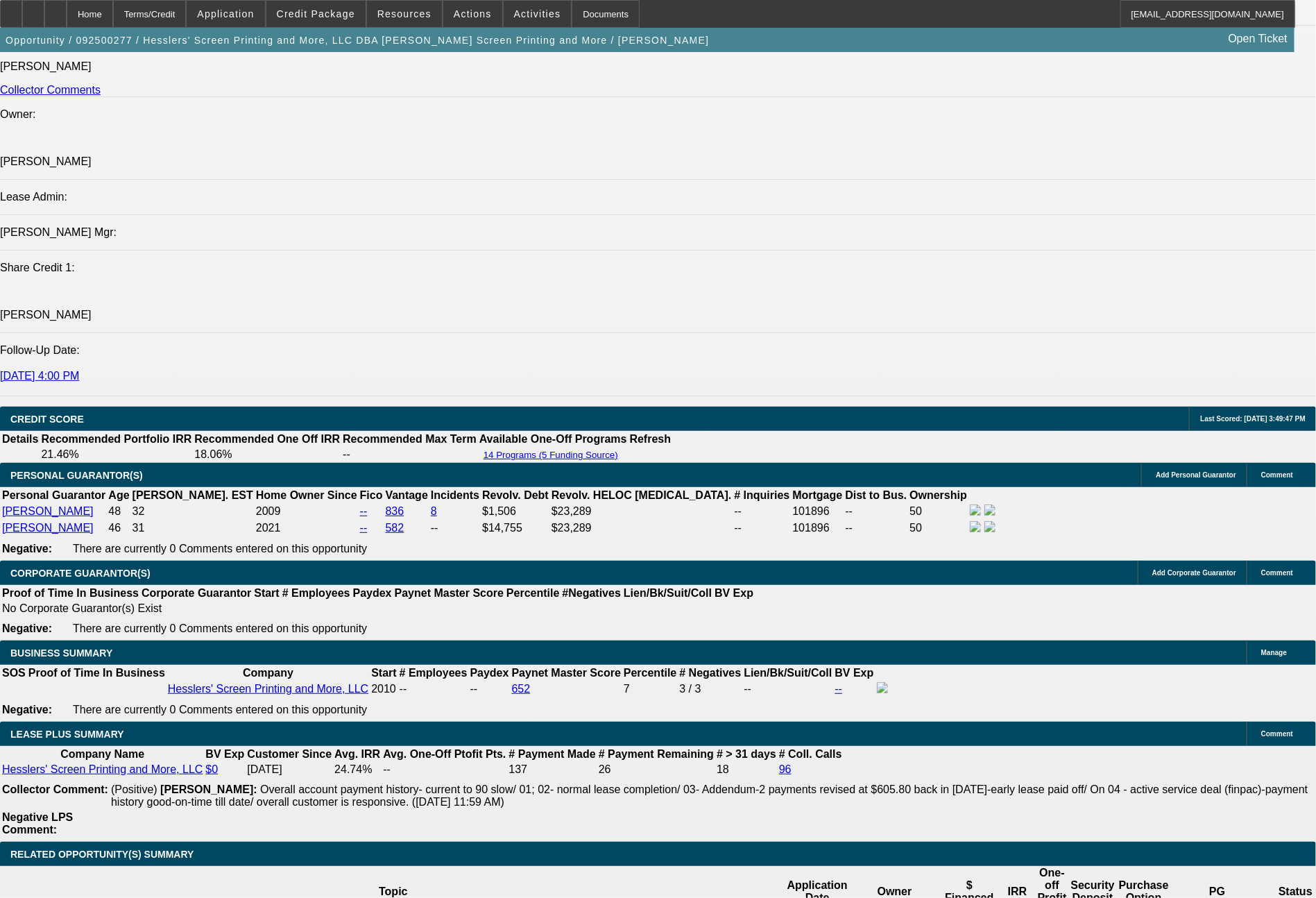
select select "0"
select select "2"
select select "0.1"
select select "4"
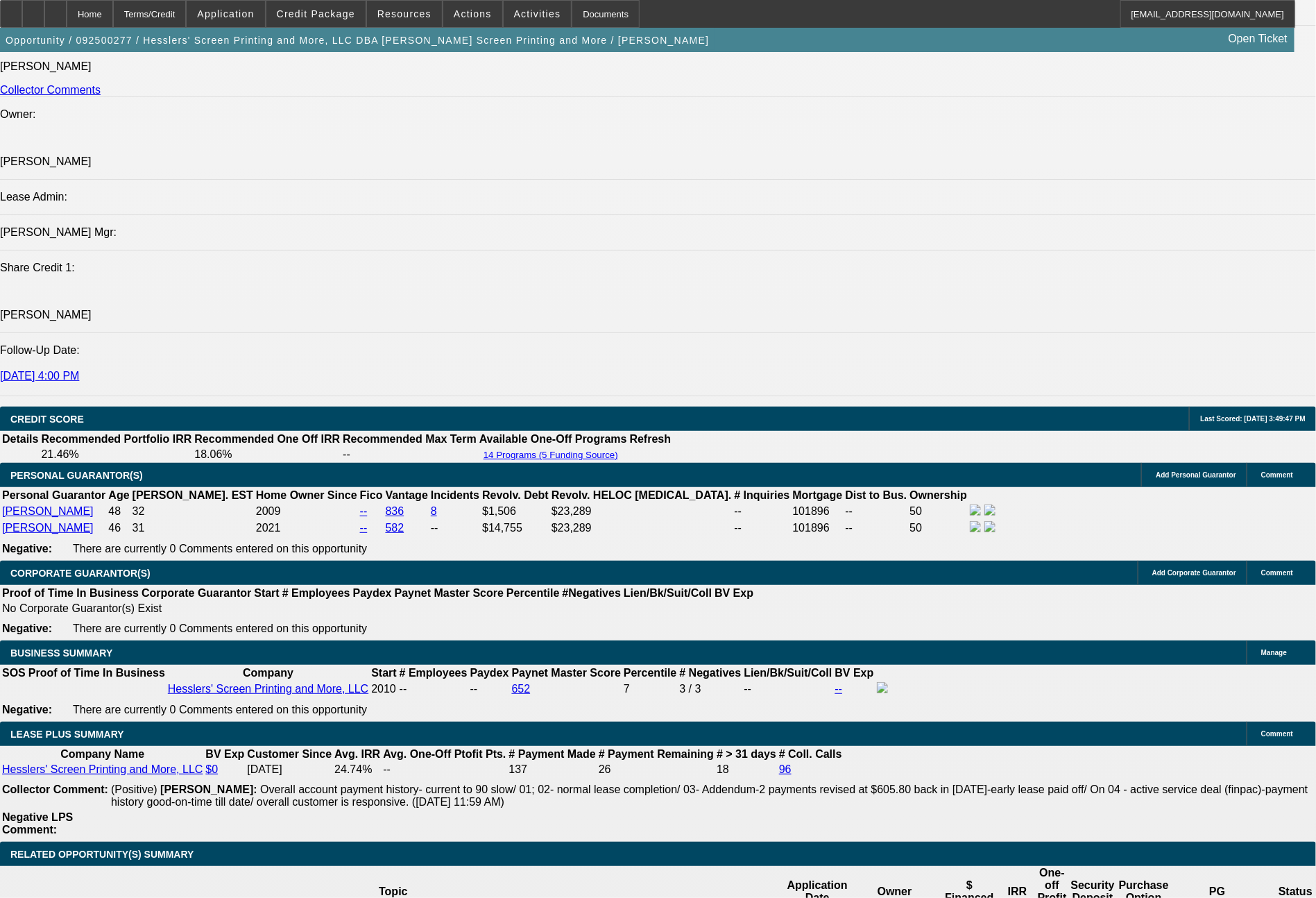
select select "0"
select select "2"
select select "0"
select select "2"
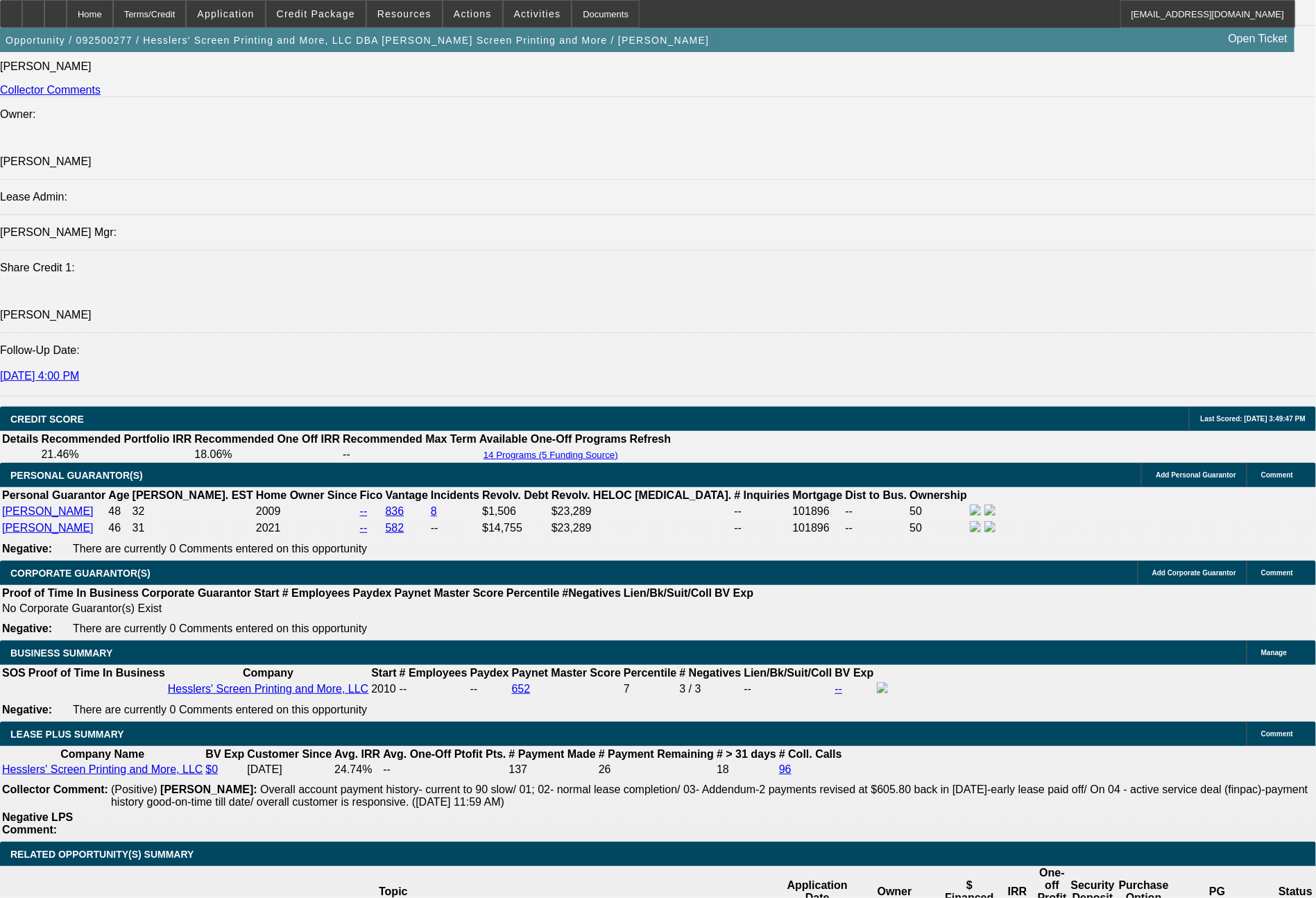
select select "0"
select select "2"
select select "0.1"
select select "4"
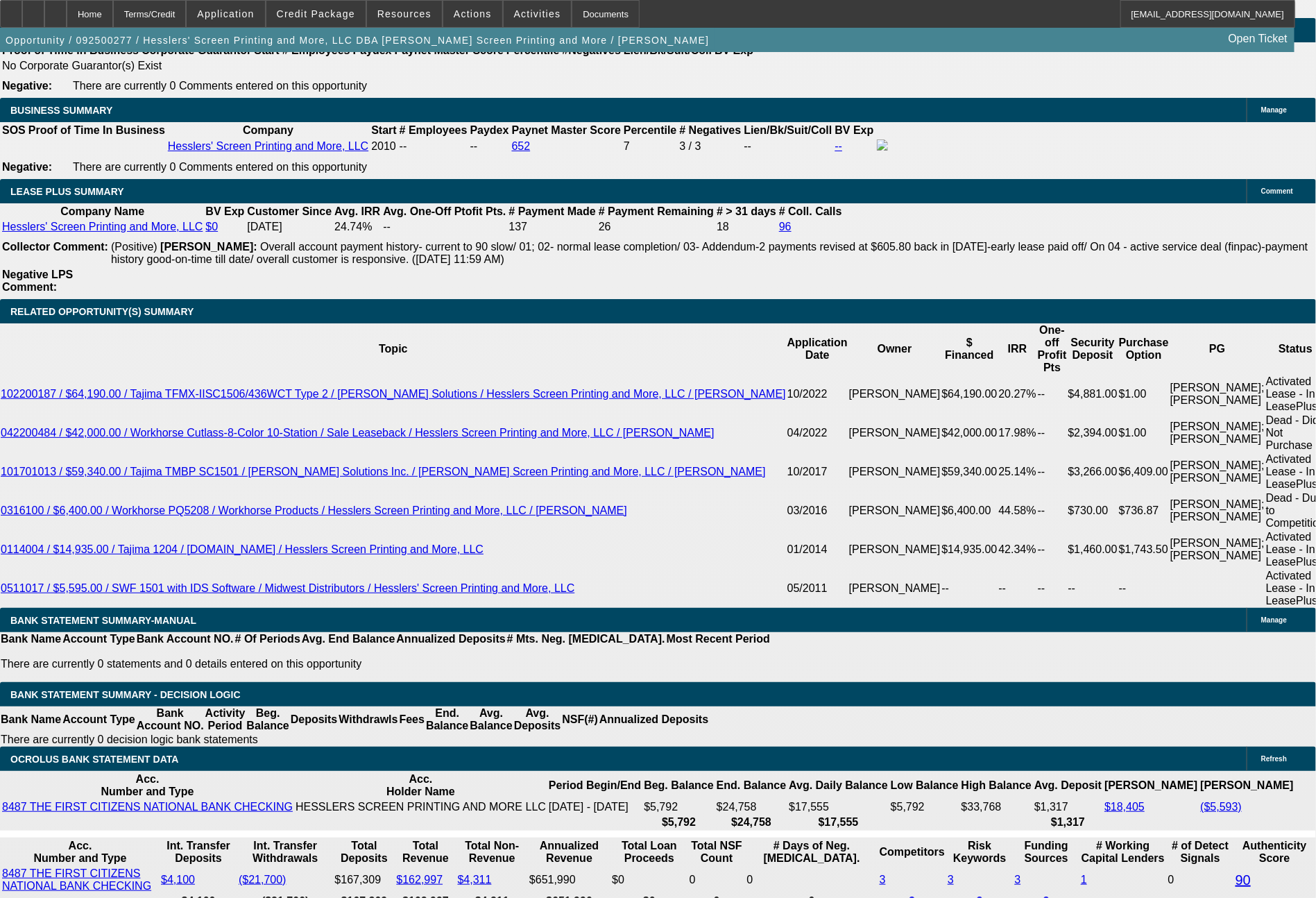
scroll to position [2586, 0]
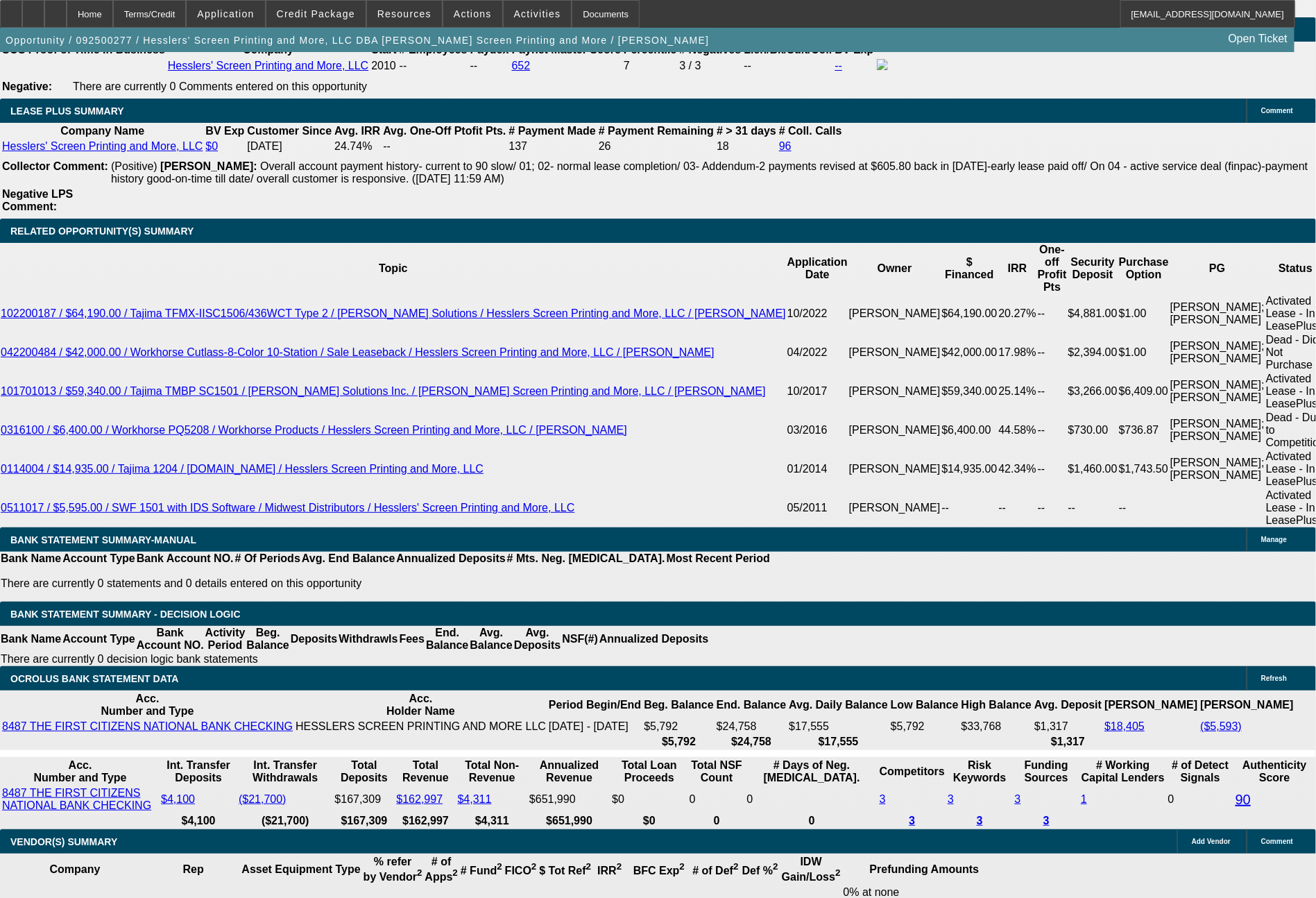
select select "0"
select select "2"
select select "0.1"
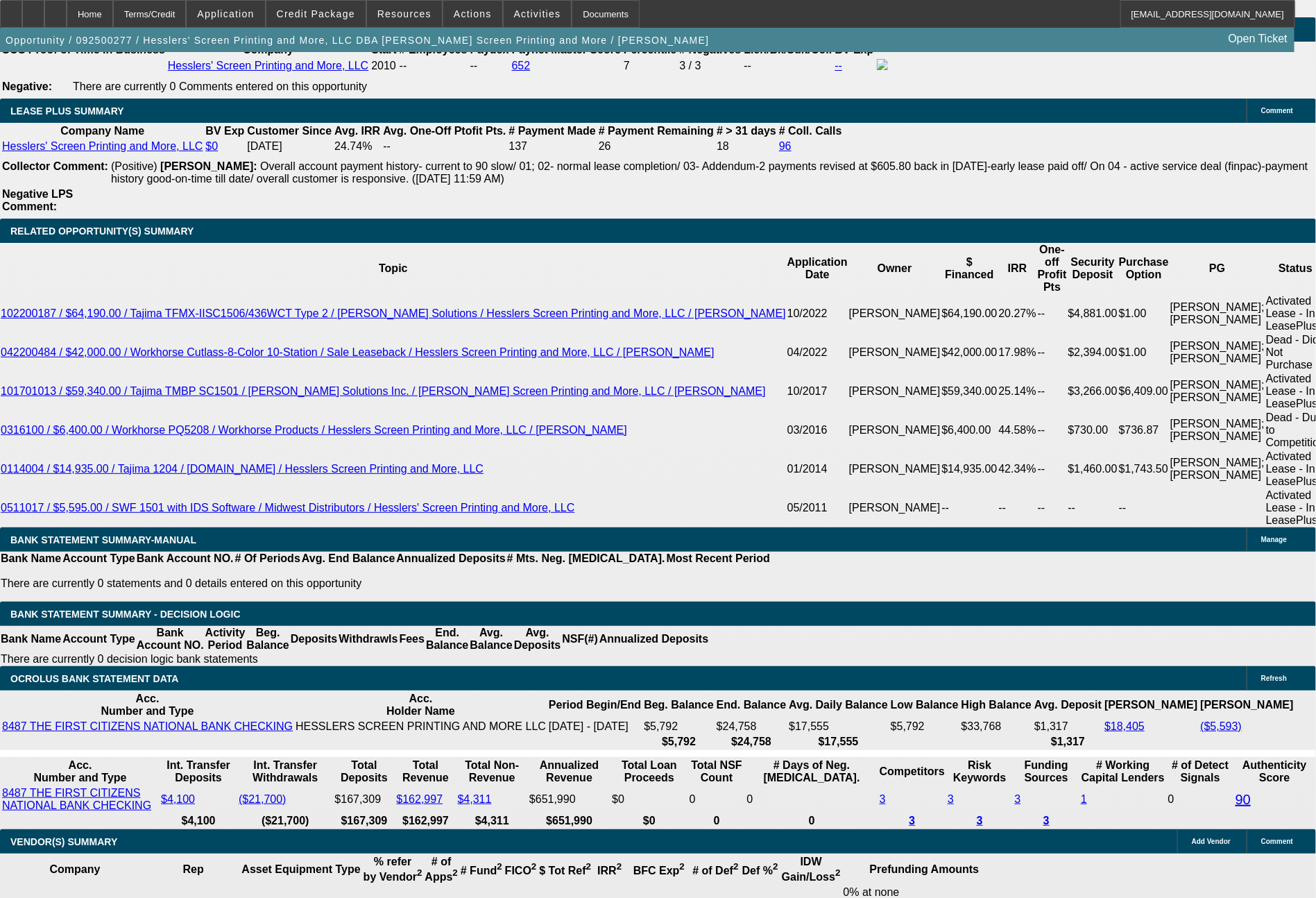
select select "4"
select select "0"
select select "2"
select select "0.1"
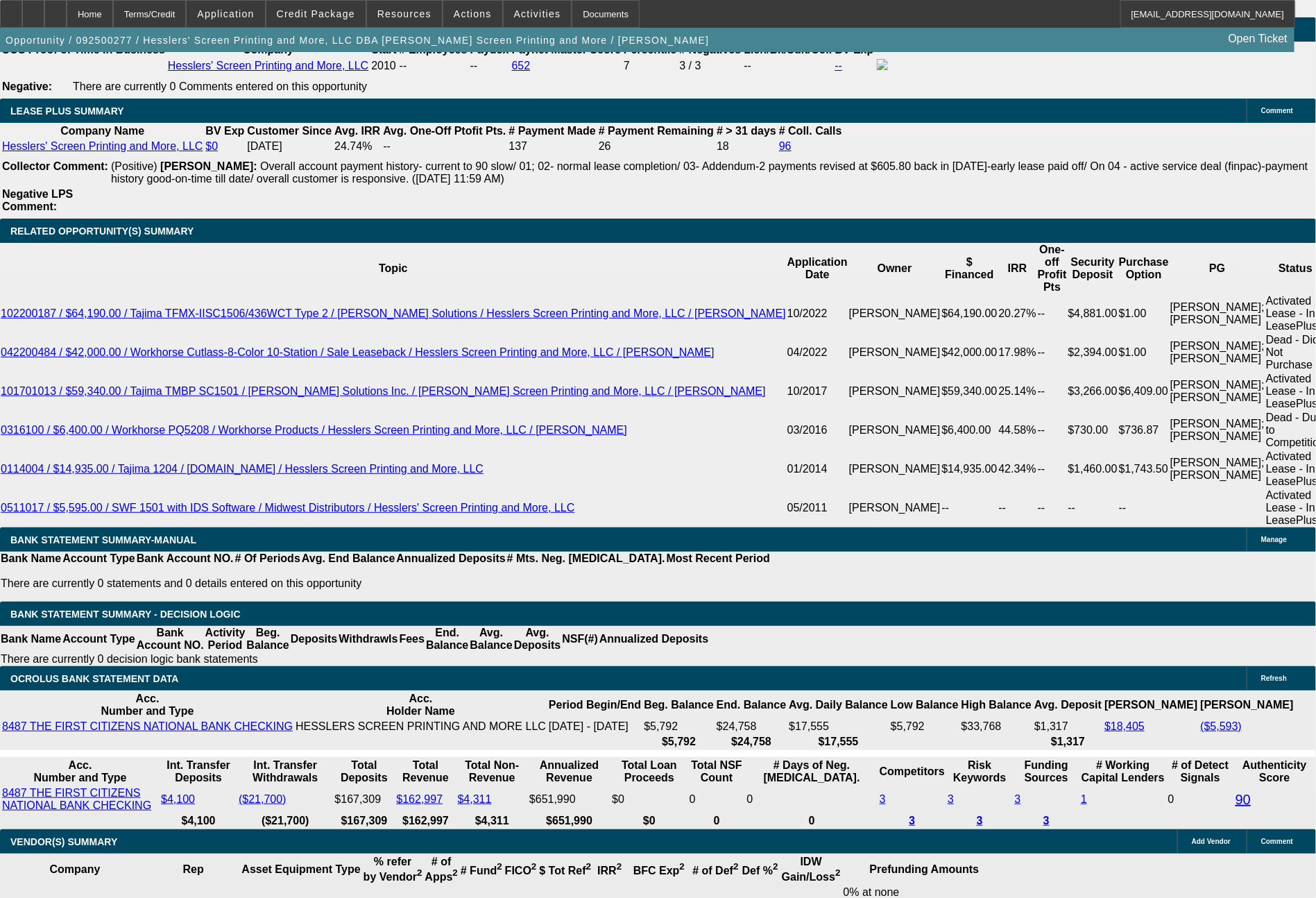
select select "4"
select select "0"
select select "2"
select select "0"
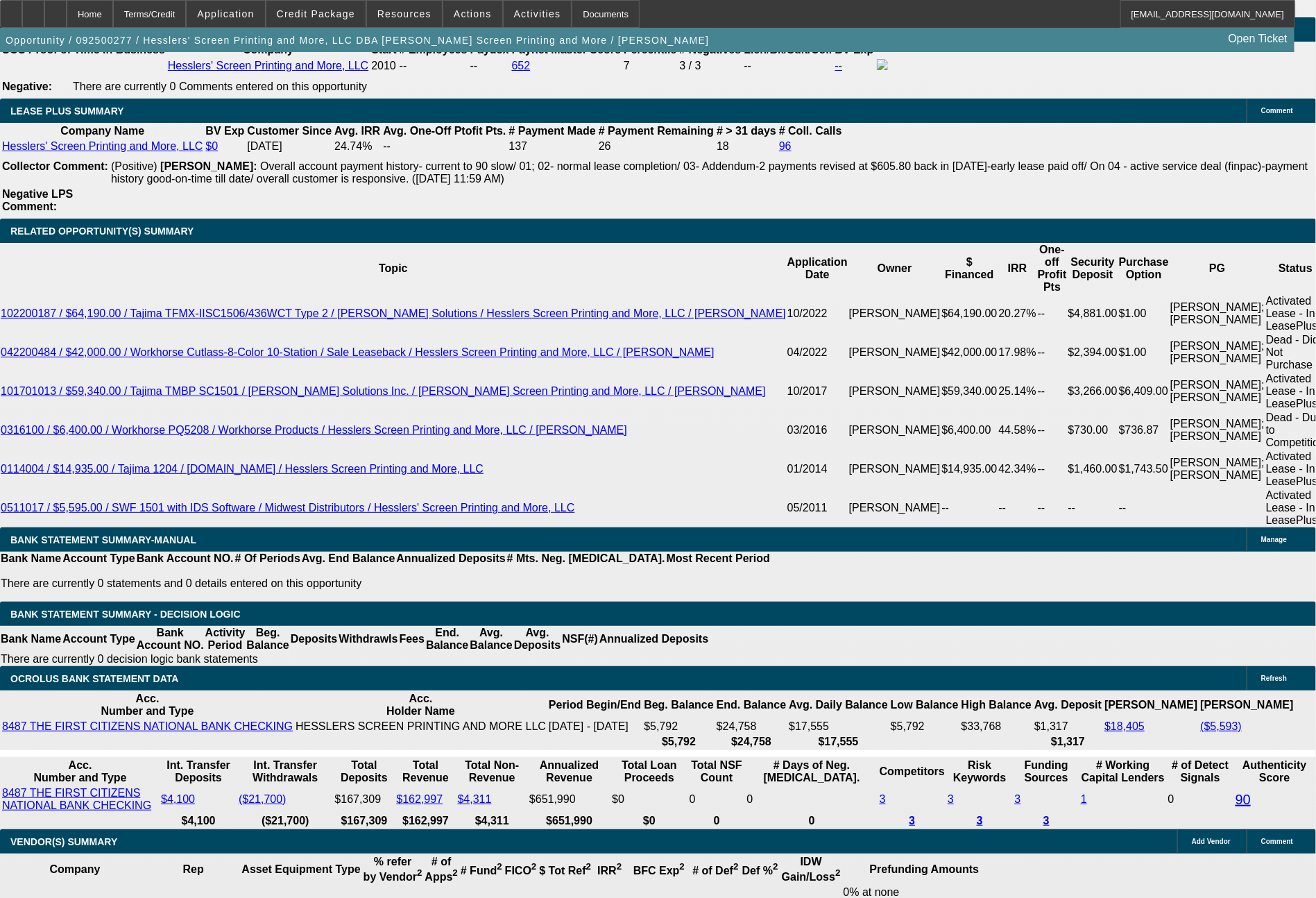
select select "6"
select select "0"
select select "2"
select select "0.1"
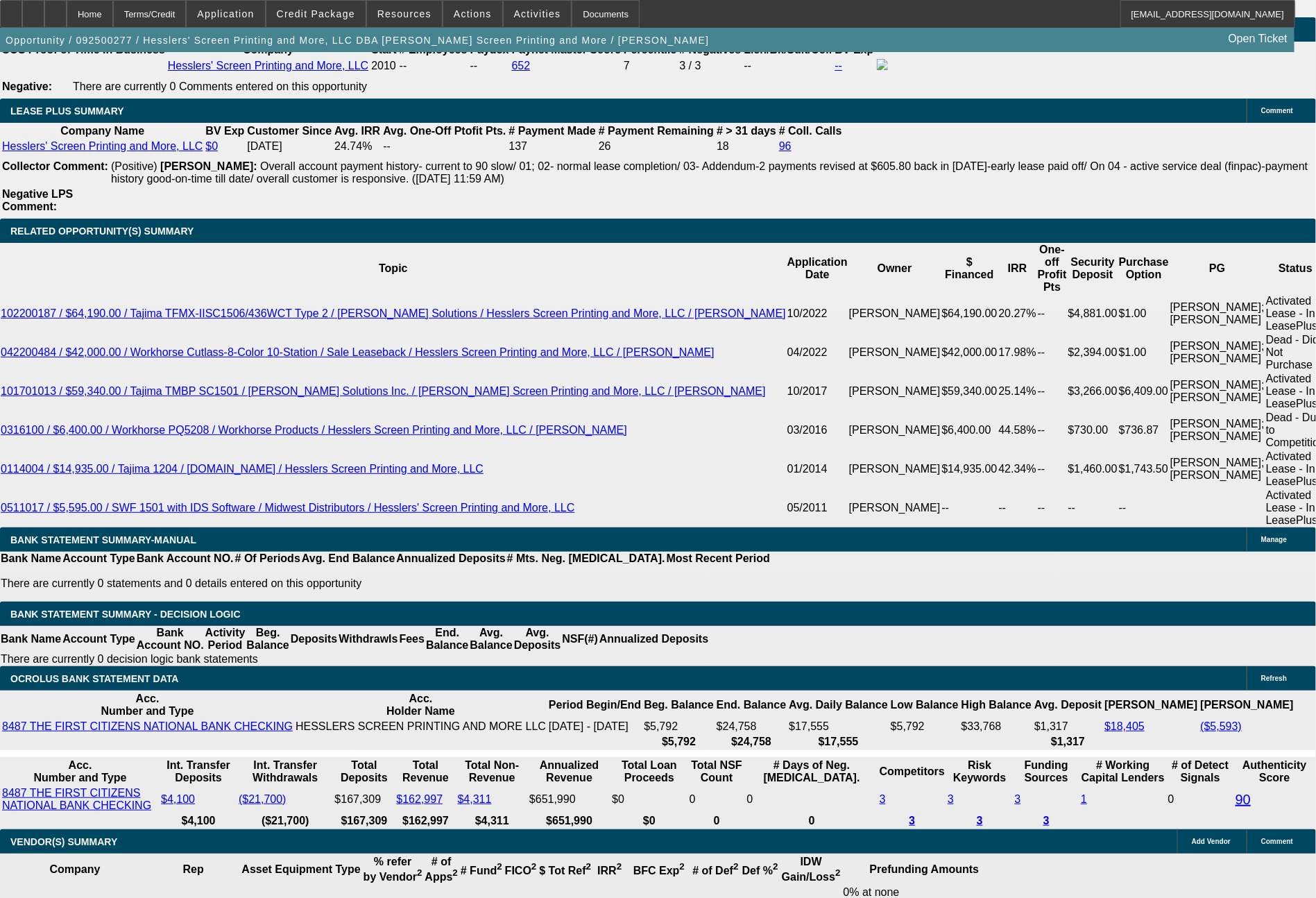
select select "4"
select select "0"
select select "2"
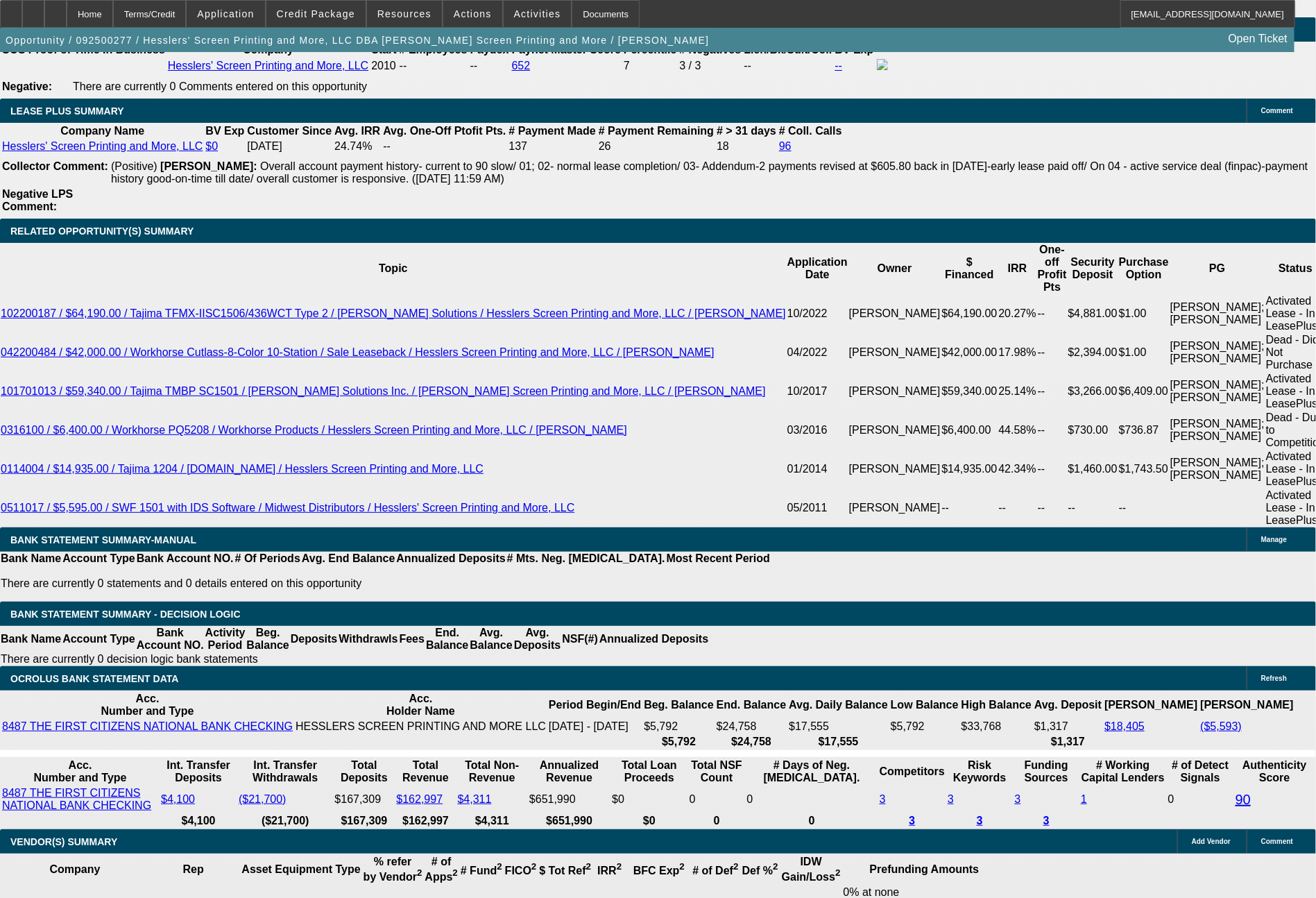
select select "0"
select select "2"
select select "0"
select select "2"
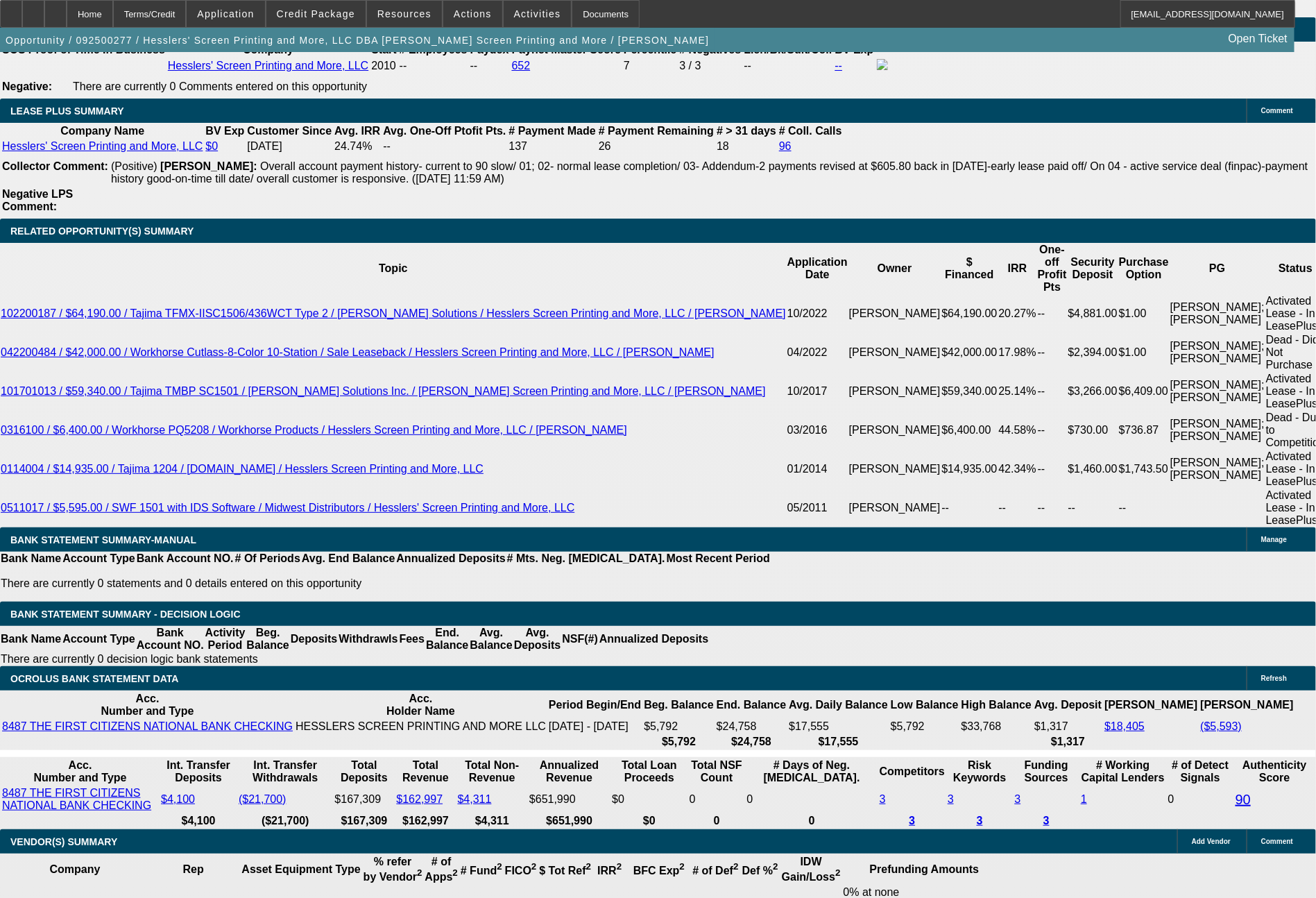
select select "0.1"
select select "4"
select select "0"
select select "2"
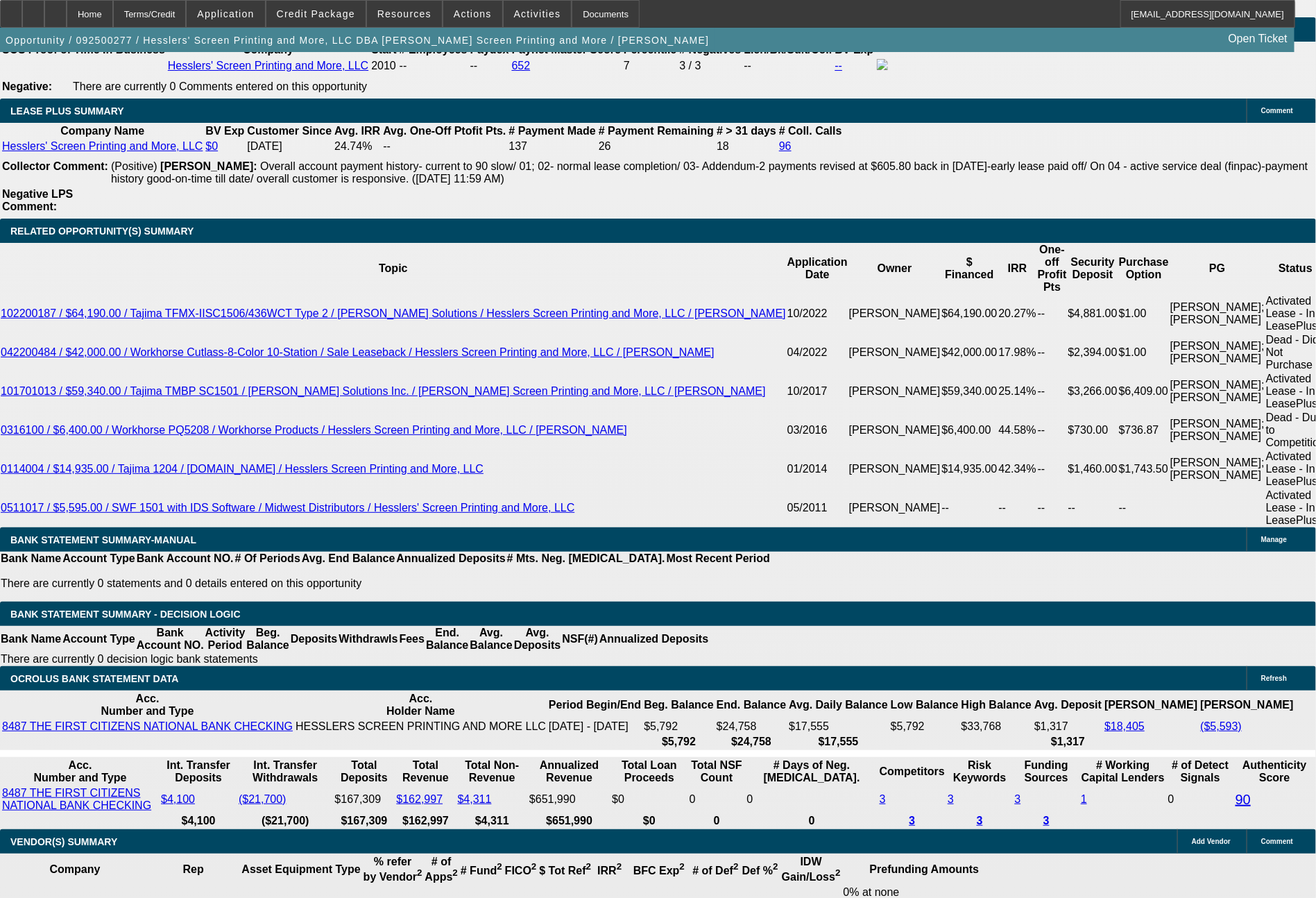
select select "0"
select select "2"
select select "0"
select select "2"
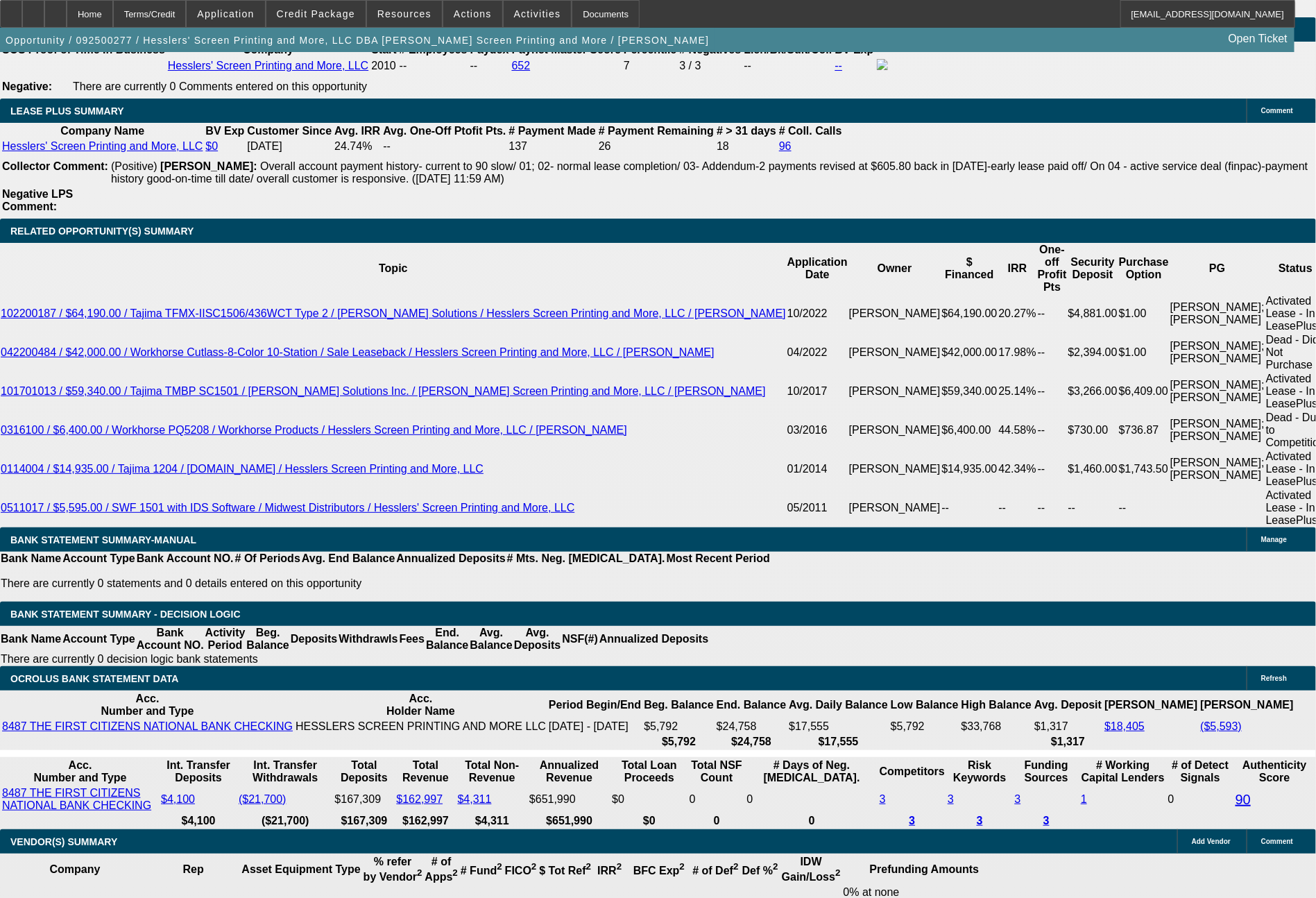
select select "0.1"
select select "4"
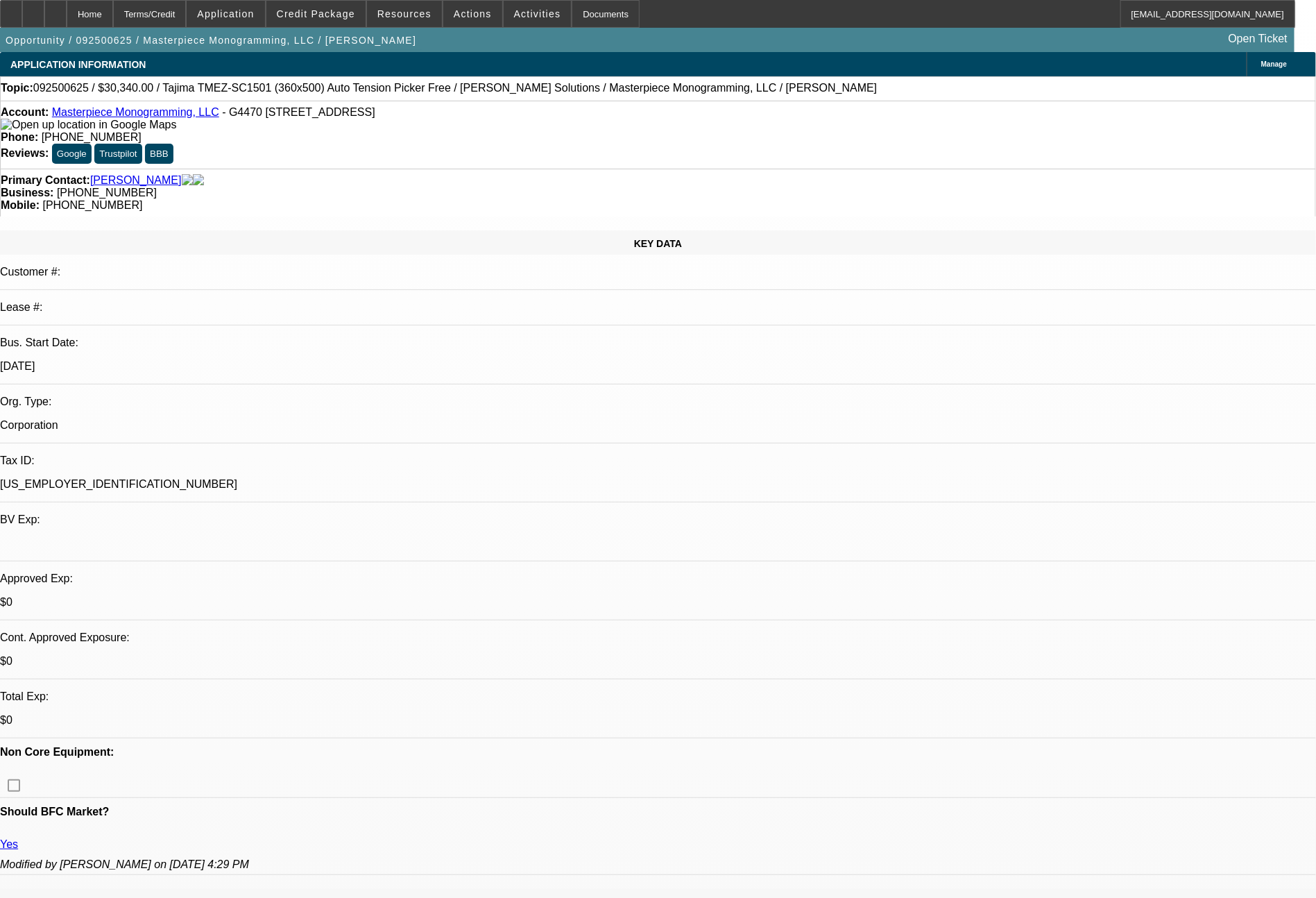
select select "0"
select select "2"
select select "0"
select select "6"
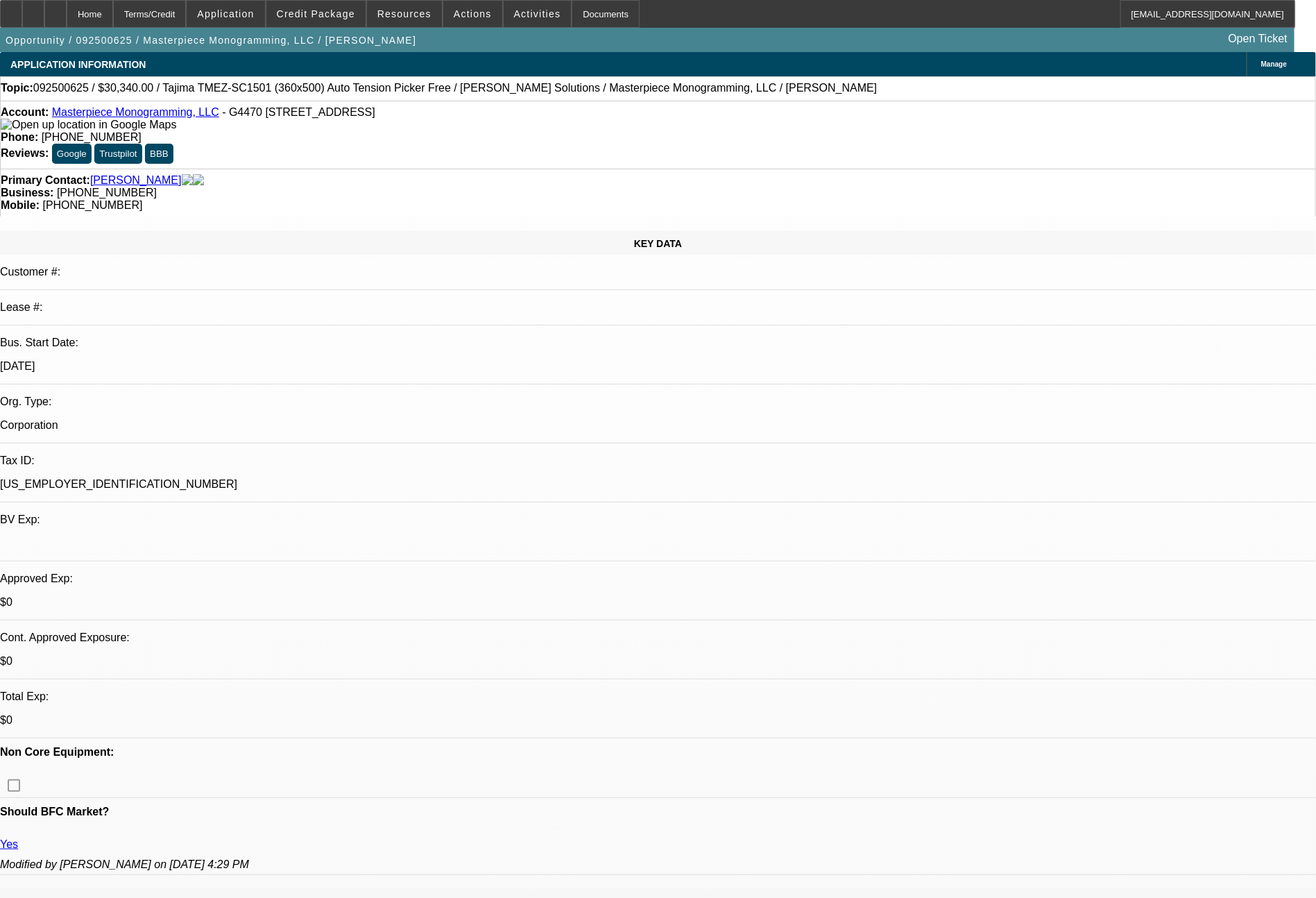
select select "0"
select select "2"
select select "0"
select select "6"
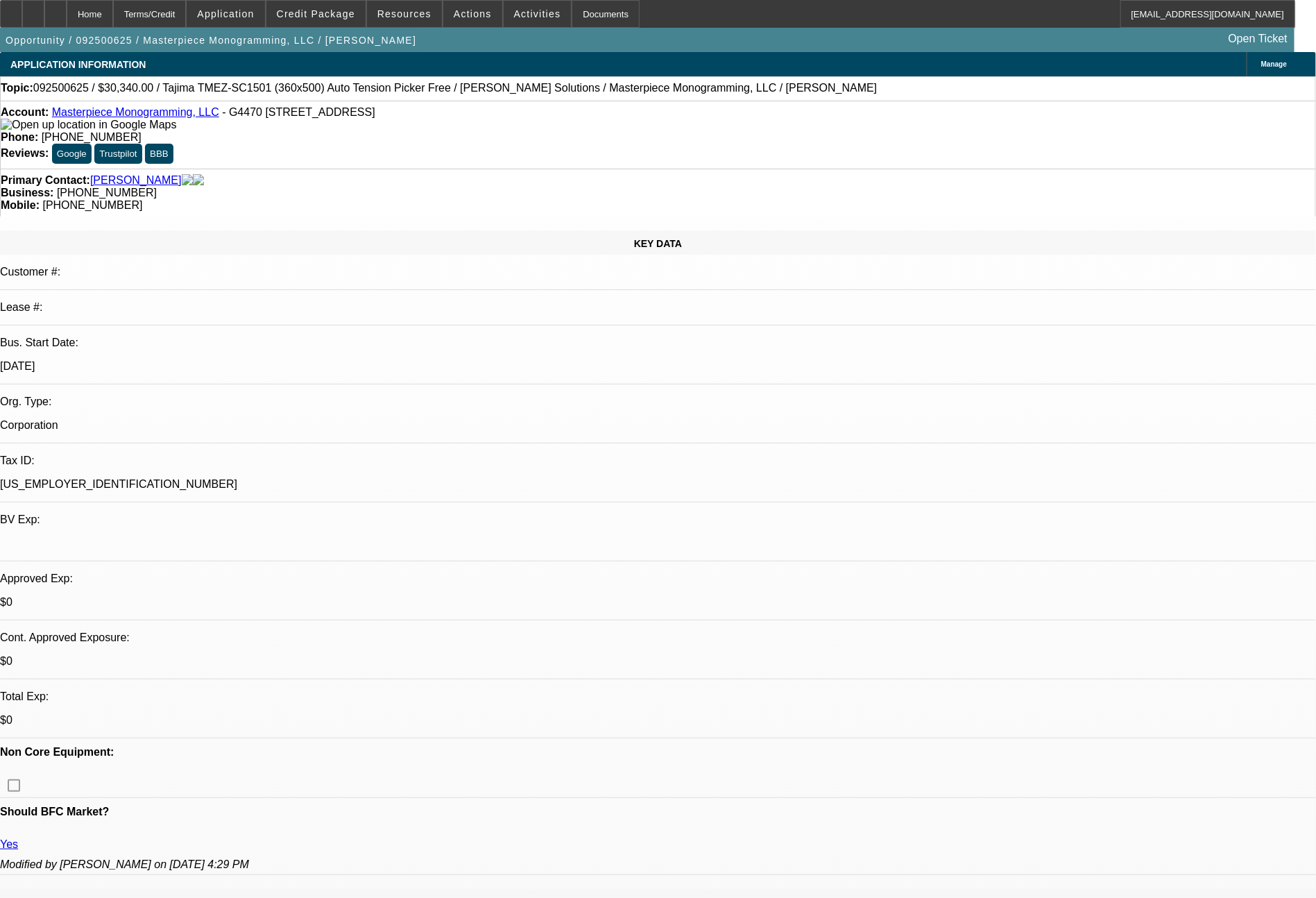
select select "0"
select select "2"
select select "0"
select select "6"
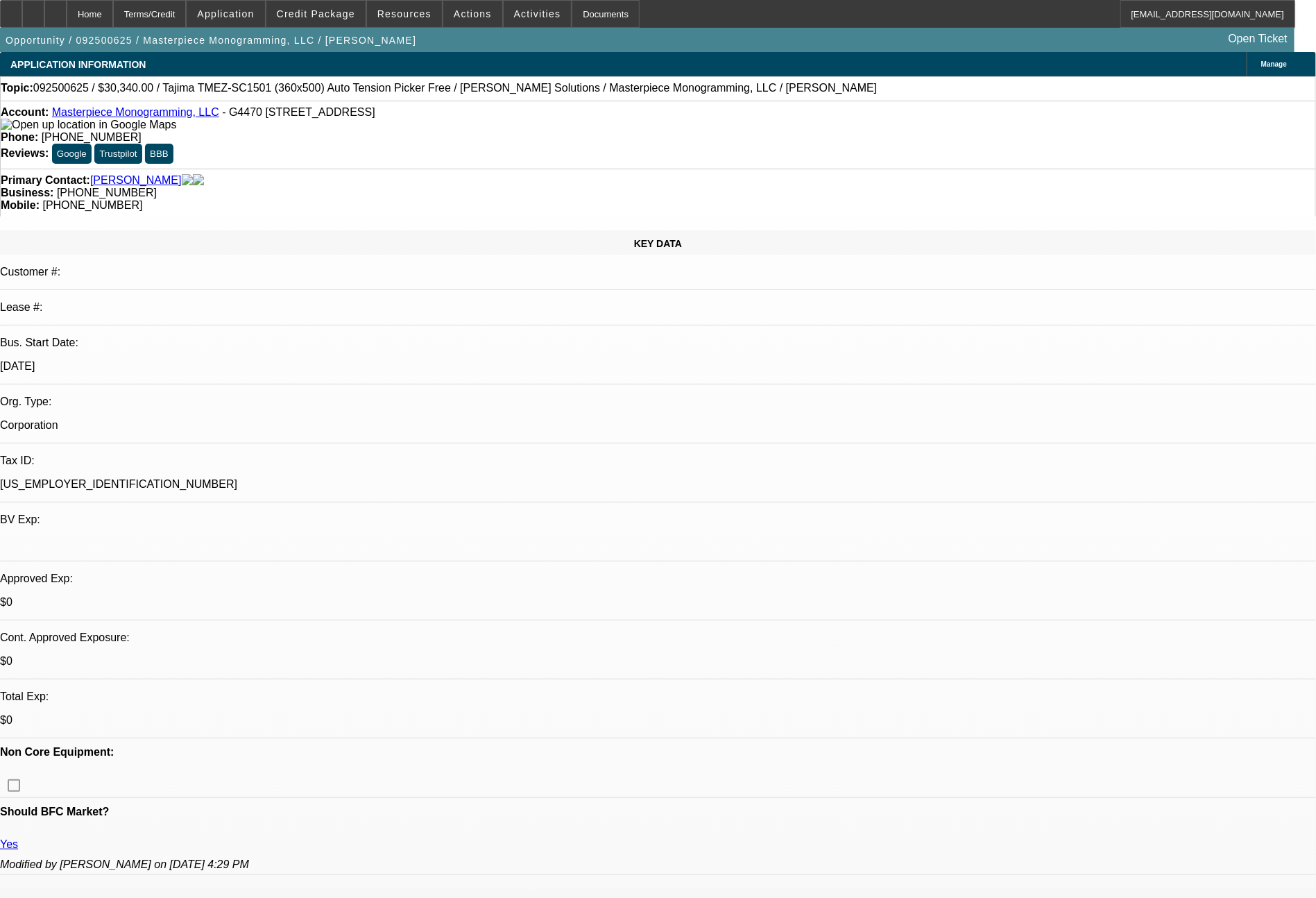
select select "0"
select select "2"
select select "0"
select select "6"
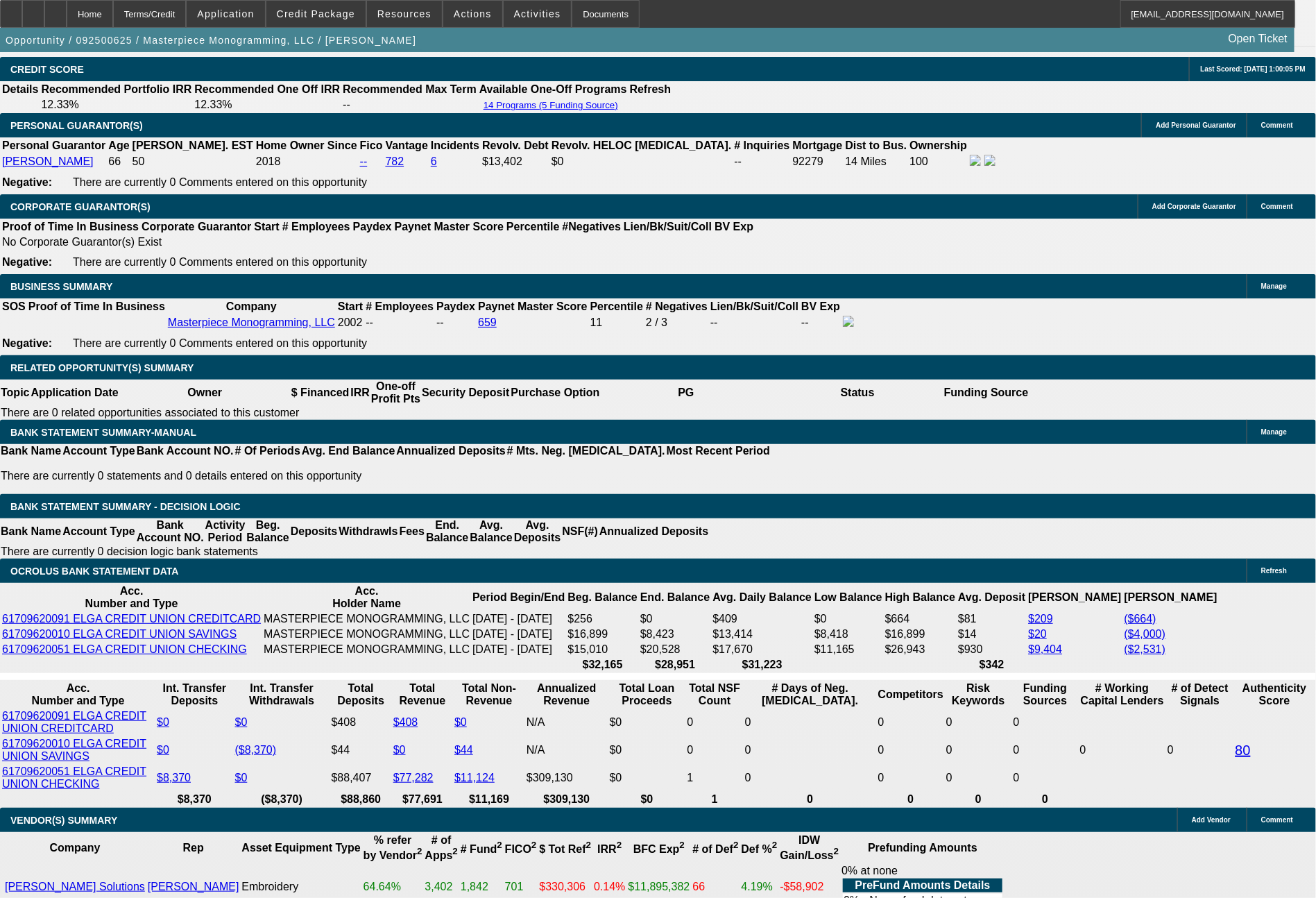
scroll to position [2089, 0]
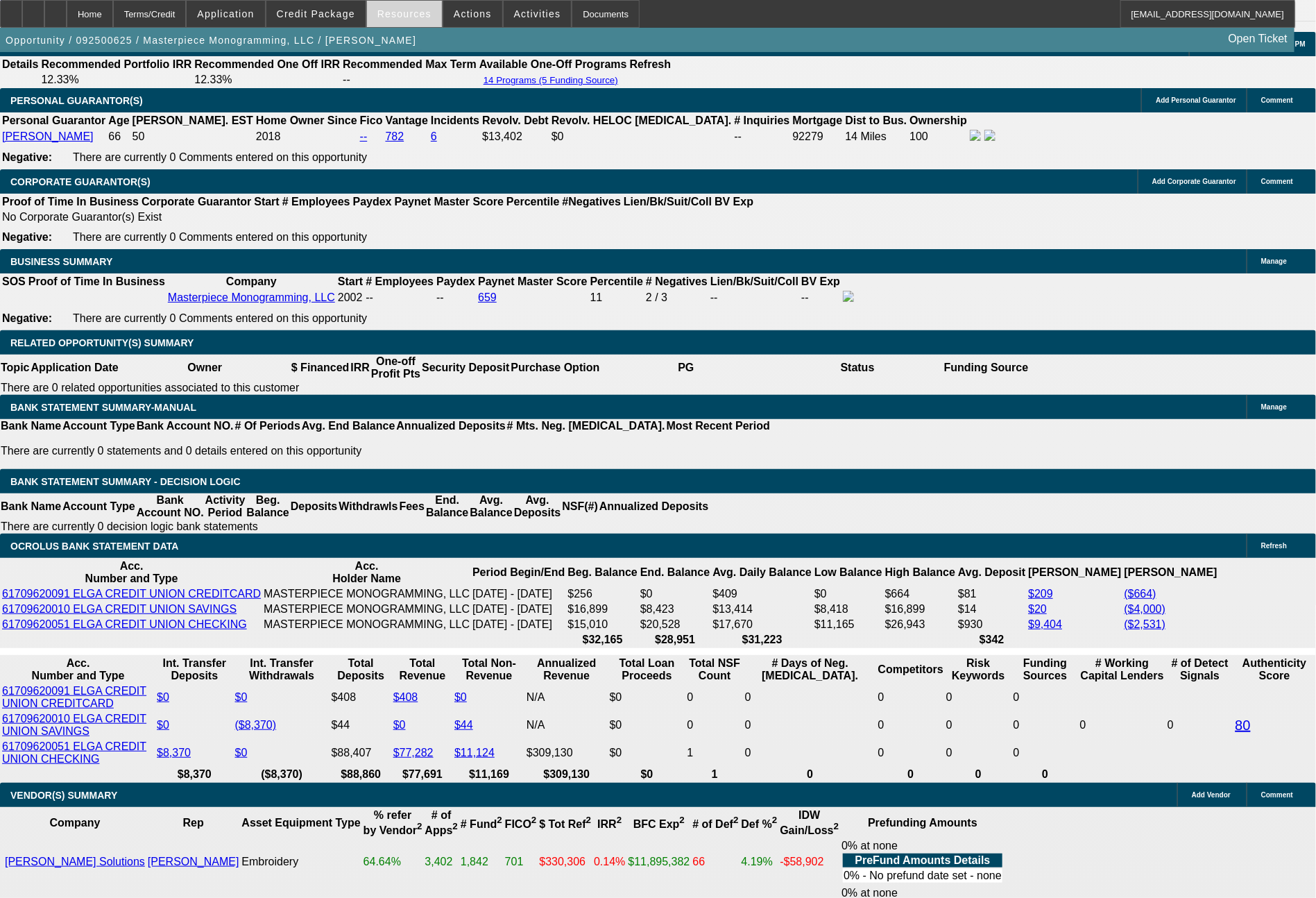
click at [400, 9] on span "Resources" at bounding box center [404, 14] width 54 height 11
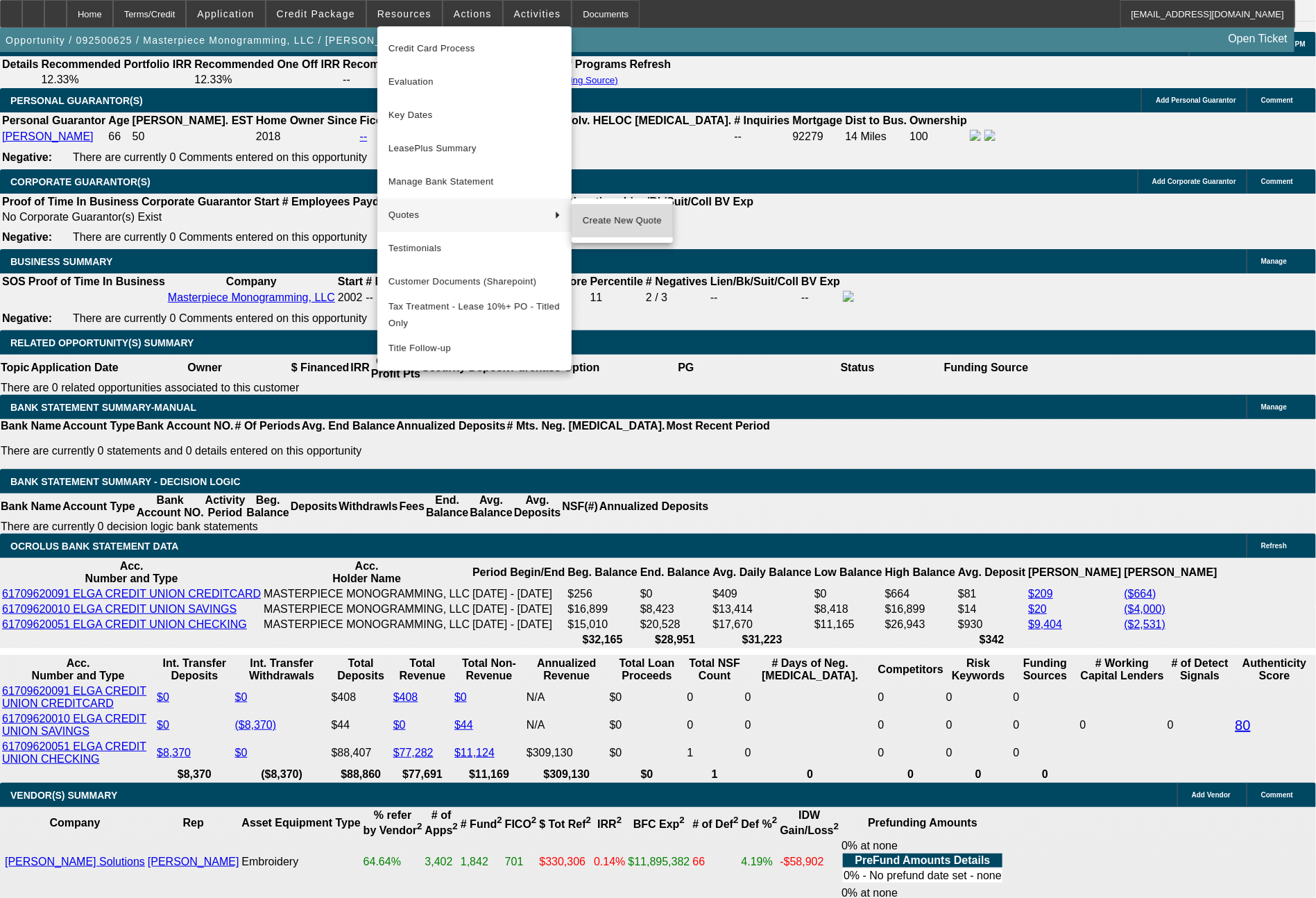
click at [621, 227] on span "Create New Quote" at bounding box center [622, 221] width 79 height 17
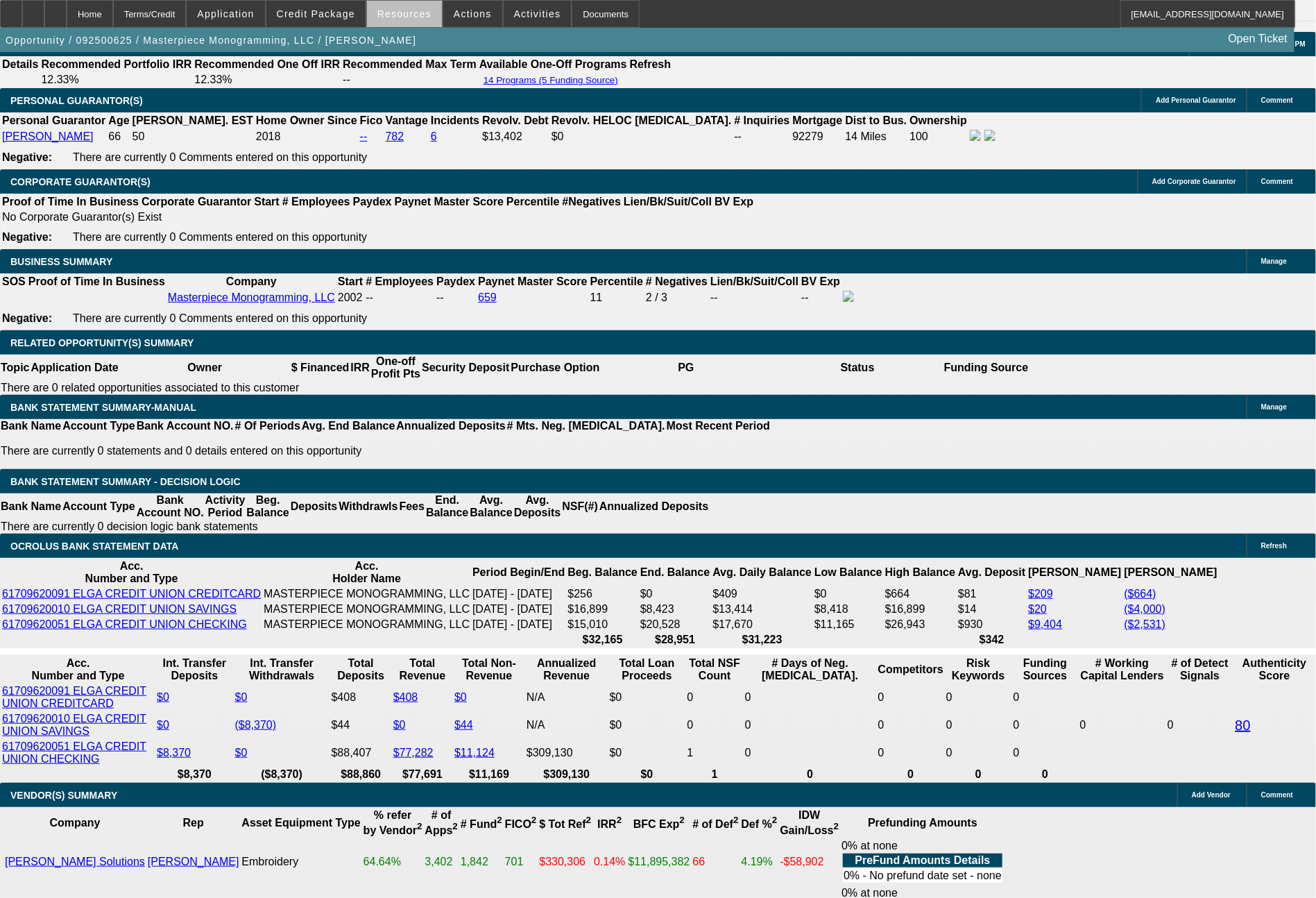
click at [421, 17] on span "Resources" at bounding box center [404, 14] width 54 height 11
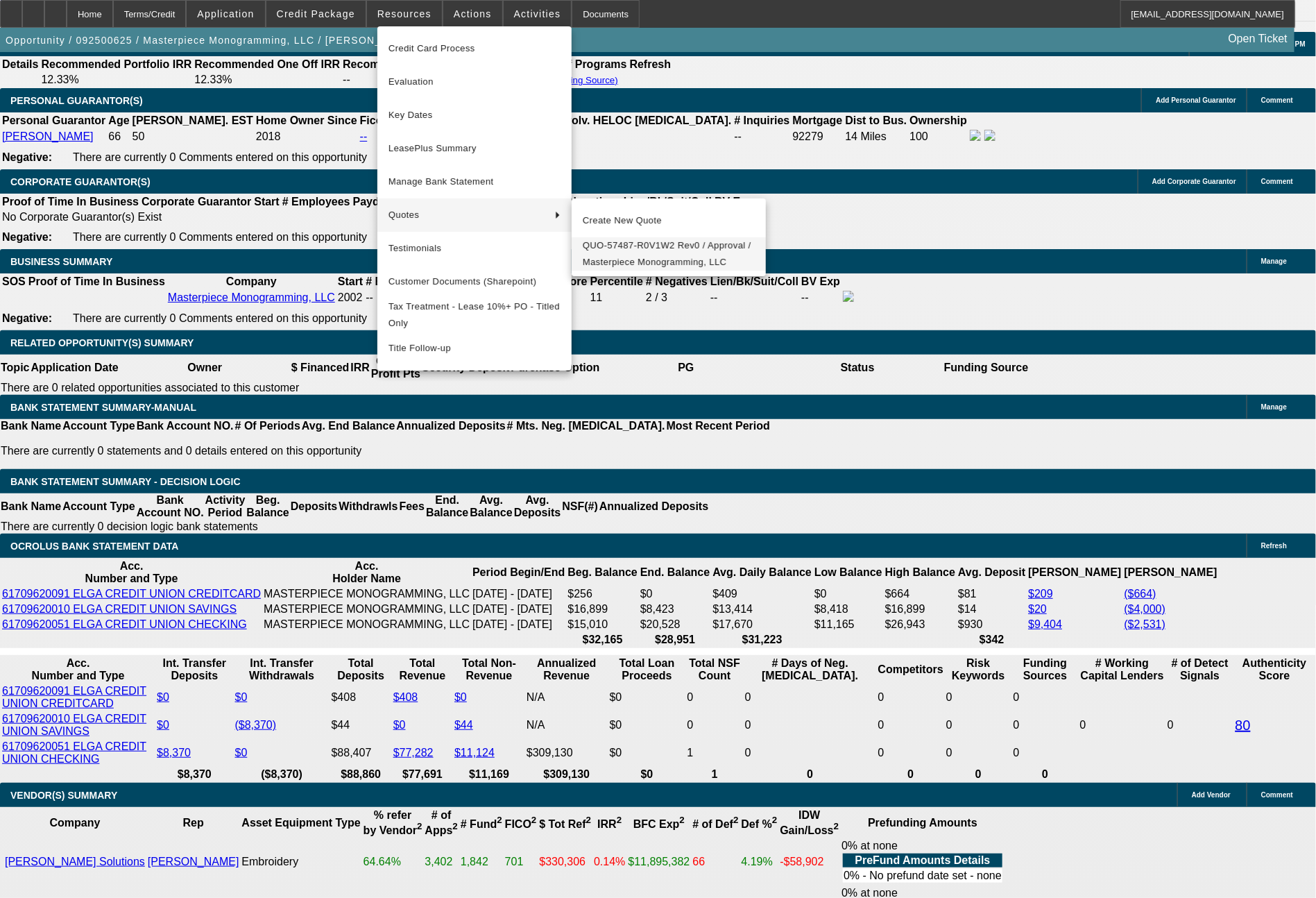
click at [595, 251] on span "QUO-57487-R0V1W2 Rev0 / Approval / Masterpiece Monogramming, LLC" at bounding box center [668, 253] width 172 height 33
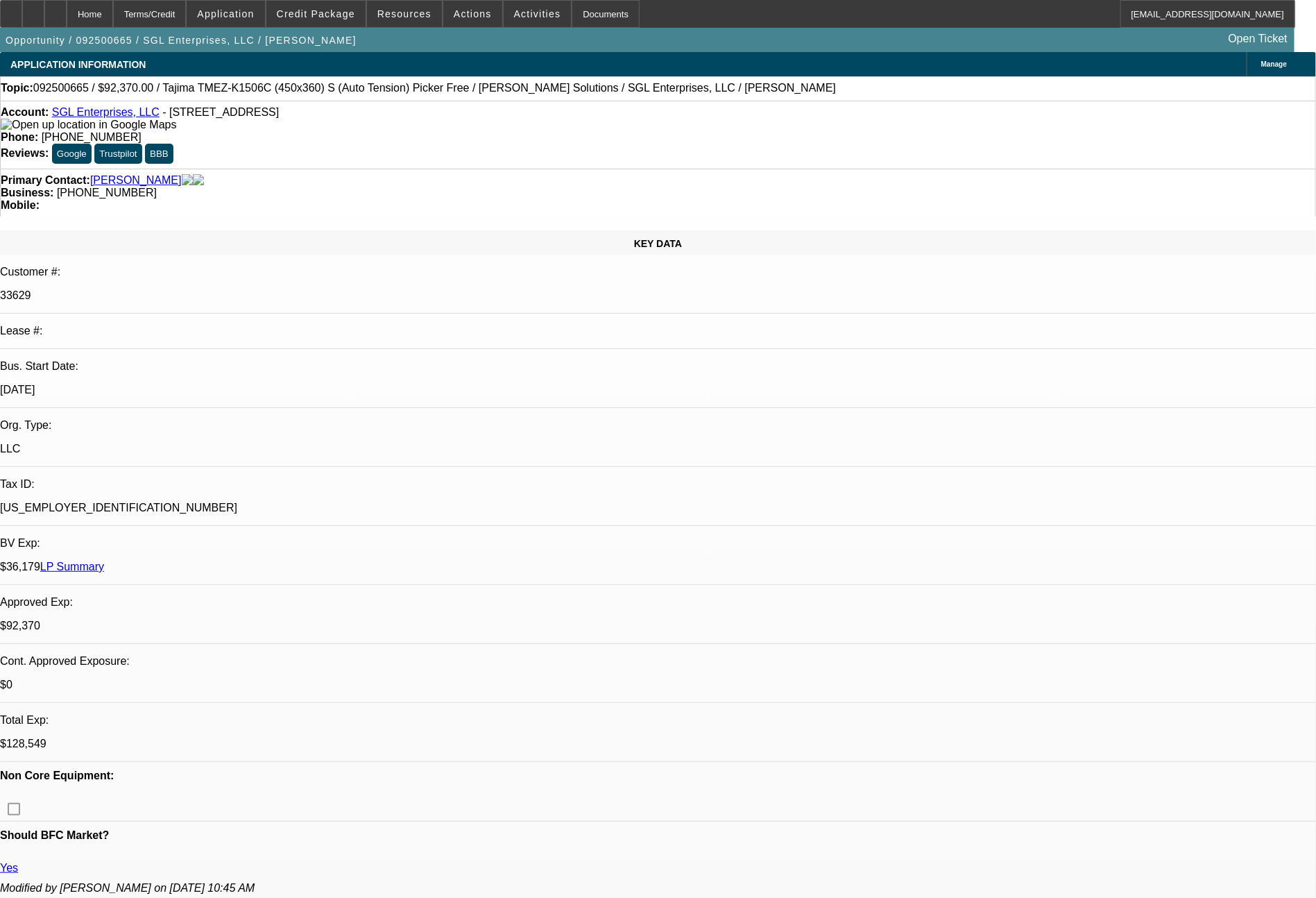
select select "0"
select select "2"
select select "0"
select select "6"
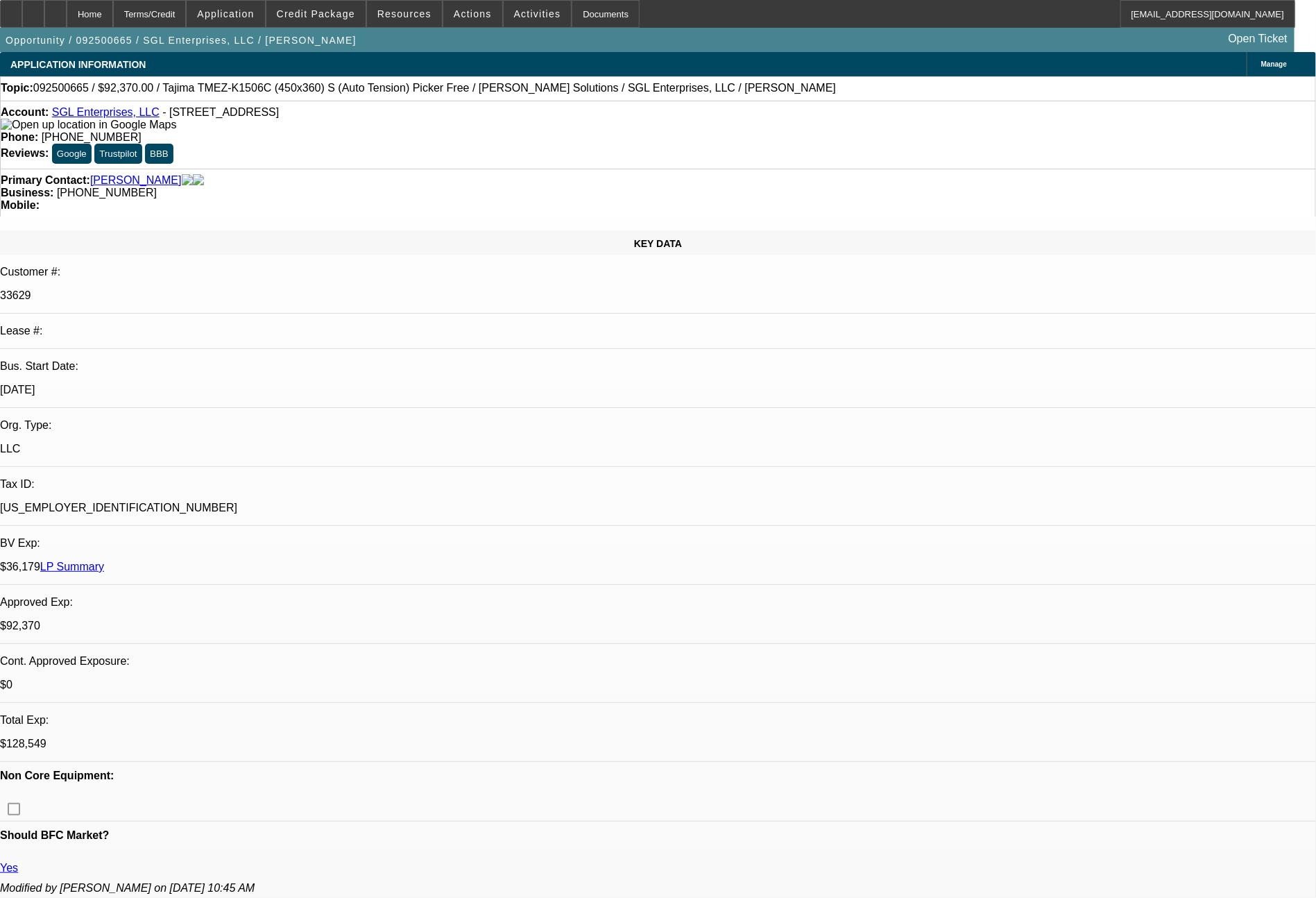
select select "0"
select select "2"
select select "0"
select select "6"
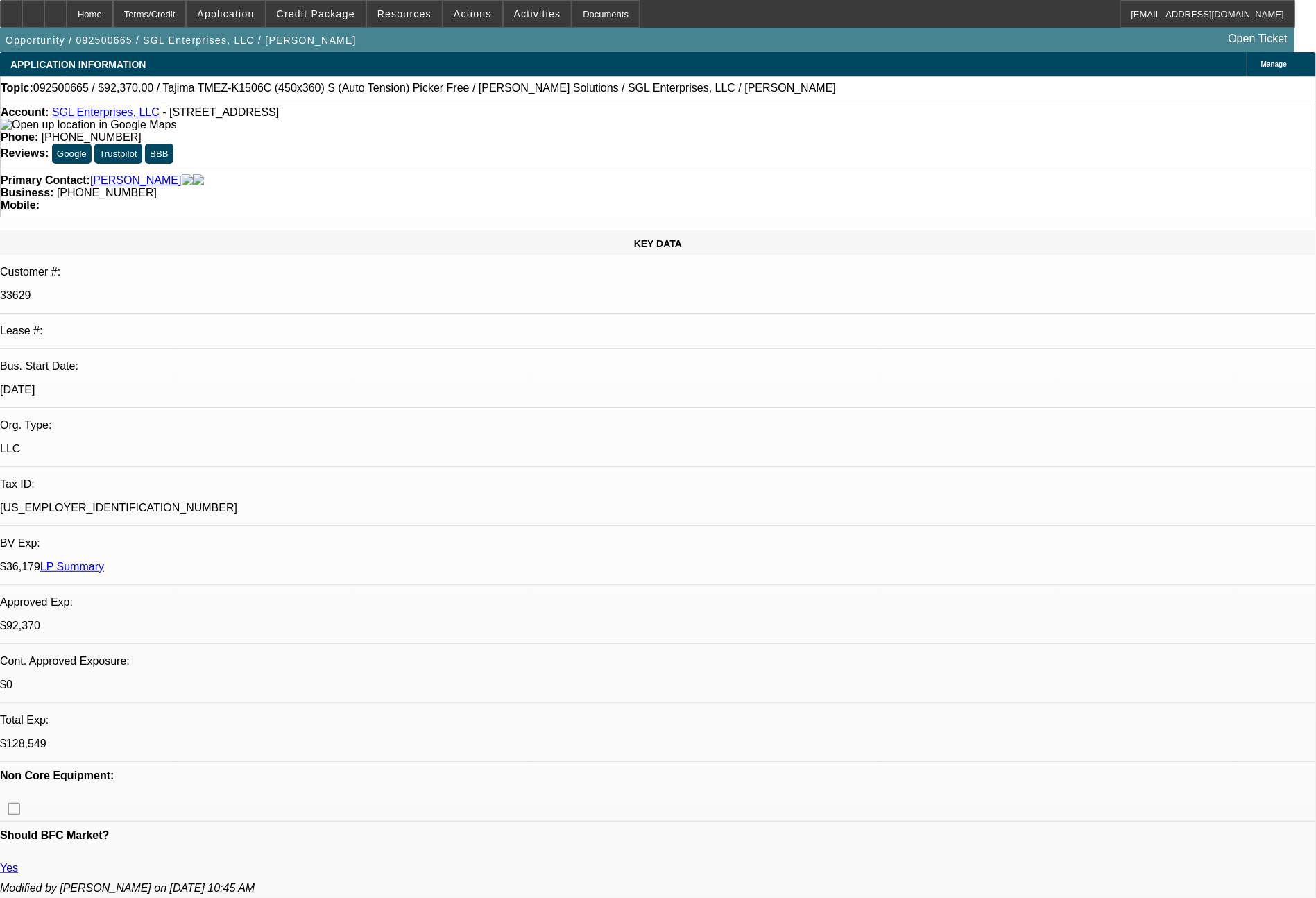
select select "0"
select select "2"
select select "0"
select select "6"
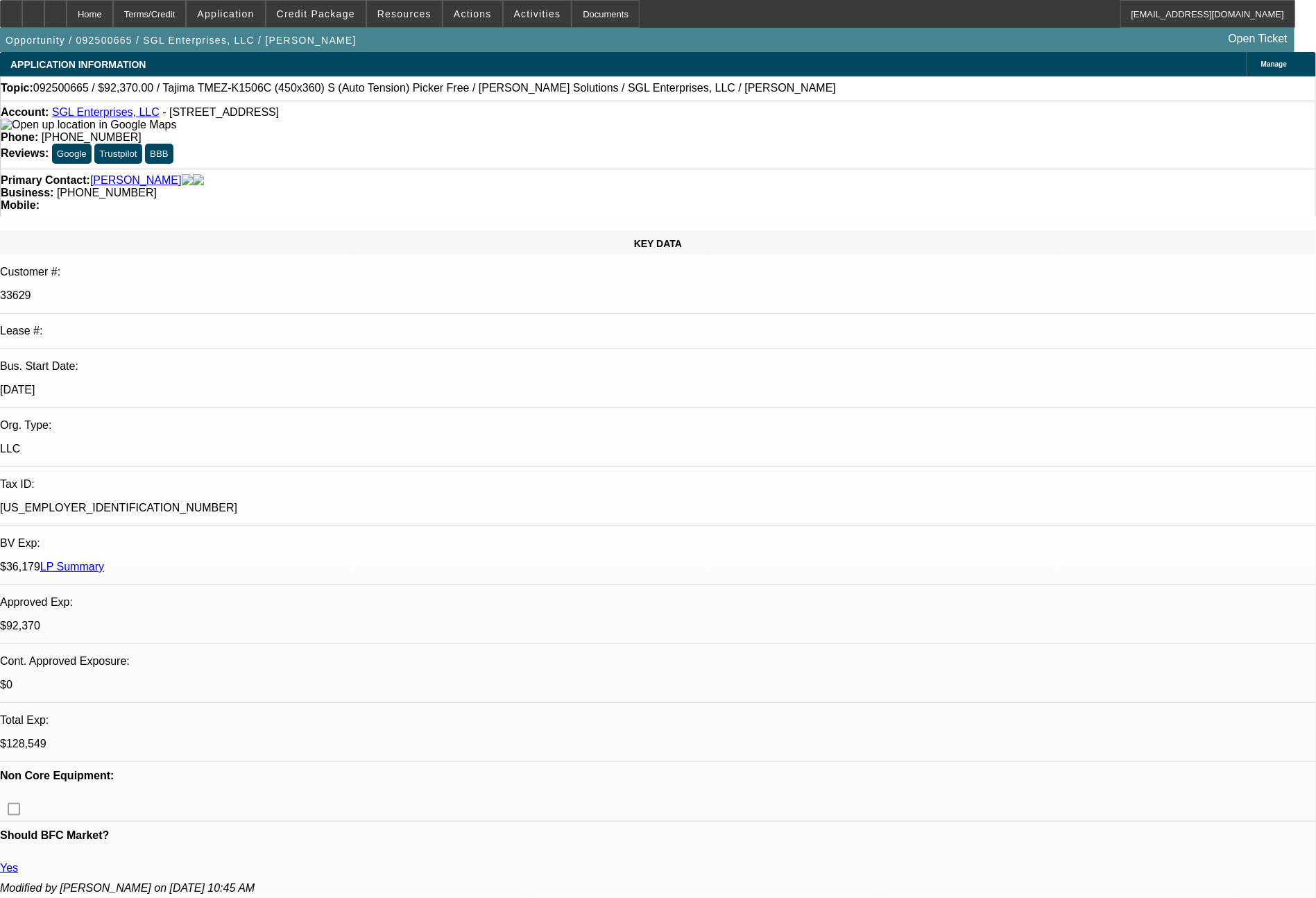
select select "0"
select select "2"
select select "0"
select select "6"
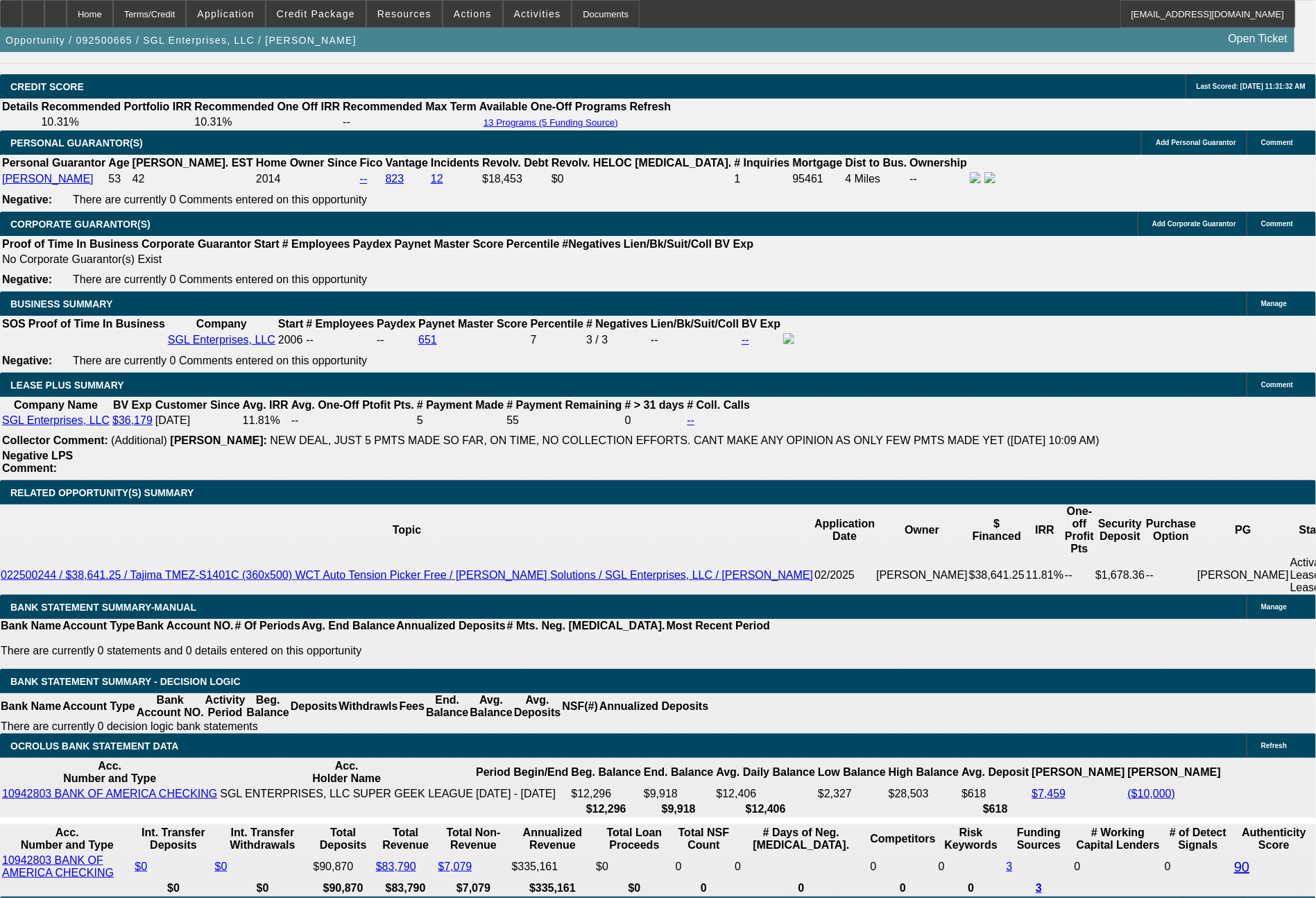
scroll to position [2086, 0]
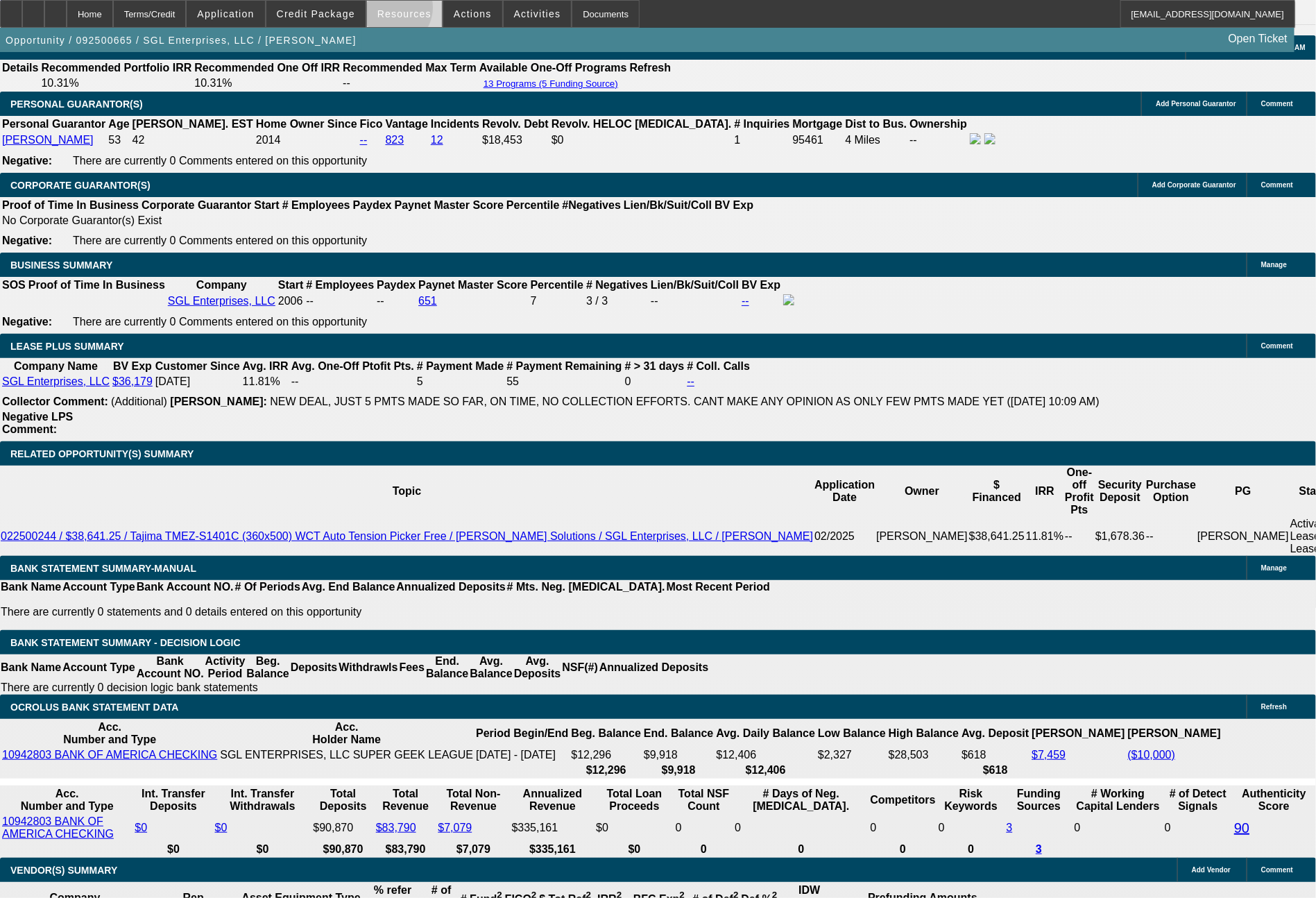
click at [401, 11] on span "Resources" at bounding box center [404, 14] width 54 height 11
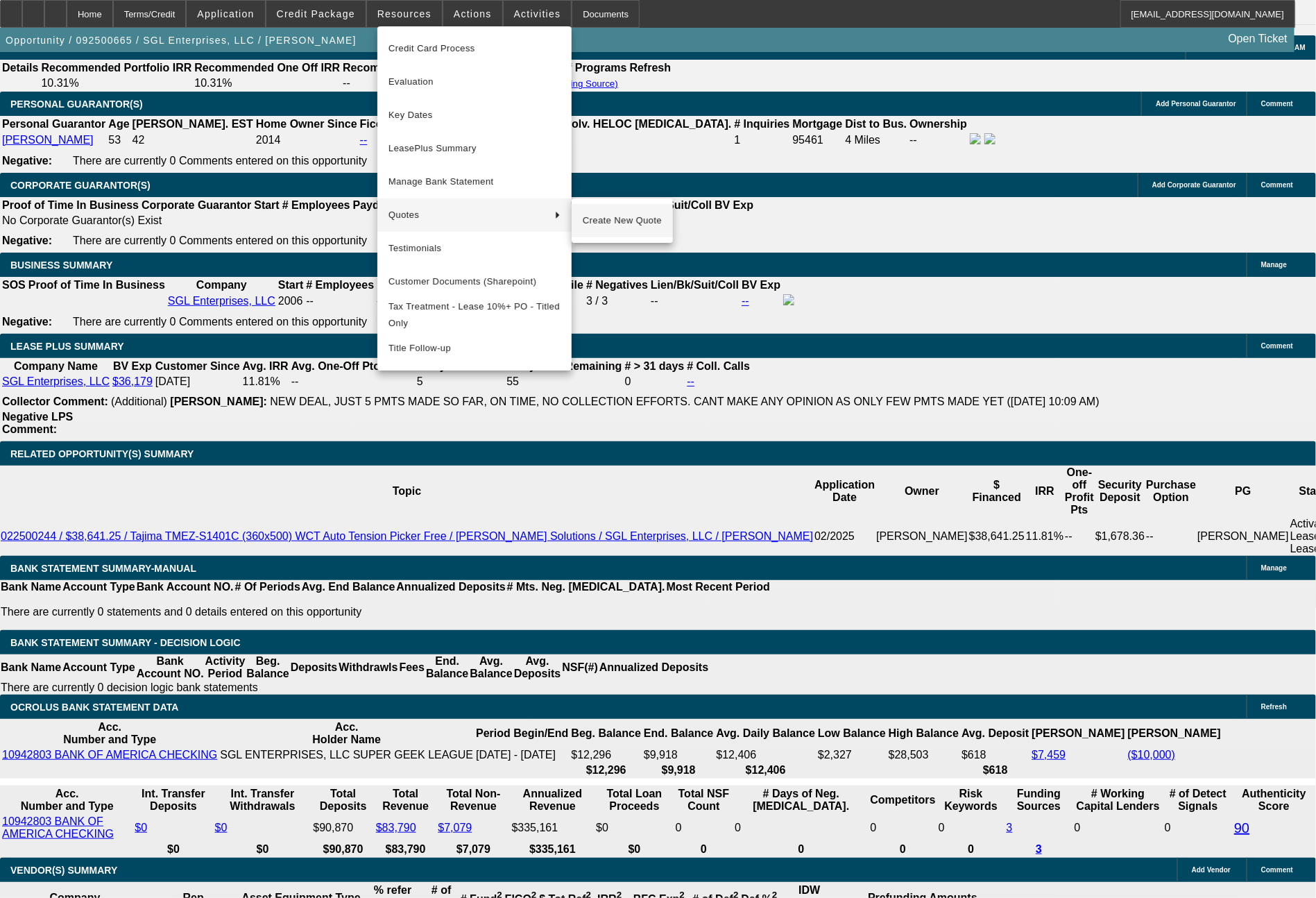
click at [613, 219] on span "Create New Quote" at bounding box center [622, 221] width 79 height 17
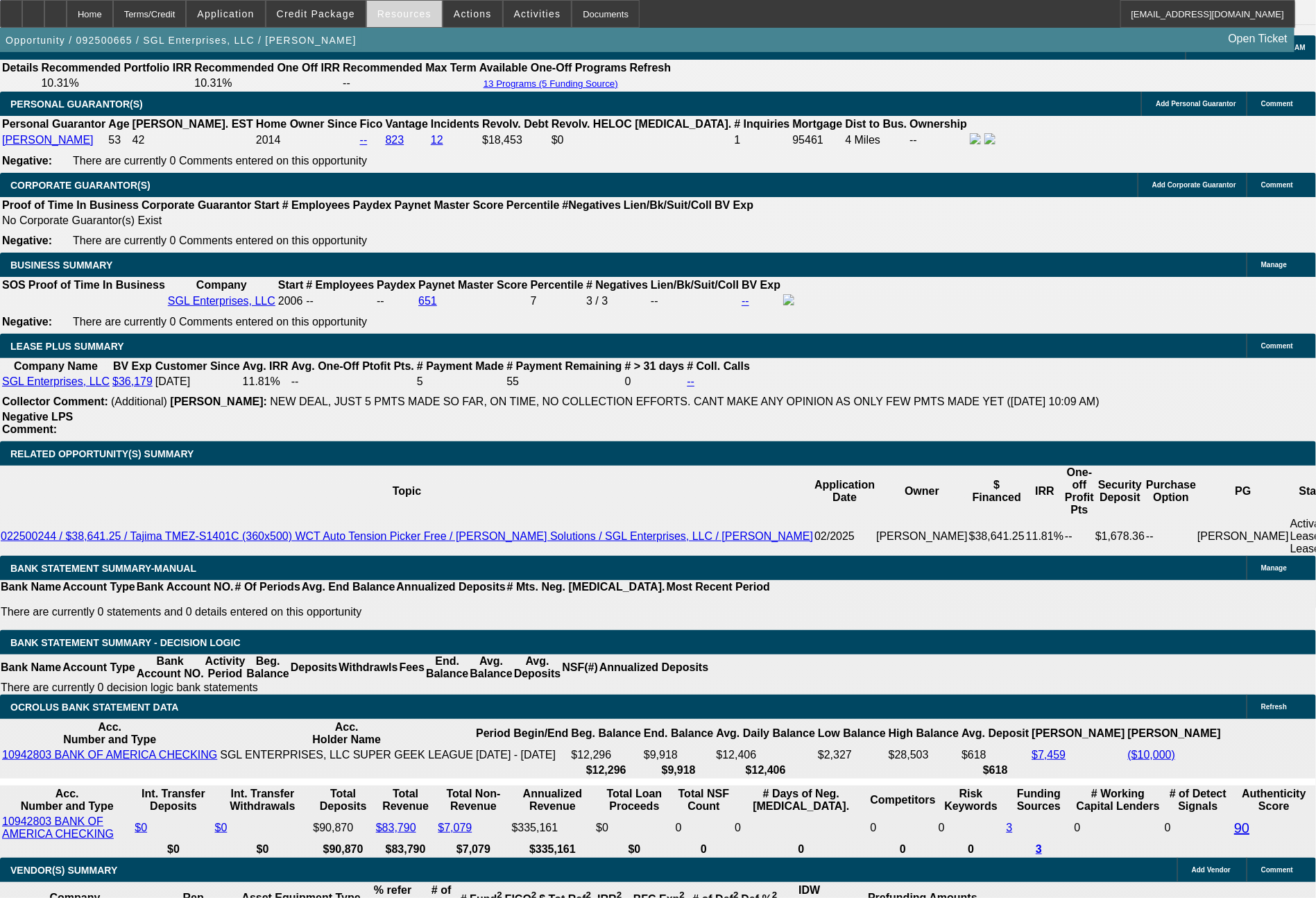
click at [413, 15] on span "Resources" at bounding box center [404, 14] width 54 height 11
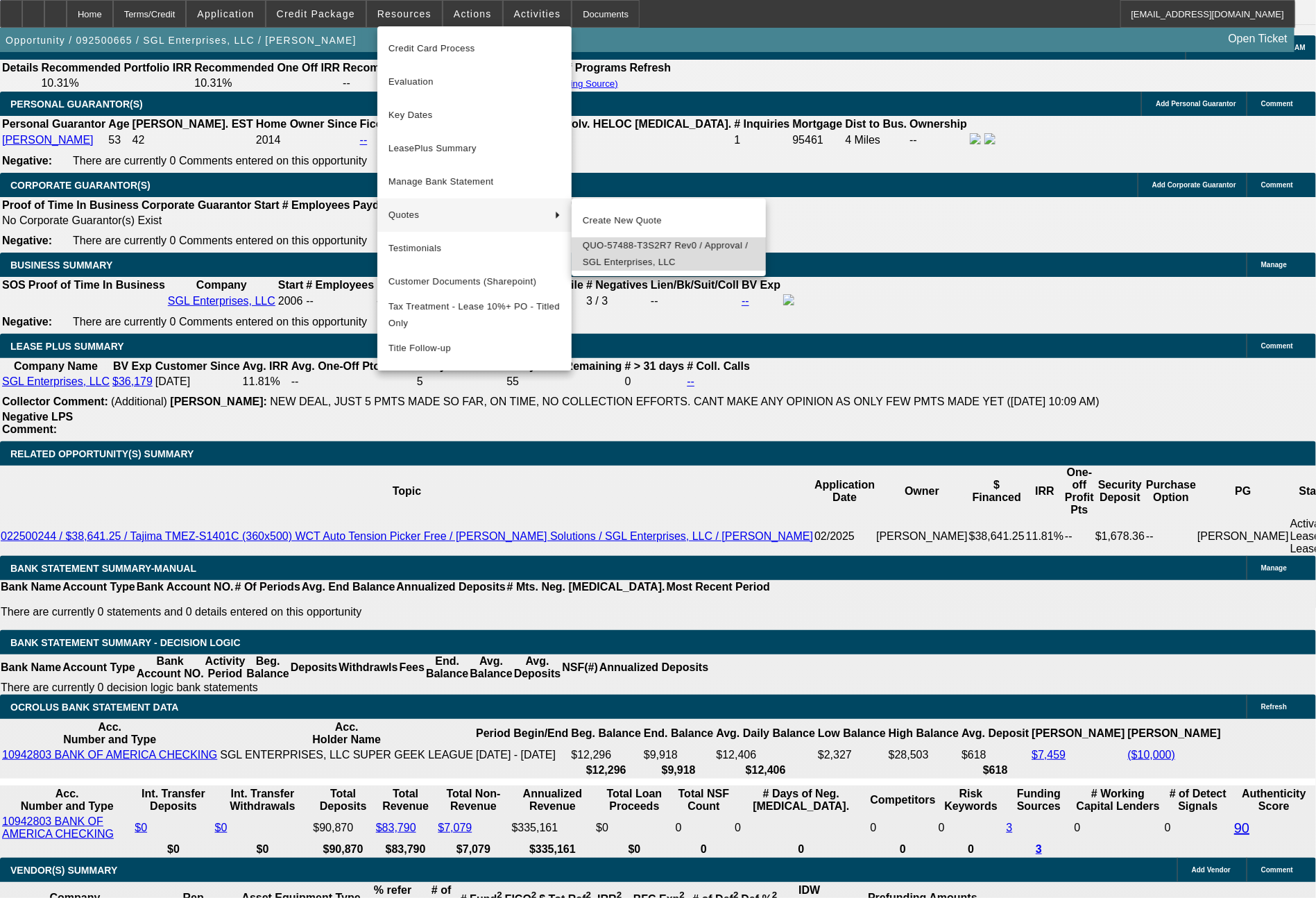
click at [616, 252] on span "QUO-57488-T3S2R7 Rev0 / Approval / SGL Enterprises, LLC" at bounding box center [668, 253] width 172 height 33
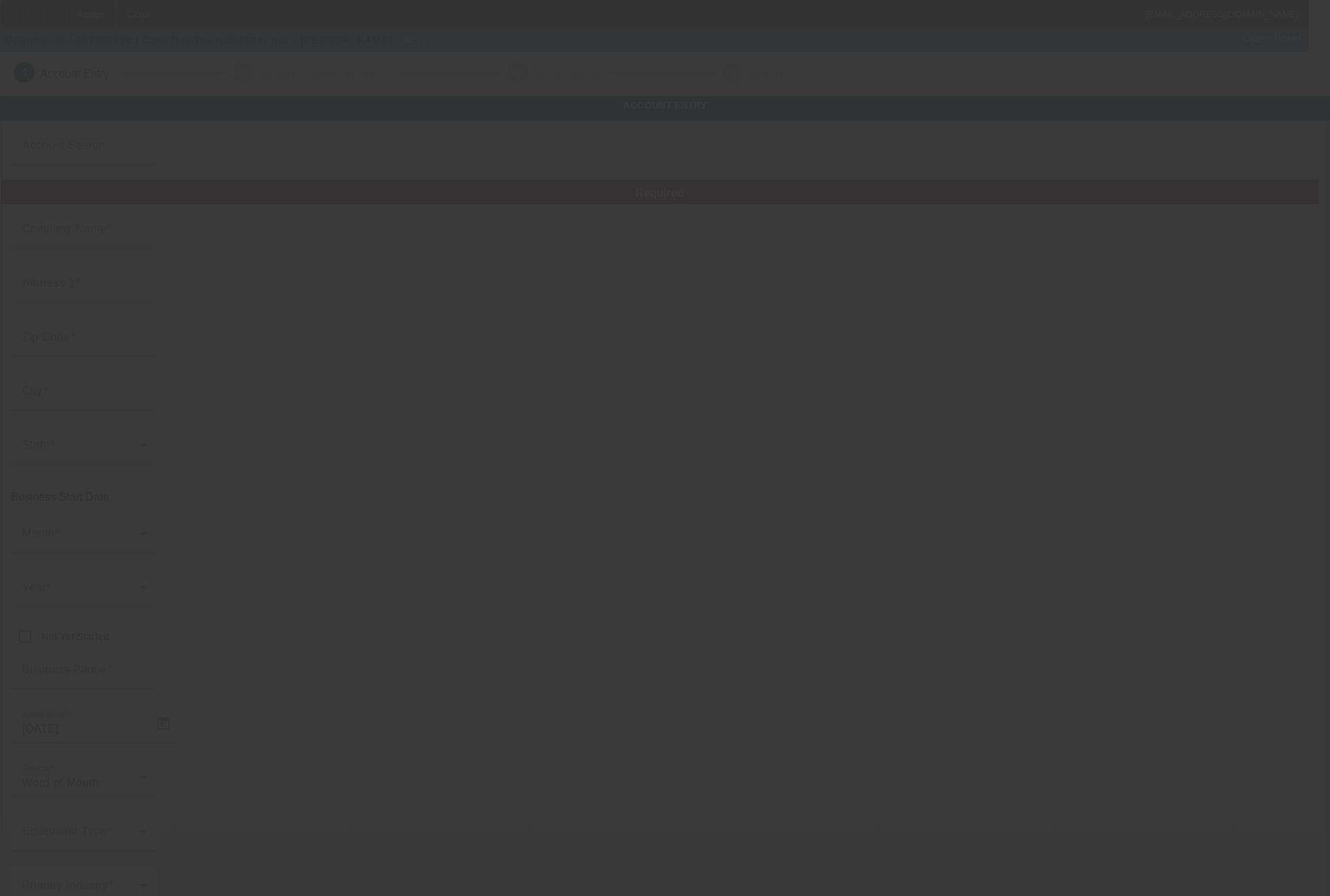
type input "Complete Team Outfitter Inc."
type input "[STREET_ADDRESS]"
type input "49009"
type input "Kalamazoo"
type input "[PHONE_NUMBER]"
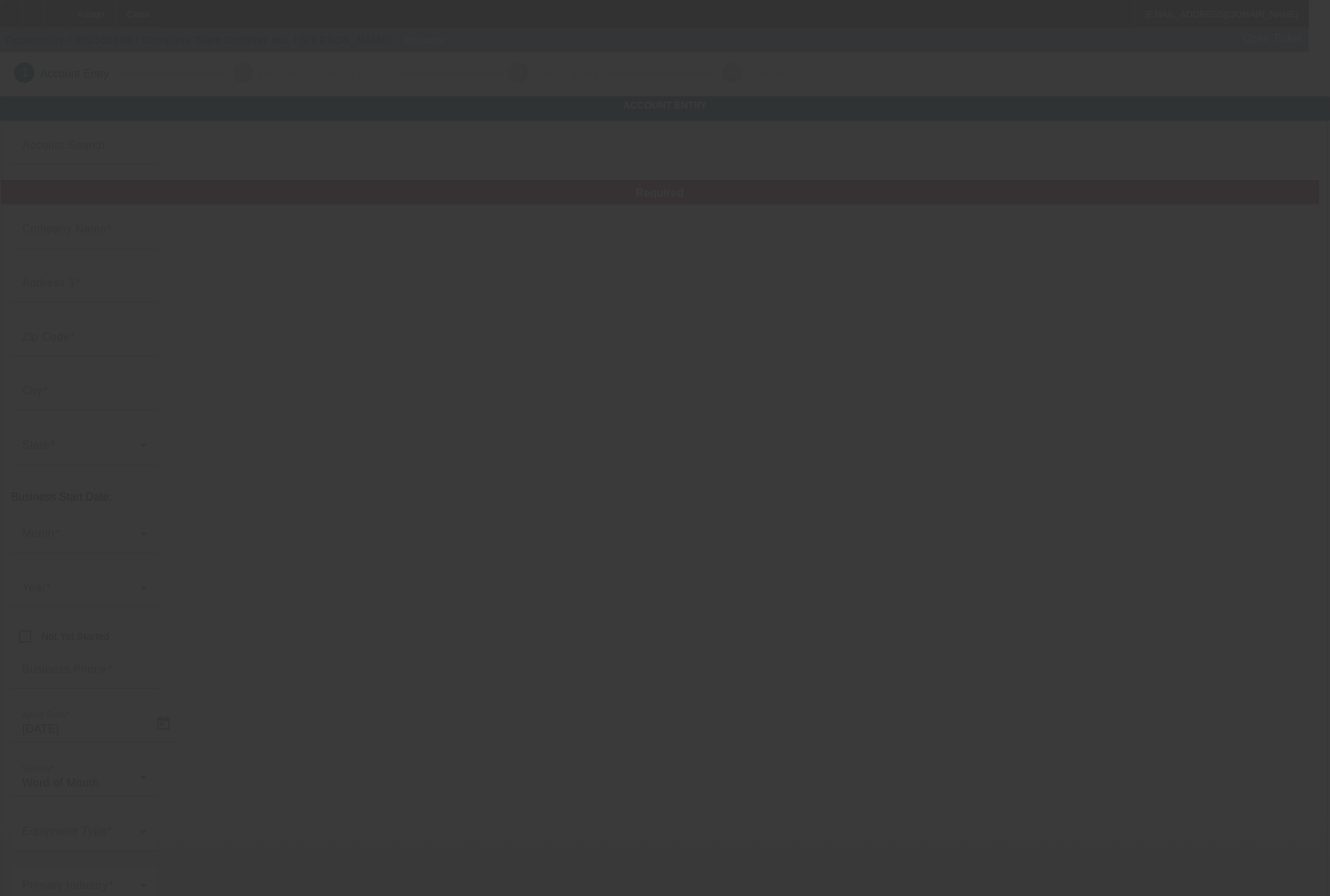
type input "[EMAIL_ADDRESS][DOMAIN_NAME]"
type input "Kalamazoo"
type input "[US_EMPLOYER_IDENTIFICATION_NUMBER]"
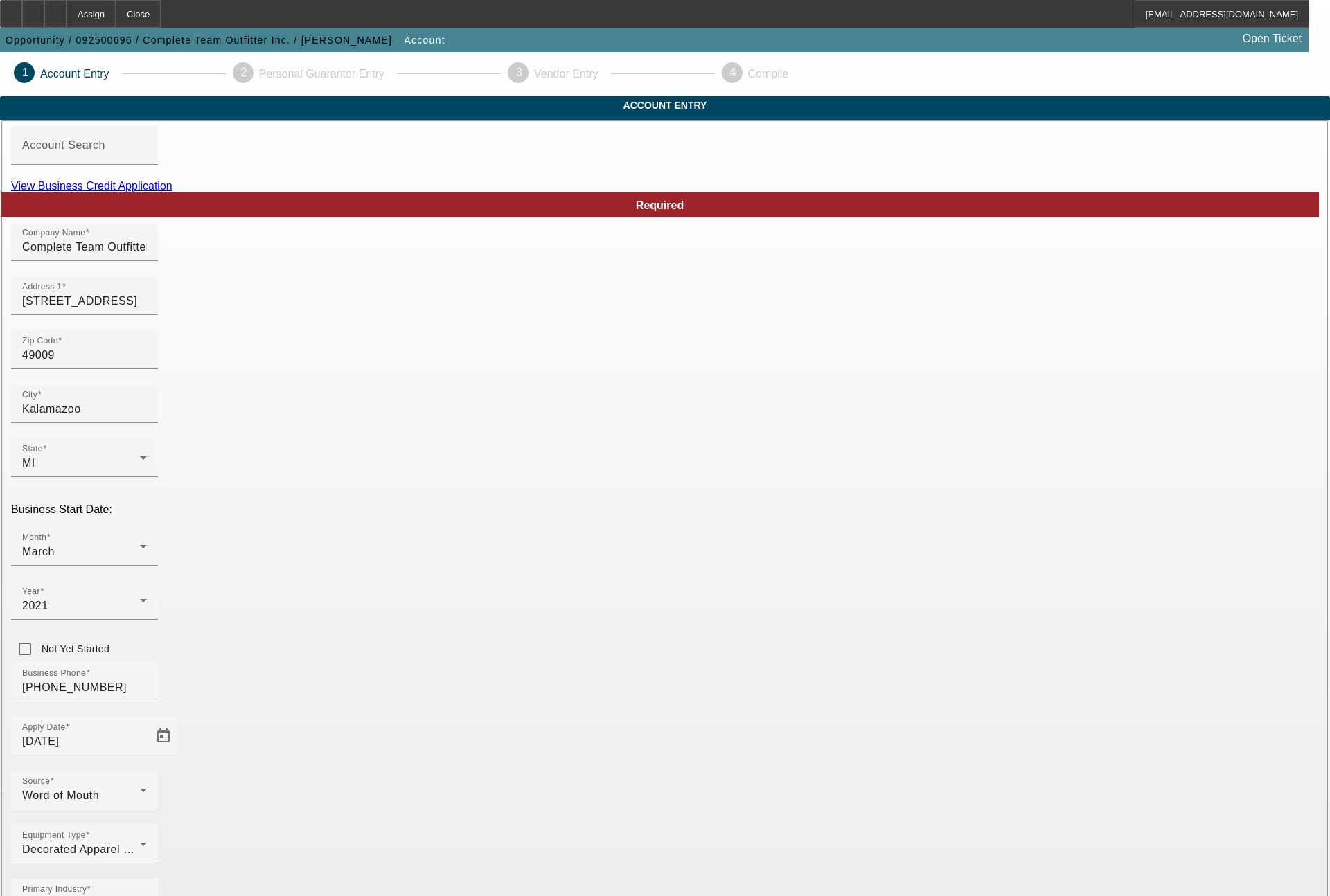
click at [173, 192] on link "View Business Credit Application" at bounding box center [91, 186] width 161 height 12
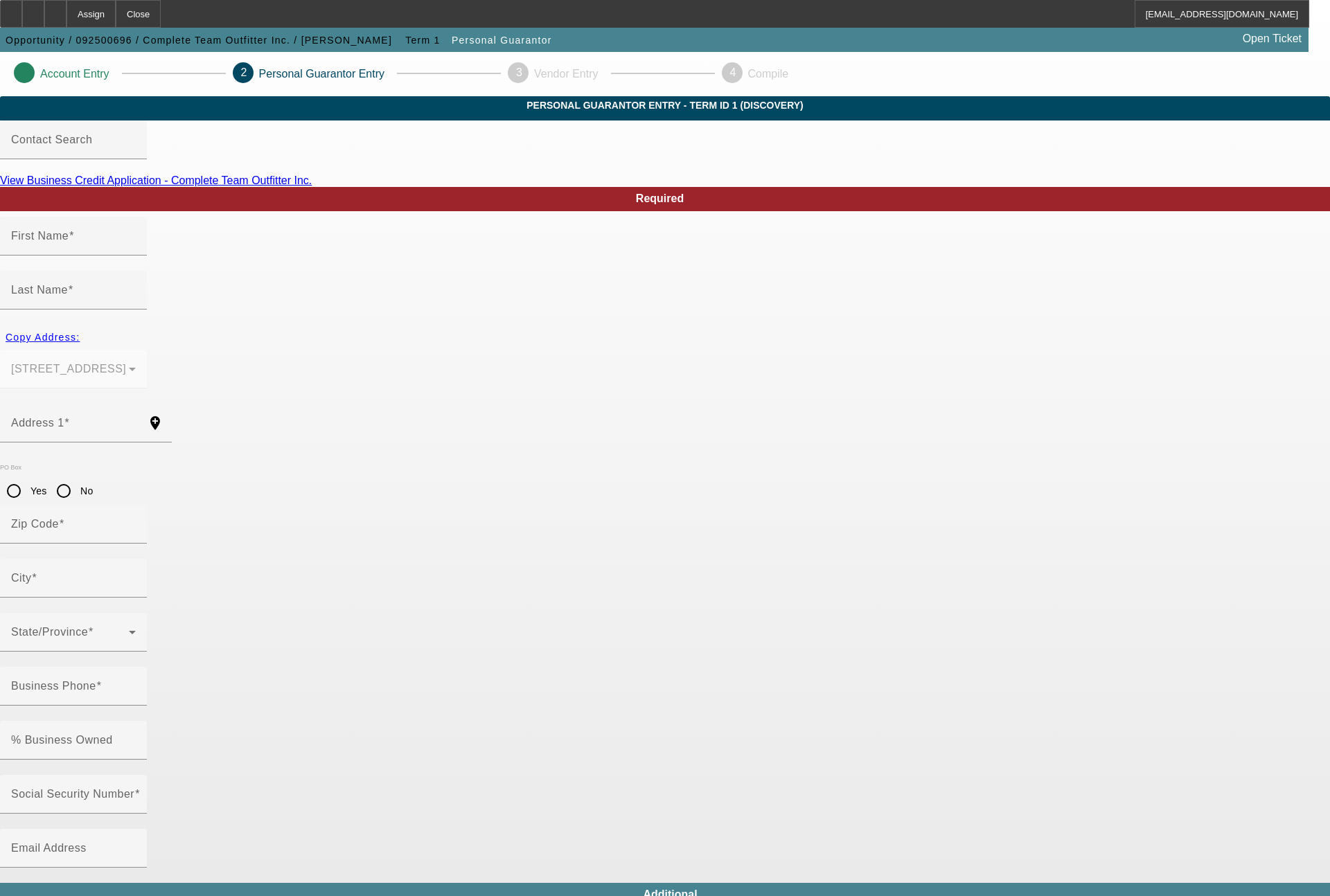
type input "[PERSON_NAME]"
type input "[STREET_ADDRESS]"
radio input "true"
type input "49009"
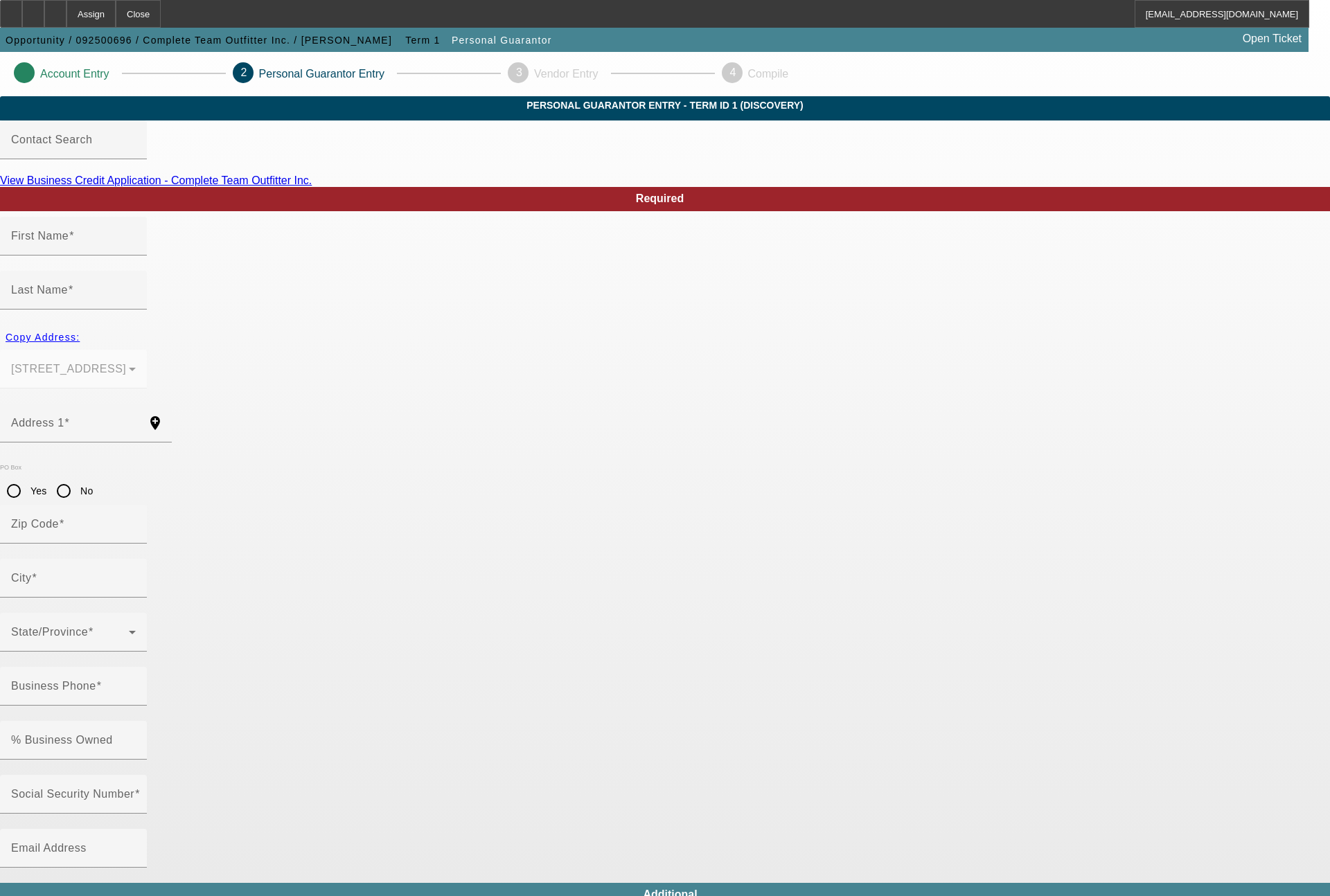
type input "Kalamazoo"
type input "[PHONE_NUMBER]"
type input "38"
type input "383-86-8487"
type input "[EMAIL_ADDRESS][DOMAIN_NAME]"
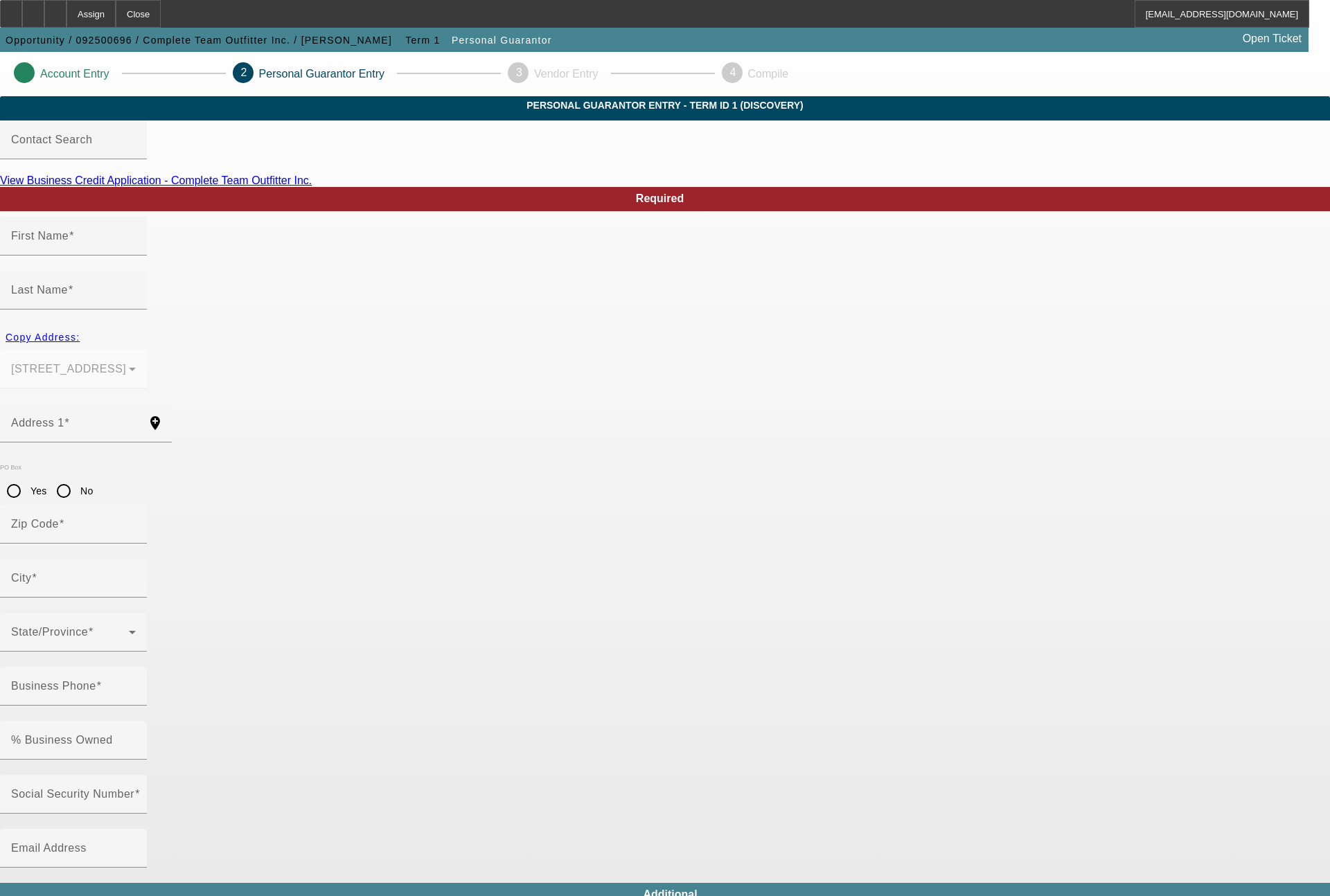
type input "[PHONE_NUMBER]"
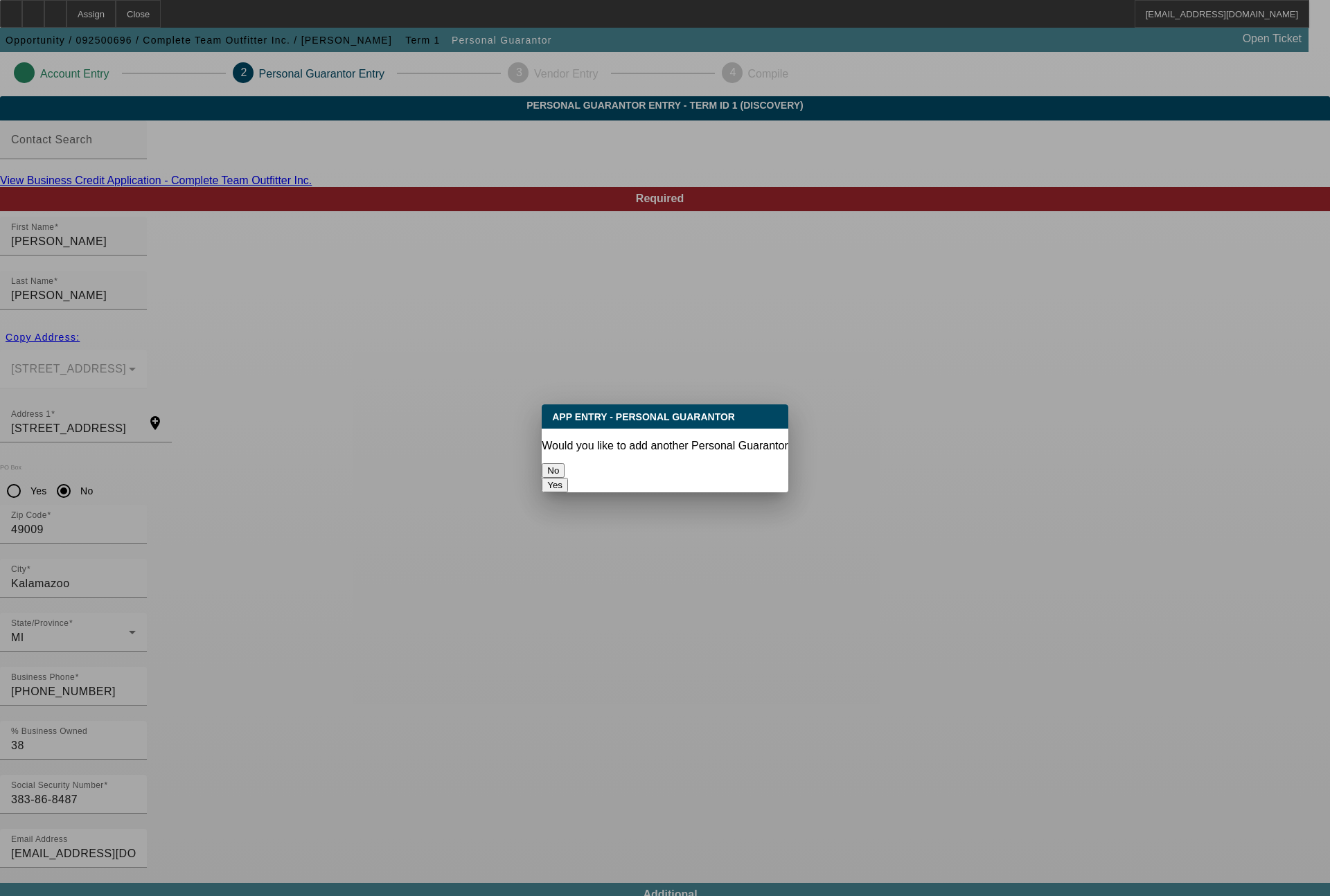
click at [568, 478] on button "Yes" at bounding box center [555, 485] width 26 height 15
radio input "false"
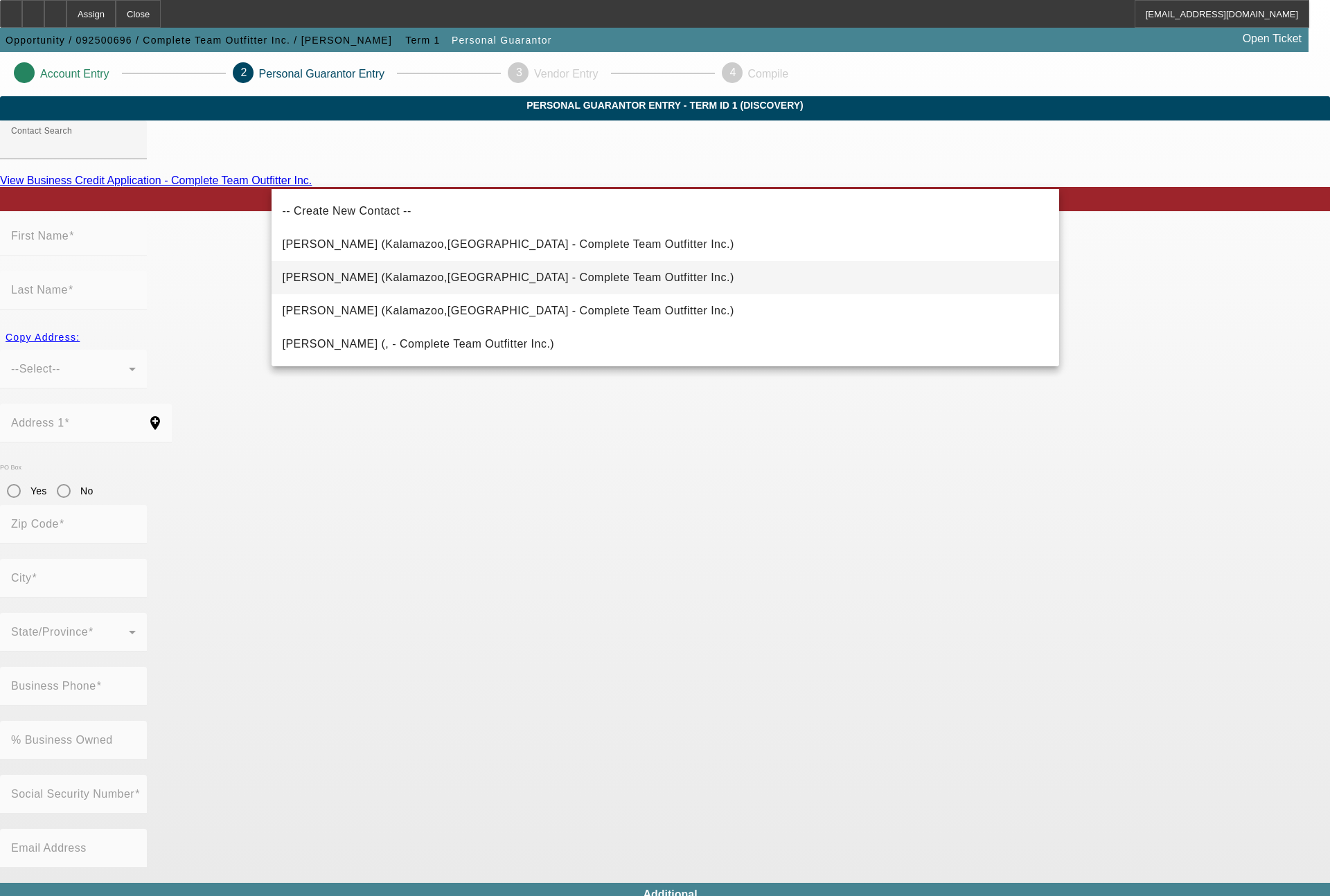
click at [436, 273] on span "[PERSON_NAME] (Kalamazoo,[GEOGRAPHIC_DATA] - Complete Team Outfitter Inc.)" at bounding box center [509, 277] width 452 height 12
type input "[PERSON_NAME] (Kalamazoo,[GEOGRAPHIC_DATA] - Complete Team Outfitter Inc.)"
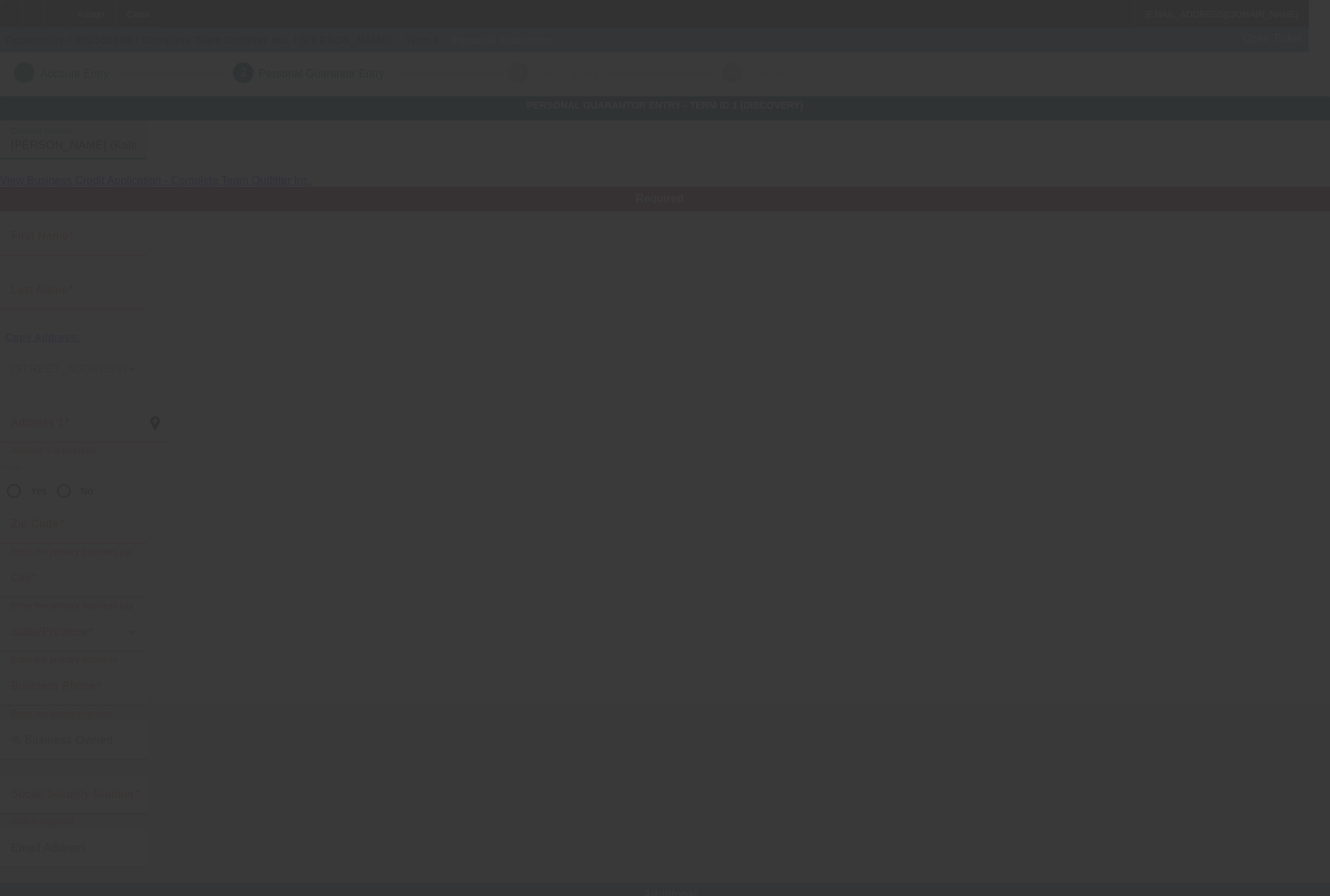
type input "[PERSON_NAME]"
type input "[STREET_ADDRESS]"
radio input "true"
type input "49009"
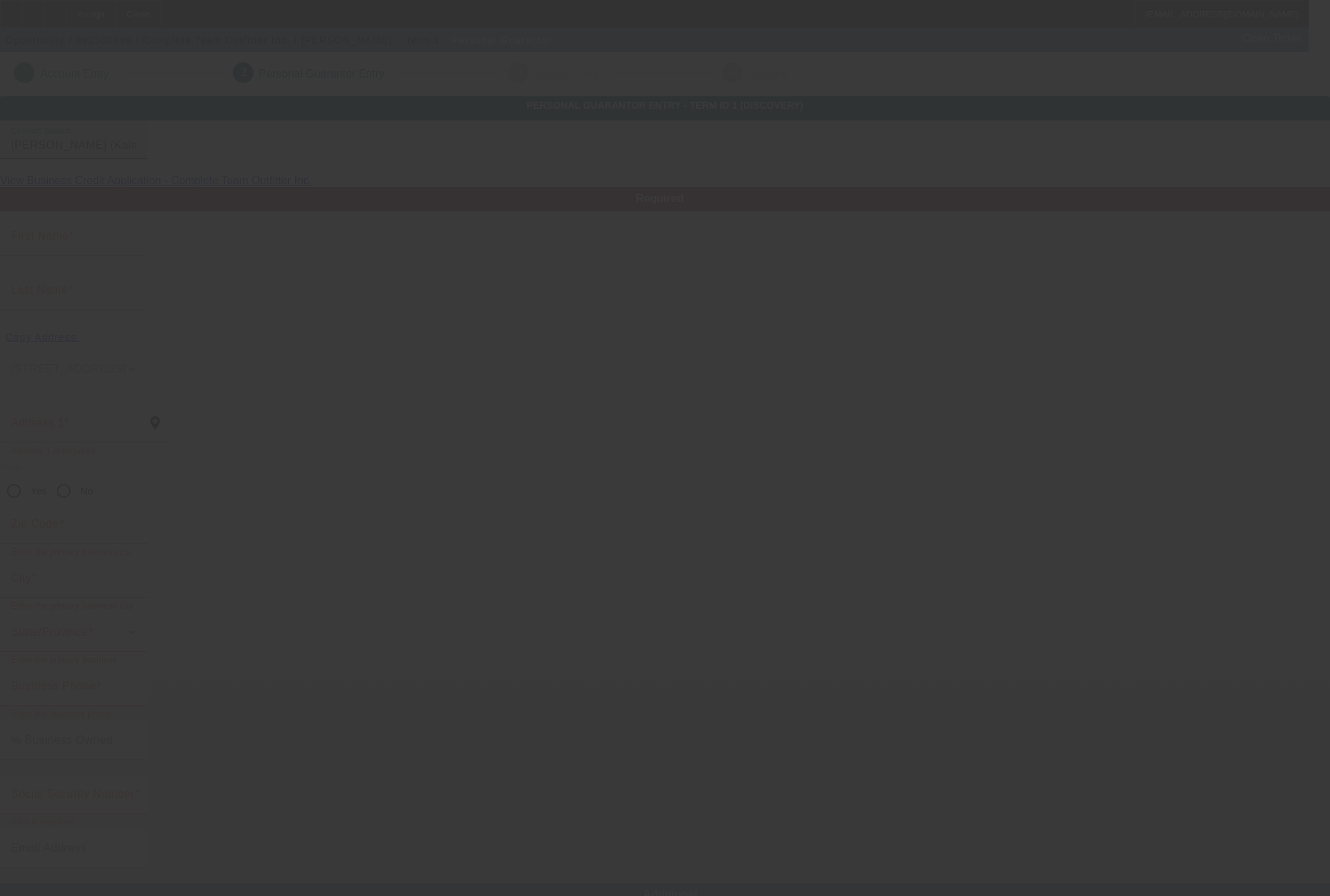
type input "Kalamazoo"
type input "[PHONE_NUMBER]"
type input "39"
type input "383-92-2363"
type input "[EMAIL_ADDRESS][DOMAIN_NAME]"
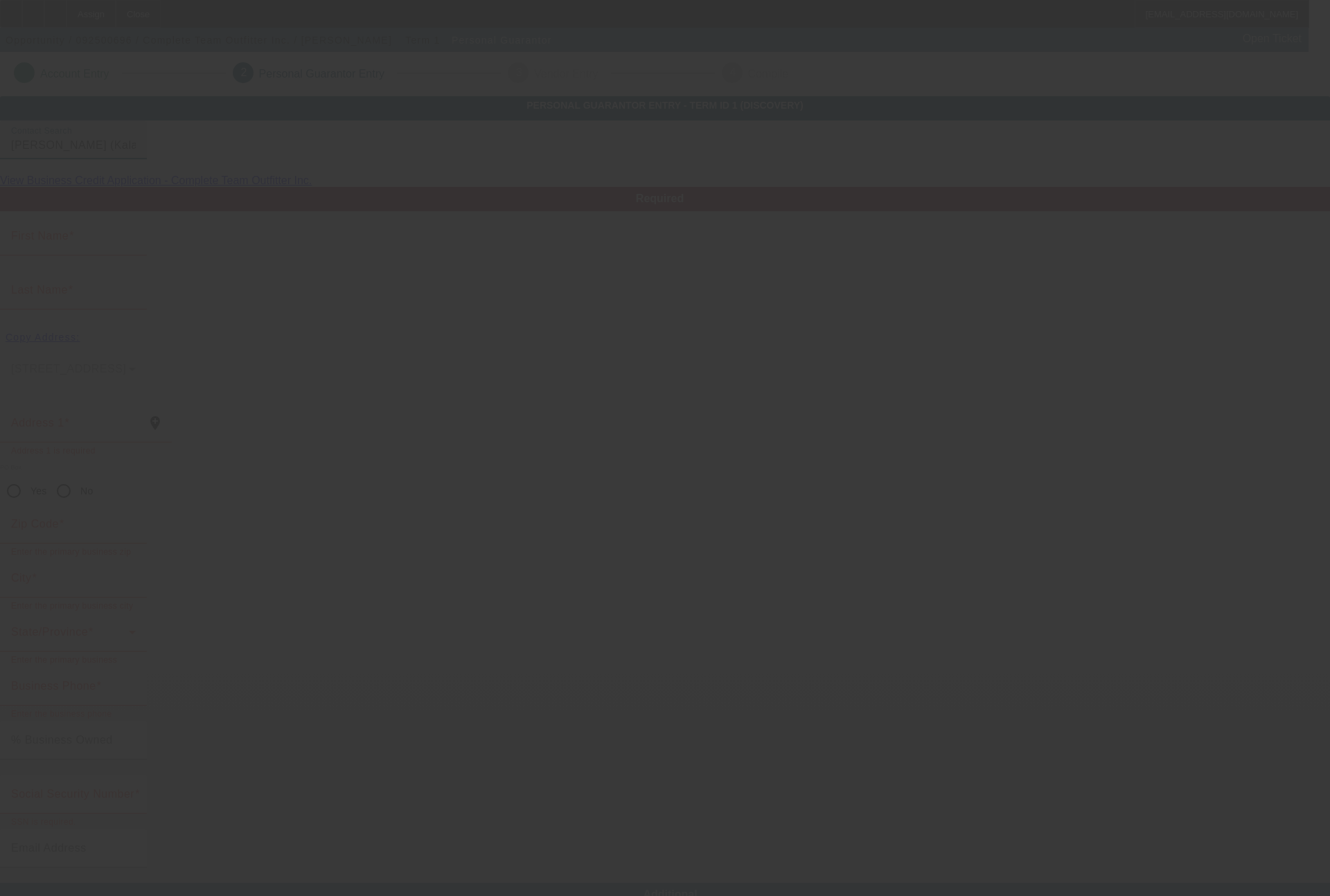
type input "[PHONE_NUMBER]"
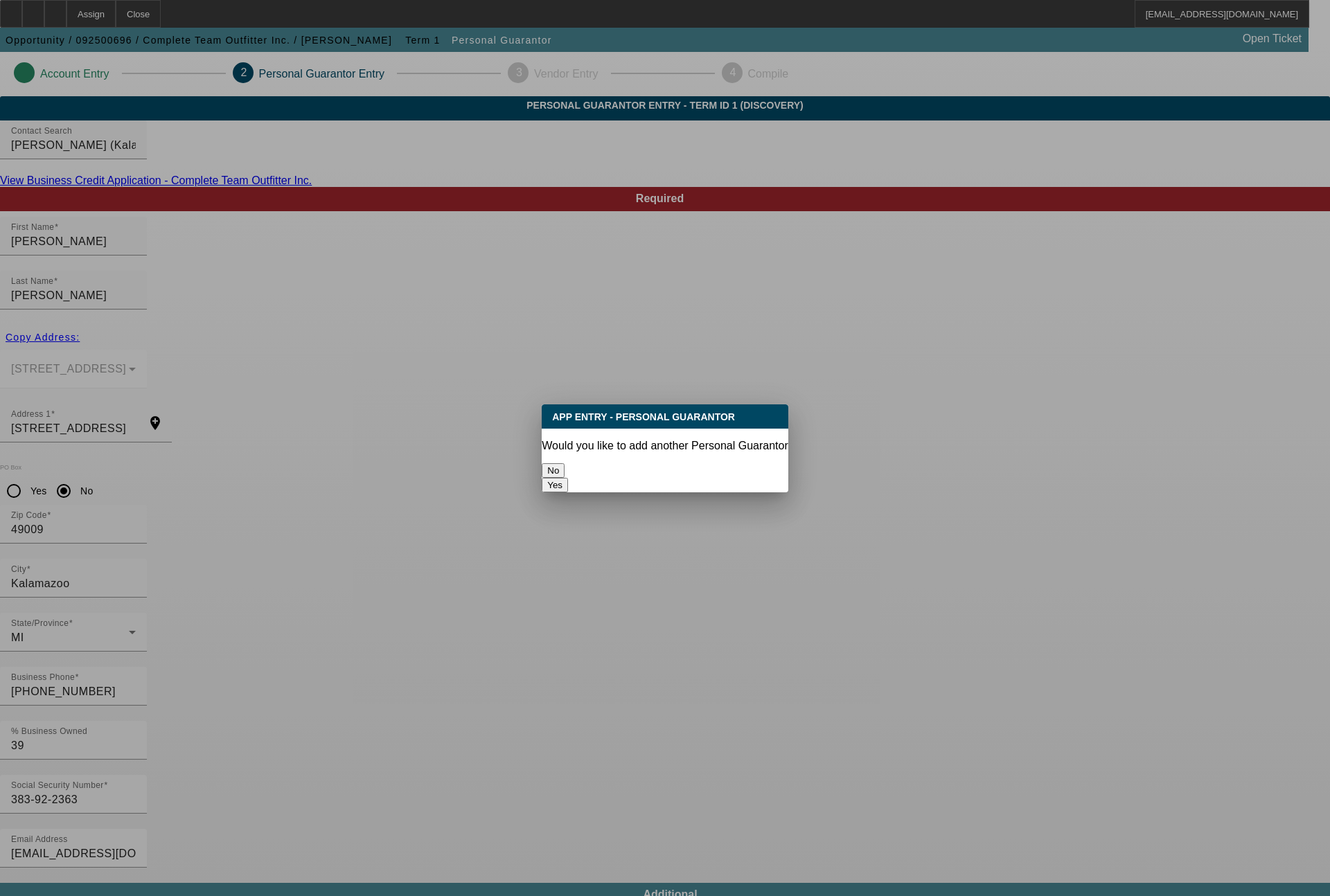
click at [568, 478] on button "Yes" at bounding box center [555, 485] width 26 height 15
radio input "false"
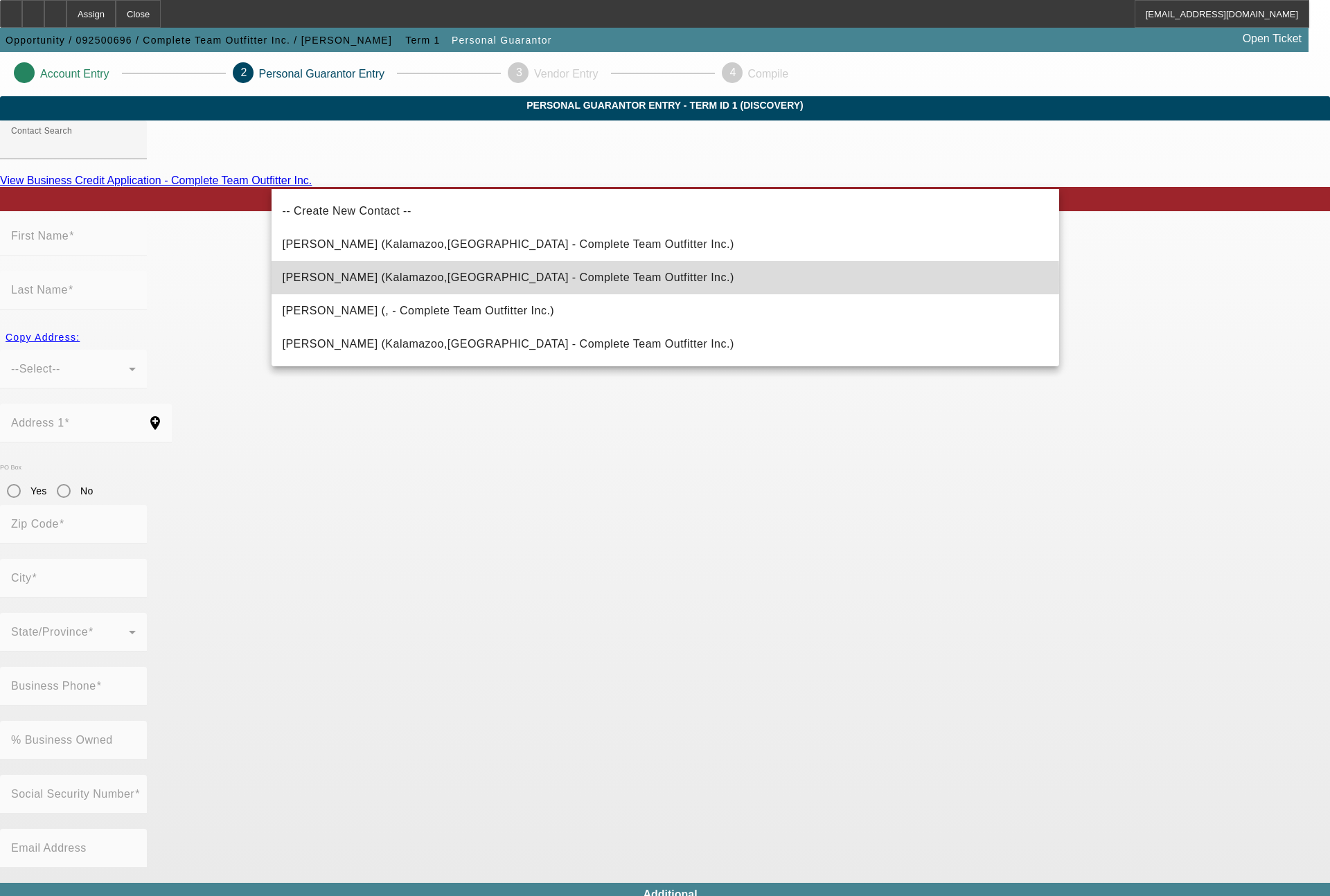
click at [465, 280] on span "[PERSON_NAME] (Kalamazoo,[GEOGRAPHIC_DATA] - Complete Team Outfitter Inc.)" at bounding box center [509, 277] width 452 height 12
type input "[PERSON_NAME] (Kalamazoo,[GEOGRAPHIC_DATA] - Complete Team Outfitter Inc.)"
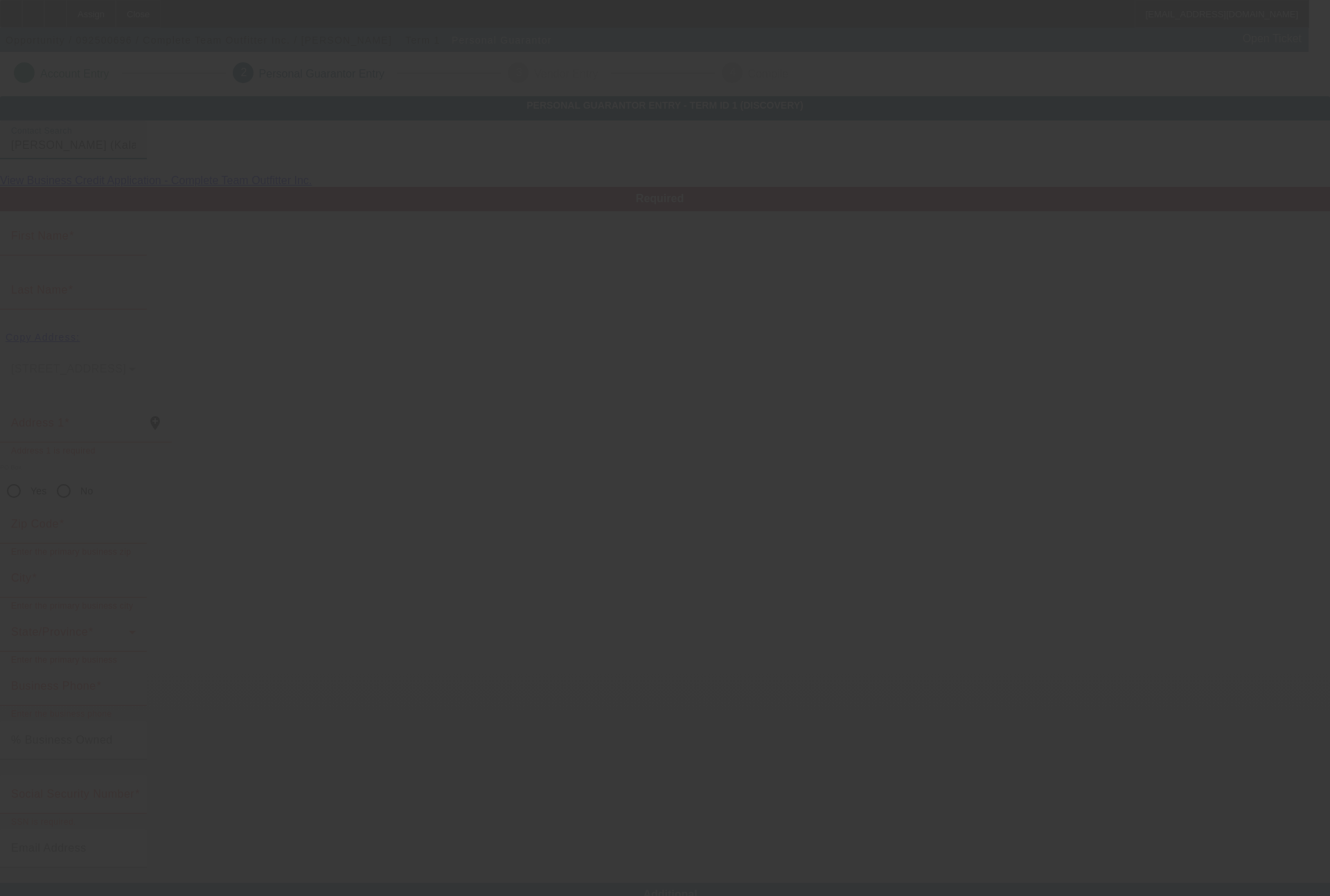
type input "[PERSON_NAME]"
type input "5344 Continental Trail"
radio input "true"
type input "49009"
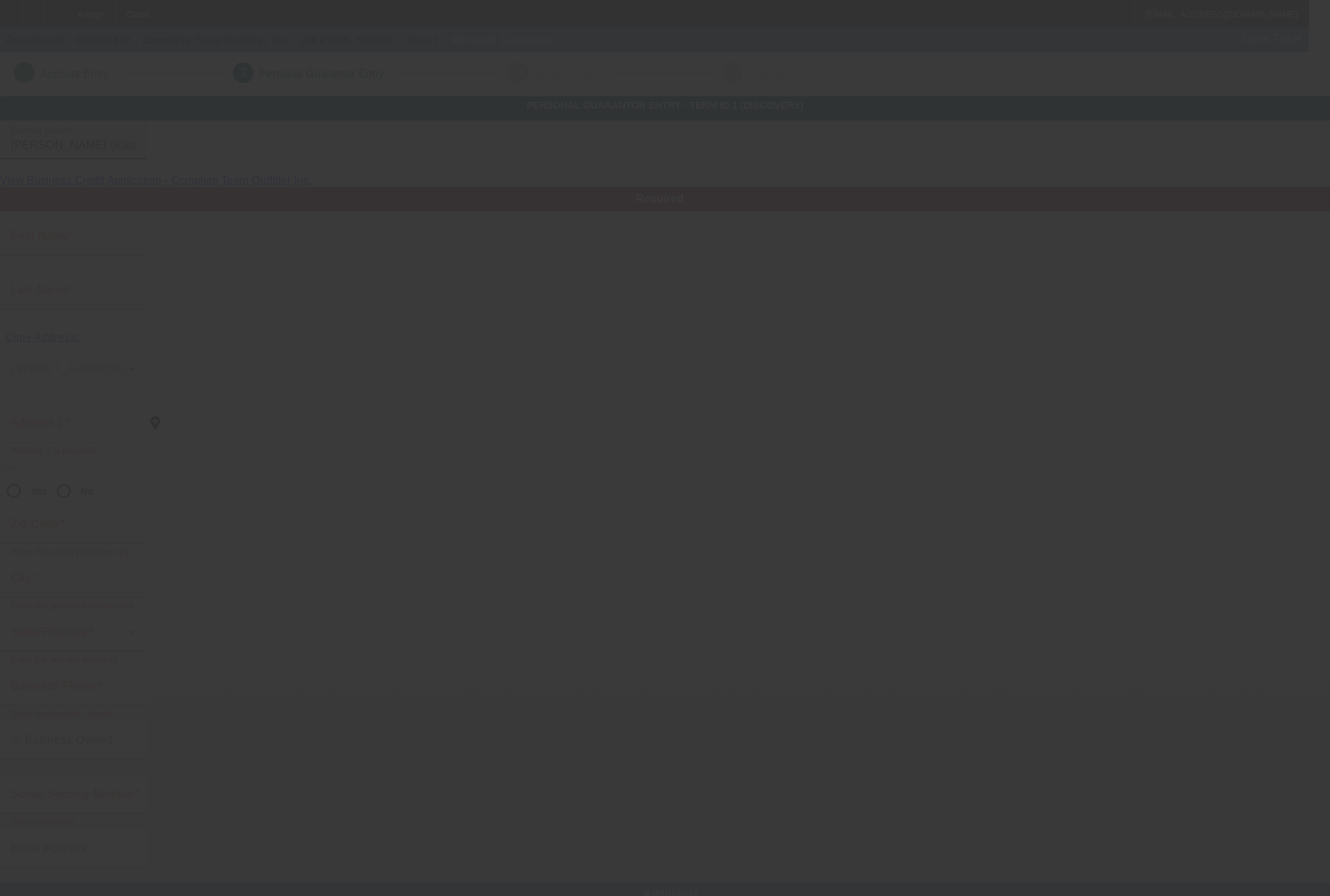
type input "Kalamazoo"
type input "[PHONE_NUMBER]"
type input "17"
type input "372-06-1856"
type input "[EMAIL_ADDRESS][DOMAIN_NAME]"
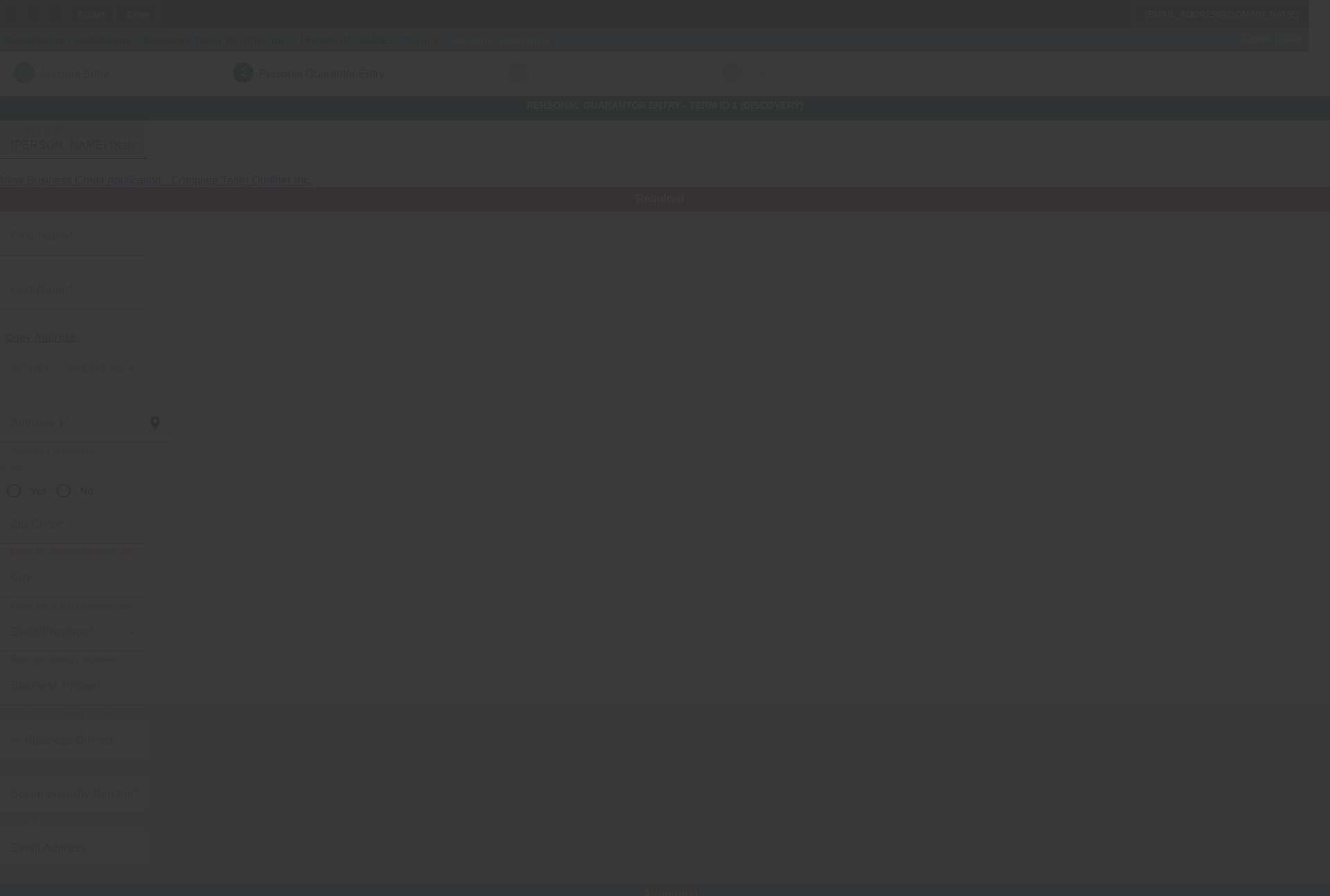
type input "[PHONE_NUMBER]"
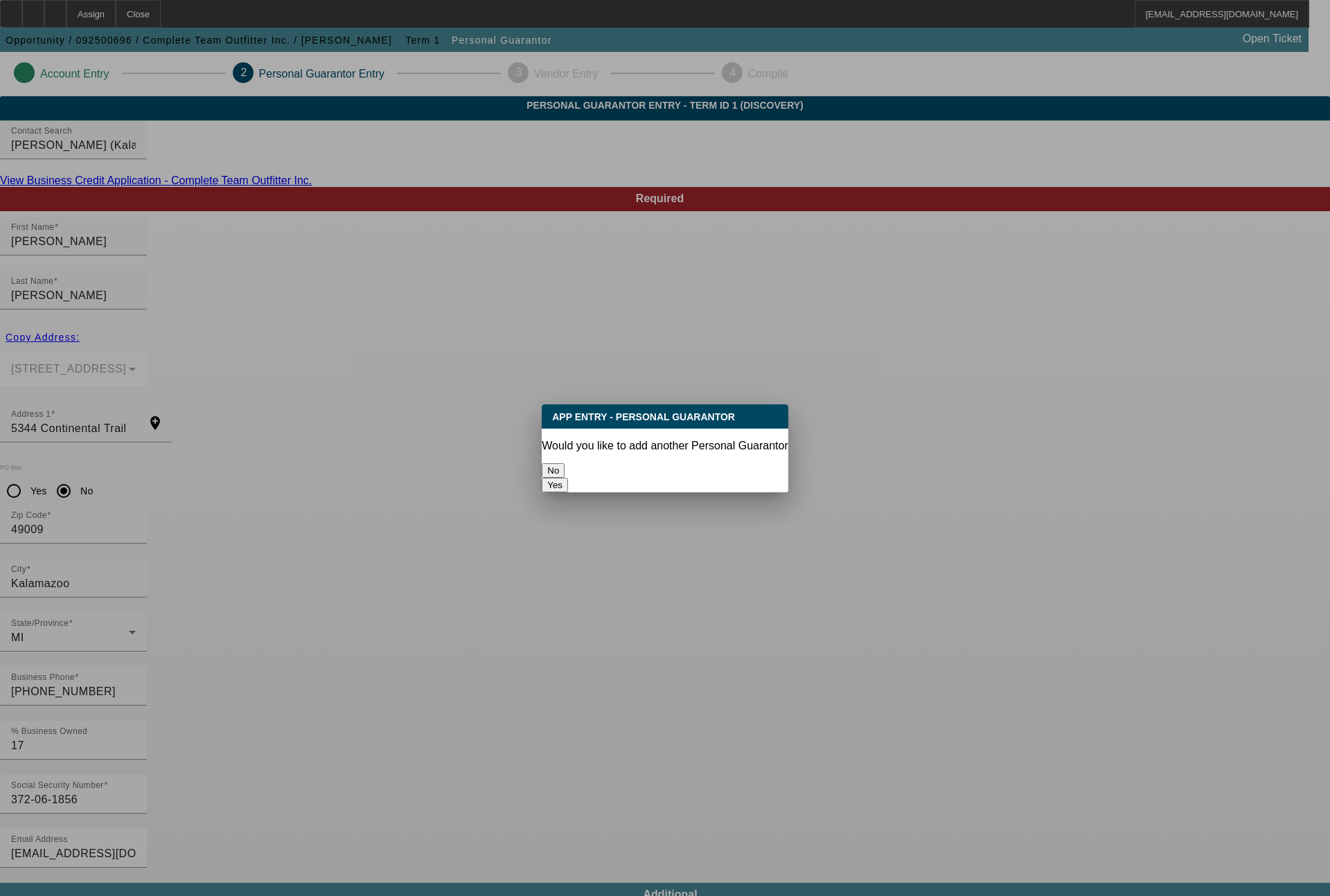
click at [565, 471] on button "No" at bounding box center [553, 470] width 23 height 15
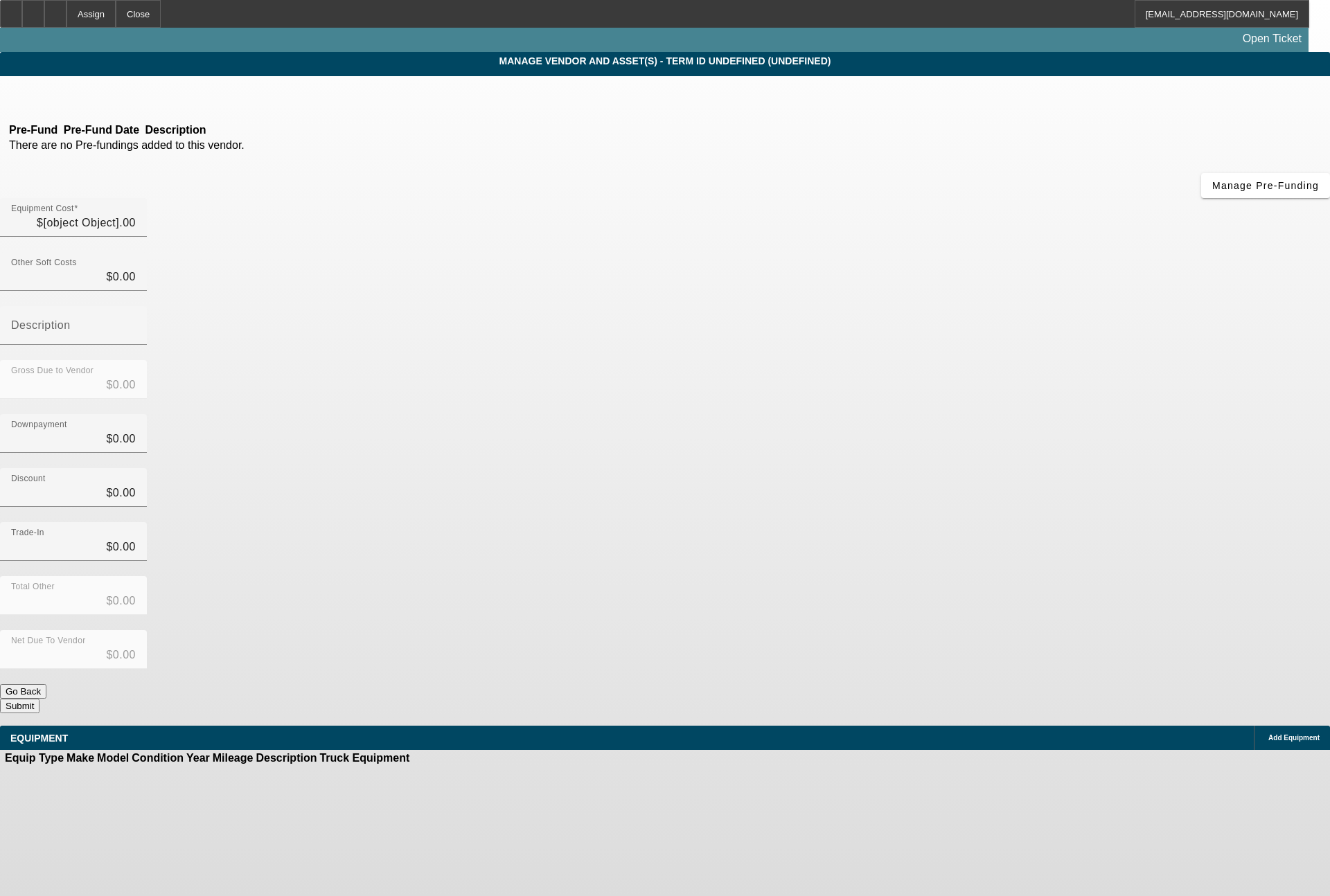
type input "$134,162.00"
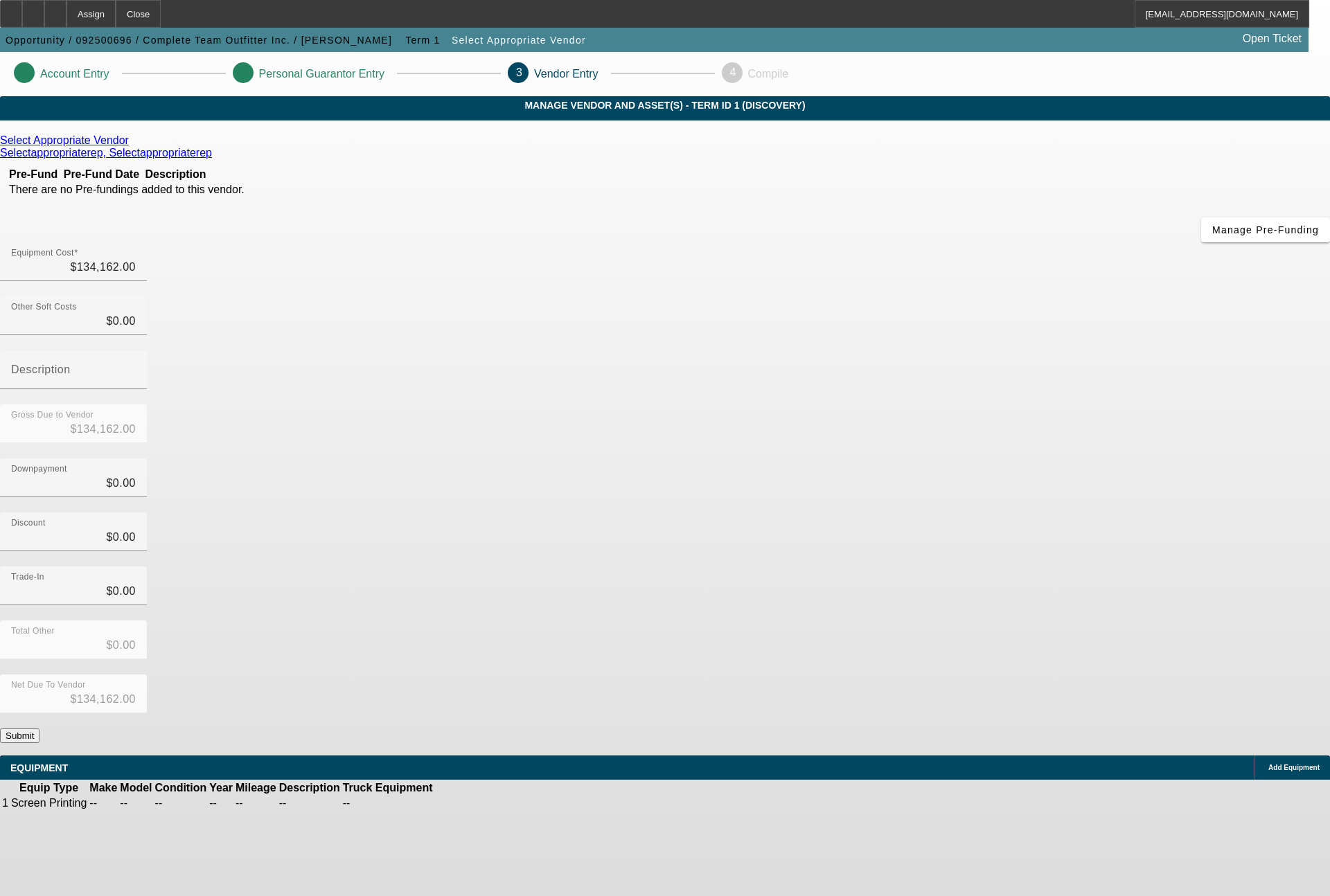
click at [39, 729] on button "Submit" at bounding box center [19, 736] width 39 height 15
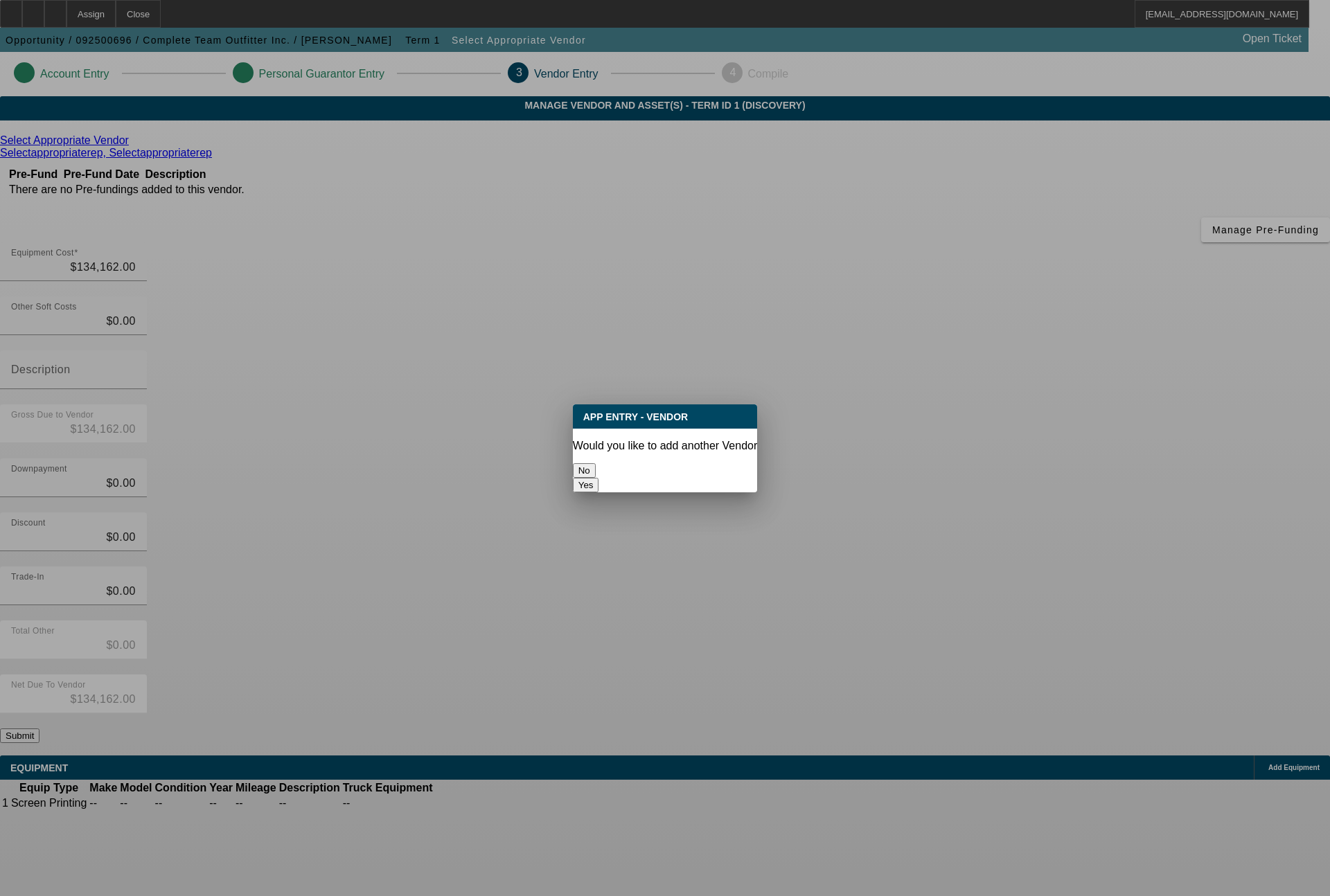
click at [596, 463] on button "No" at bounding box center [584, 470] width 23 height 15
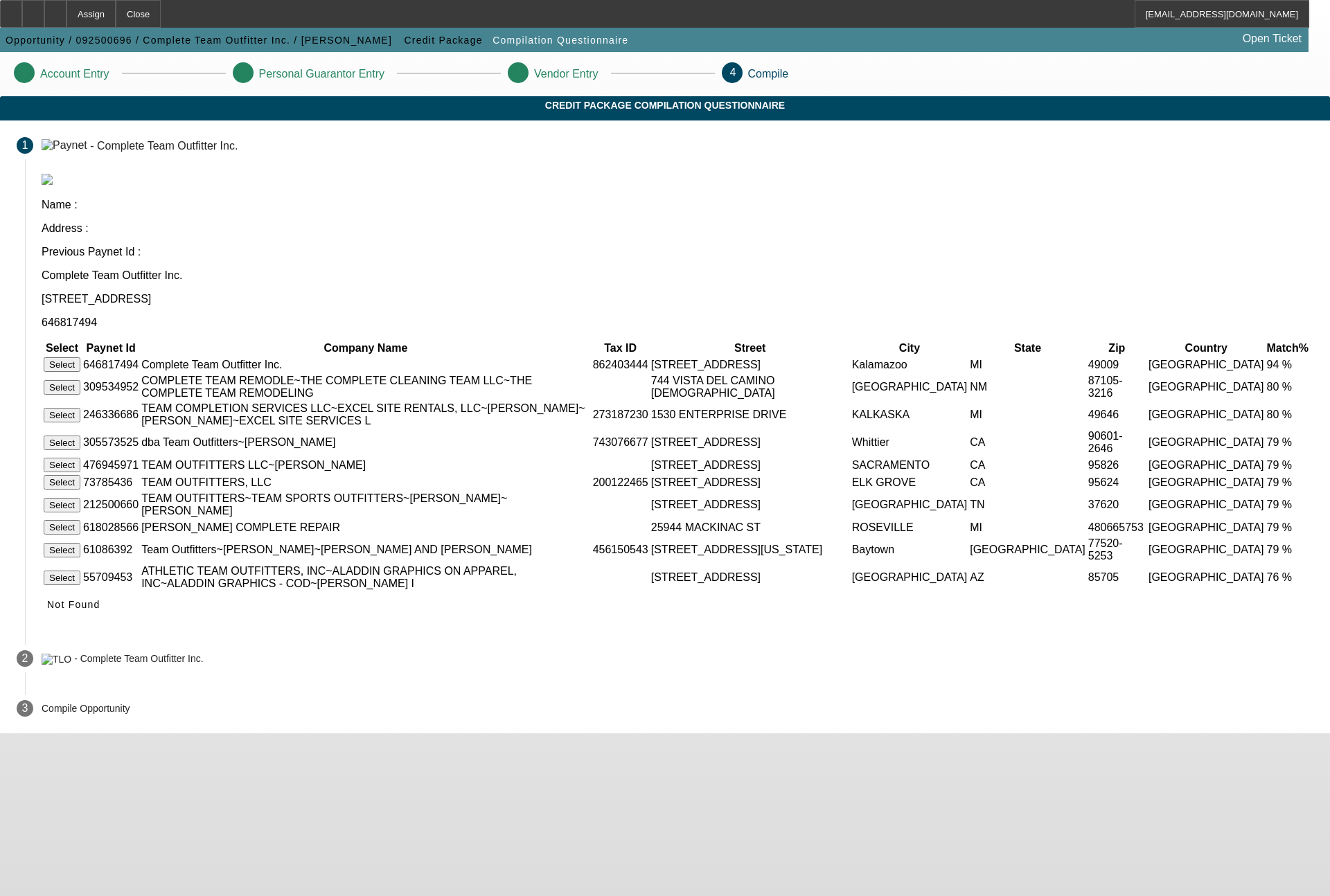
click at [80, 357] on button "Select" at bounding box center [62, 364] width 37 height 15
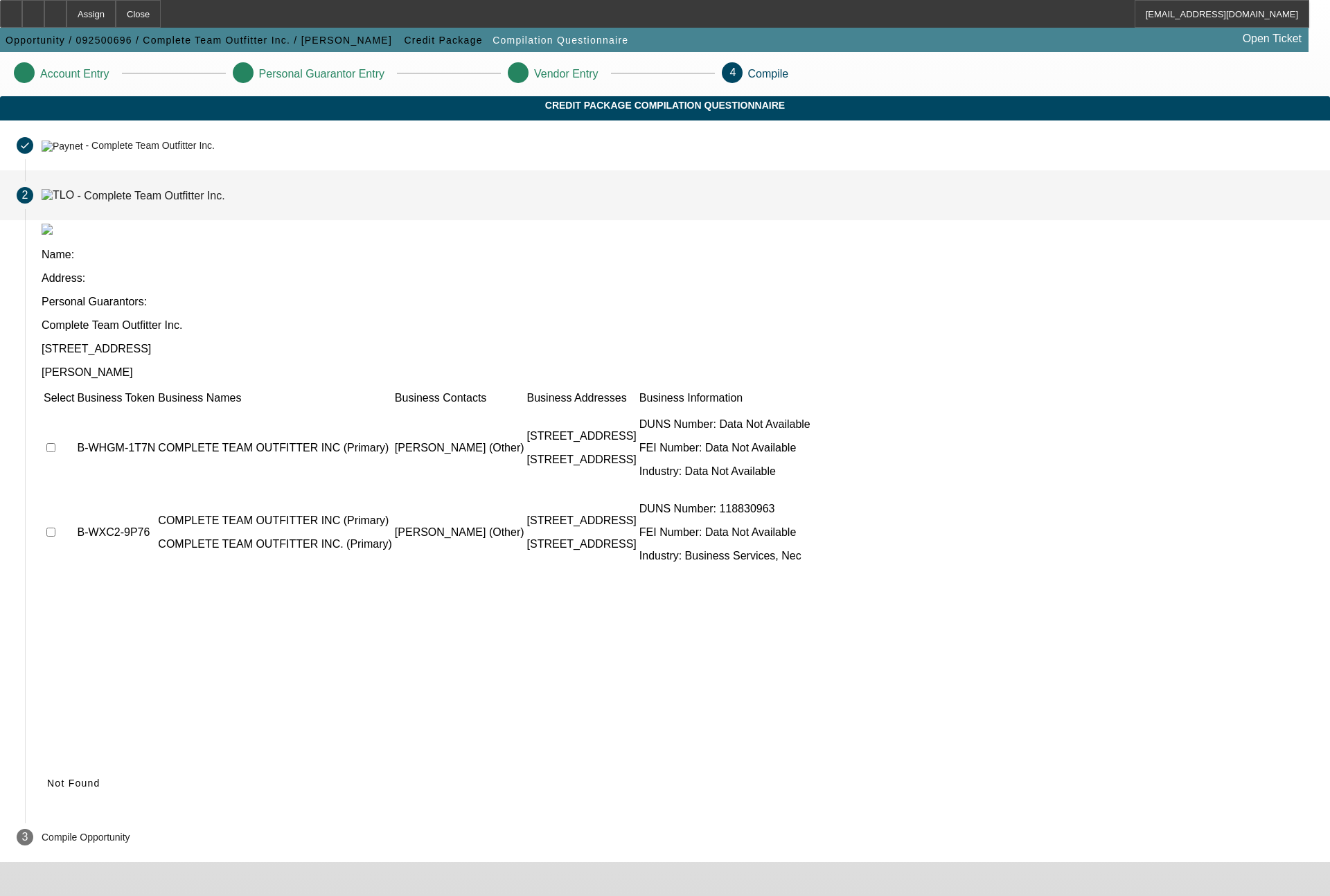
click at [55, 443] on input "checkbox" at bounding box center [51, 448] width 9 height 9
checkbox input "true"
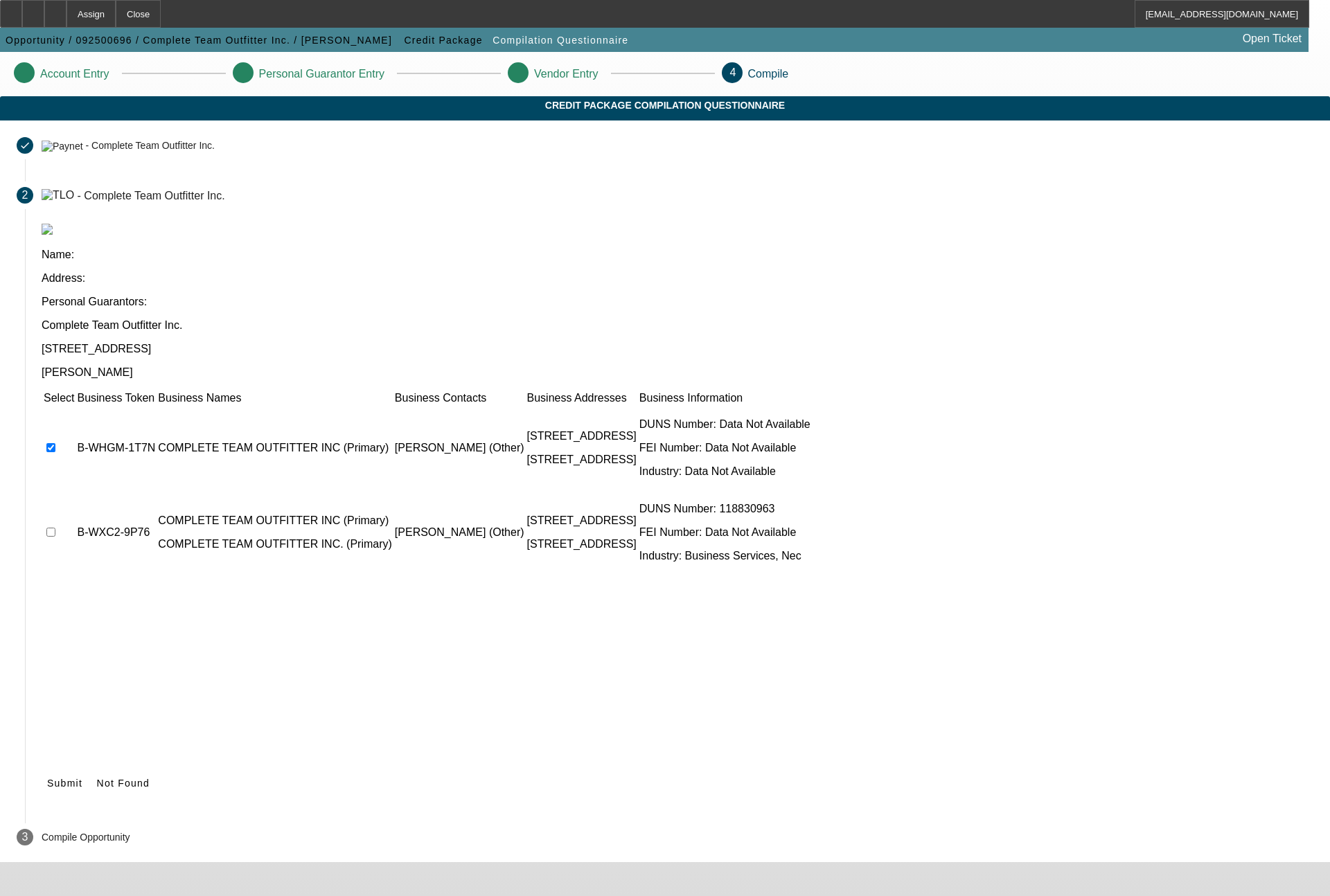
click at [55, 528] on input "checkbox" at bounding box center [51, 532] width 9 height 9
checkbox input "true"
click at [82, 777] on span "Submit" at bounding box center [65, 783] width 35 height 11
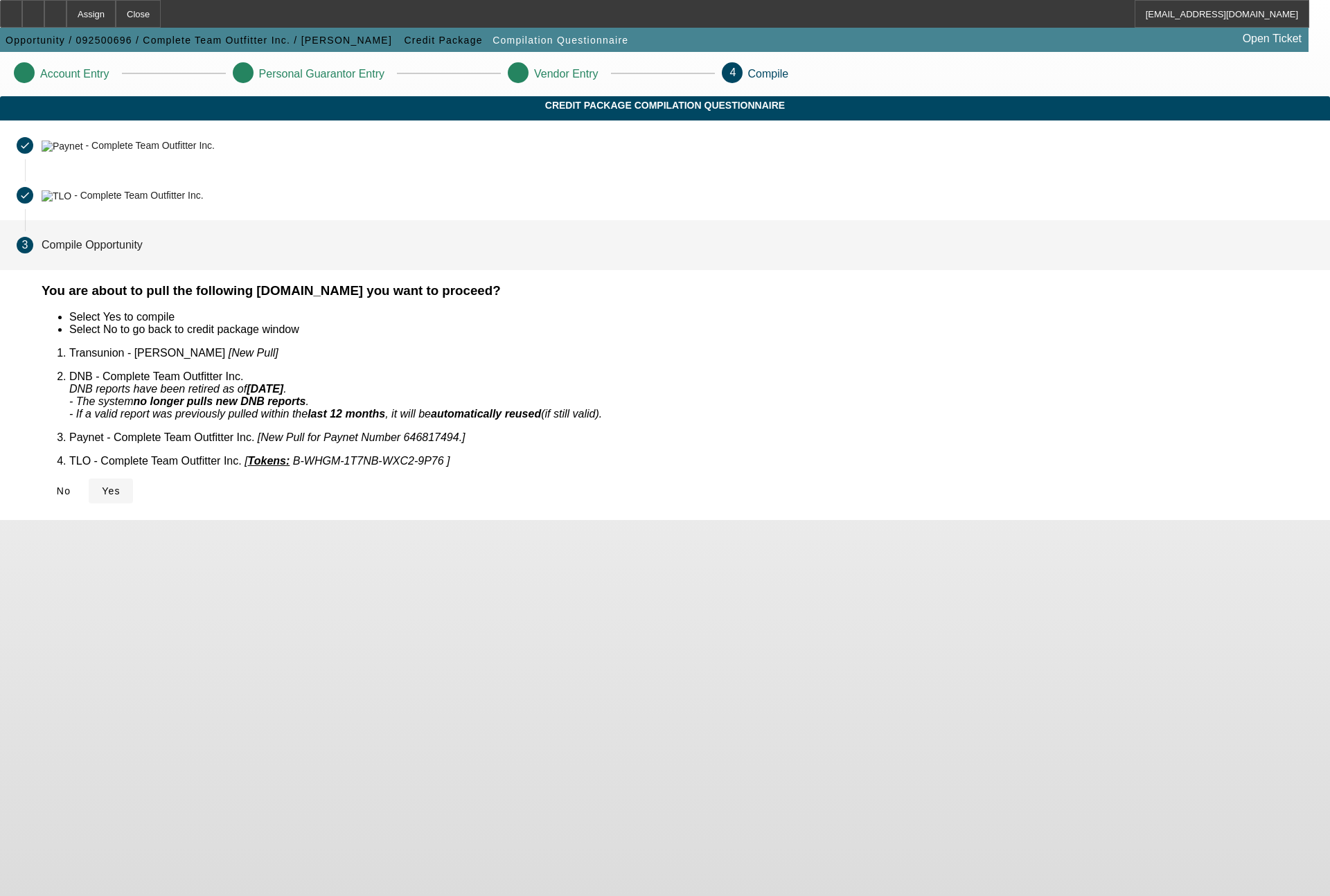
click at [102, 485] on icon at bounding box center [102, 491] width 0 height 11
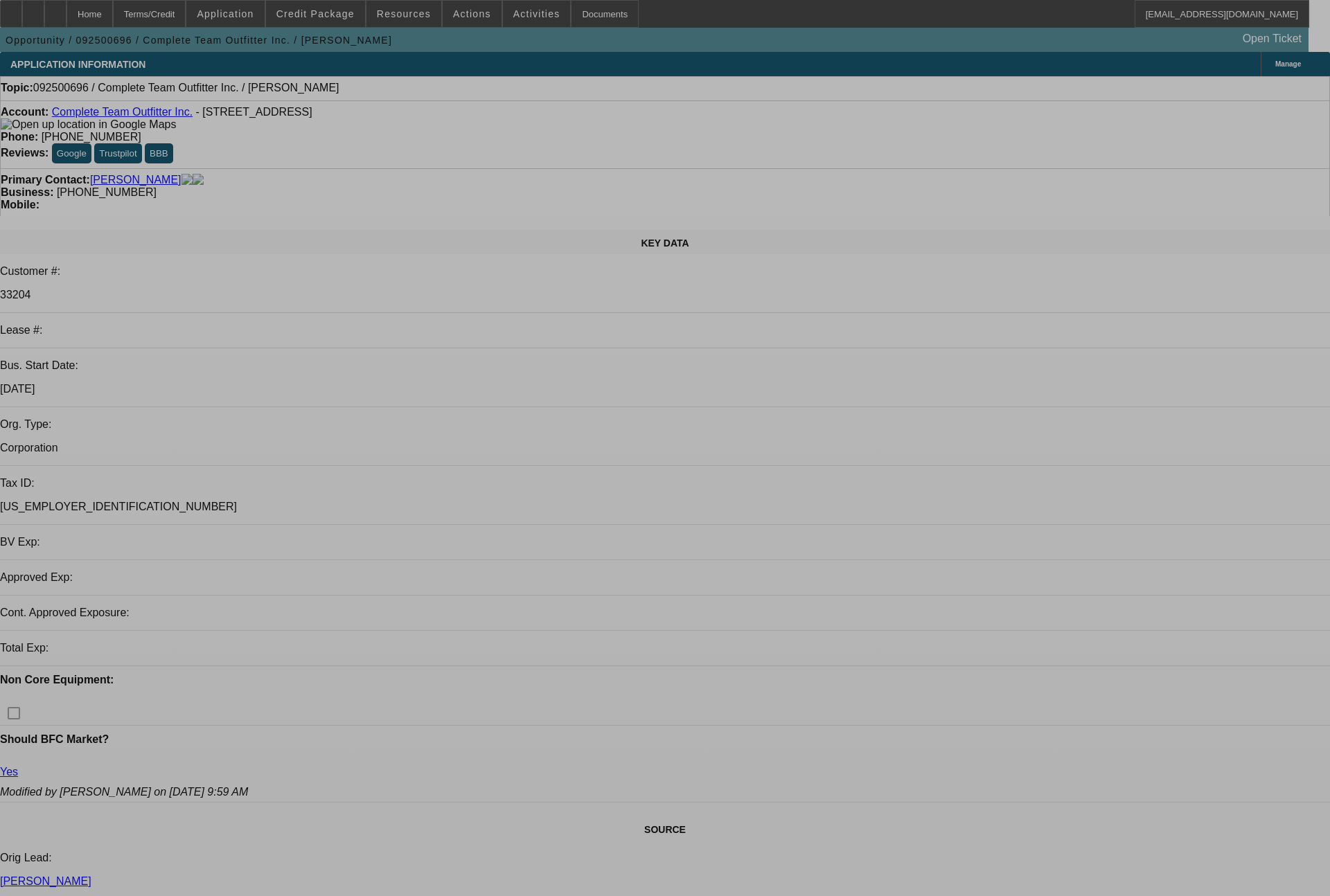
select select "0"
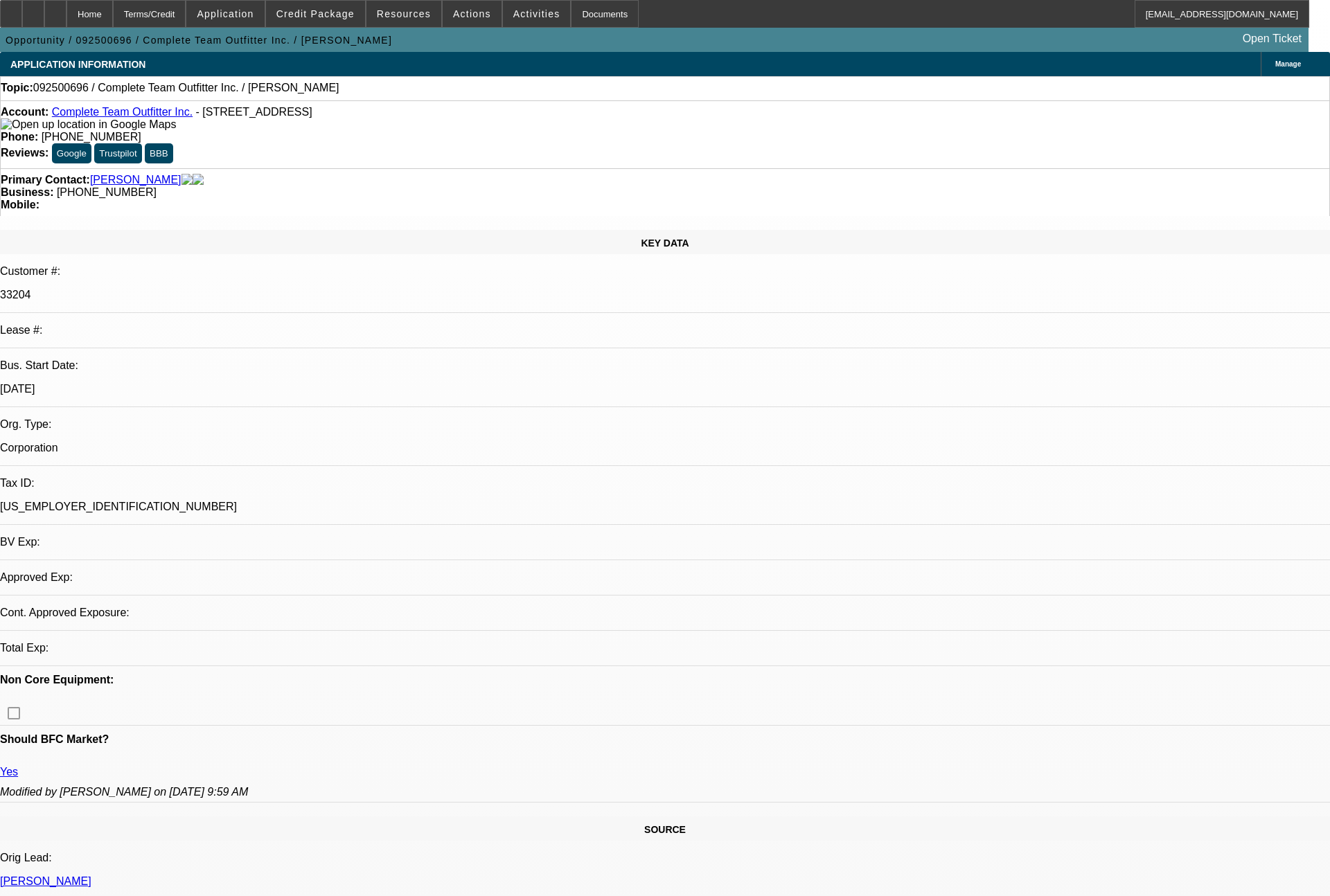
select select "2"
select select "0.1"
select select "2"
select select "4"
select select "0"
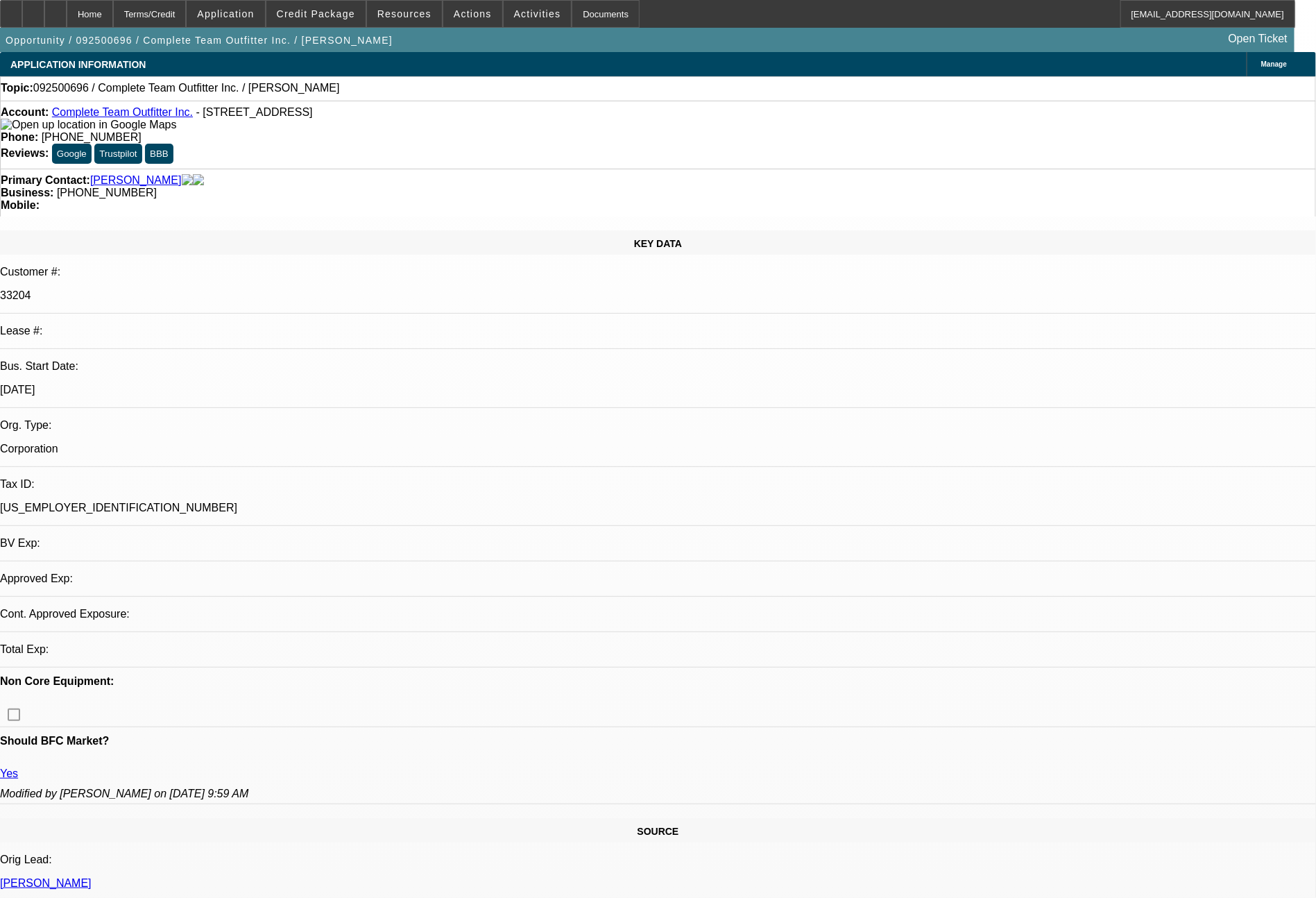
select select "2"
select select "0.1"
select select "4"
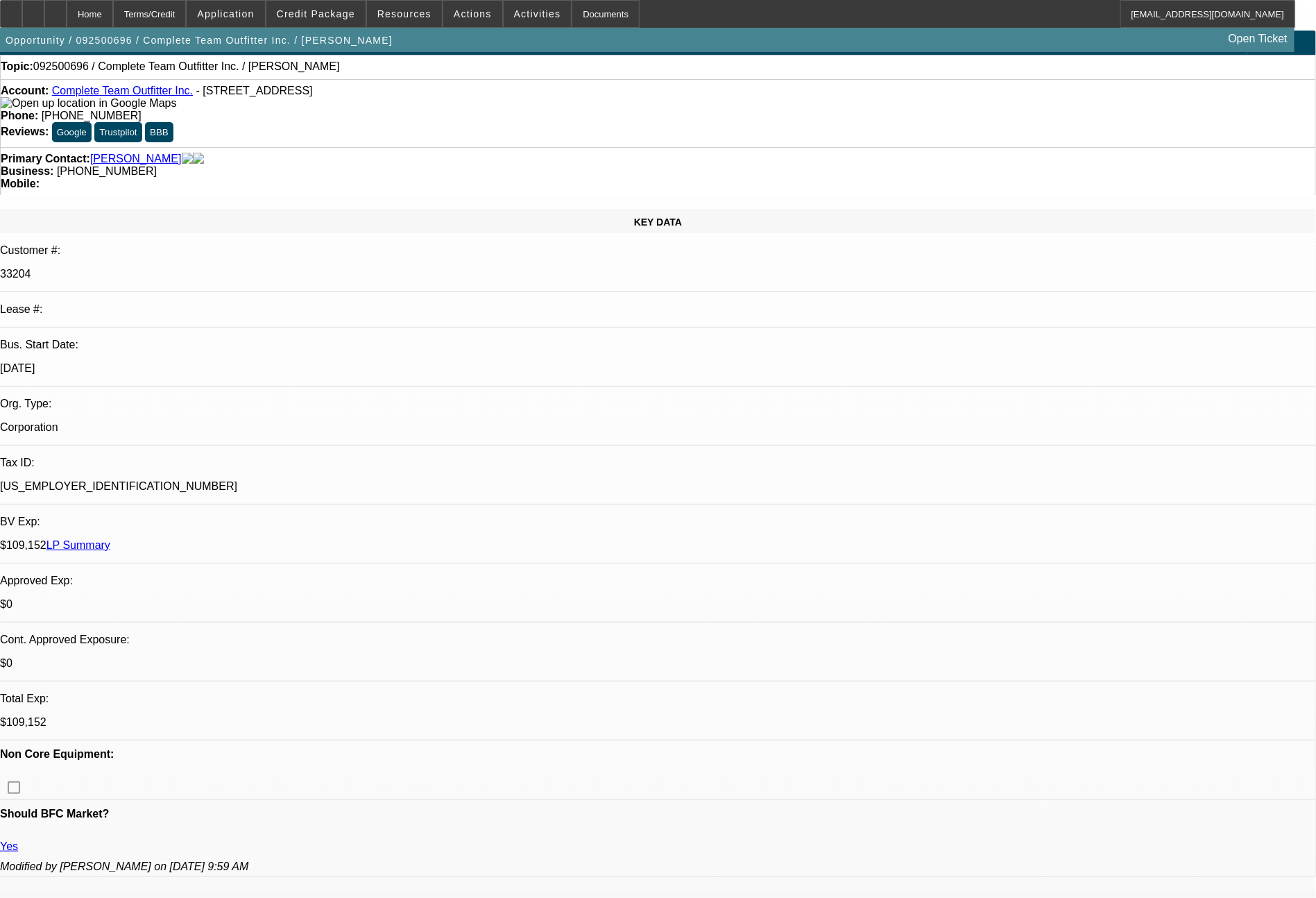
scroll to position [42, 0]
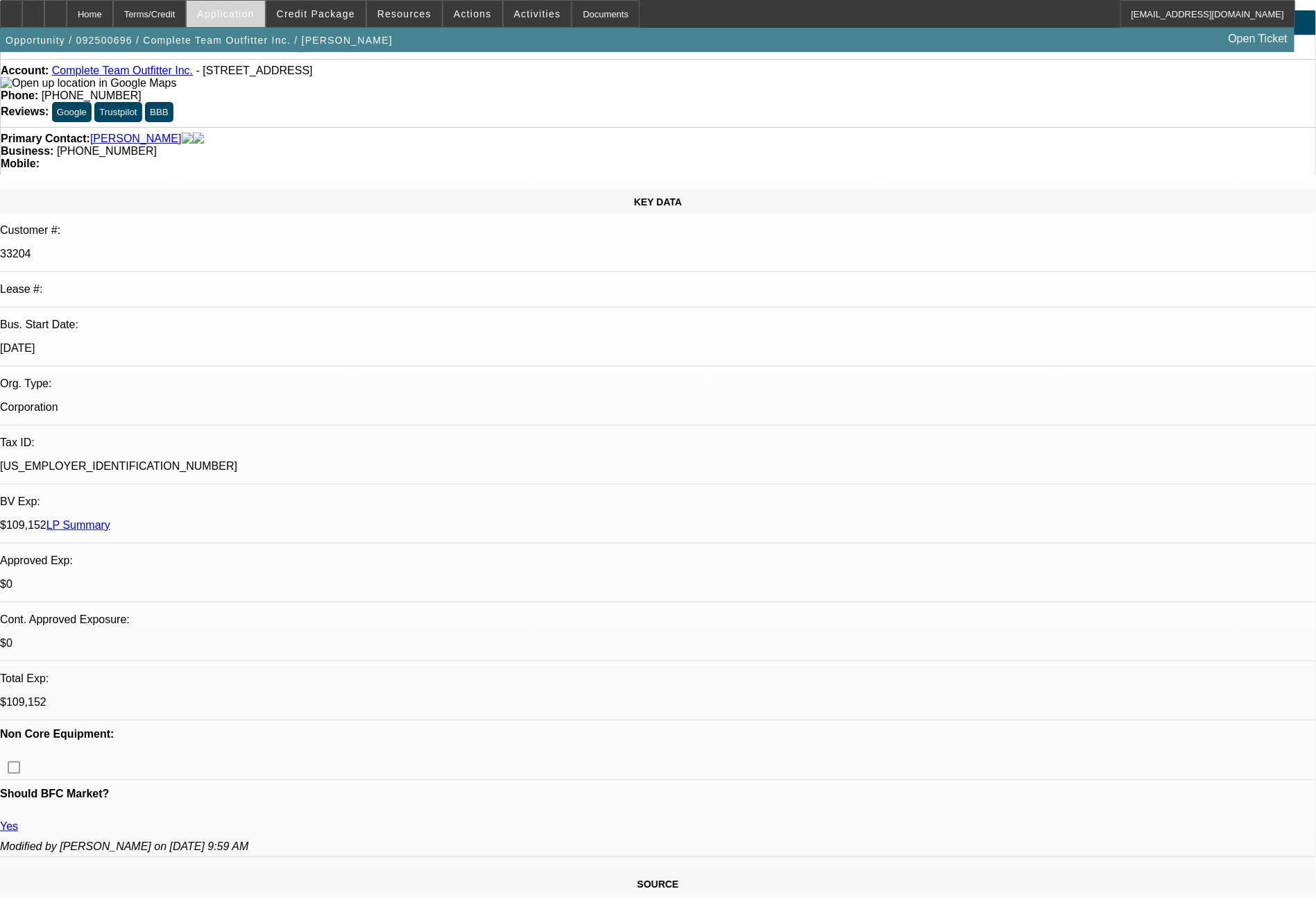
click at [254, 12] on span "Application" at bounding box center [225, 14] width 57 height 11
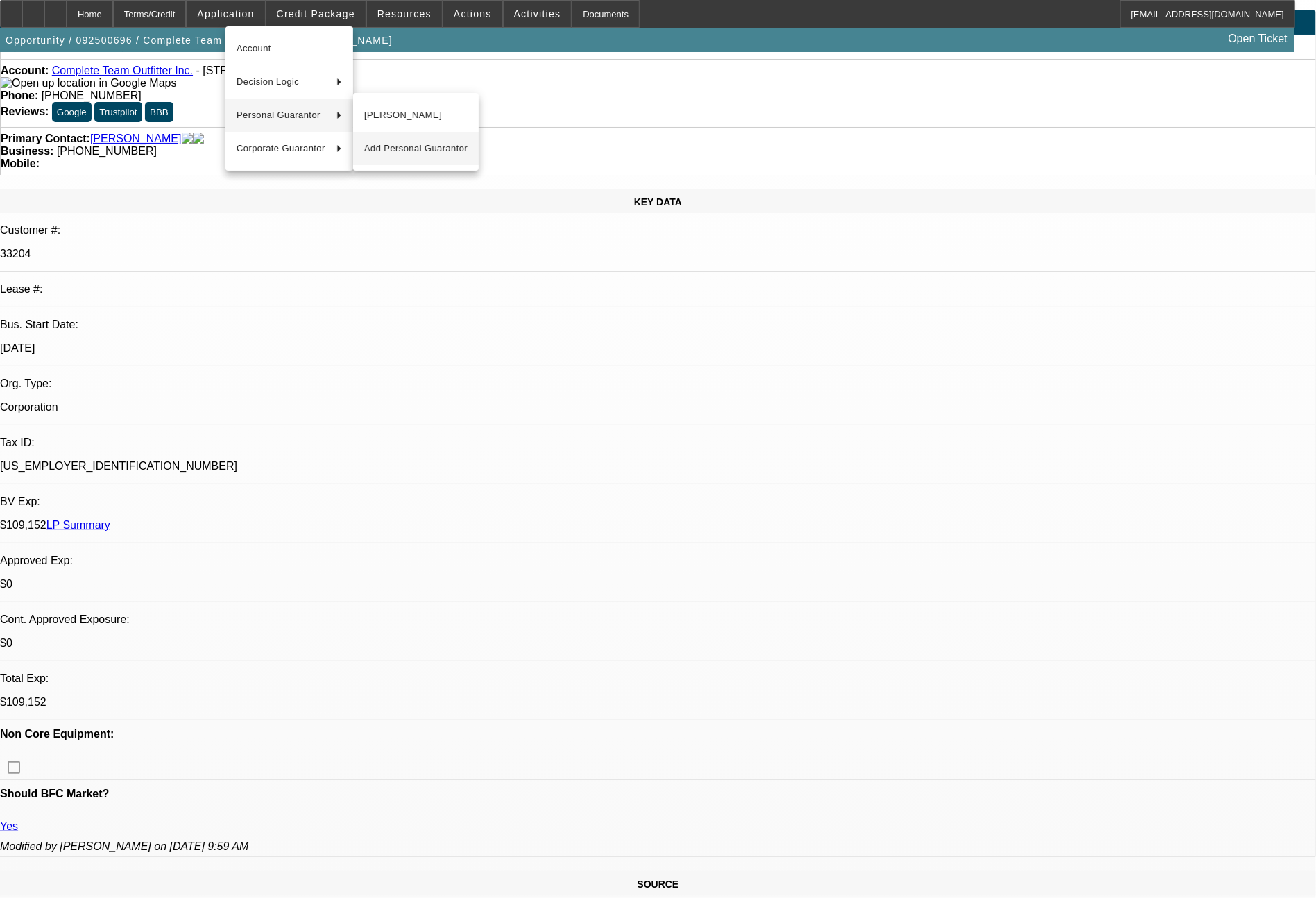
click at [391, 144] on span "Add Personal Guarantor" at bounding box center [416, 149] width 103 height 17
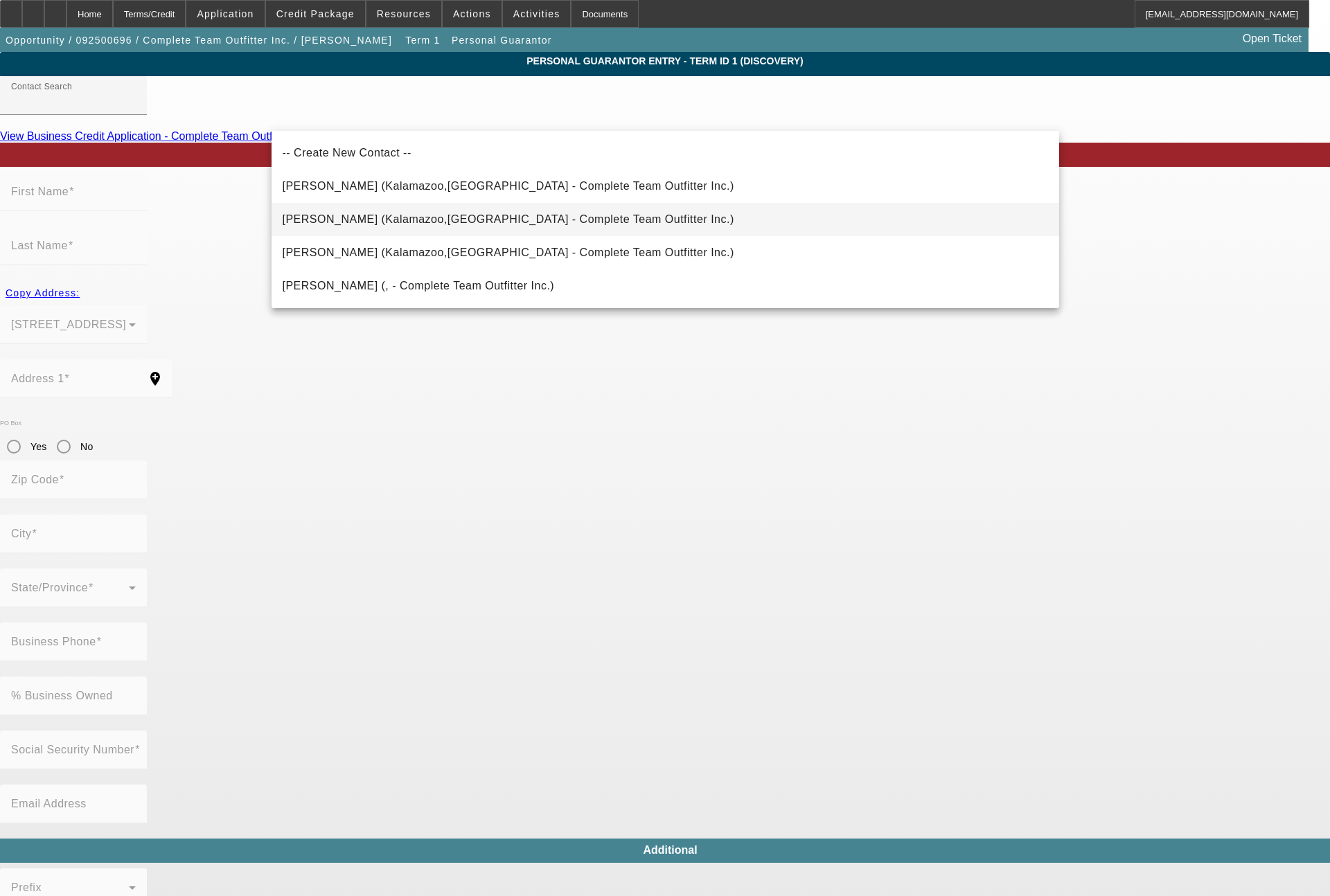
click at [411, 216] on span "[PERSON_NAME] (Kalamazoo,[GEOGRAPHIC_DATA] - Complete Team Outfitter Inc.)" at bounding box center [509, 219] width 452 height 12
type input "[PERSON_NAME] (Kalamazoo,[GEOGRAPHIC_DATA] - Complete Team Outfitter Inc.)"
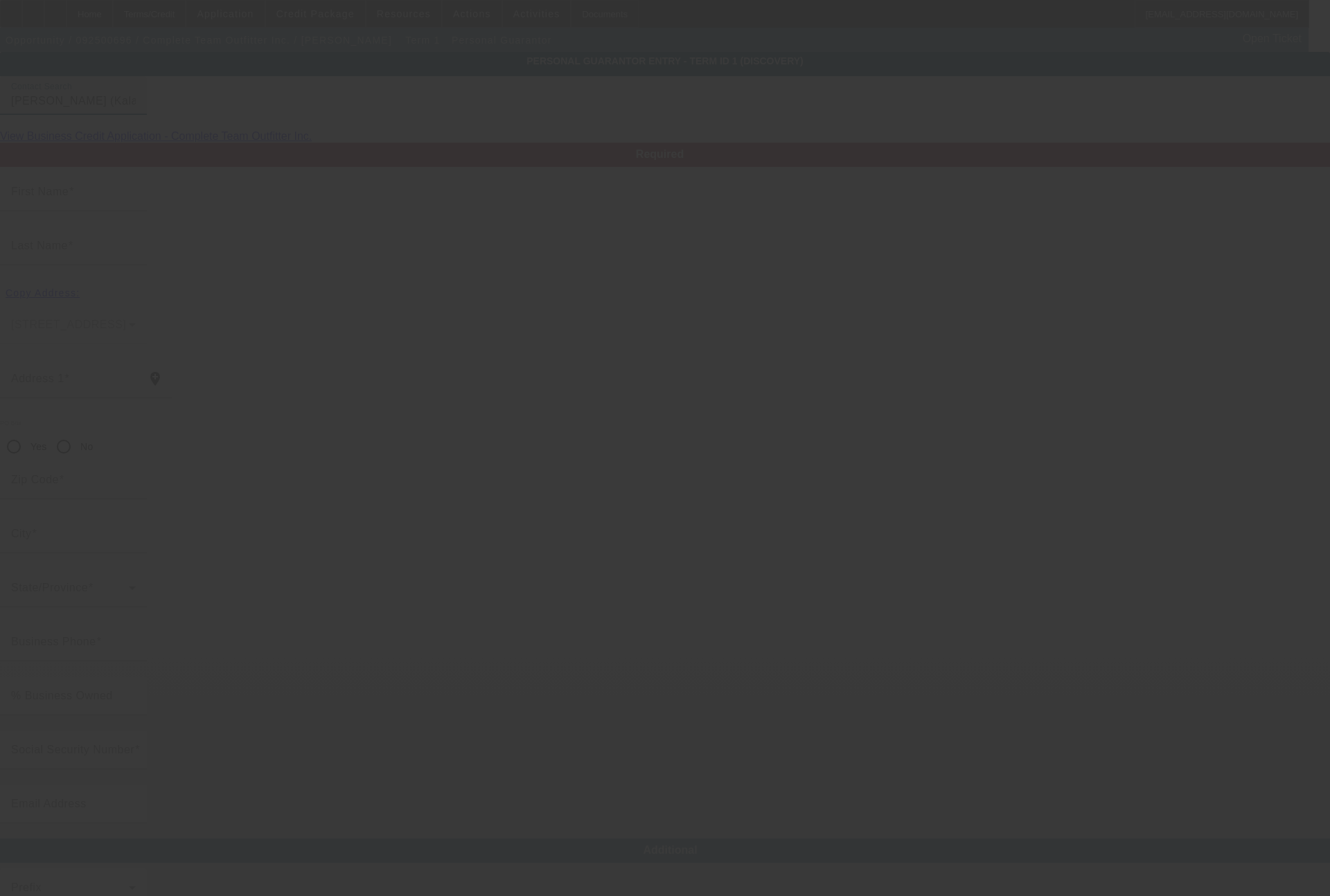
type input "[PERSON_NAME]"
type input "[STREET_ADDRESS]"
radio input "true"
type input "49009"
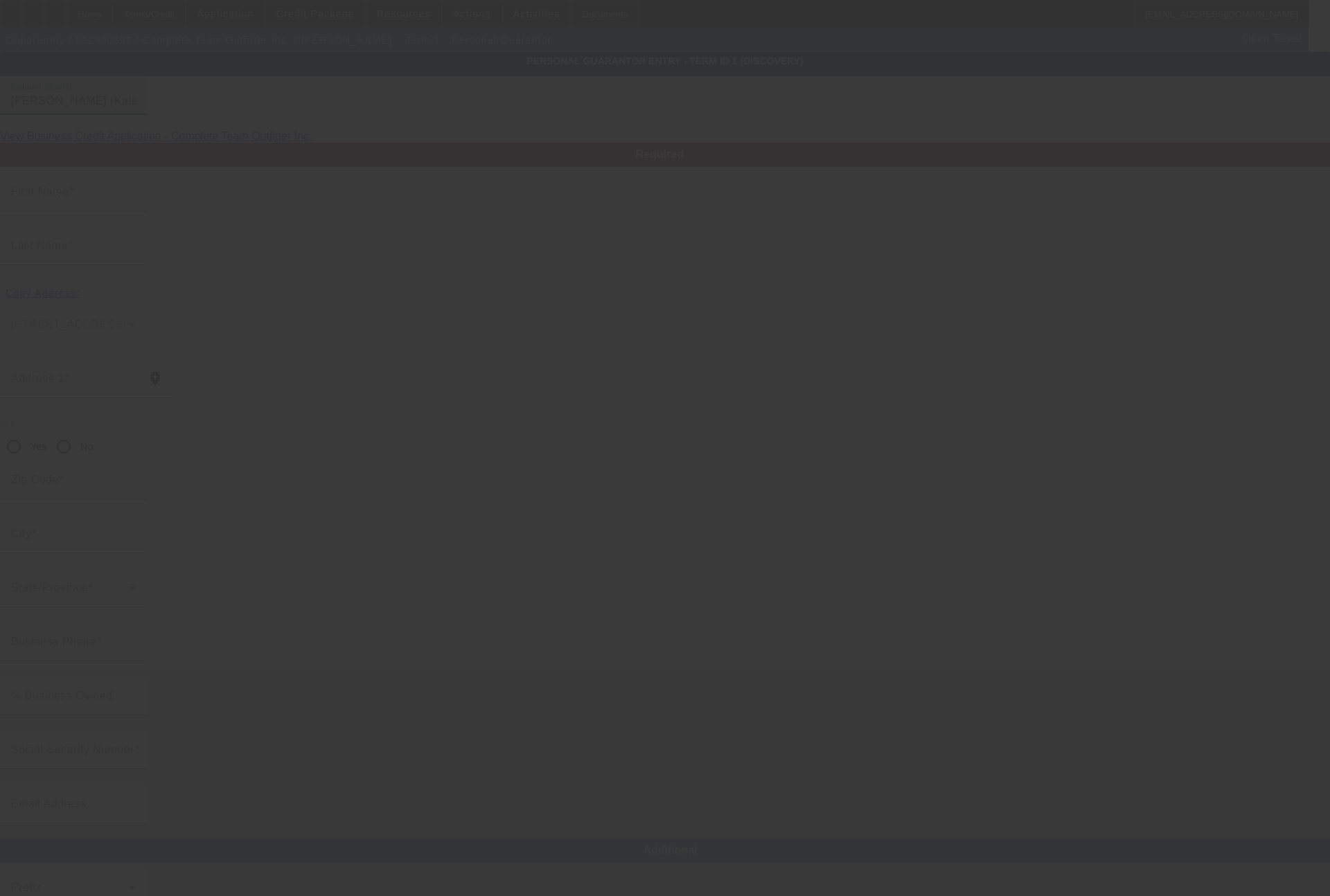
type input "Kalamazoo"
type input "[PHONE_NUMBER]"
type input "39"
type input "383-92-2363"
type input "[EMAIL_ADDRESS][DOMAIN_NAME]"
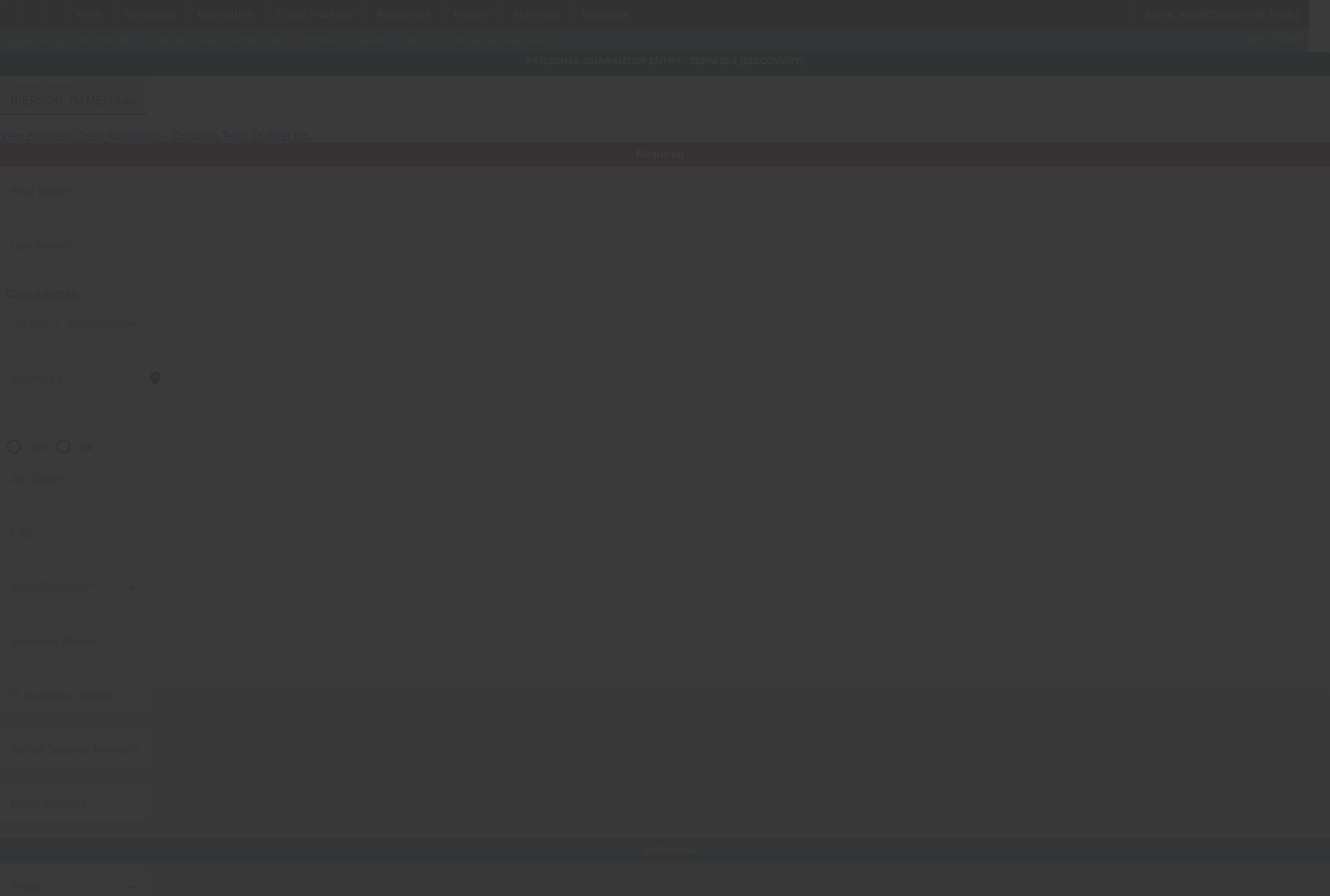
type input "[PHONE_NUMBER]"
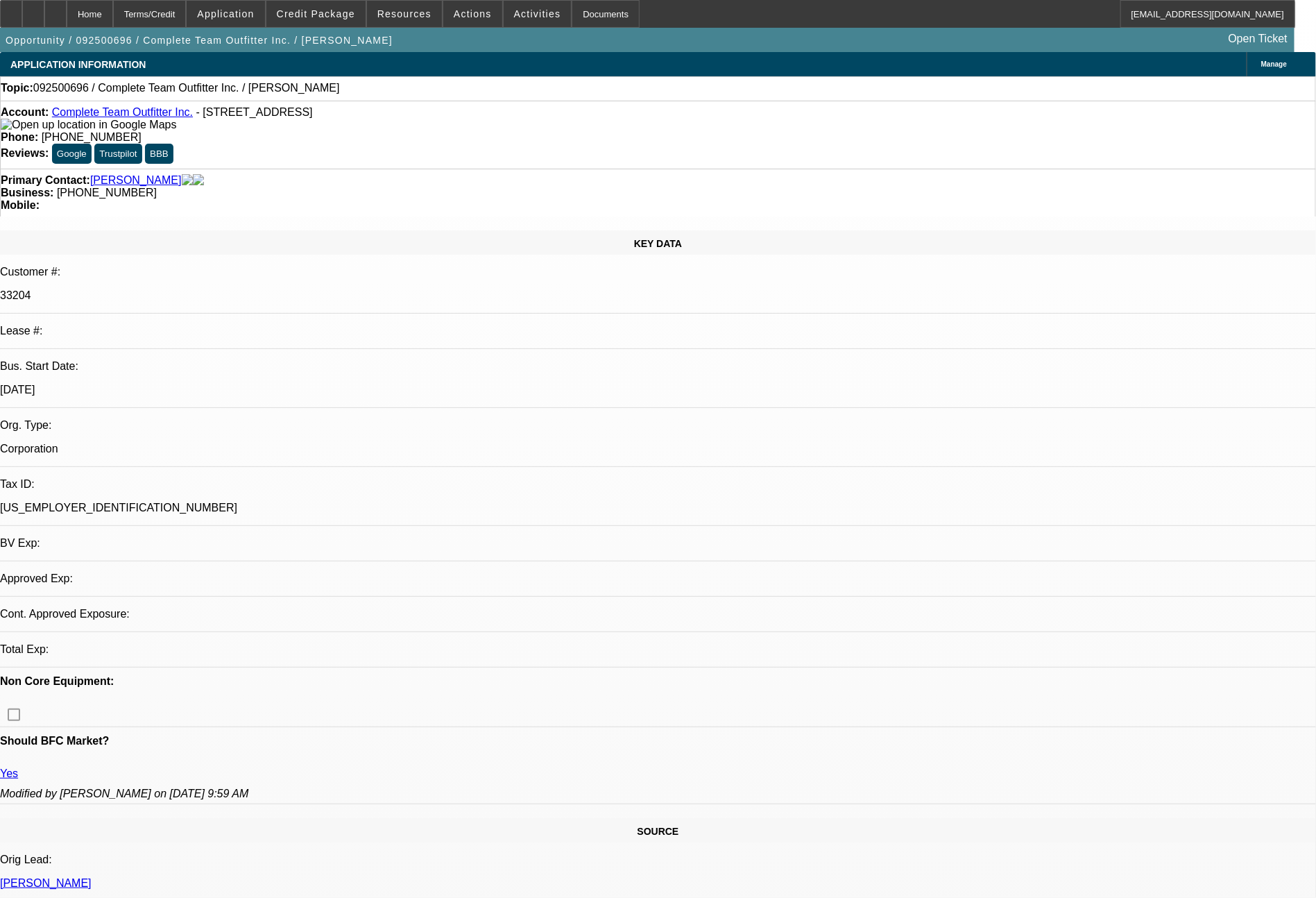
select select "0"
select select "2"
select select "0.1"
select select "4"
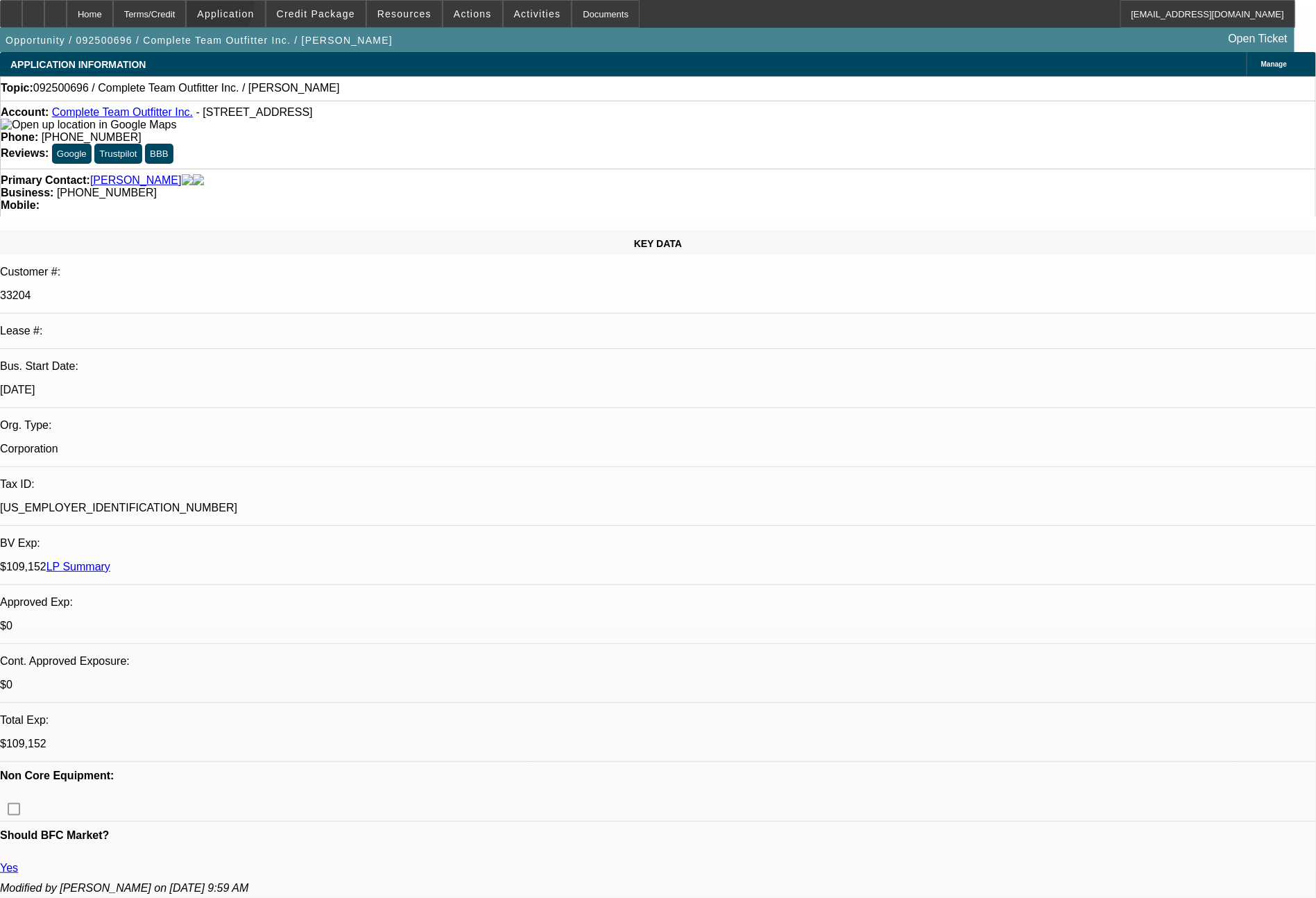
click at [254, 8] on span "Application" at bounding box center [225, 14] width 57 height 11
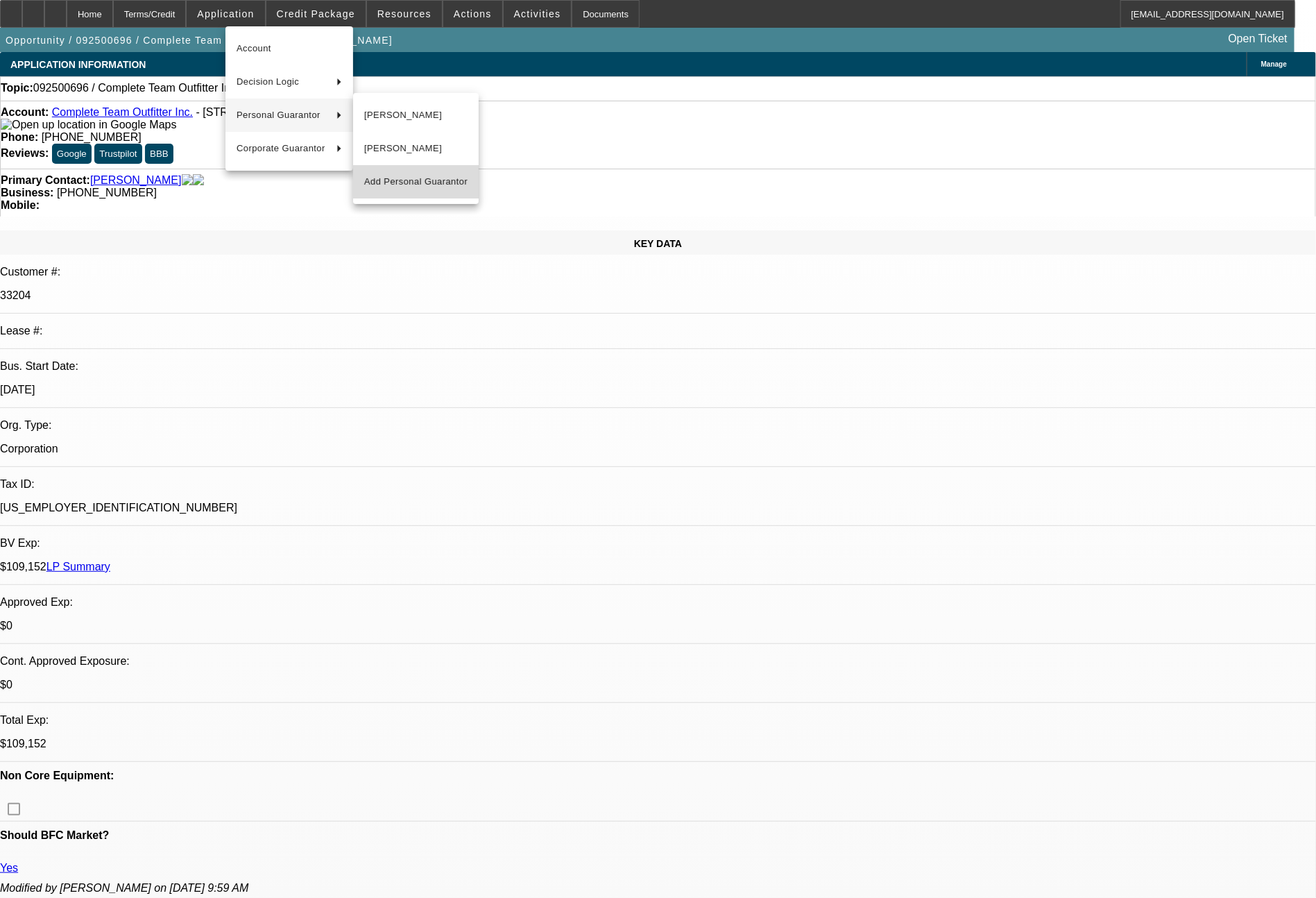
click at [398, 175] on span "Add Personal Guarantor" at bounding box center [416, 182] width 103 height 17
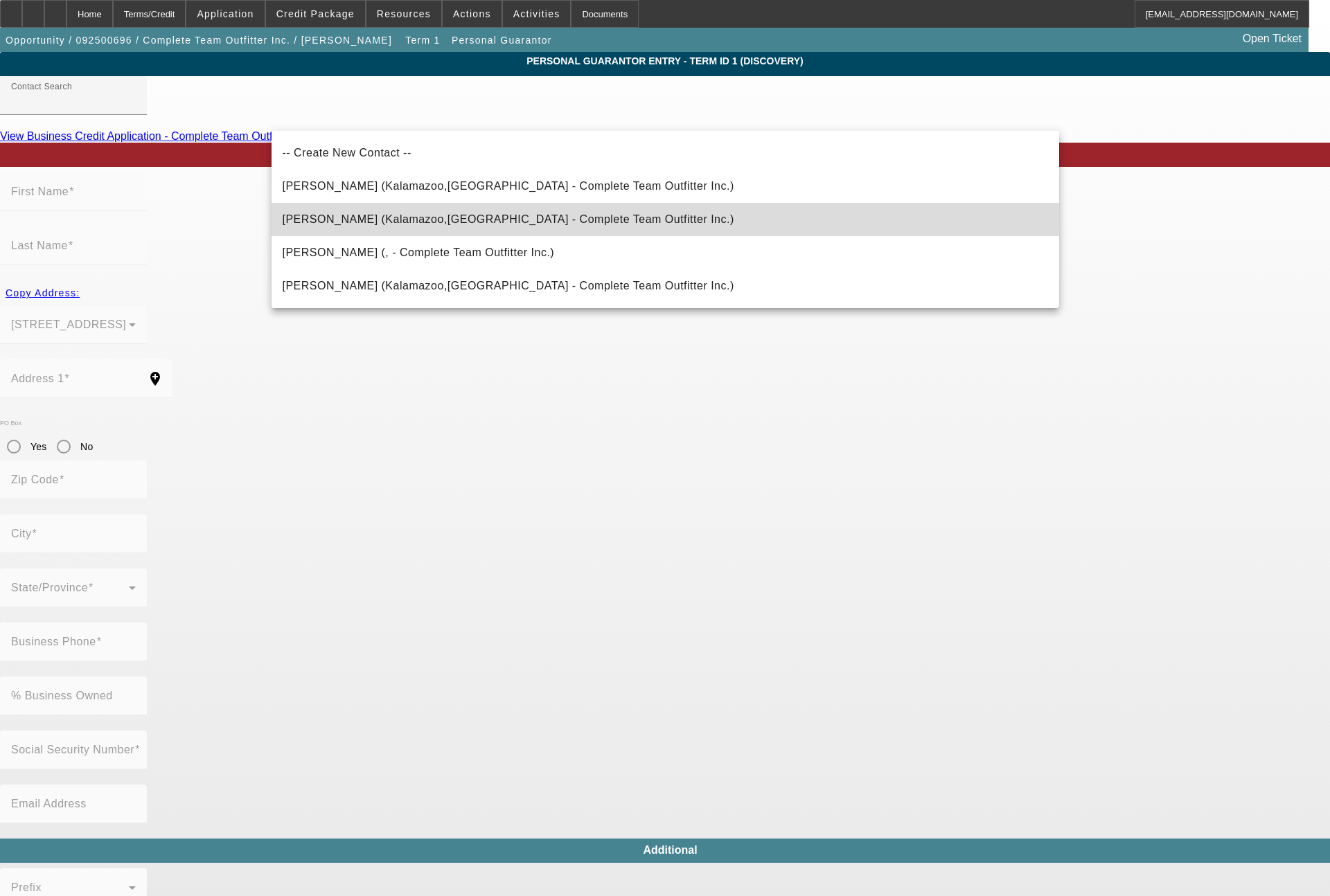
click at [388, 216] on span "[PERSON_NAME] (Kalamazoo,[GEOGRAPHIC_DATA] - Complete Team Outfitter Inc.)" at bounding box center [509, 219] width 452 height 12
type input "[PERSON_NAME] (Kalamazoo,[GEOGRAPHIC_DATA] - Complete Team Outfitter Inc.)"
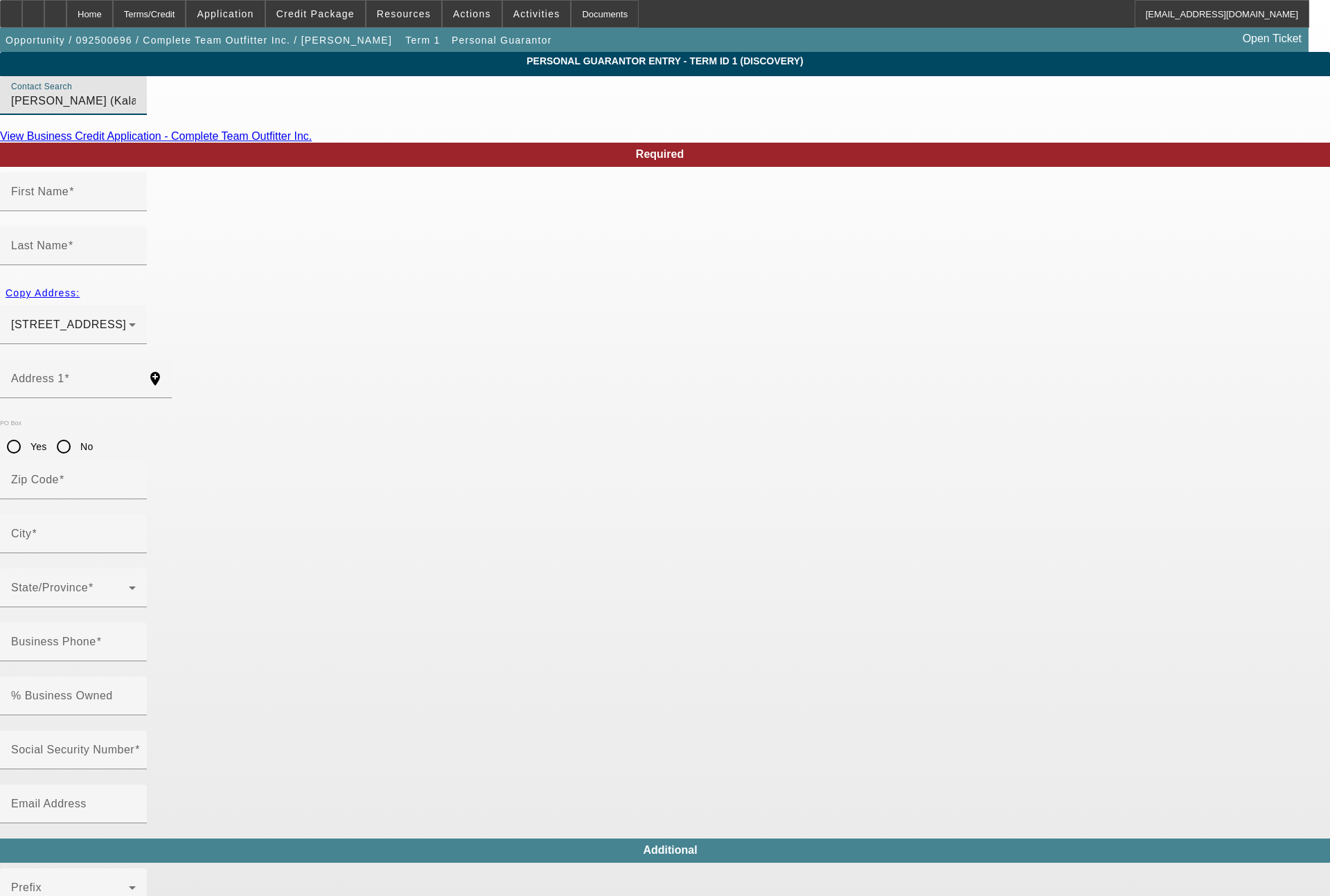
type input "[PERSON_NAME]"
type input "5344 Continental Trail"
radio input "true"
type input "49009"
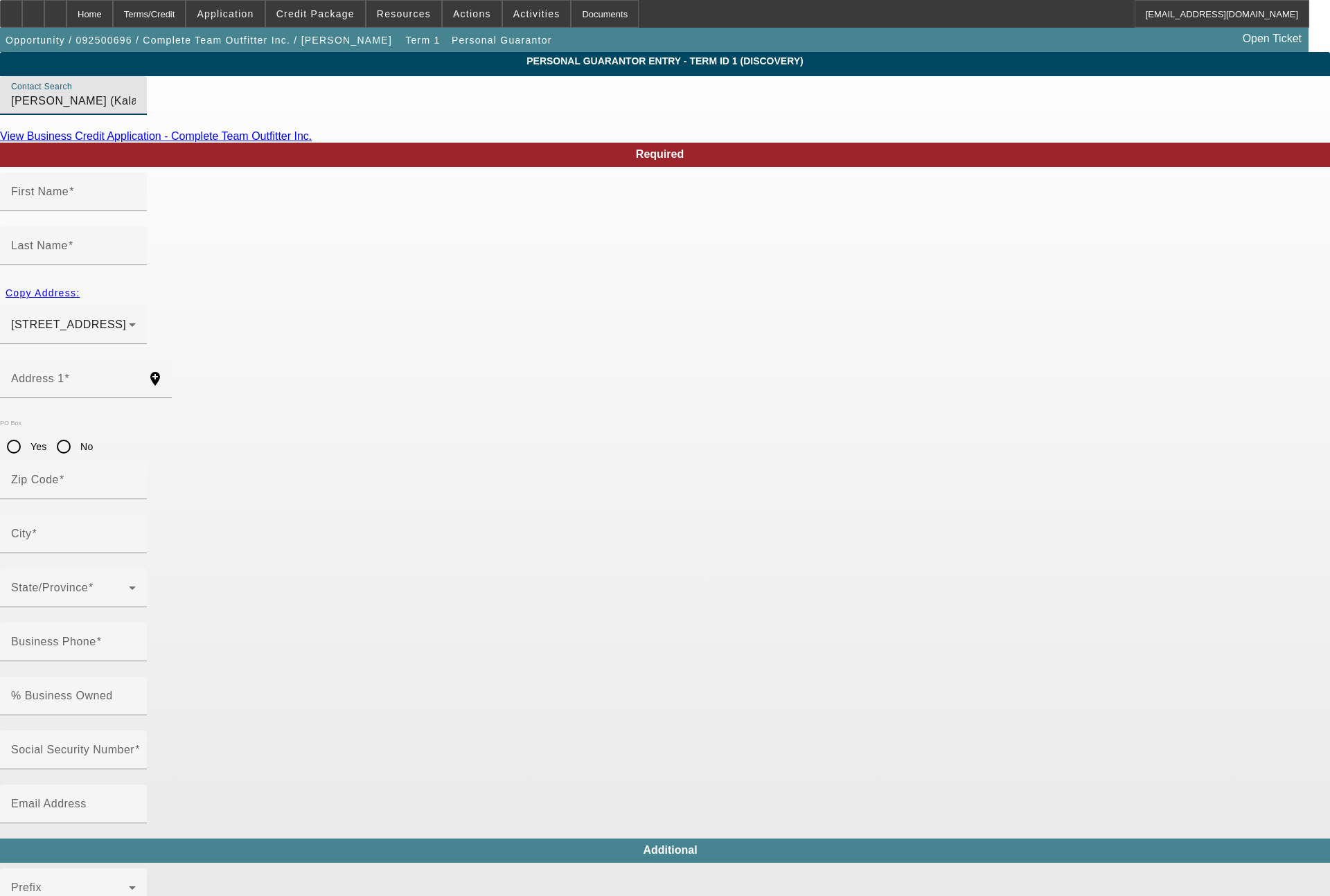
type input "Kalamazoo"
type input "(269) 633-9990"
type input "17"
type input "372-06-1856"
type input "bwidman@ctoutfit.com"
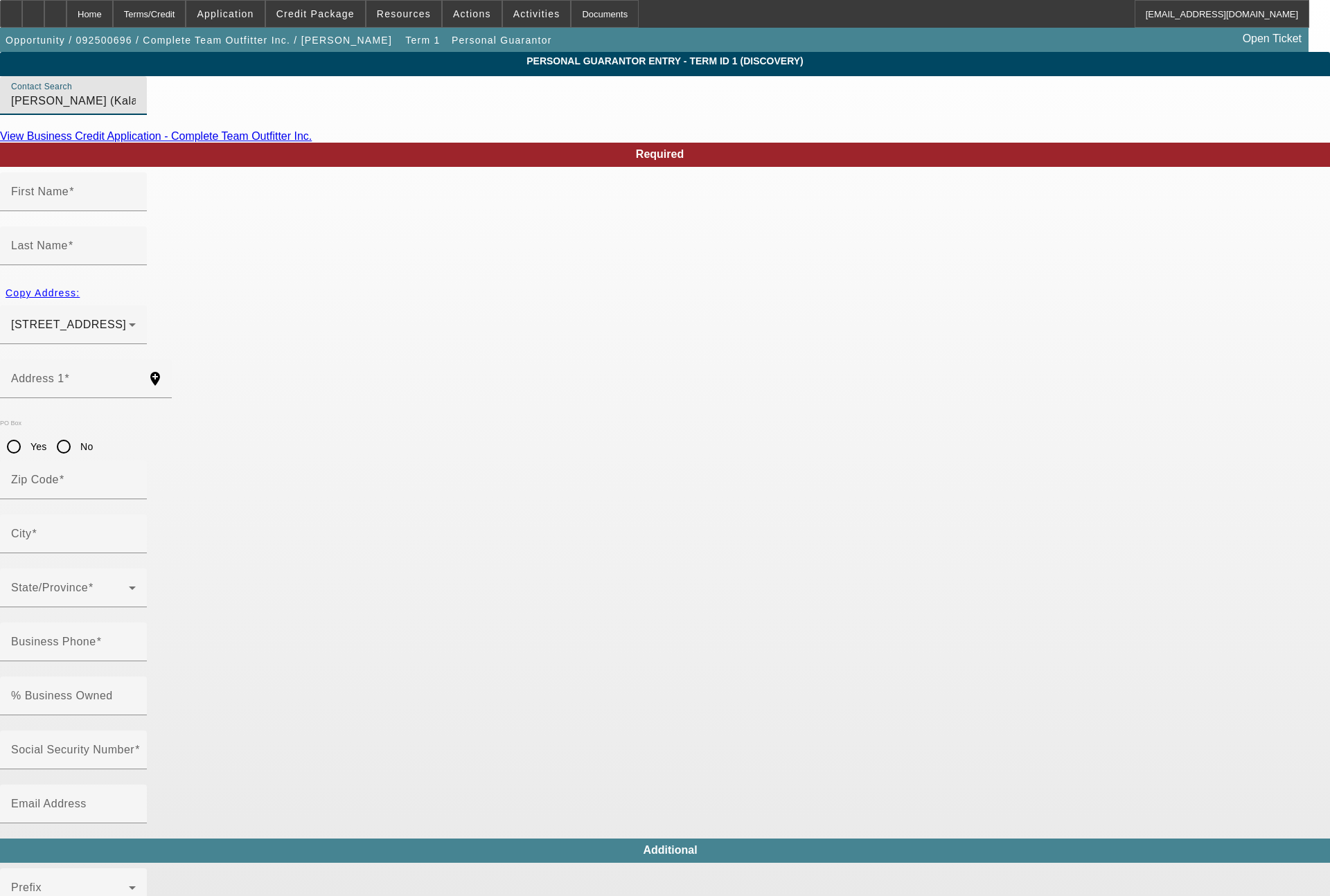
type input "(269) 532-0013"
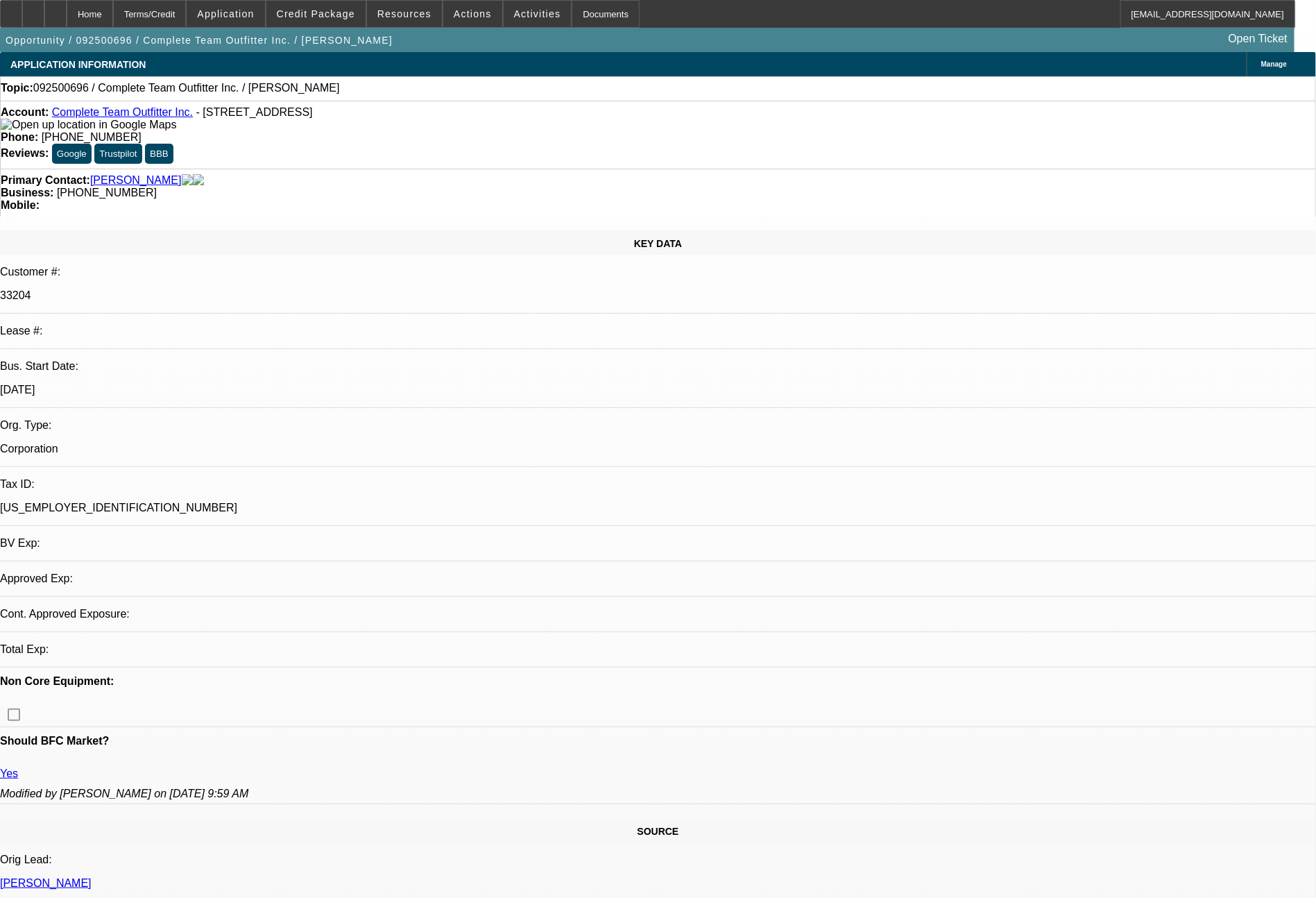
select select "0"
select select "2"
select select "0.1"
select select "4"
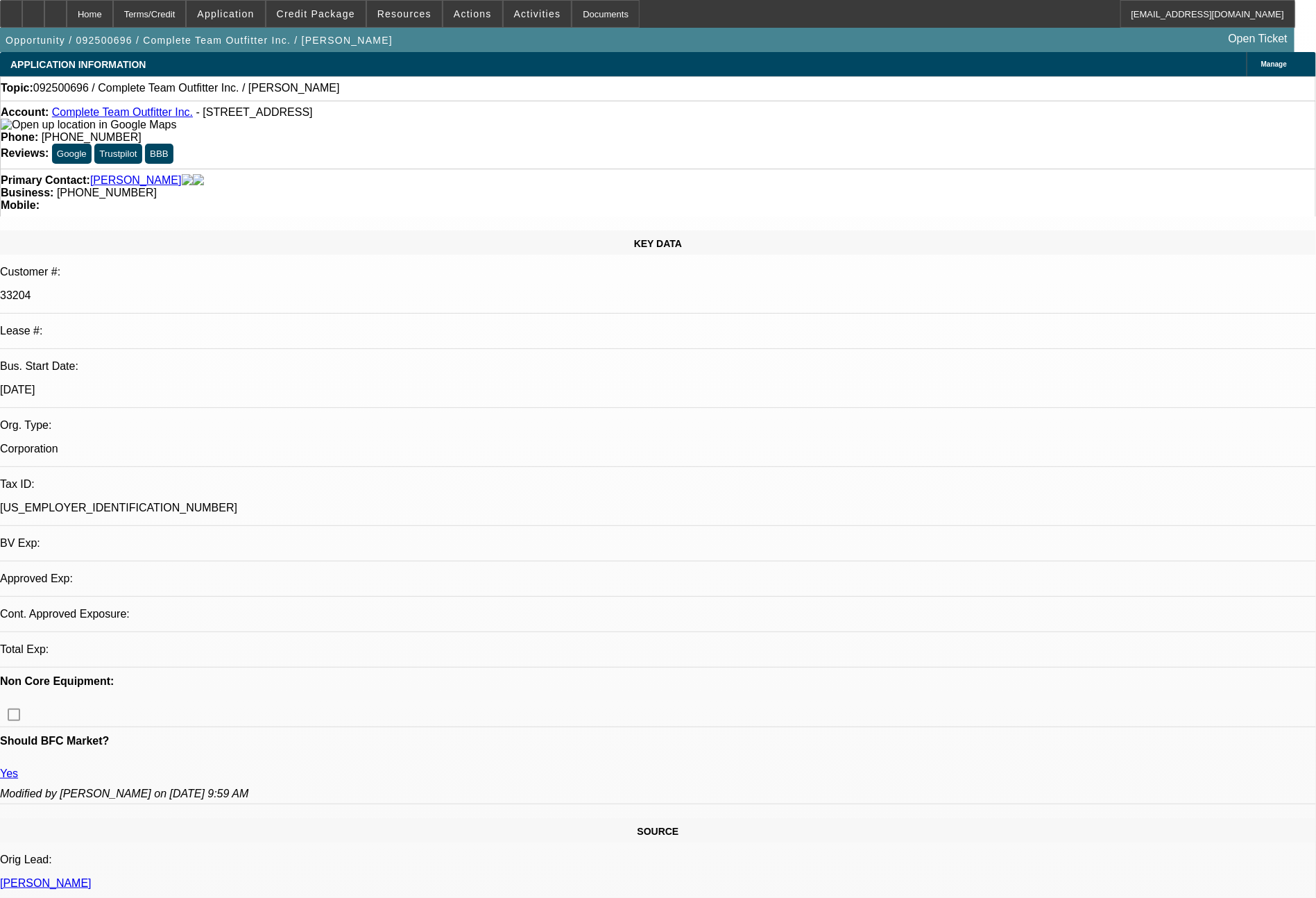
select select "0"
select select "2"
select select "0.1"
select select "4"
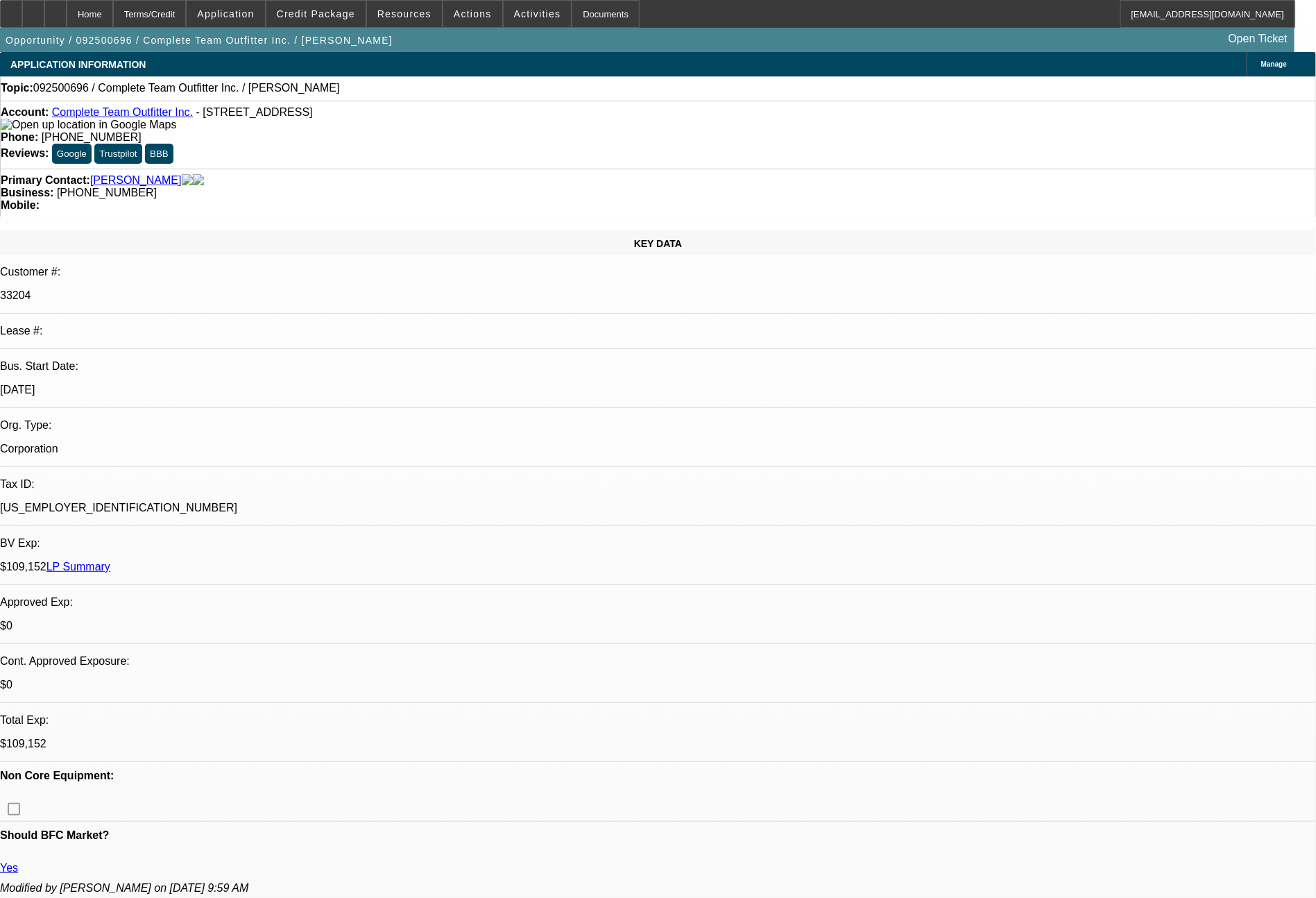
select select "0"
select select "2"
select select "0.1"
select select "4"
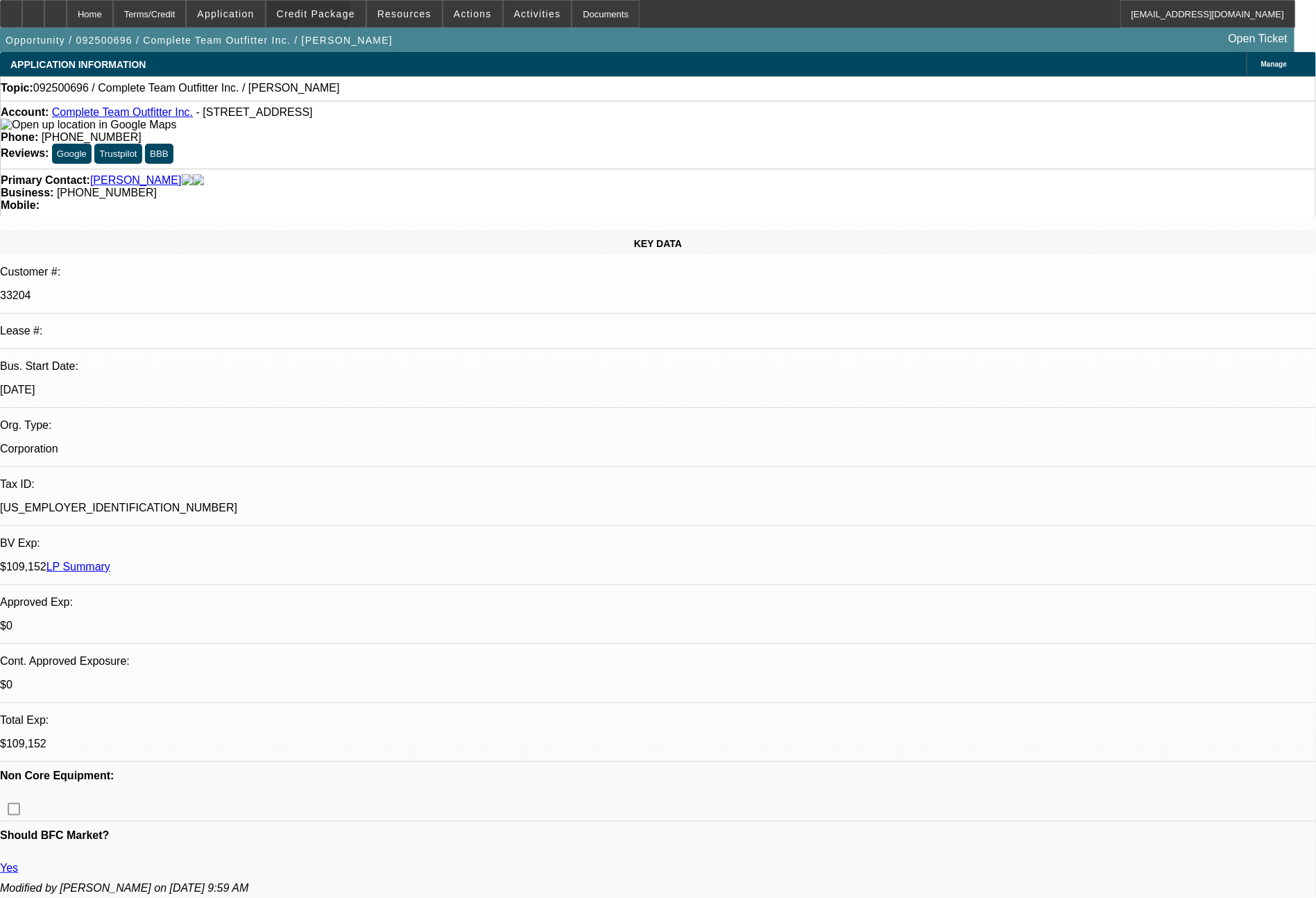
click at [333, 17] on span "Credit Package" at bounding box center [316, 14] width 79 height 11
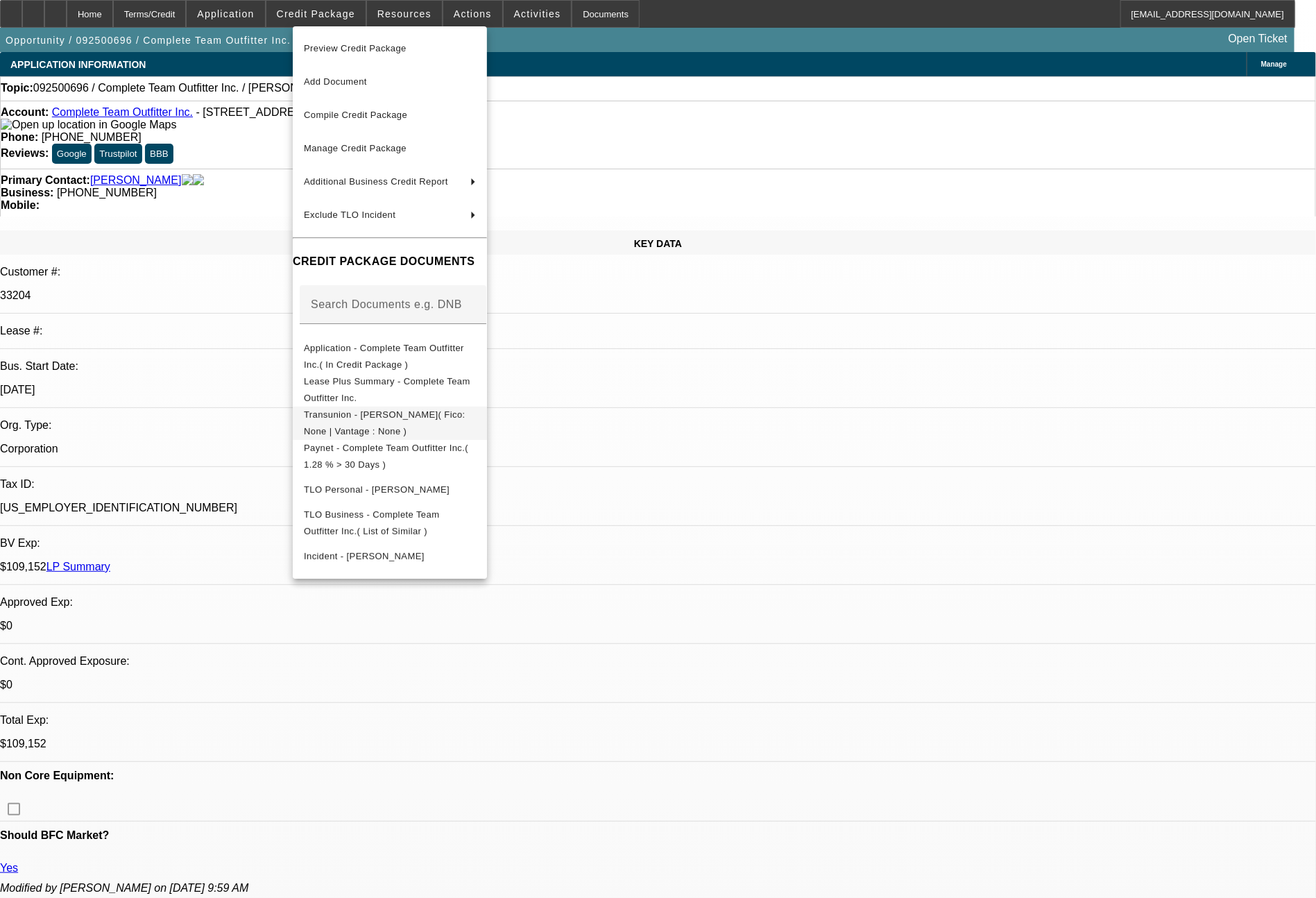
click at [443, 411] on span "Transunion - [PERSON_NAME]( Fico: None | Vantage : None )" at bounding box center [390, 423] width 172 height 33
